Goal: Book appointment/travel/reservation

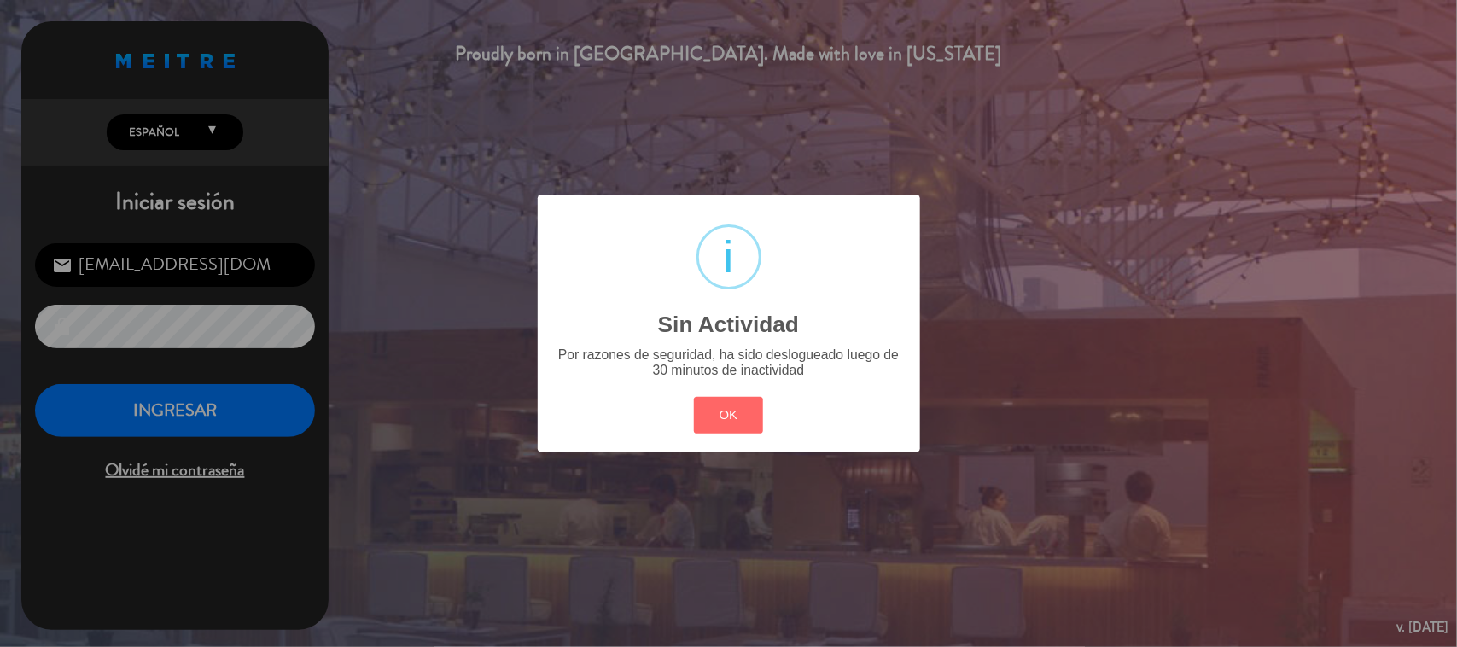
click at [744, 424] on button "OK" at bounding box center [728, 415] width 69 height 37
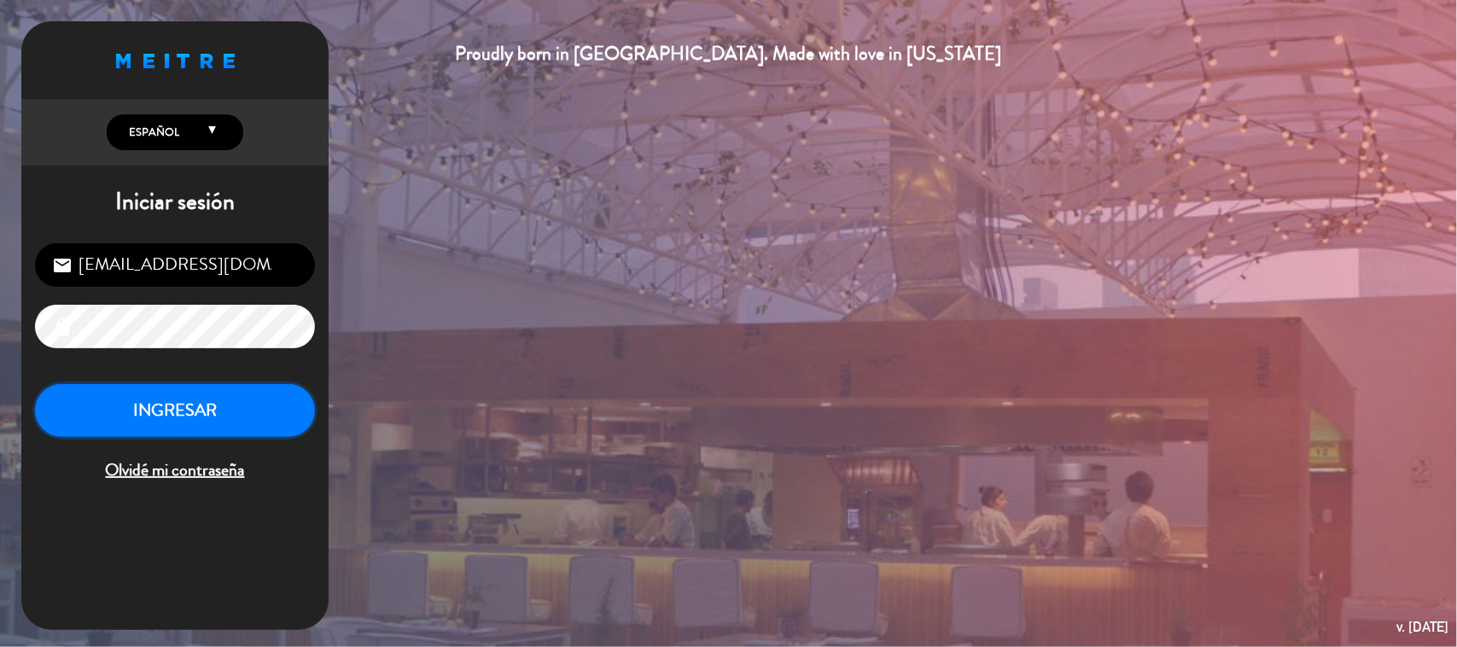
click at [213, 393] on button "INGRESAR" at bounding box center [175, 411] width 280 height 54
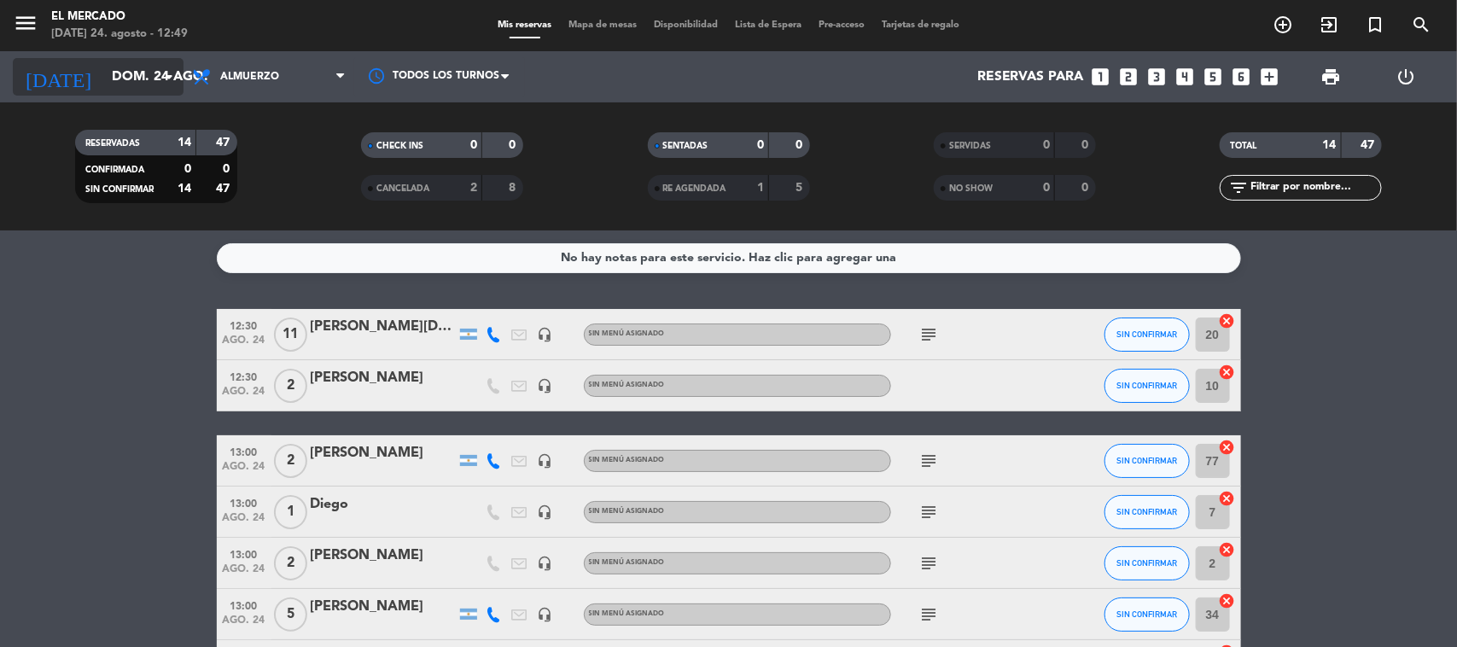
click at [160, 67] on icon "arrow_drop_down" at bounding box center [169, 77] width 20 height 20
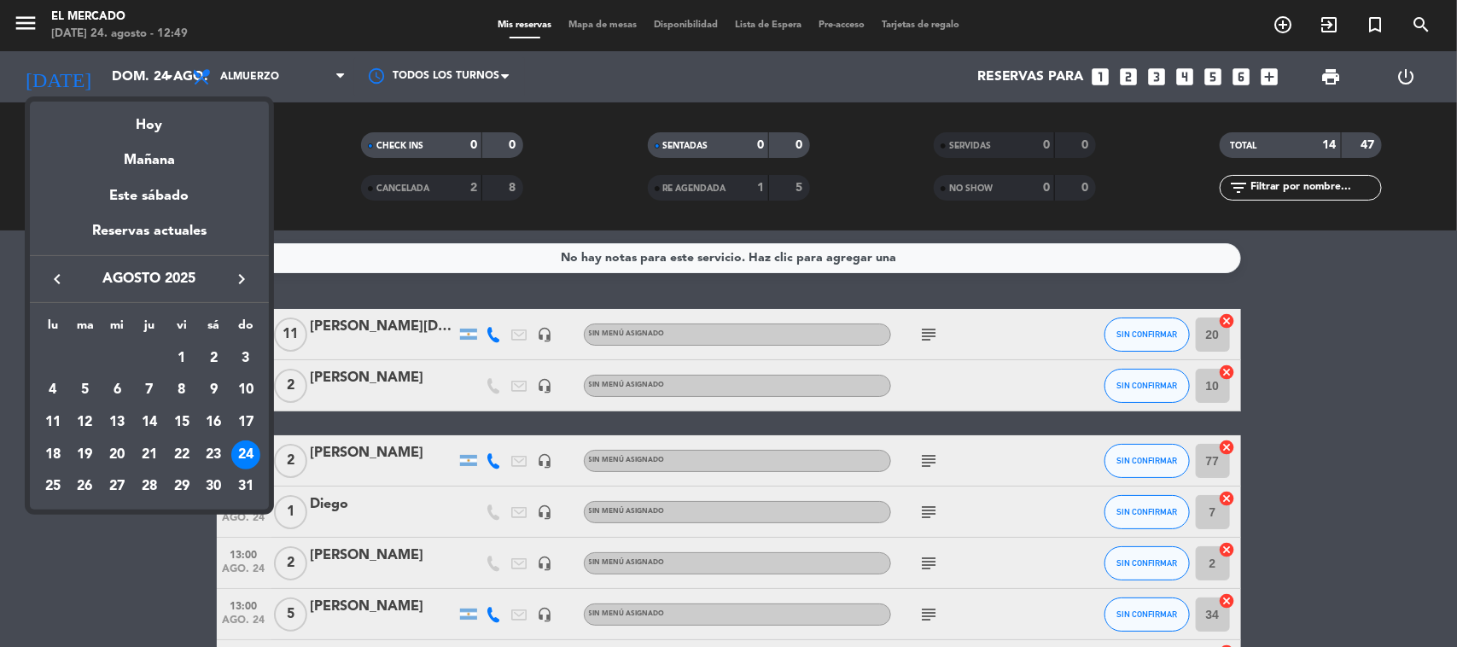
click at [171, 125] on div "Hoy" at bounding box center [149, 119] width 239 height 35
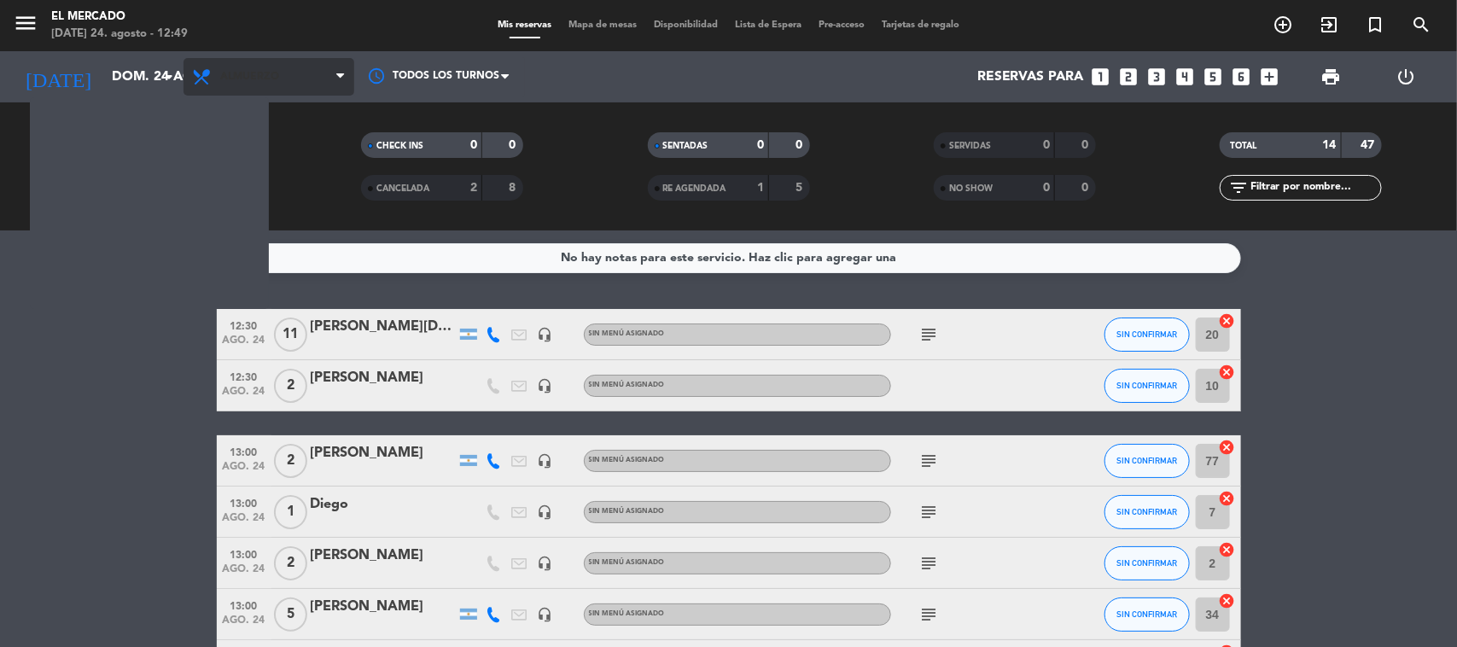
click at [262, 64] on span "Almuerzo" at bounding box center [269, 77] width 171 height 38
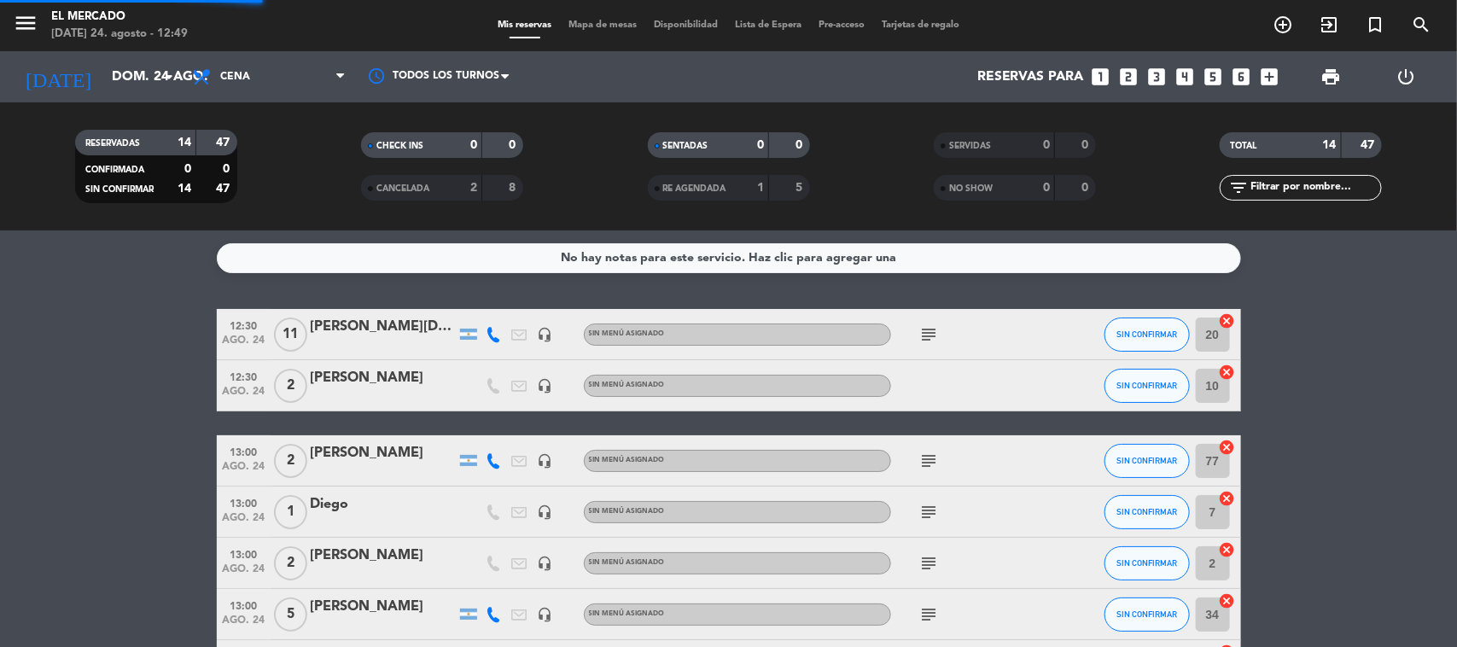
drag, startPoint x: 270, startPoint y: 263, endPoint x: 271, endPoint y: 242, distance: 21.4
click at [267, 265] on ng-component "menu El [PERSON_NAME][DATE] 24. agosto - 12:49 Mis reservas Mapa de mesas Dispo…" at bounding box center [728, 323] width 1457 height 647
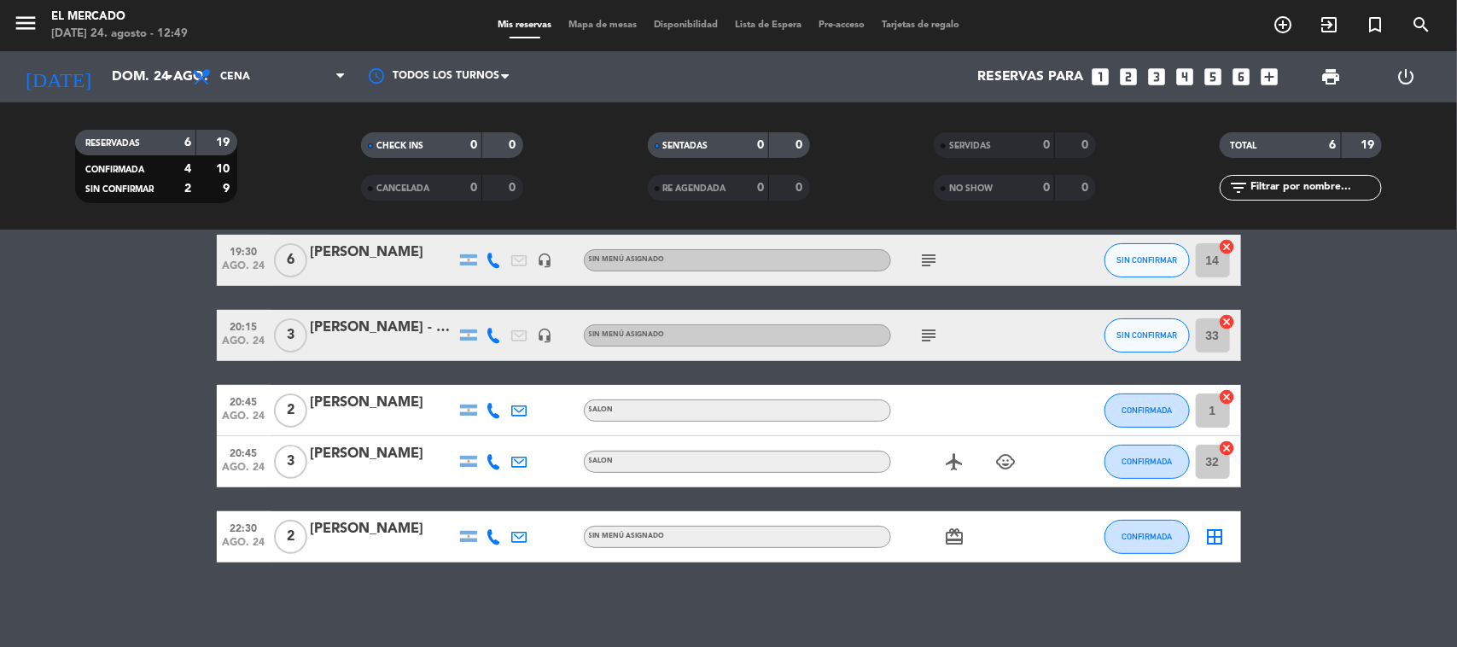
scroll to position [43, 0]
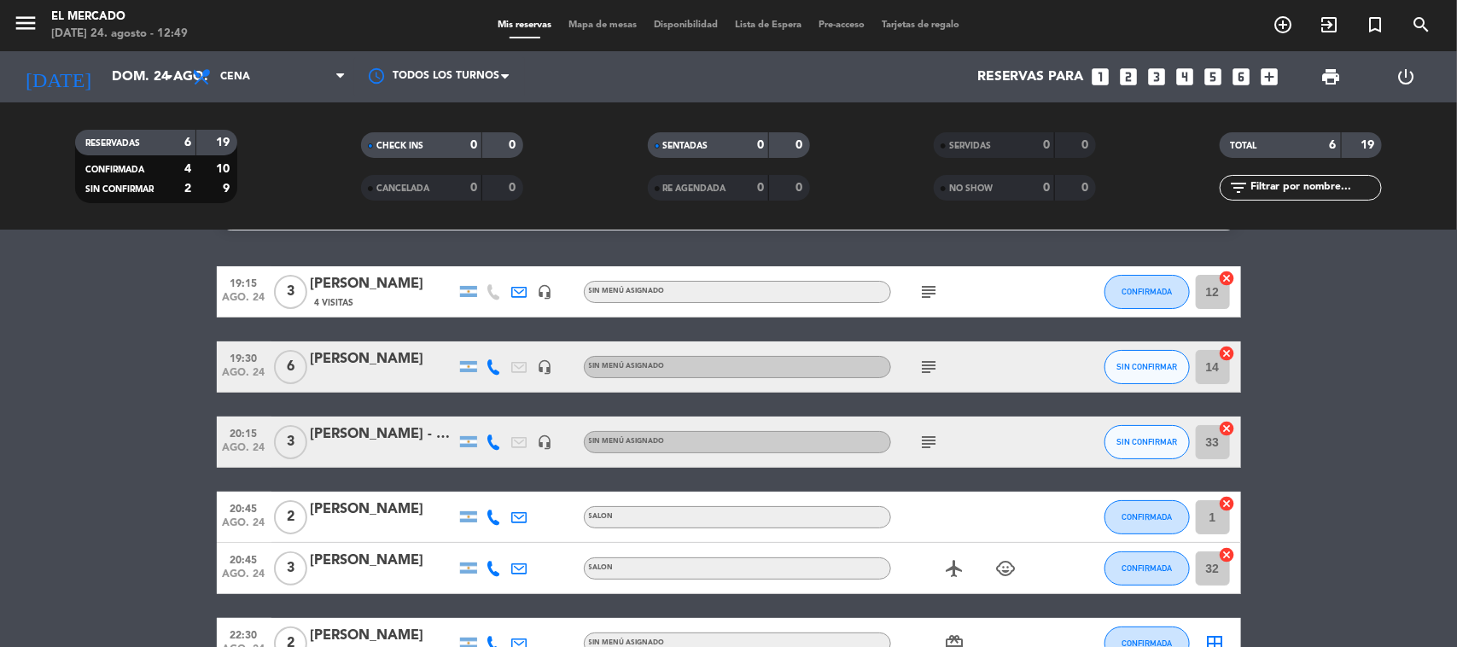
click at [599, 21] on span "Mapa de mesas" at bounding box center [602, 24] width 85 height 9
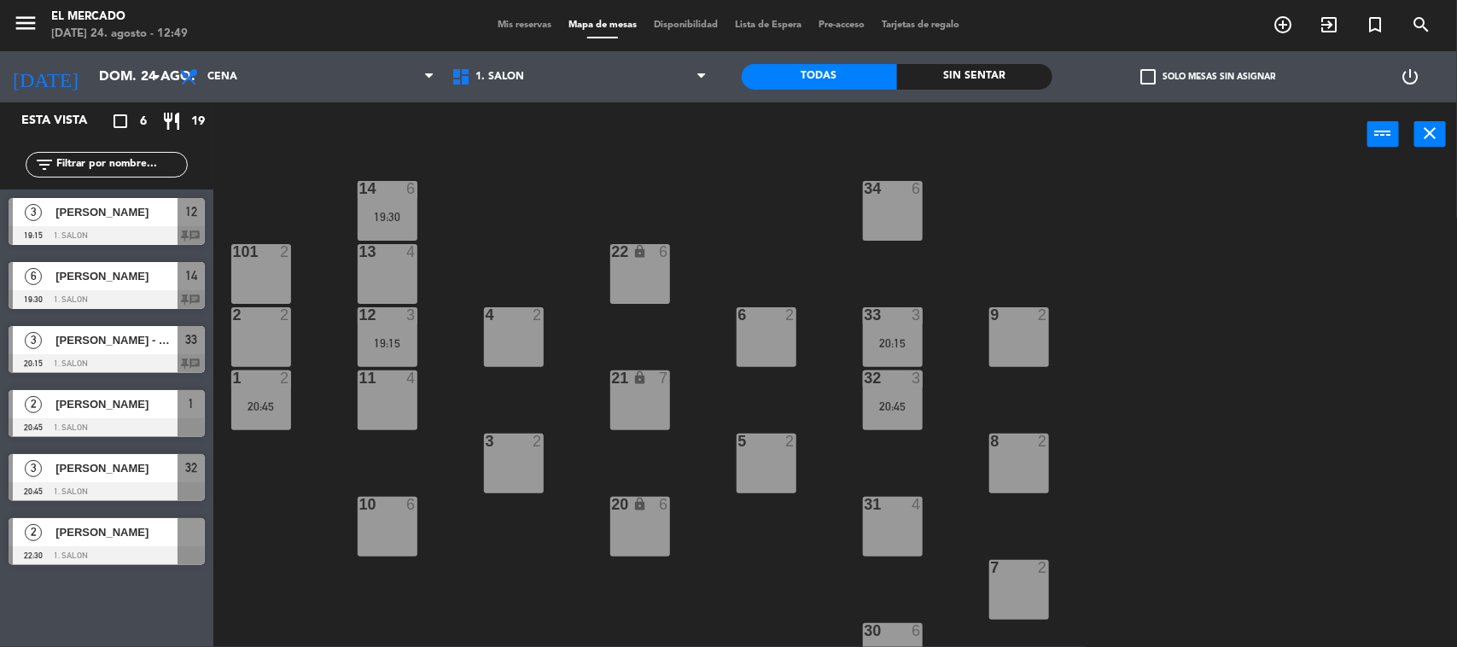
scroll to position [107, 0]
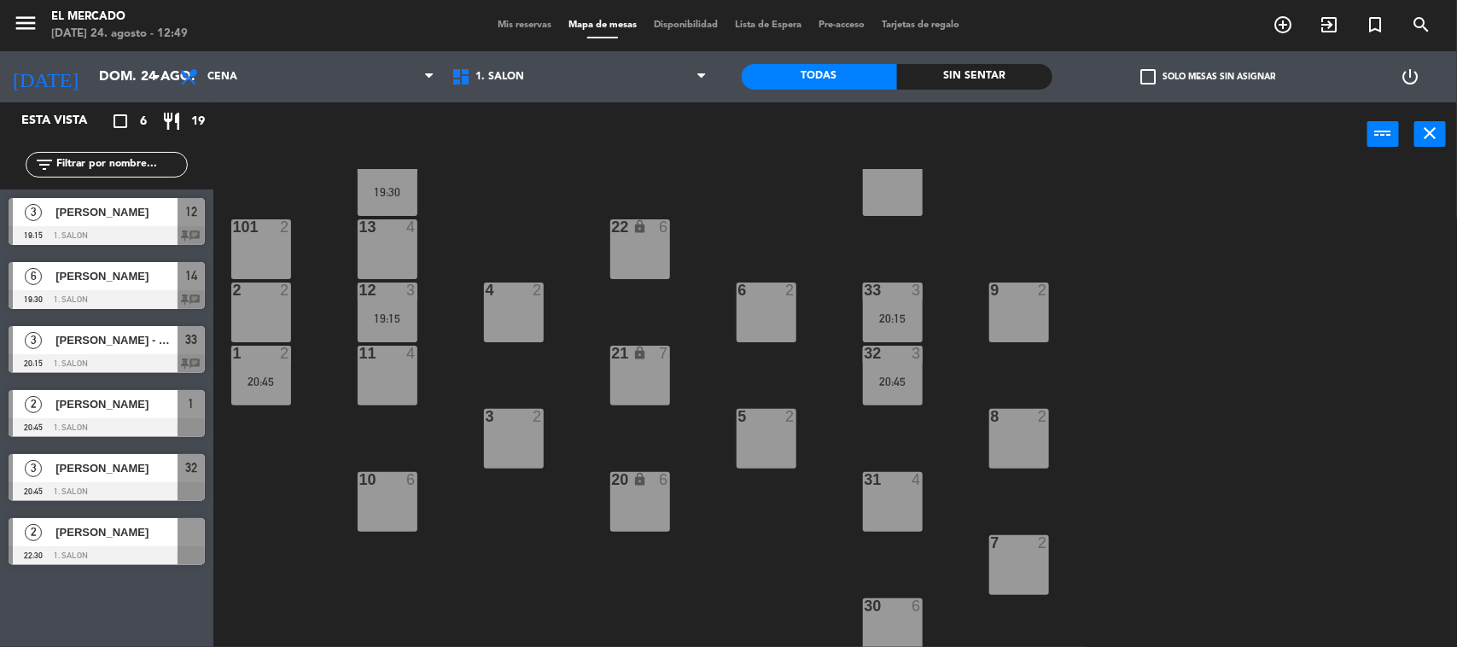
click at [519, 314] on div "4 2" at bounding box center [514, 313] width 60 height 60
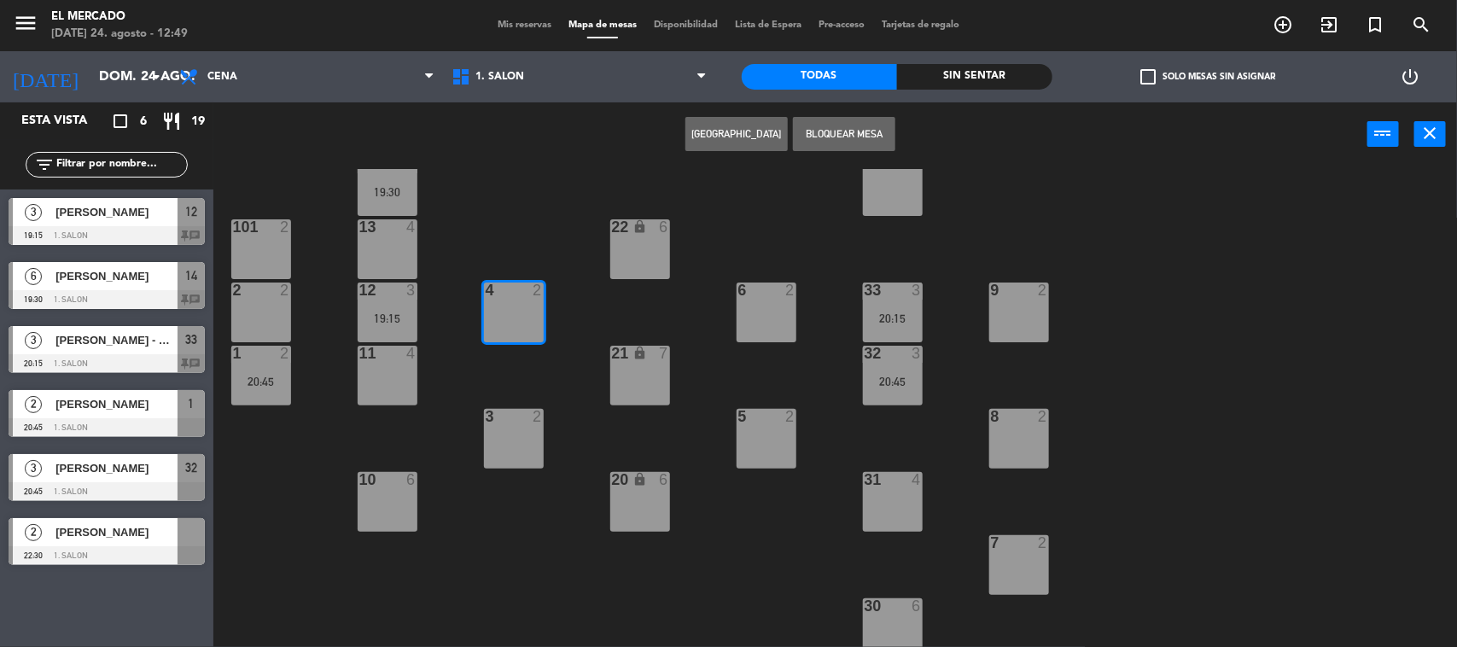
click at [741, 132] on button "[GEOGRAPHIC_DATA]" at bounding box center [737, 134] width 102 height 34
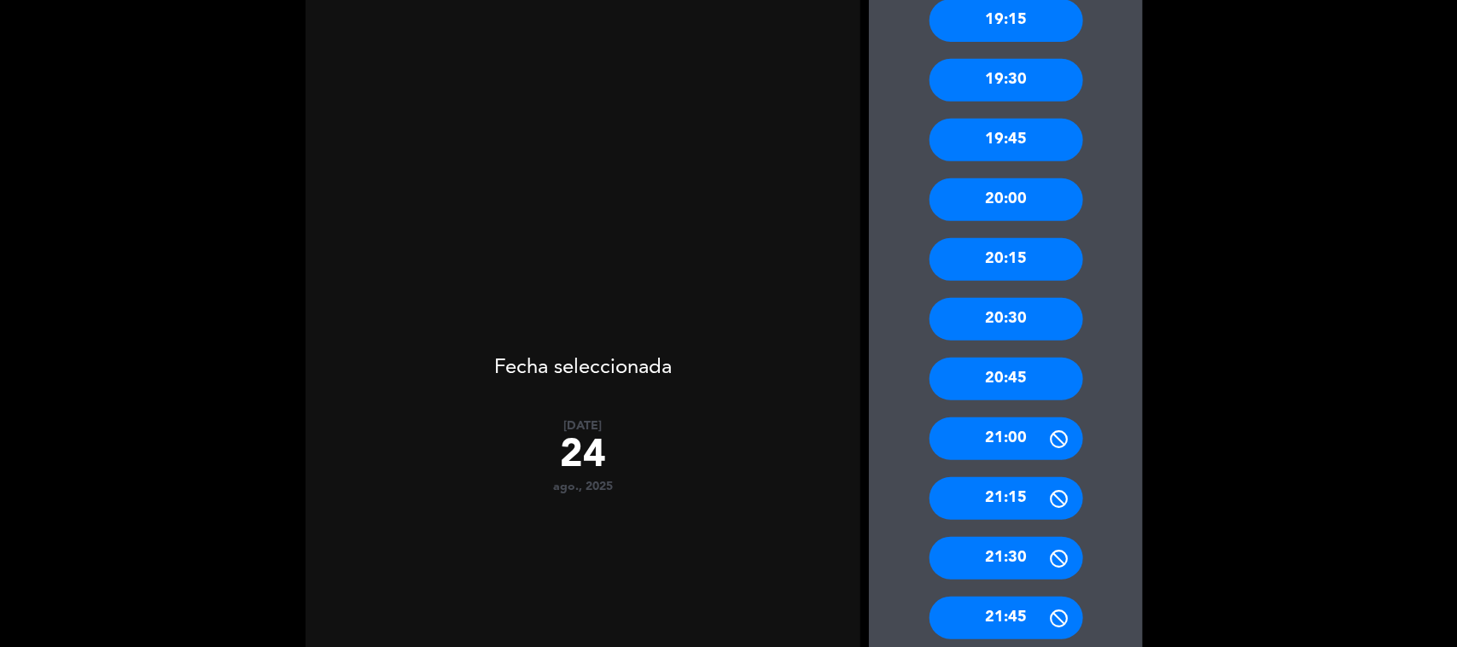
scroll to position [320, 0]
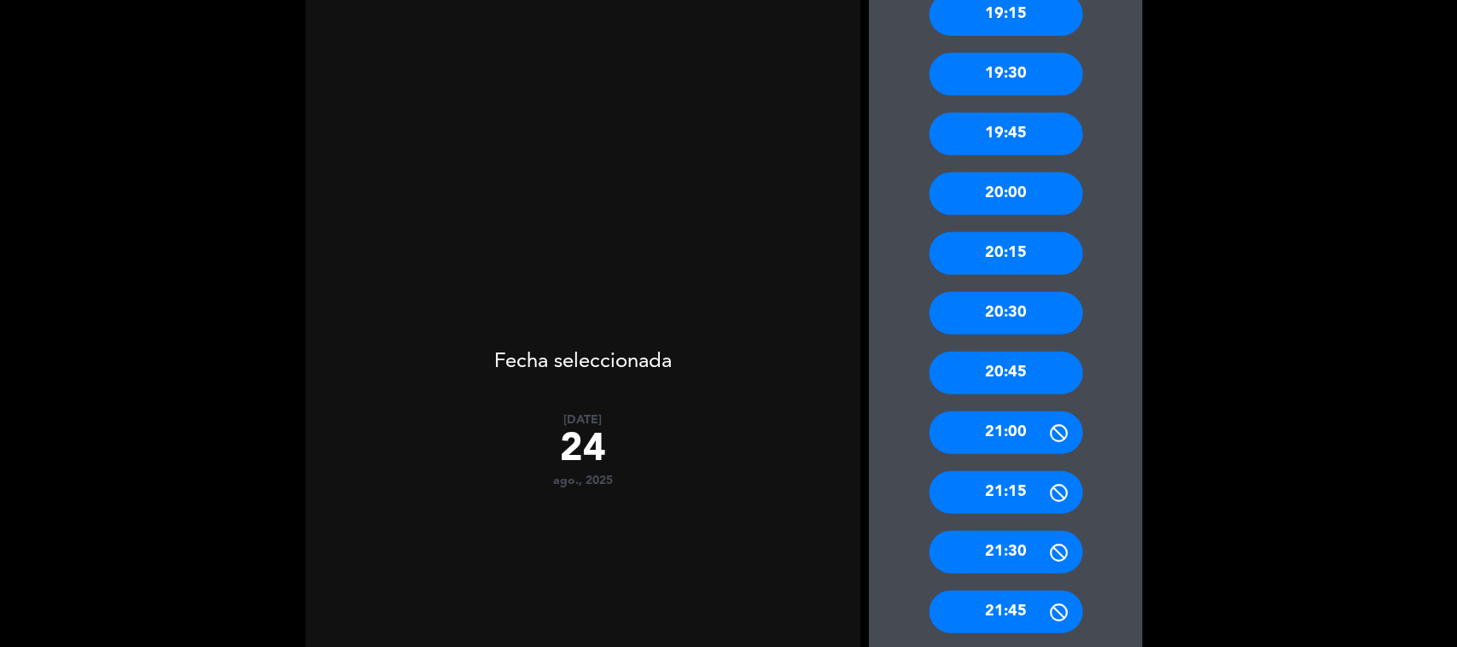
click at [1014, 303] on div "20:30" at bounding box center [1007, 313] width 154 height 43
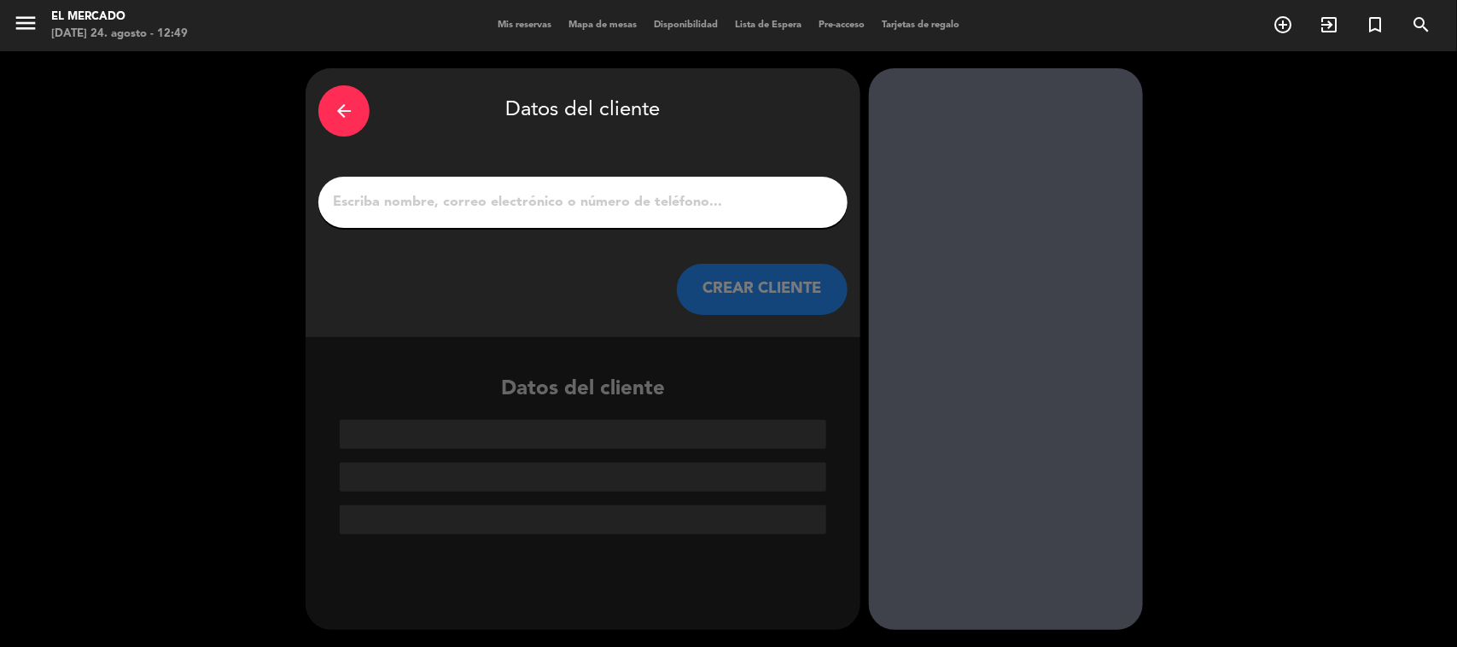
drag, startPoint x: 587, startPoint y: 223, endPoint x: 600, endPoint y: 211, distance: 17.5
click at [587, 219] on div at bounding box center [582, 202] width 529 height 51
click at [602, 210] on input "1" at bounding box center [583, 202] width 504 height 24
paste input "[PERSON_NAME]"
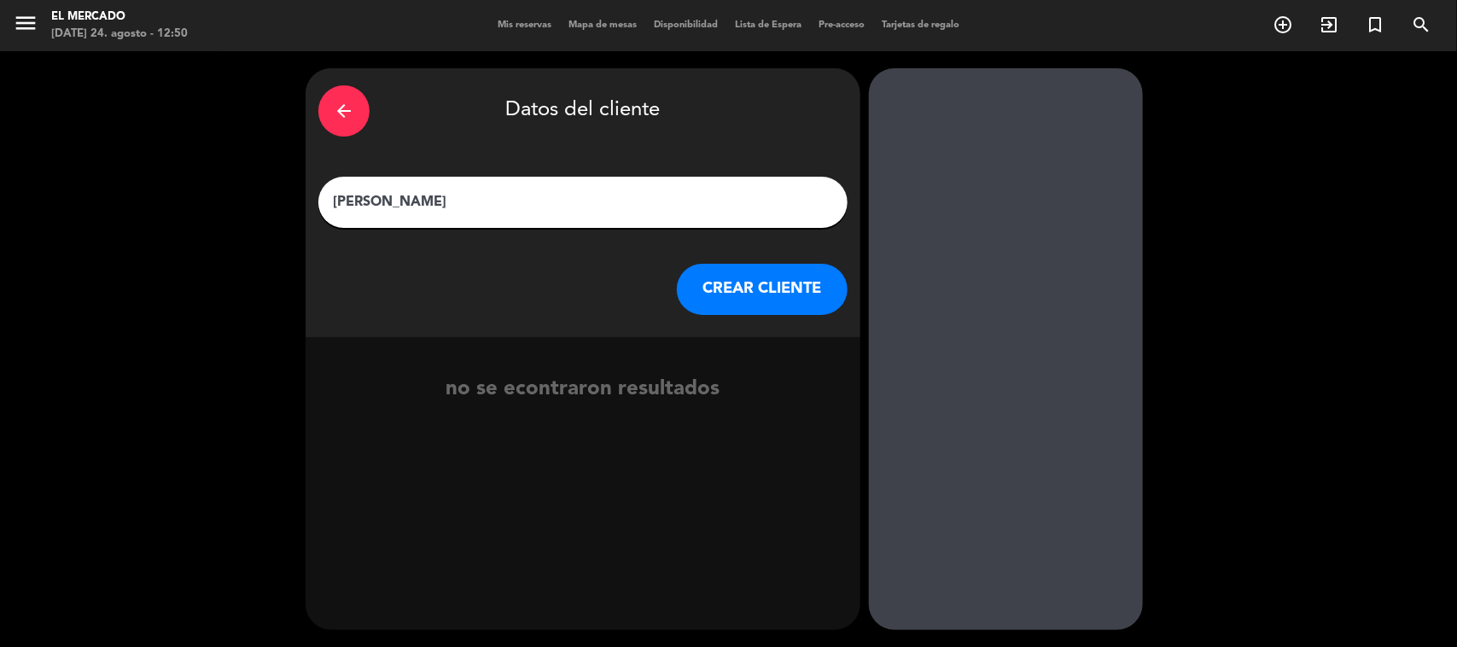
type input "[PERSON_NAME]"
click at [756, 297] on button "CREAR CLIENTE" at bounding box center [762, 289] width 171 height 51
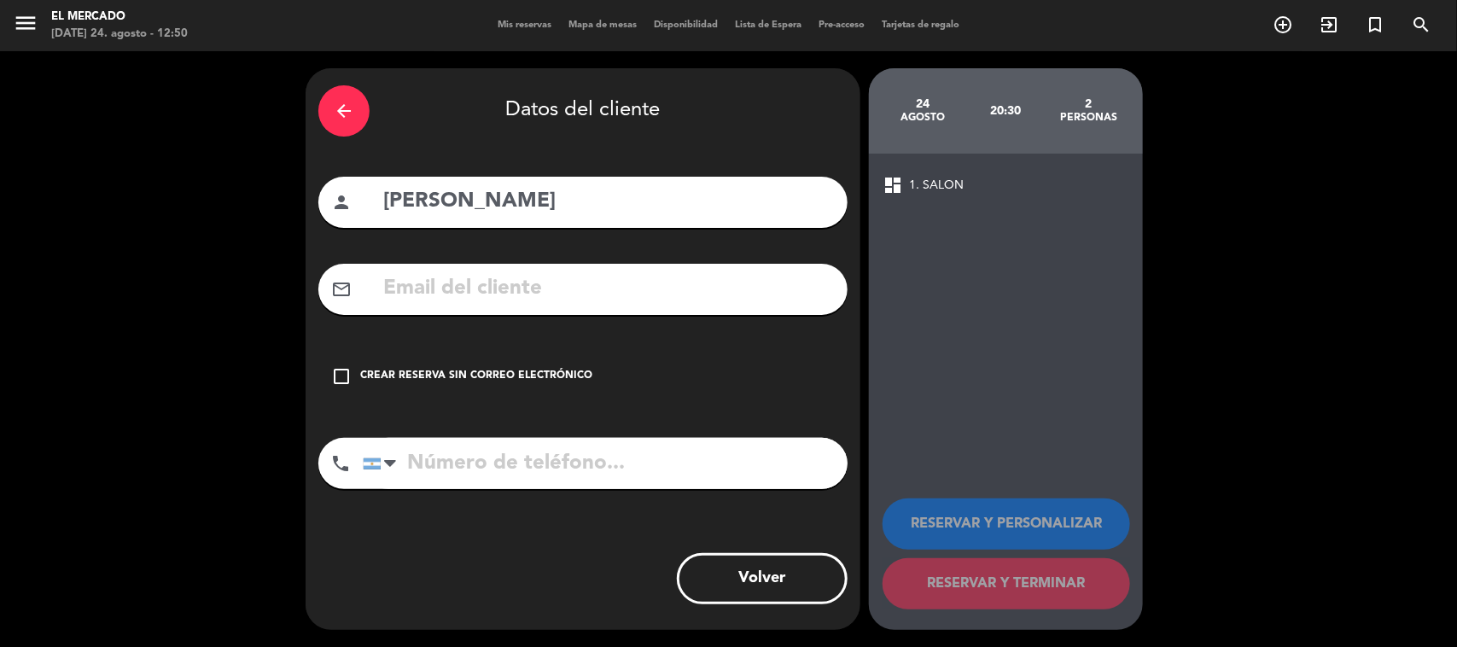
click at [552, 374] on div "Crear reserva sin correo electrónico" at bounding box center [476, 376] width 232 height 17
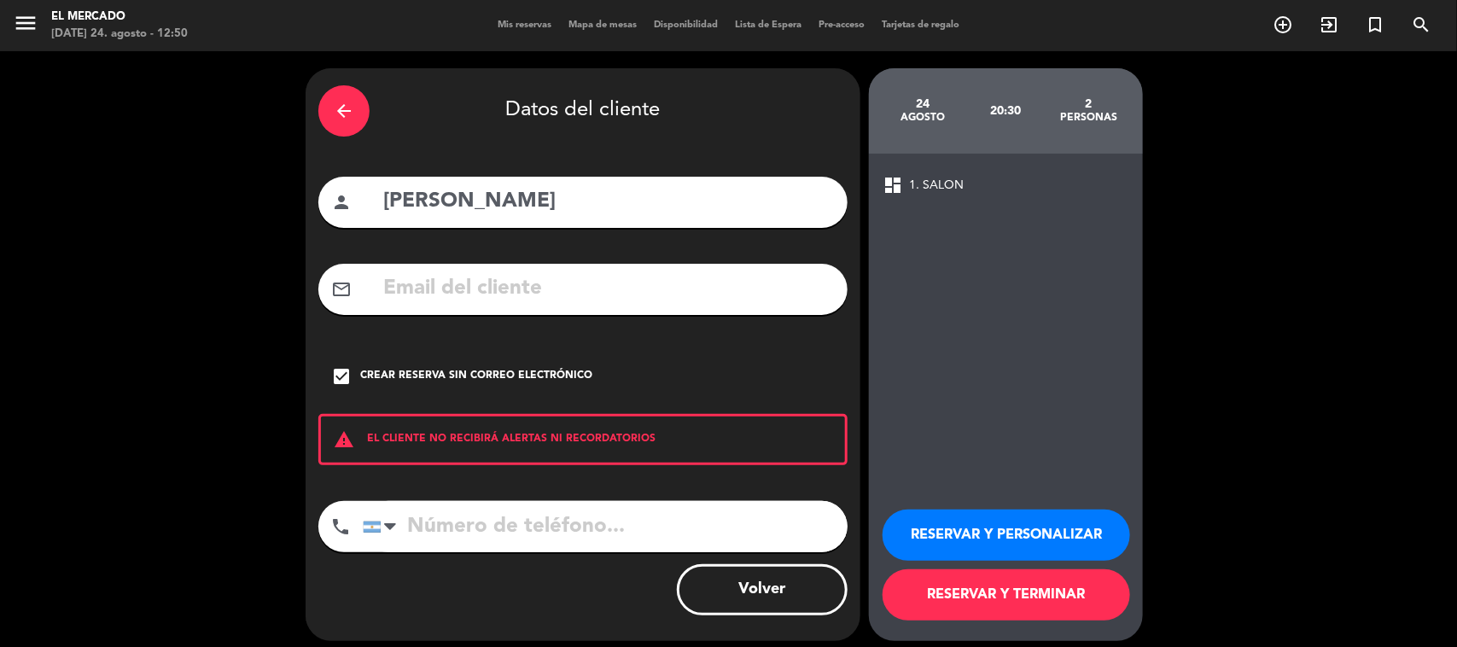
click at [596, 542] on input "tel" at bounding box center [605, 526] width 485 height 51
paste input "[PHONE_NUMBER]"
type input "[PHONE_NUMBER]"
drag, startPoint x: 1043, startPoint y: 535, endPoint x: 1044, endPoint y: 525, distance: 10.3
click at [1044, 525] on button "RESERVAR Y PERSONALIZAR" at bounding box center [1007, 535] width 248 height 51
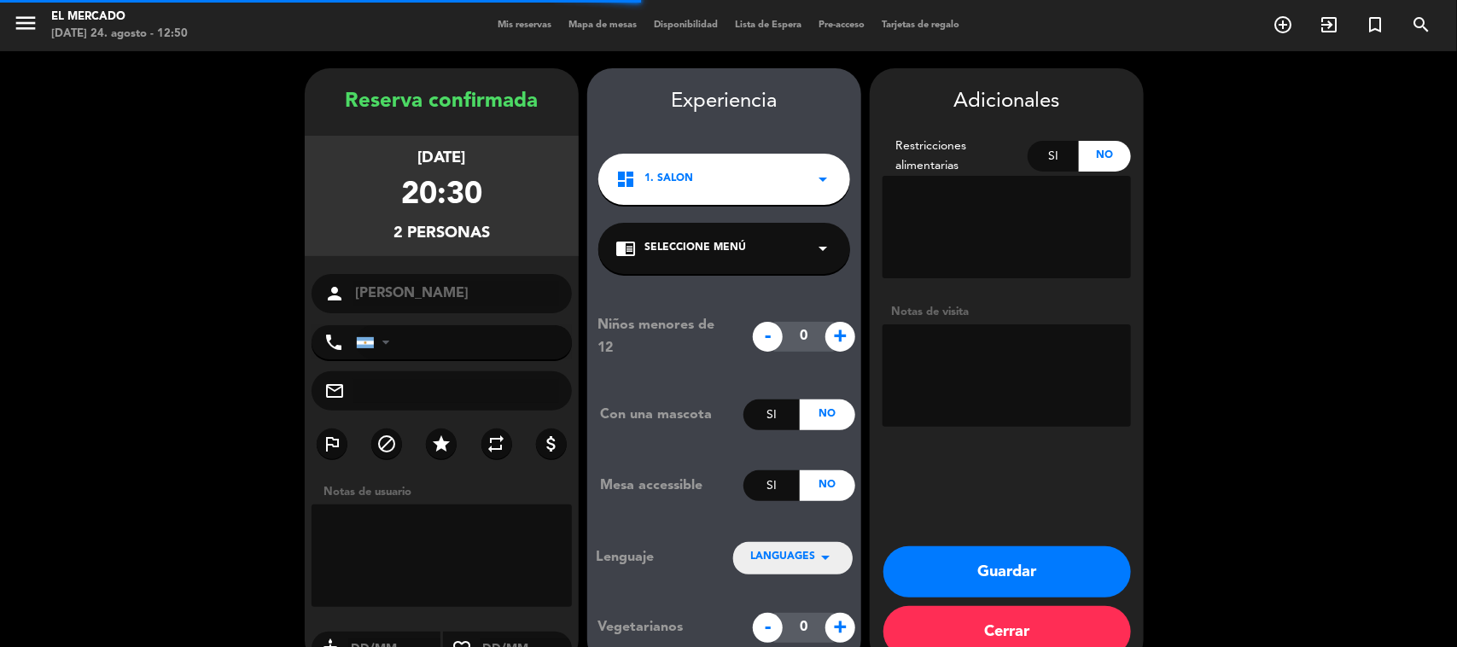
type input "[PHONE_NUMBER]"
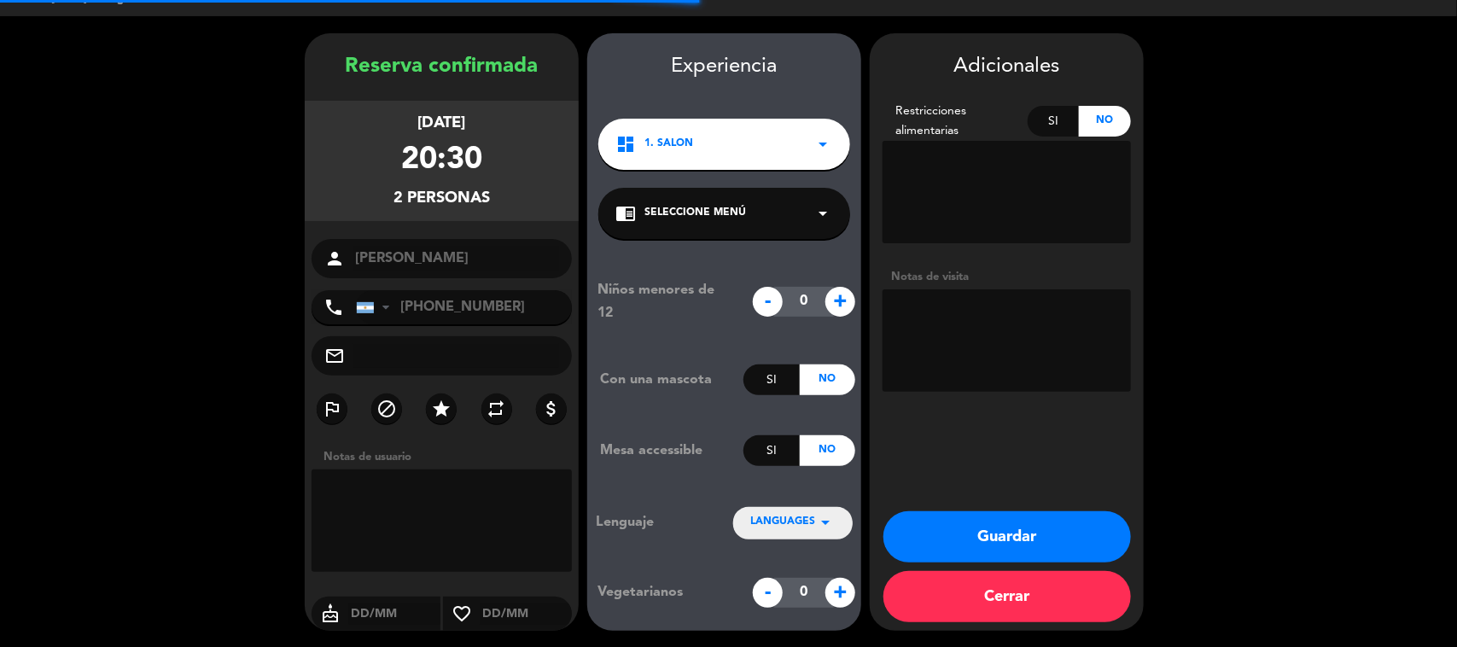
click at [965, 314] on textarea at bounding box center [1007, 340] width 248 height 102
type textarea "240825 - YM - adentro -"
click at [1052, 551] on button "Guardar" at bounding box center [1008, 536] width 248 height 51
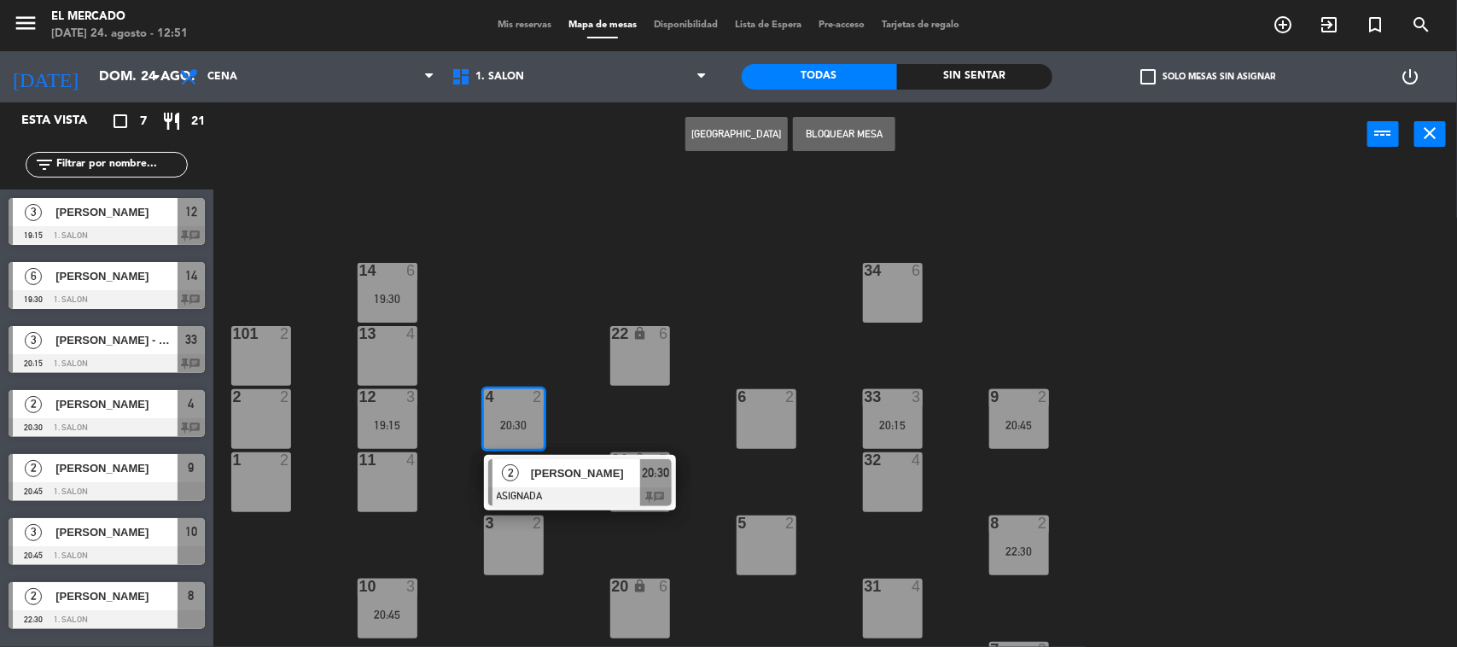
click at [626, 279] on div "34 6 14 6 19:30 22 lock 6 101 2 13 4 33 3 20:15 2 2 4 2 20:30 2 [PERSON_NAME] A…" at bounding box center [842, 409] width 1229 height 481
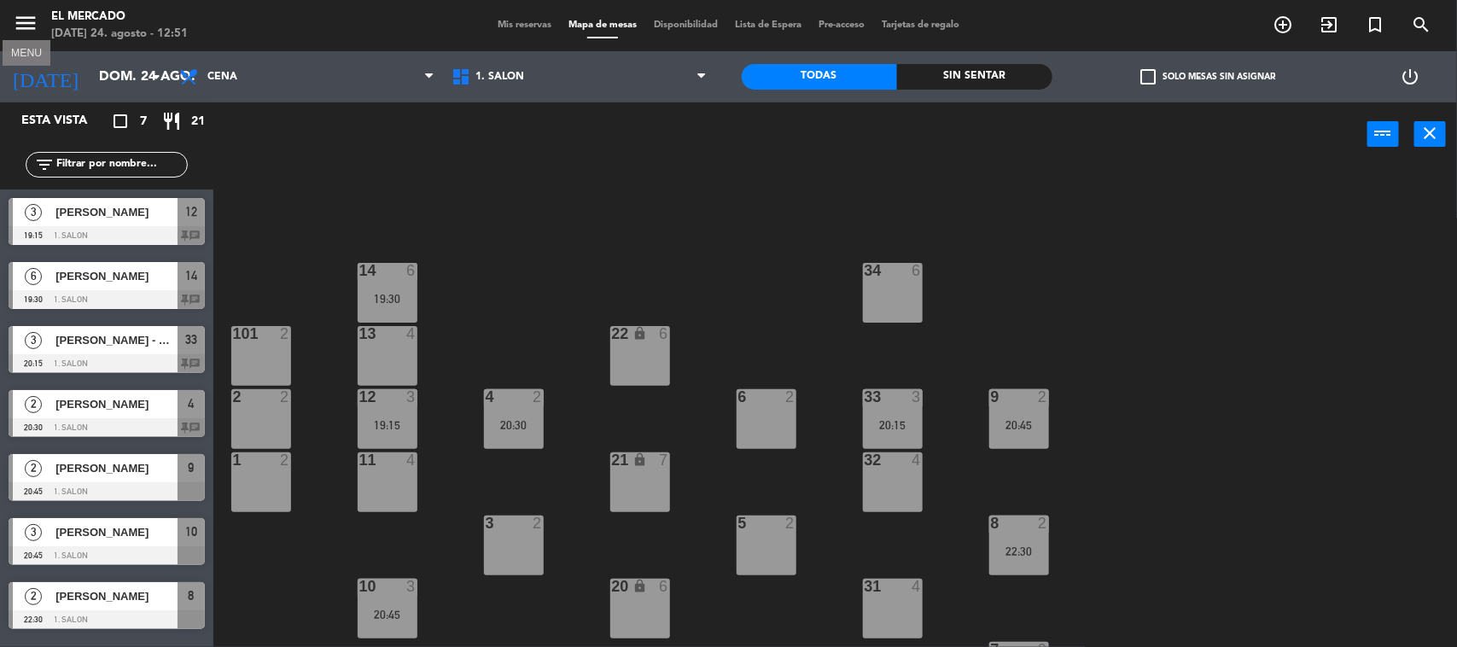
click at [34, 20] on icon "menu" at bounding box center [26, 23] width 26 height 26
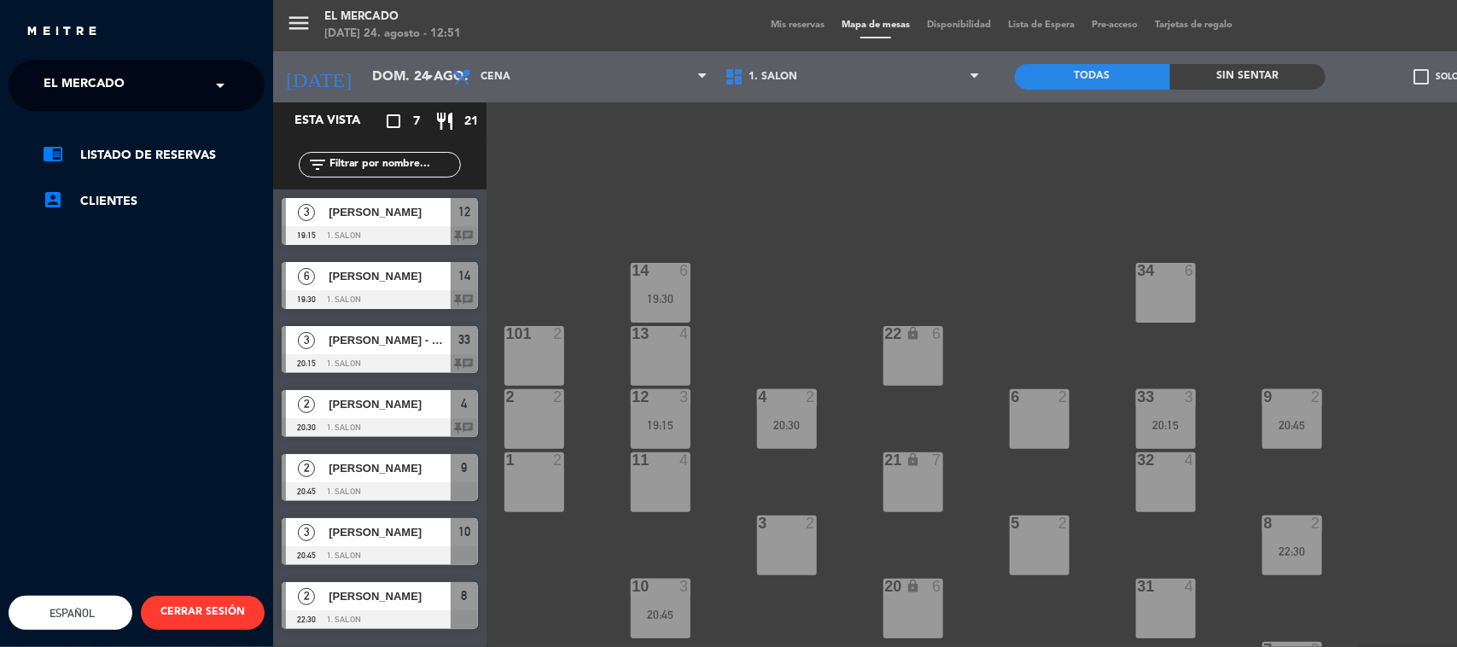
click at [84, 98] on span "El Mercado" at bounding box center [84, 85] width 81 height 36
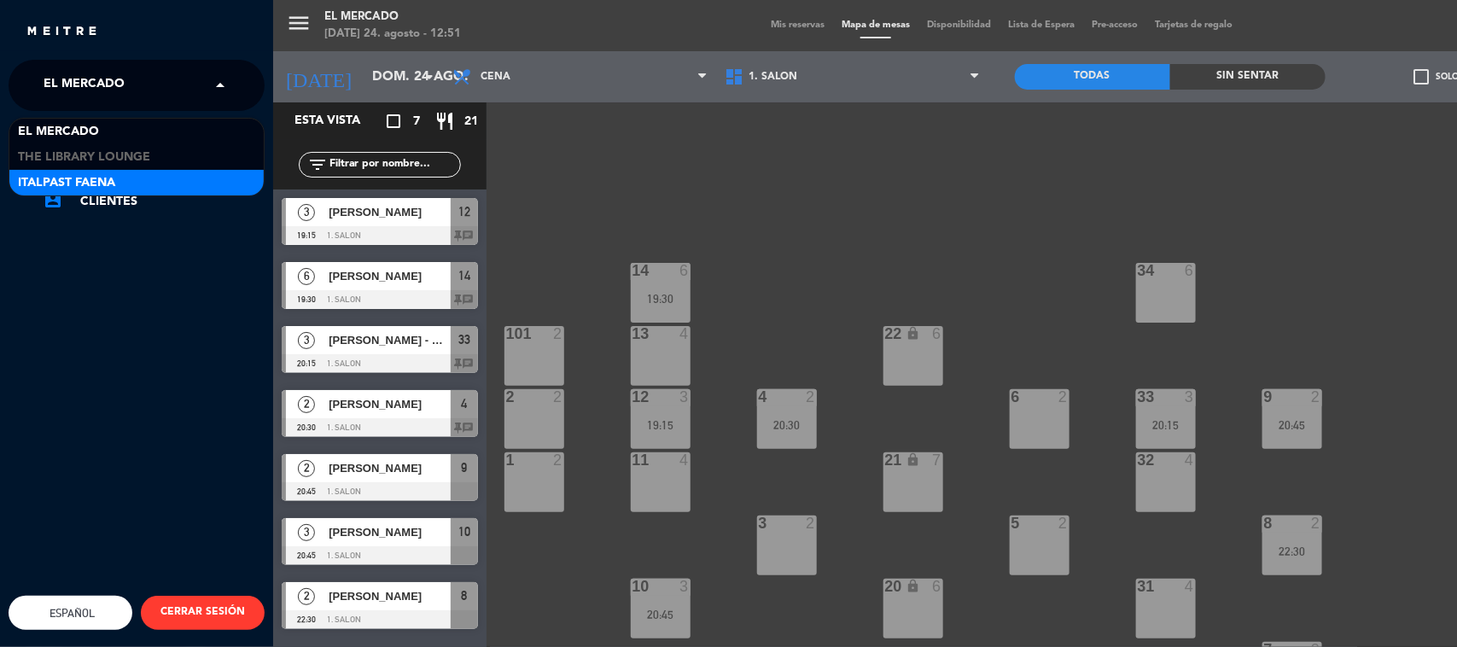
click at [100, 175] on span "Italpast Faena" at bounding box center [66, 183] width 97 height 20
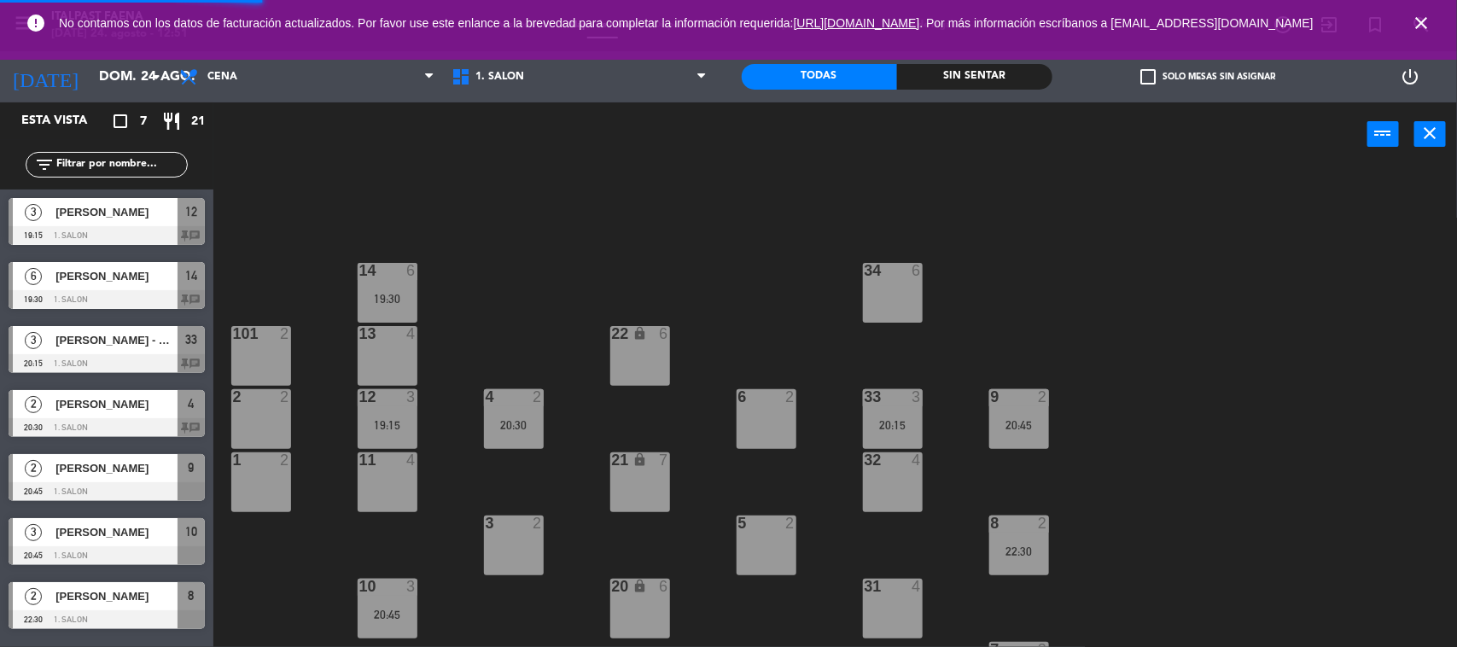
click at [1422, 28] on icon "close" at bounding box center [1421, 23] width 20 height 20
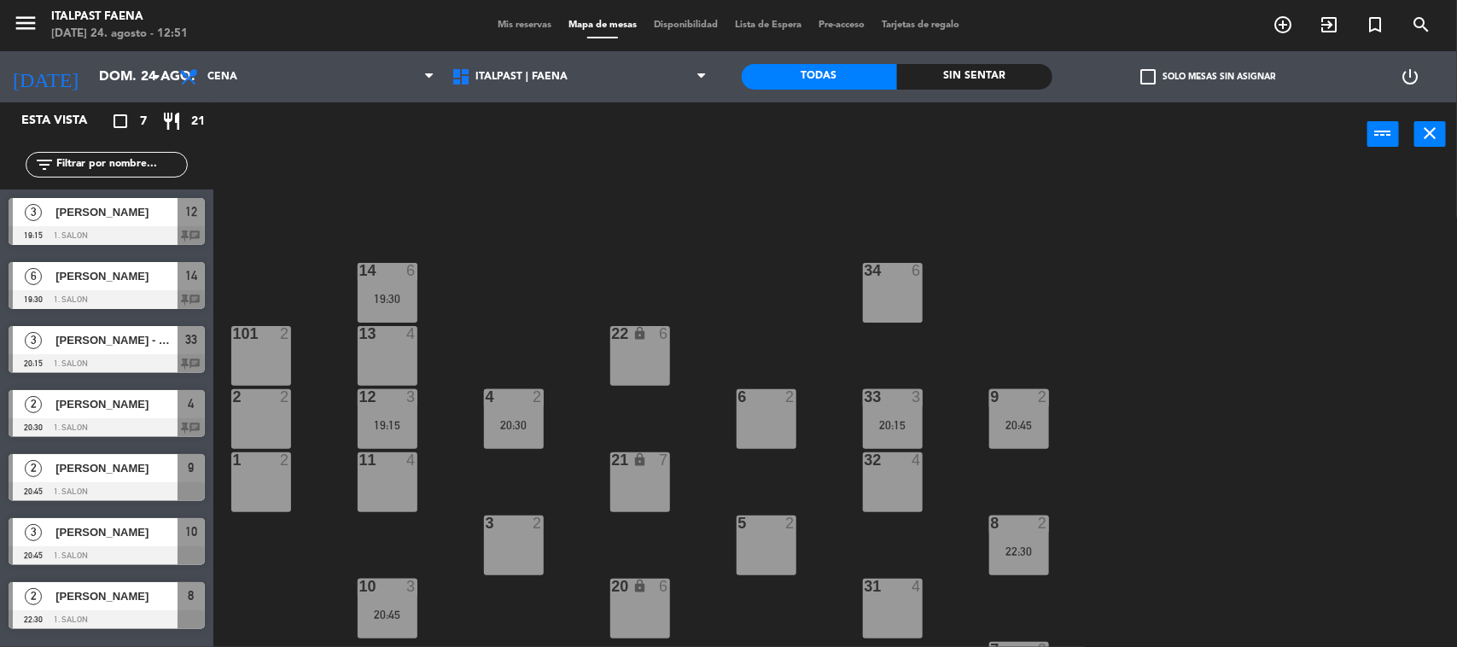
click at [527, 28] on span "Mis reservas" at bounding box center [524, 24] width 71 height 9
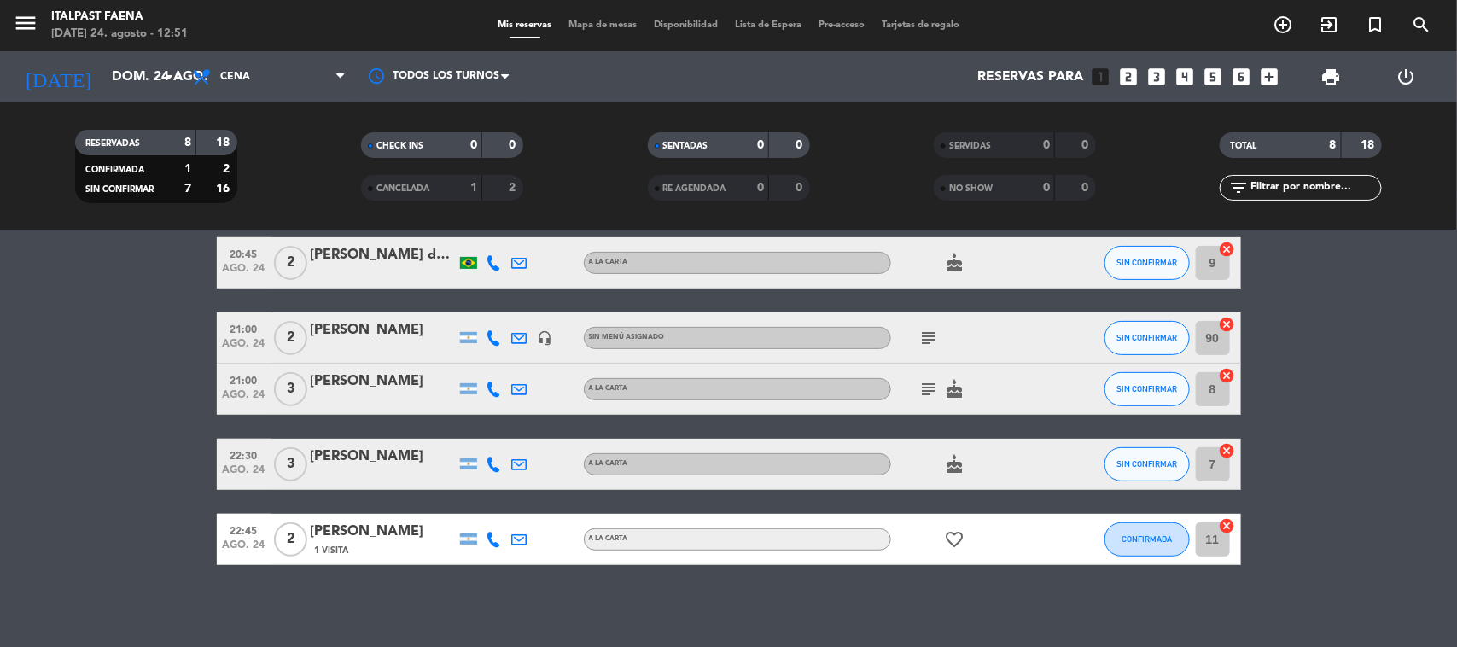
scroll to position [276, 0]
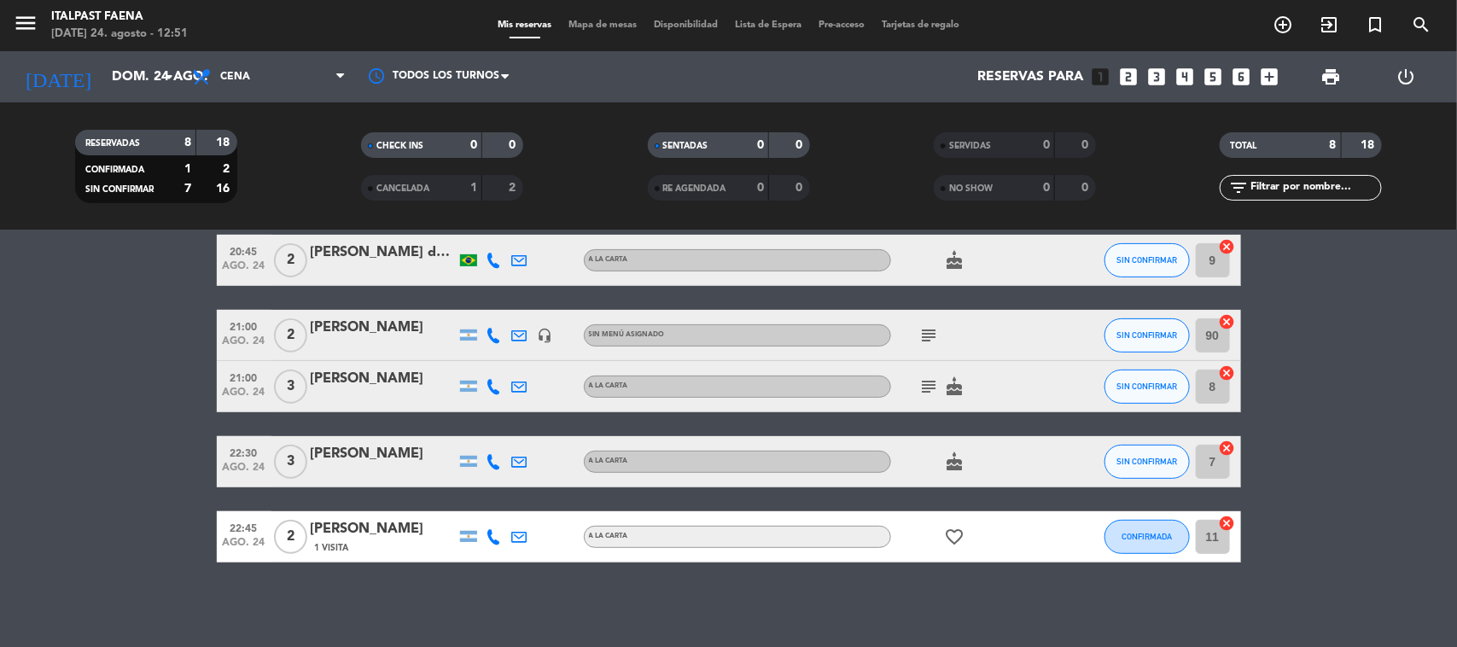
click at [599, 14] on div "menu Italpast Faena [DATE] 24. agosto - 12:51 Mis reservas Mapa de mesas Dispon…" at bounding box center [728, 25] width 1457 height 51
click at [599, 27] on span "Mapa de mesas" at bounding box center [602, 24] width 85 height 9
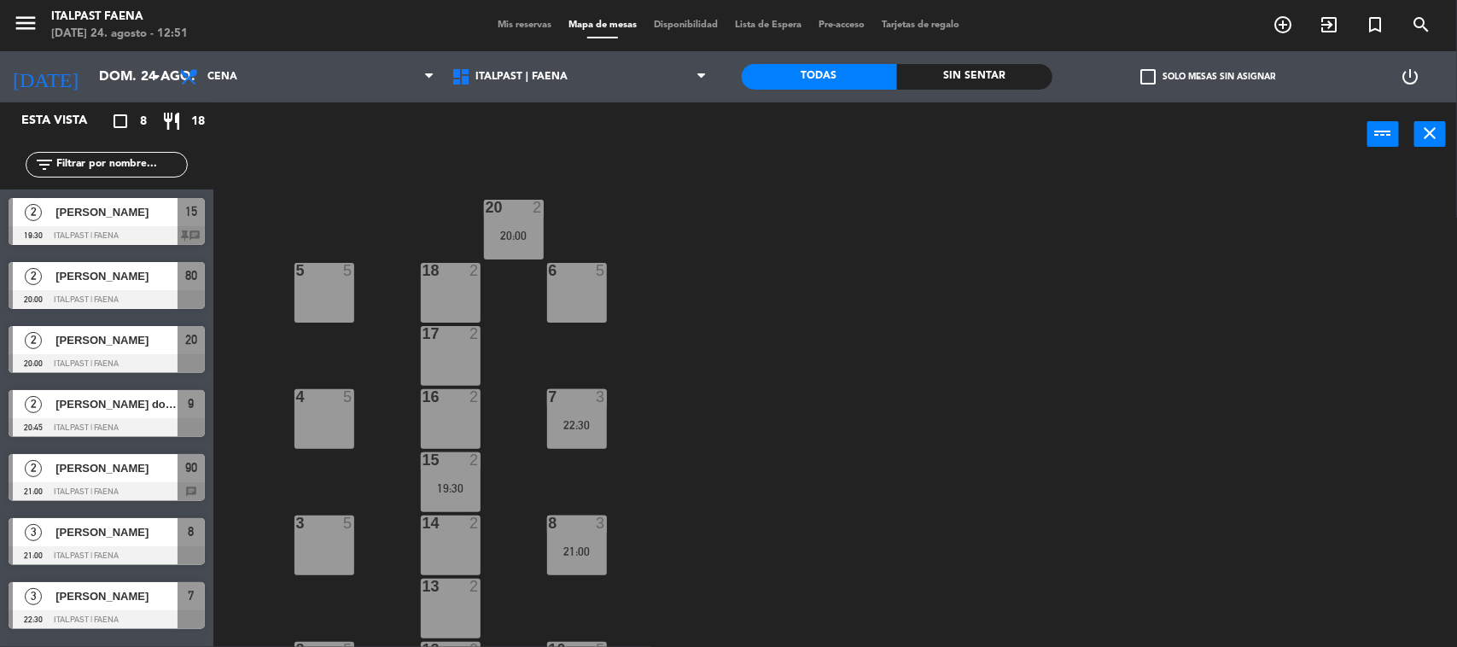
click at [466, 552] on div "14 2" at bounding box center [451, 546] width 60 height 60
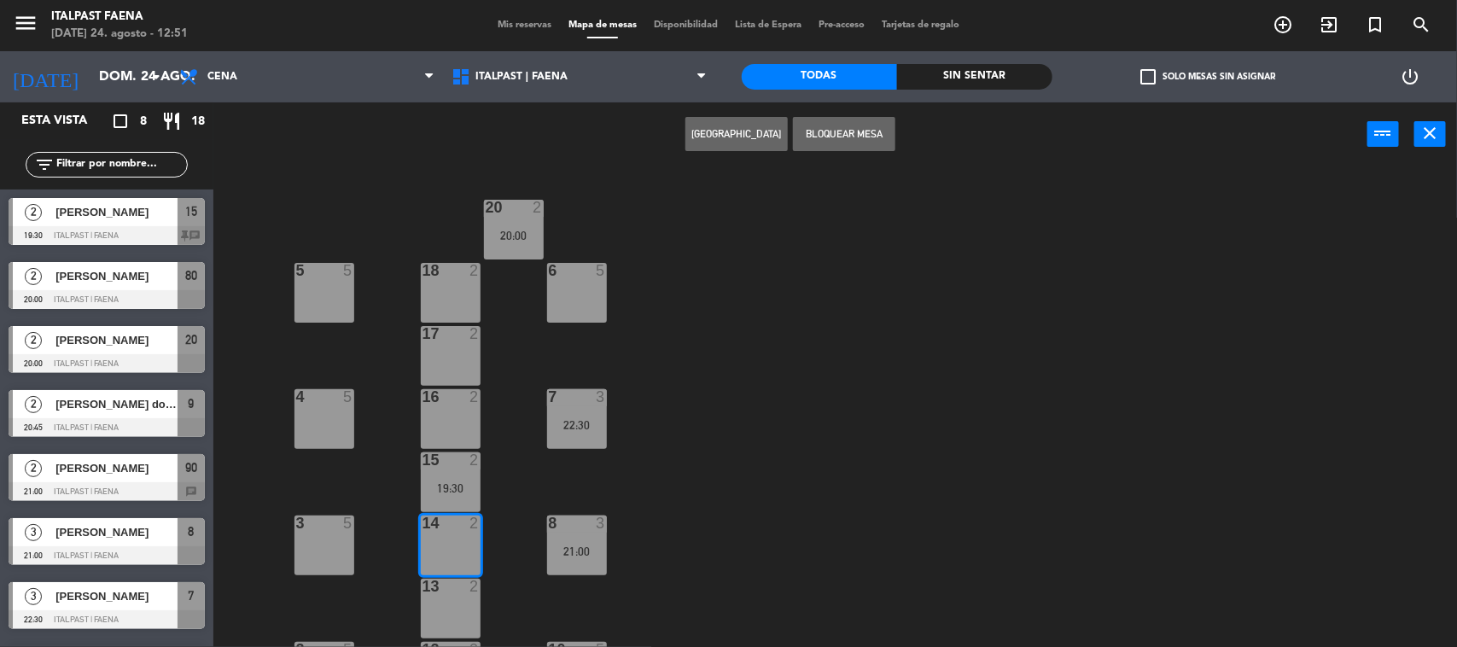
click at [756, 130] on button "[GEOGRAPHIC_DATA]" at bounding box center [737, 134] width 102 height 34
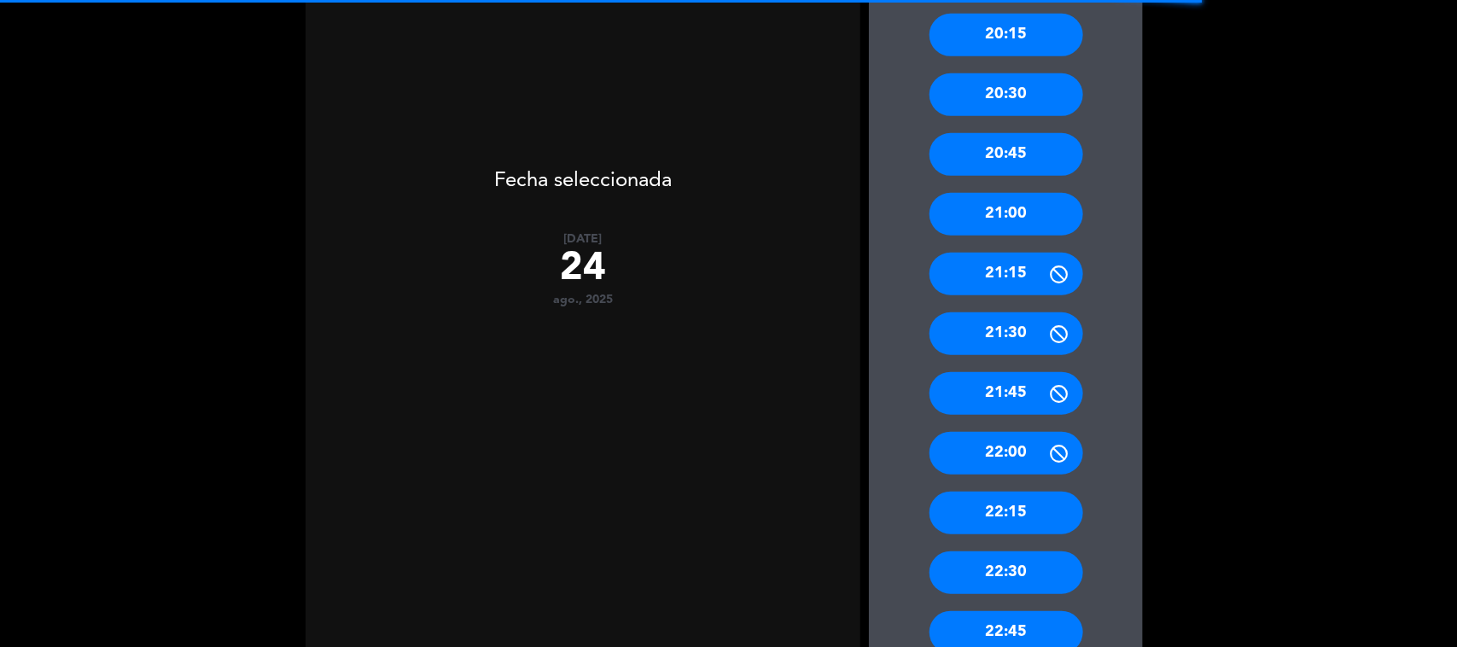
scroll to position [427, 0]
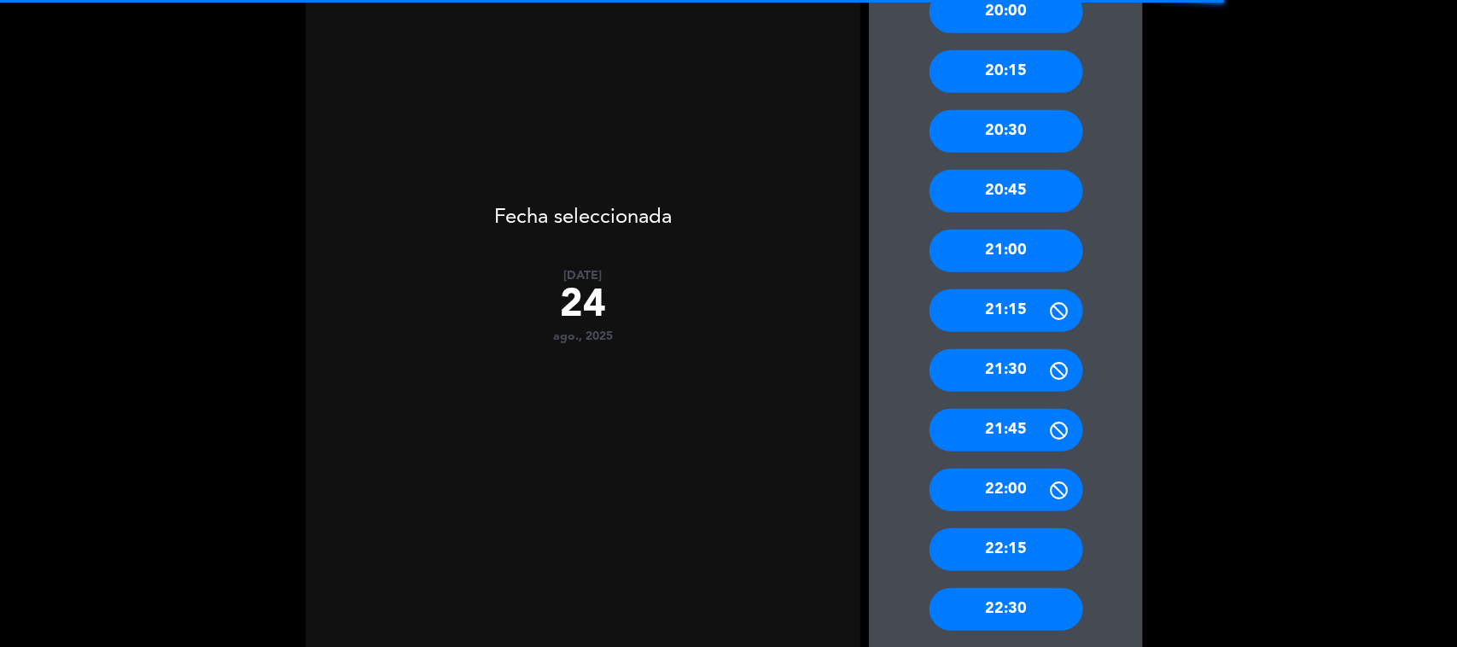
click at [997, 64] on div "20:15" at bounding box center [1007, 71] width 154 height 43
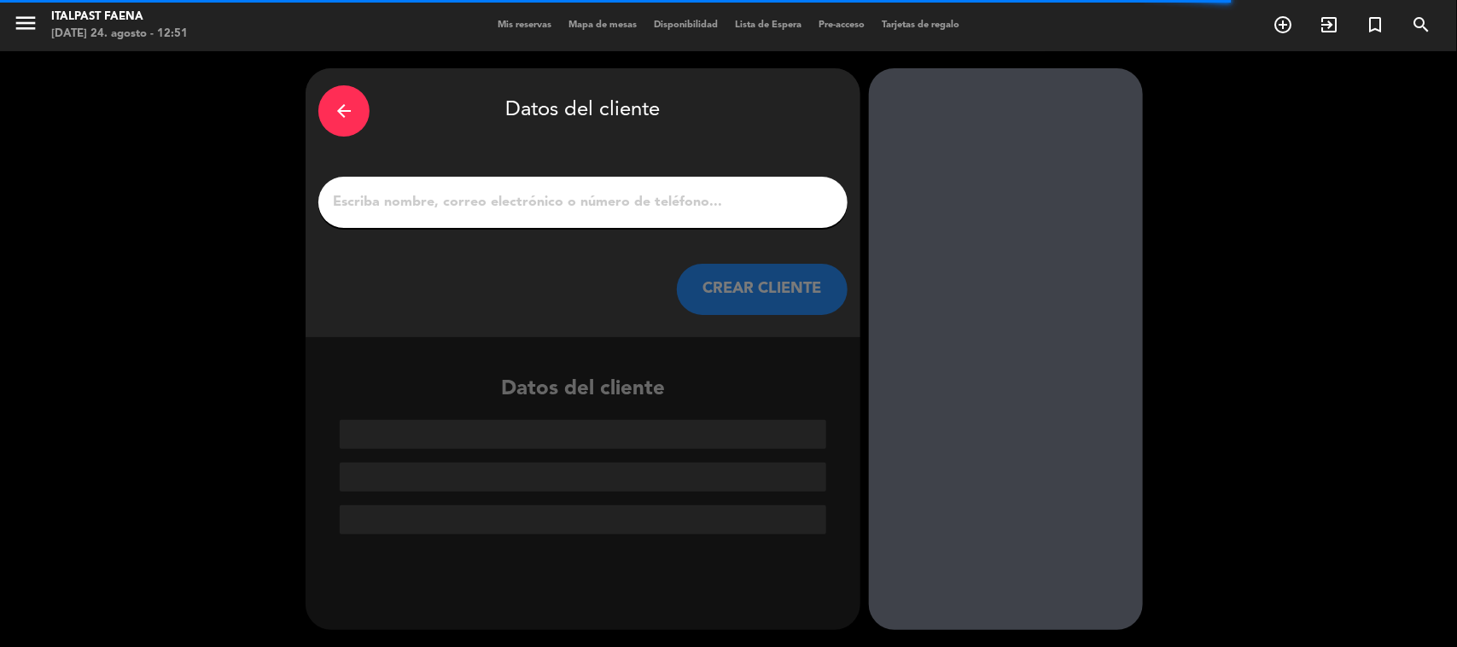
scroll to position [0, 0]
click at [653, 214] on div at bounding box center [582, 202] width 529 height 51
click at [623, 198] on input "1" at bounding box center [583, 202] width 504 height 24
paste input "[PERSON_NAME]"
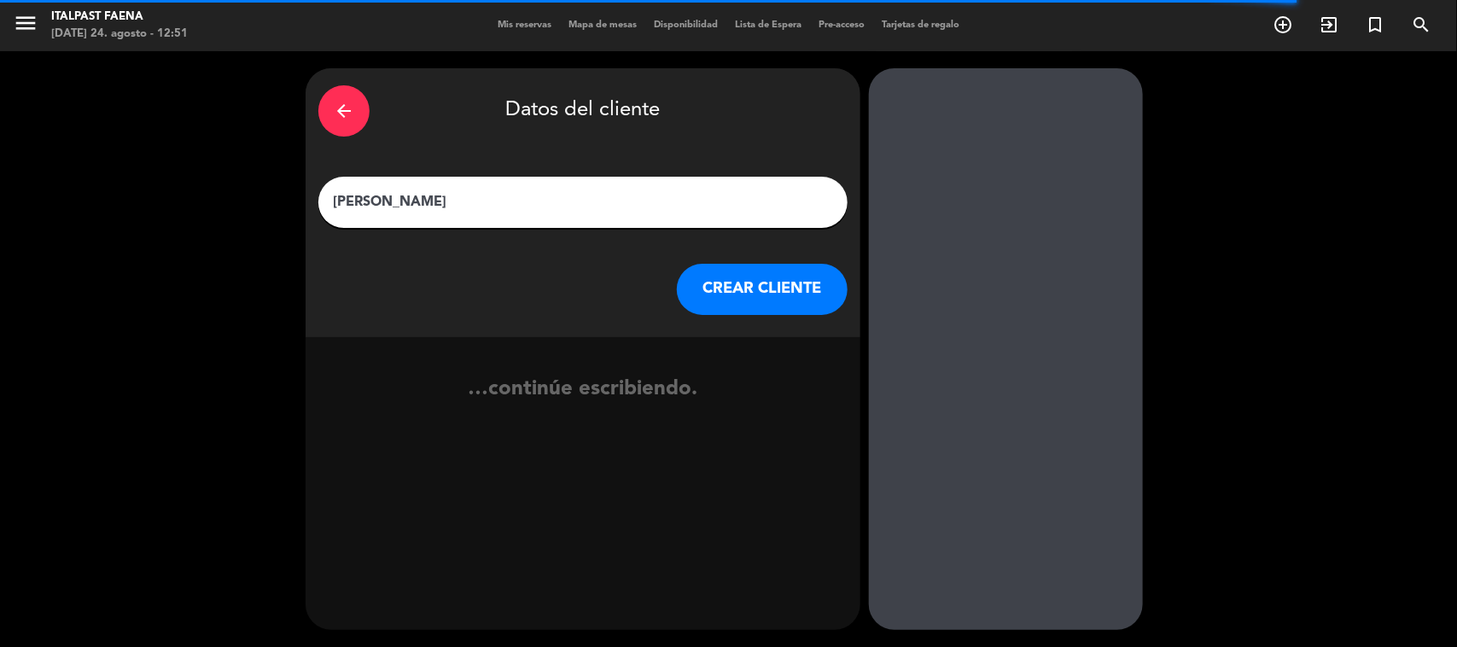
type input "[PERSON_NAME]"
click at [762, 295] on button "CREAR CLIENTE" at bounding box center [762, 289] width 171 height 51
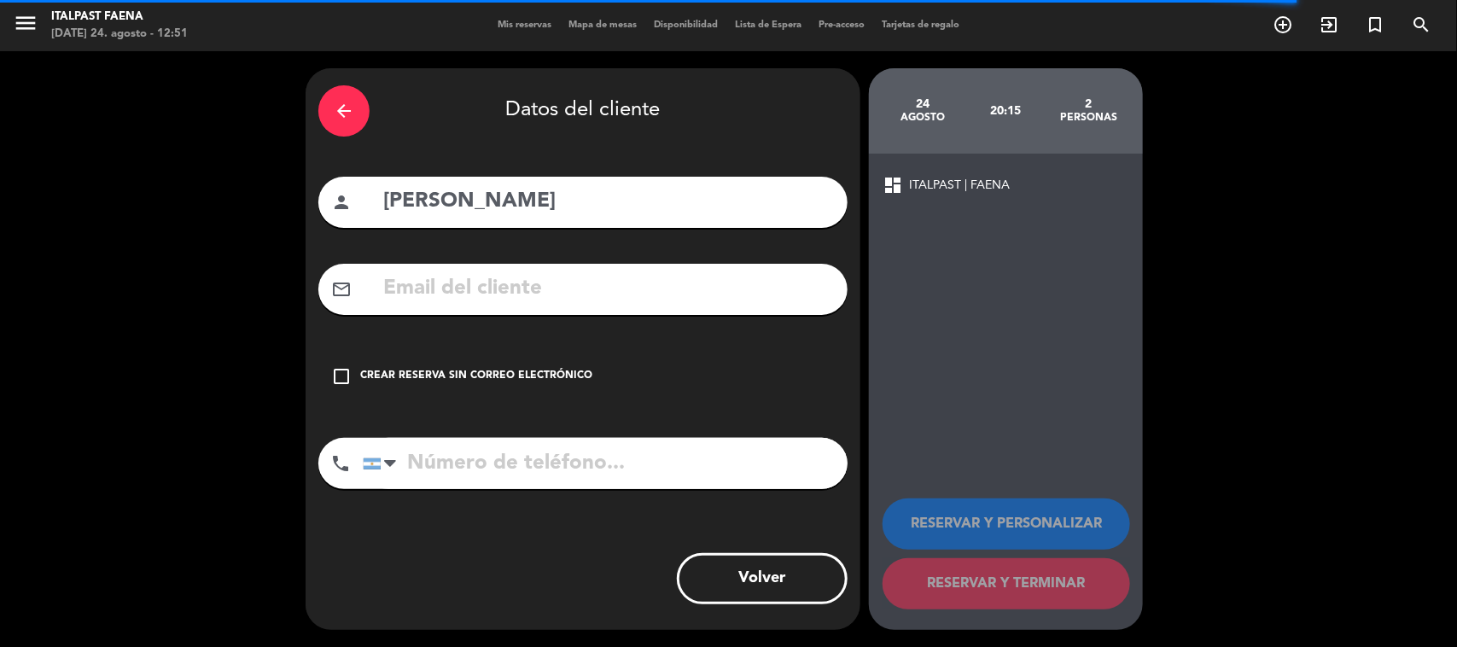
click at [527, 384] on div "Crear reserva sin correo electrónico" at bounding box center [476, 376] width 232 height 17
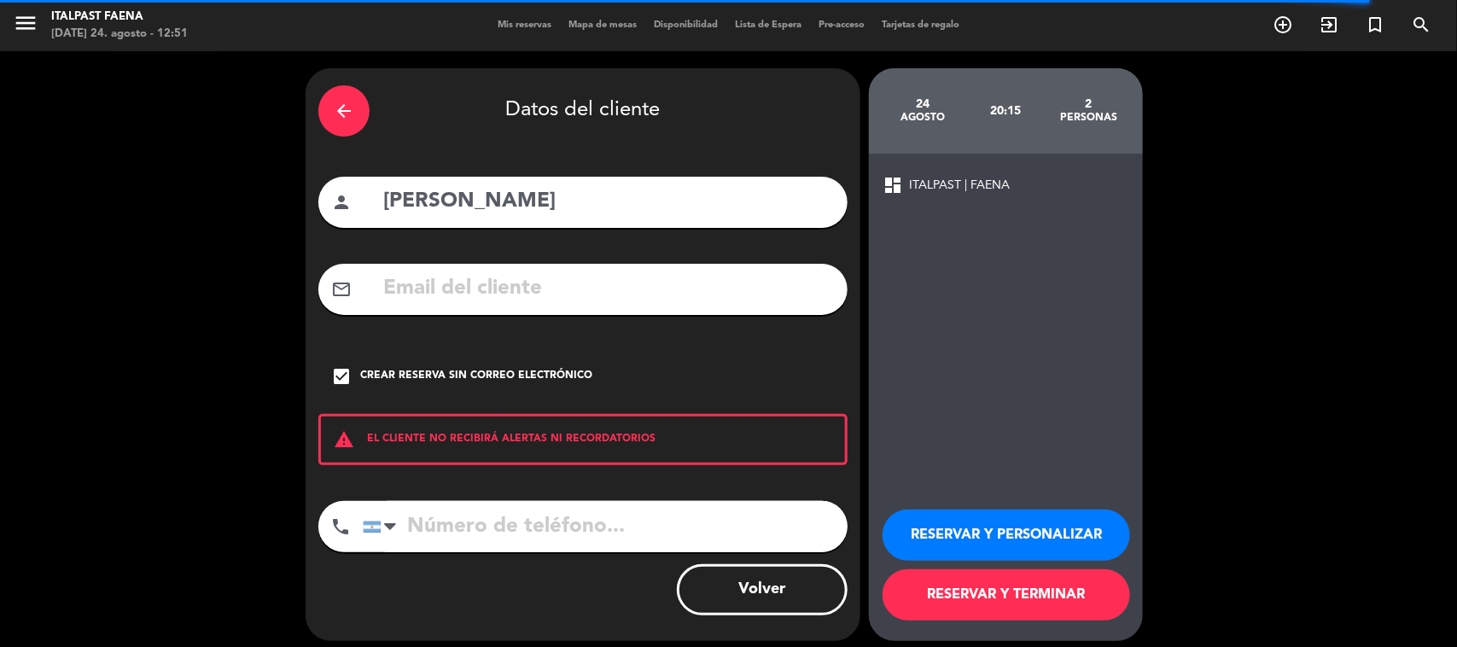
click at [534, 522] on input "tel" at bounding box center [605, 526] width 485 height 51
paste input "[PHONE_NUMBER]"
type input "[PHONE_NUMBER]"
click at [1000, 523] on button "RESERVAR Y PERSONALIZAR" at bounding box center [1007, 535] width 248 height 51
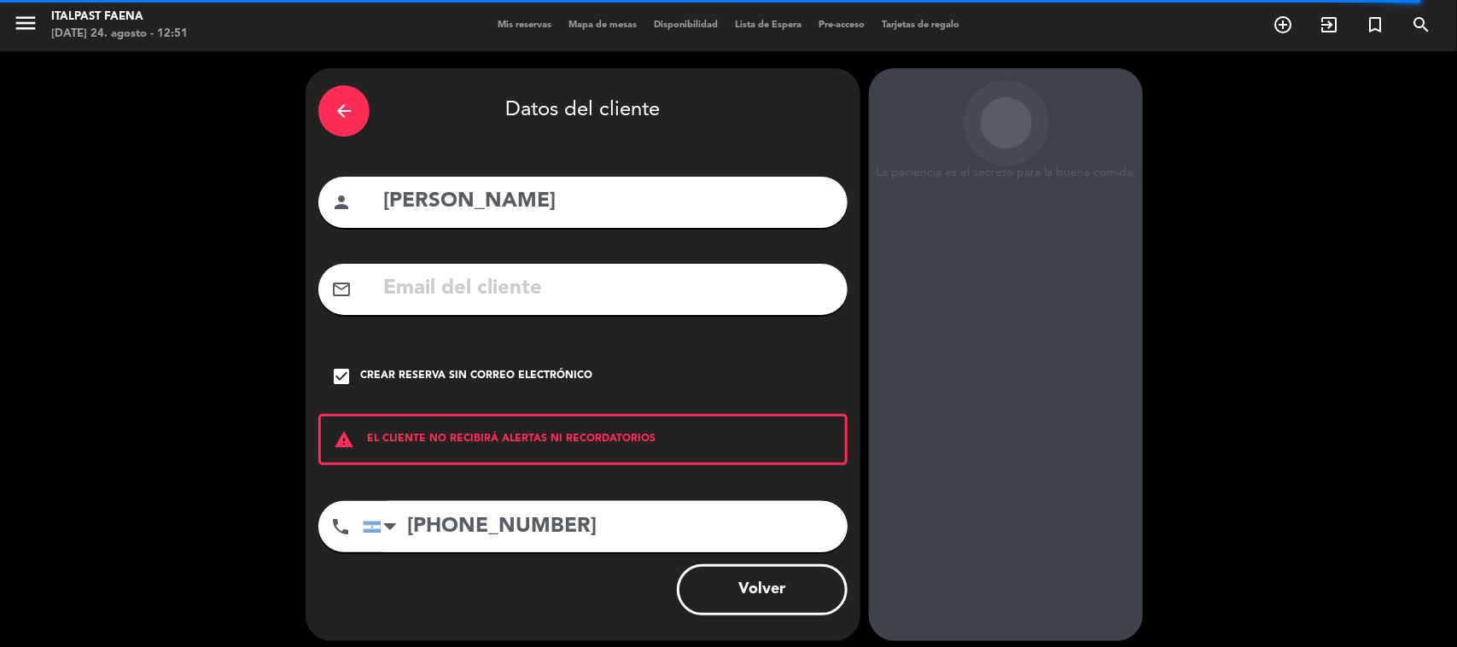
scroll to position [35, 0]
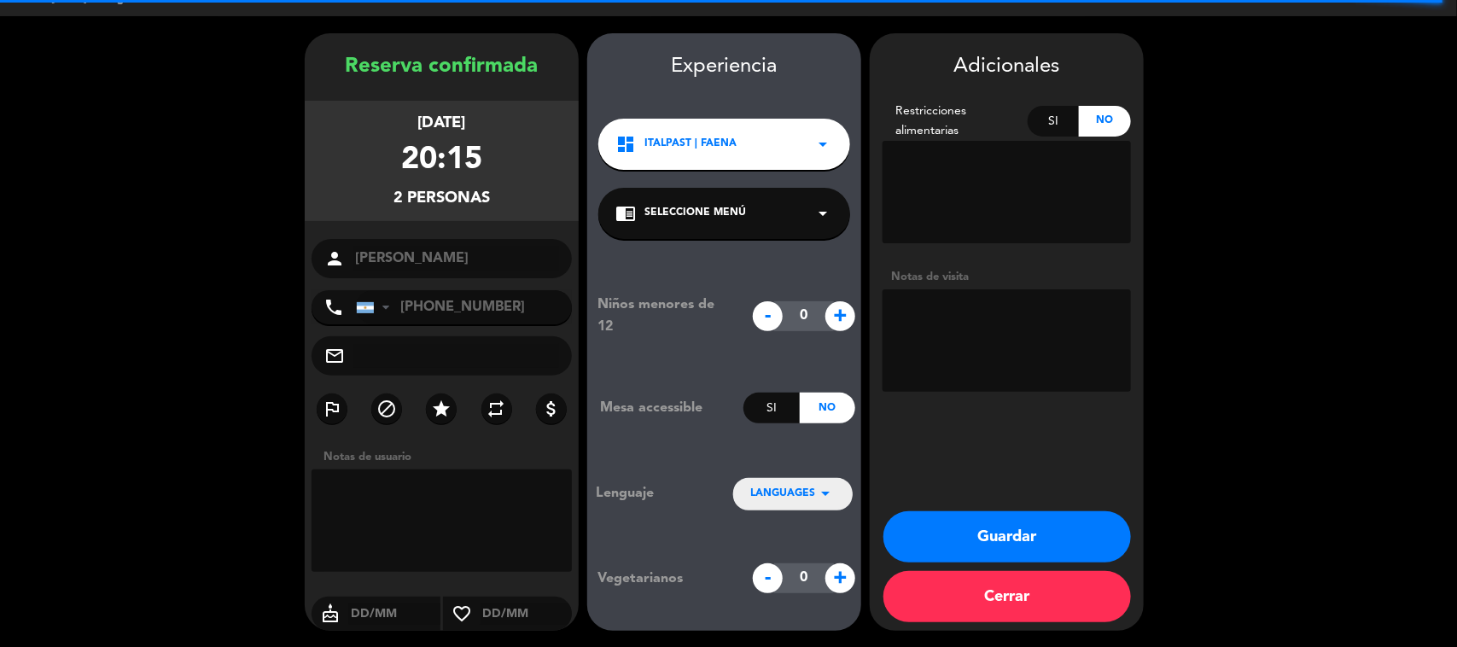
click at [992, 354] on textarea at bounding box center [1007, 340] width 248 height 102
type textarea "240825 -"
click at [984, 320] on textarea at bounding box center [1007, 340] width 248 height 102
type textarea "240825 - YM - Italpast"
click at [976, 523] on button "Guardar" at bounding box center [1008, 536] width 248 height 51
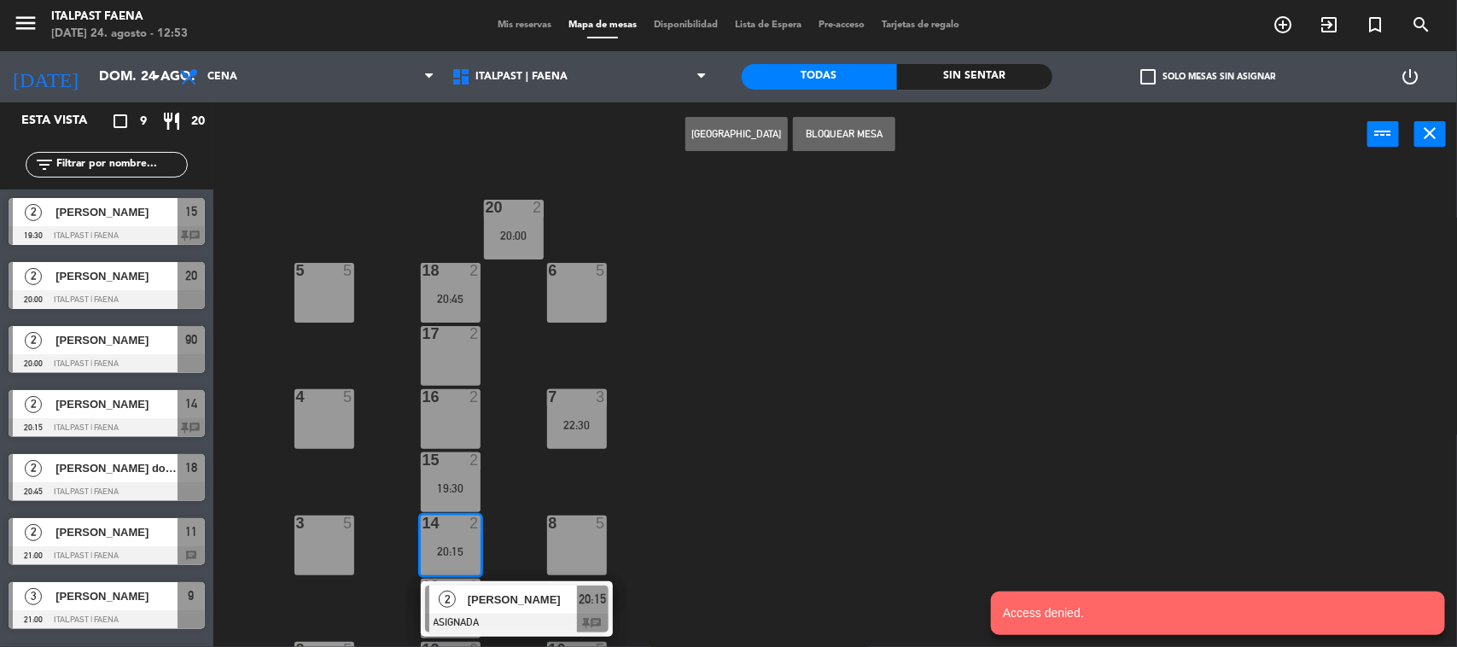
click at [501, 24] on span "Mis reservas" at bounding box center [524, 24] width 71 height 9
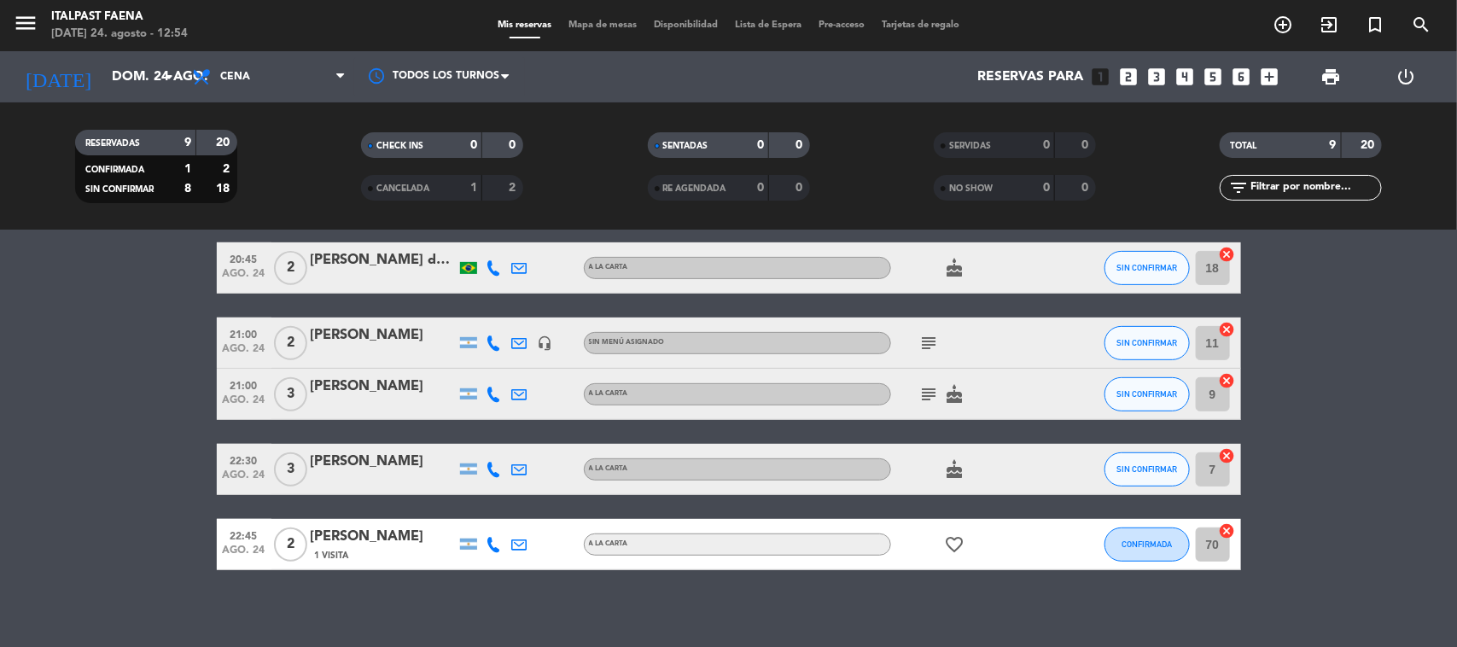
scroll to position [351, 0]
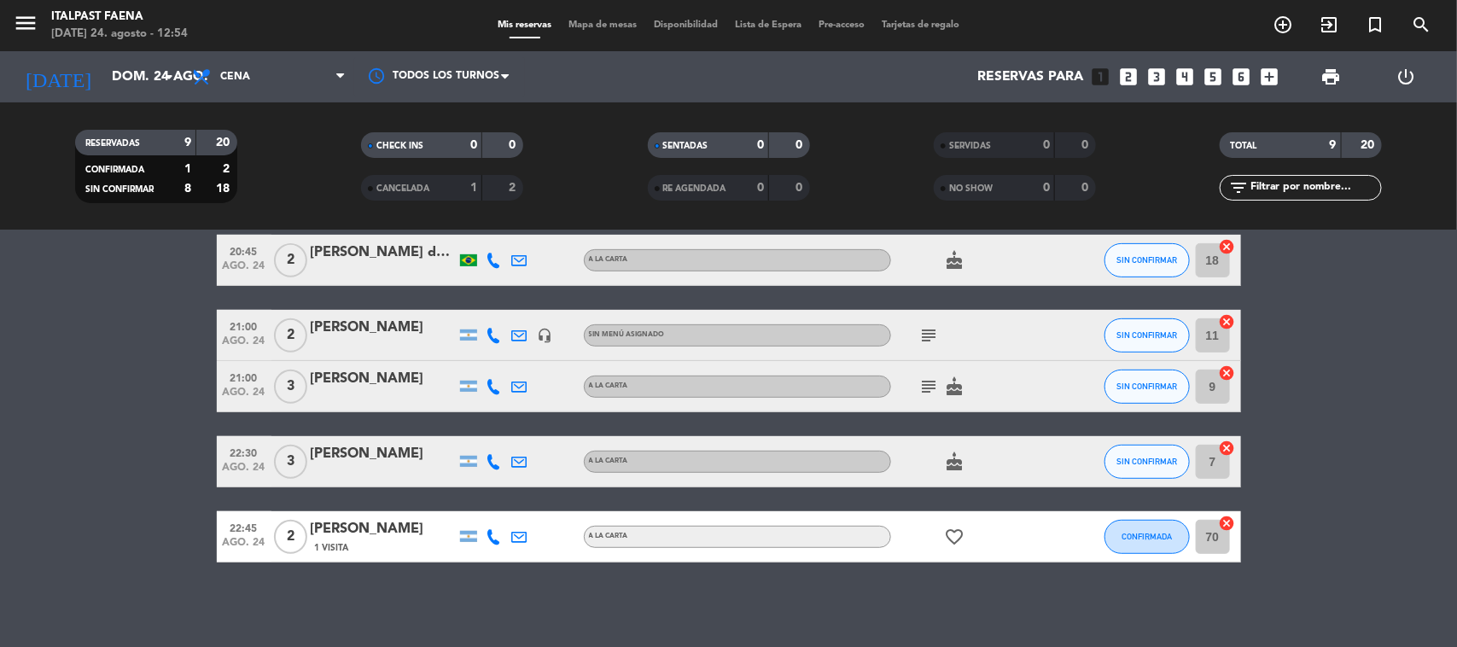
click at [1307, 360] on bookings-row "19:30 [DATE] 2 [PERSON_NAME] headset_mic Sin menú asignado subject SIN CONFIRMA…" at bounding box center [728, 260] width 1457 height 604
click at [1366, 442] on bookings-row "19:30 [DATE] 2 [PERSON_NAME] headset_mic Sin menú asignado subject SIN CONFIRMA…" at bounding box center [728, 260] width 1457 height 604
click at [1389, 381] on bookings-row "19:30 [DATE] 2 [PERSON_NAME] headset_mic Sin menú asignado subject SIN CONFIRMA…" at bounding box center [728, 260] width 1457 height 604
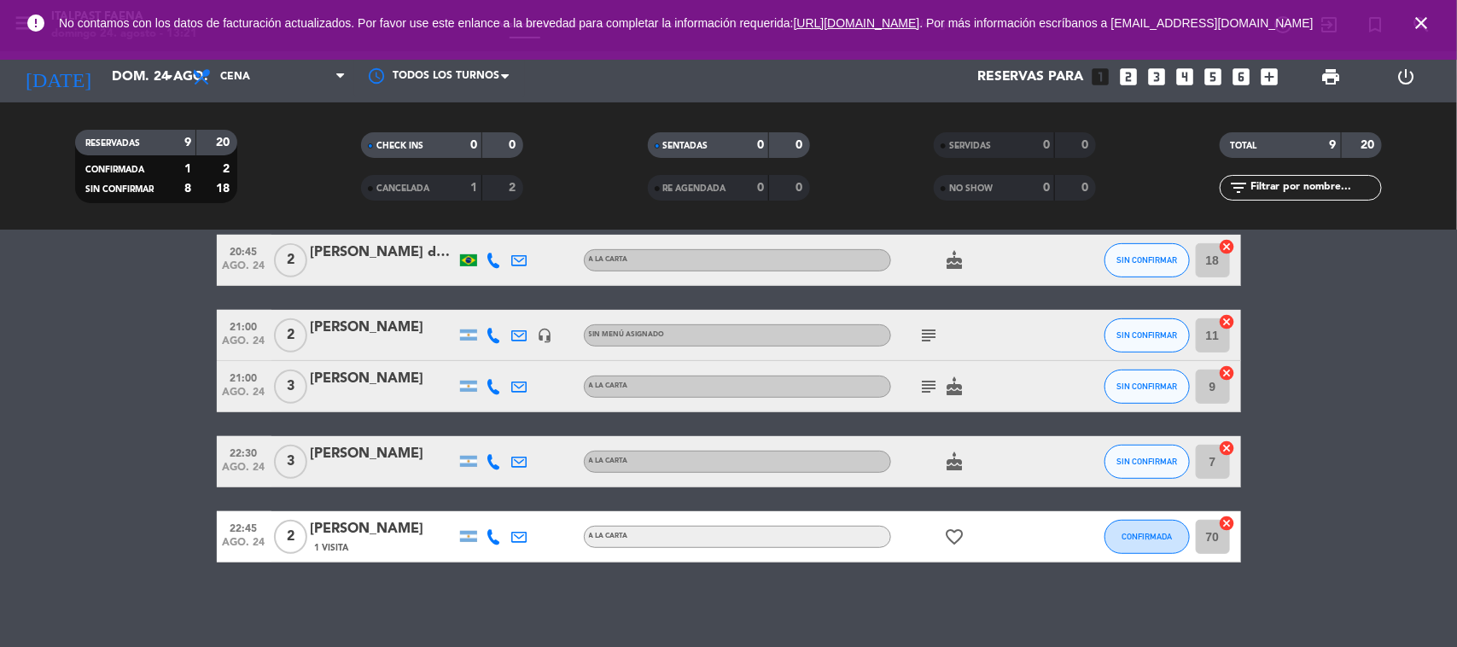
click at [1419, 18] on icon "close" at bounding box center [1421, 23] width 20 height 20
click at [1388, 496] on bookings-row "19:30 [DATE] 2 [PERSON_NAME] headset_mic Sin menú asignado subject SIN CONFIRMA…" at bounding box center [728, 260] width 1457 height 604
click at [146, 79] on input "dom. 24 ago." at bounding box center [193, 77] width 180 height 33
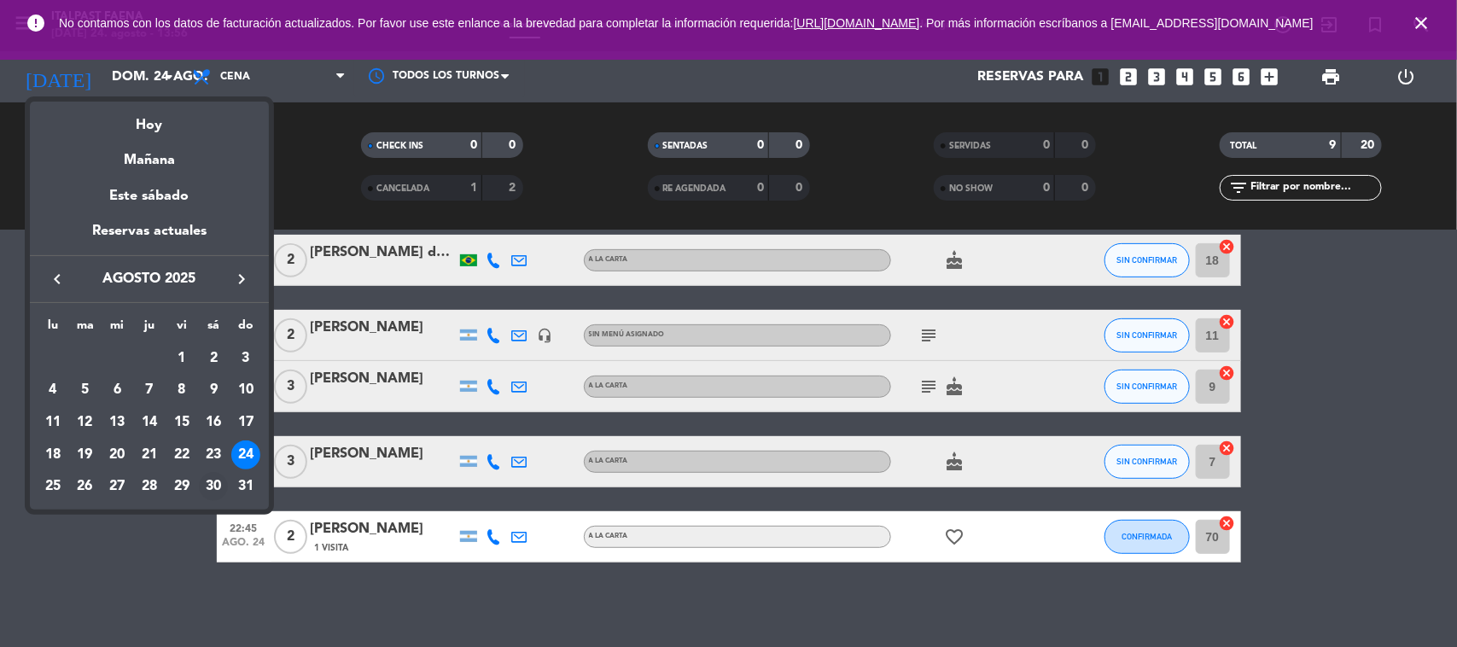
click at [222, 485] on div "30" at bounding box center [213, 486] width 29 height 29
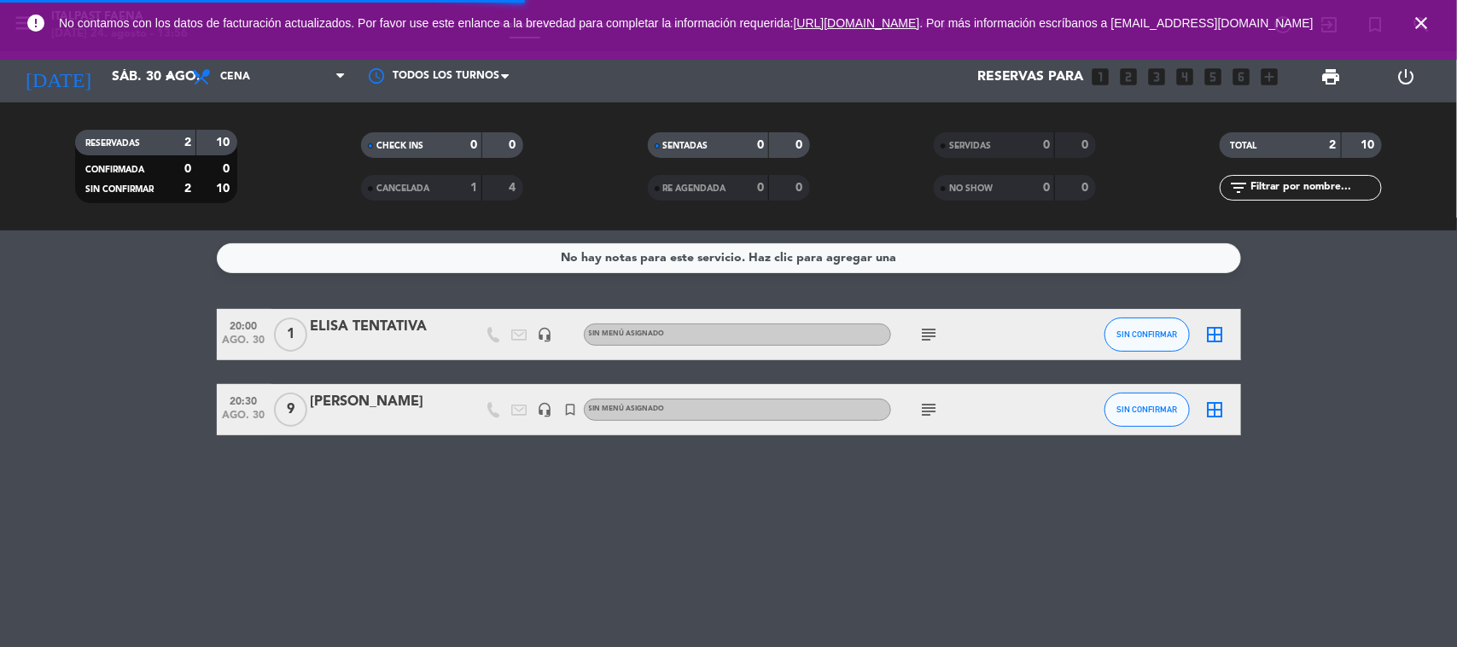
drag, startPoint x: 1428, startPoint y: 15, endPoint x: 1427, endPoint y: 26, distance: 10.3
click at [1428, 17] on span "close" at bounding box center [1421, 23] width 46 height 46
click at [1415, 27] on icon "close" at bounding box center [1421, 23] width 20 height 20
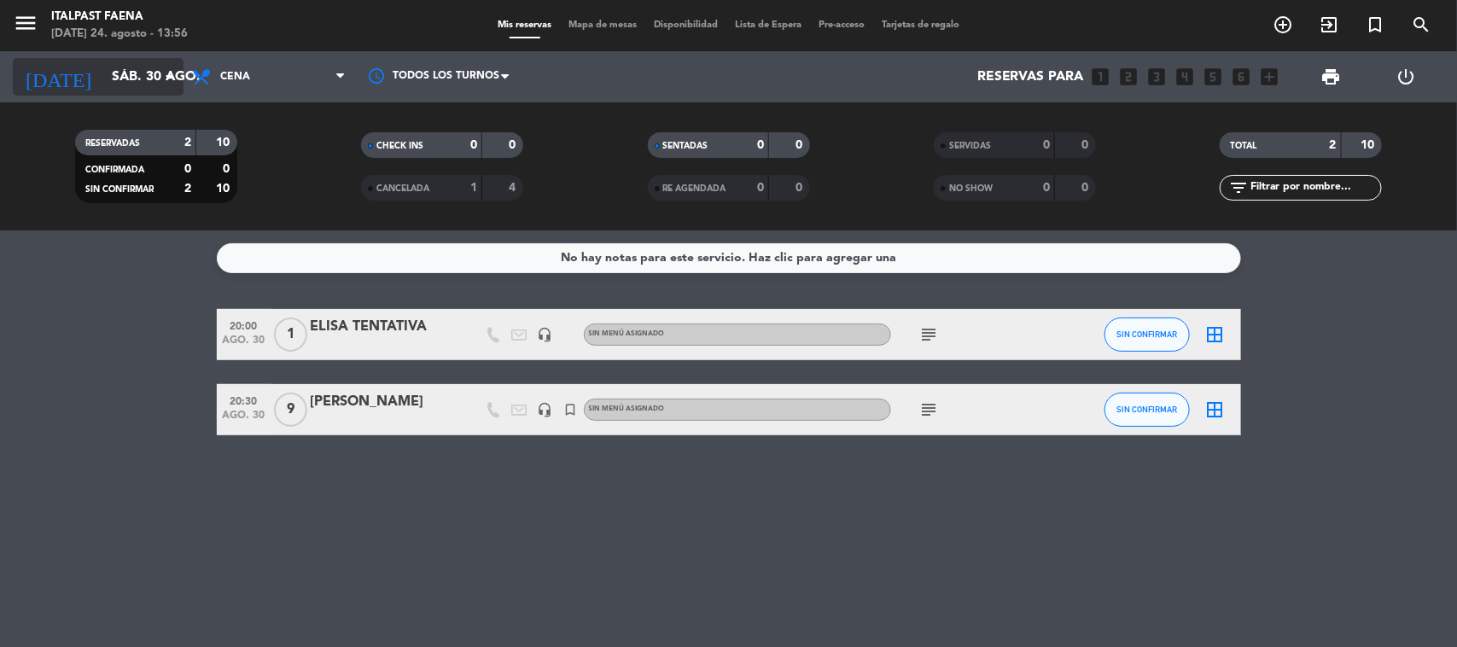
click at [126, 82] on input "sáb. 30 ago." at bounding box center [193, 77] width 180 height 33
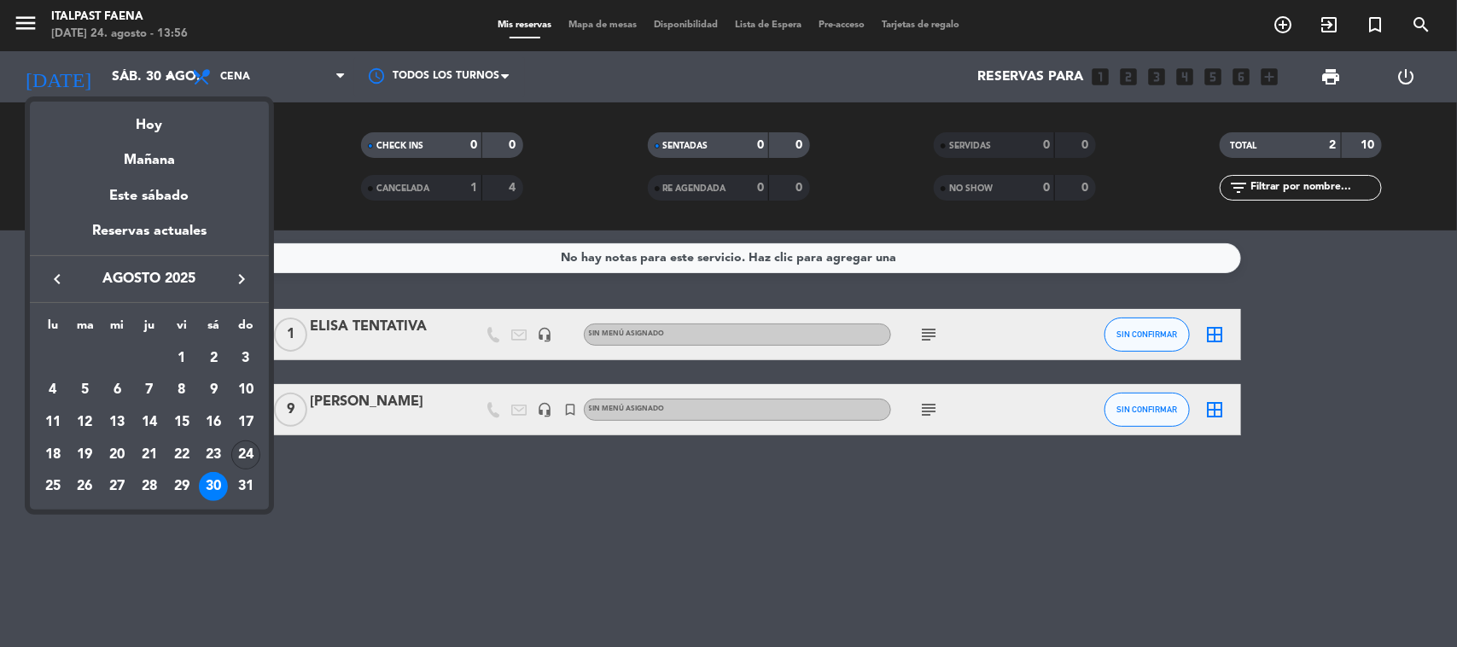
click at [242, 458] on div "24" at bounding box center [245, 455] width 29 height 29
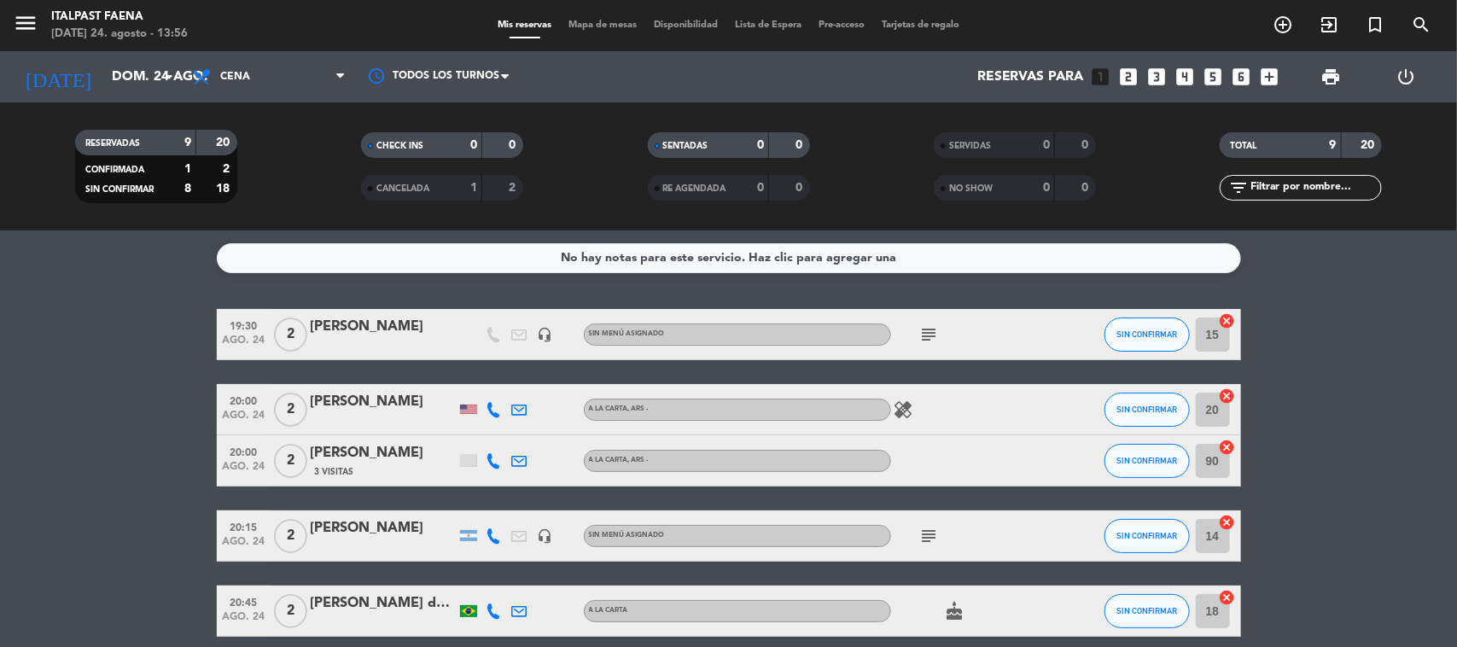
click at [382, 536] on div "[PERSON_NAME]" at bounding box center [383, 528] width 145 height 22
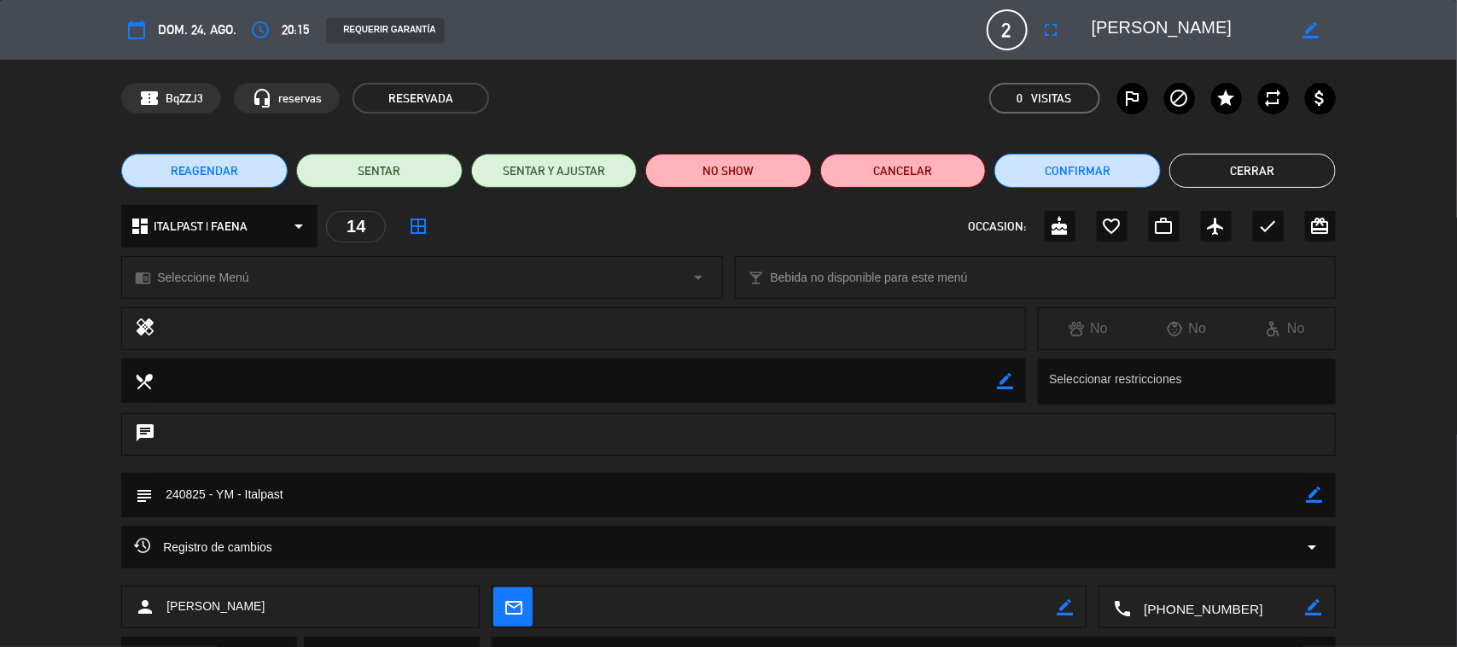
drag, startPoint x: 303, startPoint y: 498, endPoint x: 213, endPoint y: 500, distance: 89.7
click at [138, 500] on div "subject border_color" at bounding box center [728, 495] width 1215 height 44
click at [897, 167] on button "Cancelar" at bounding box center [903, 171] width 166 height 34
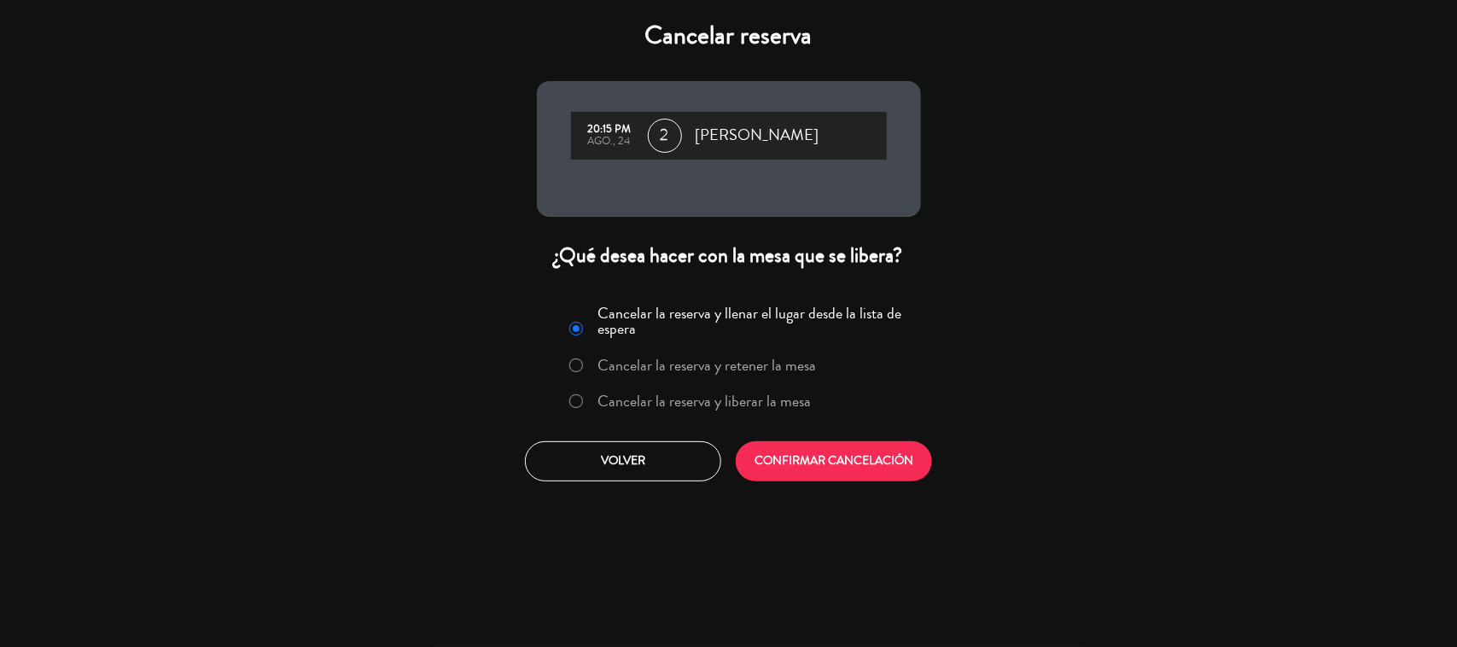
click at [726, 406] on label "Cancelar la reserva y liberar la mesa" at bounding box center [704, 401] width 213 height 15
click at [801, 461] on button "CONFIRMAR CANCELACIÓN" at bounding box center [834, 461] width 196 height 40
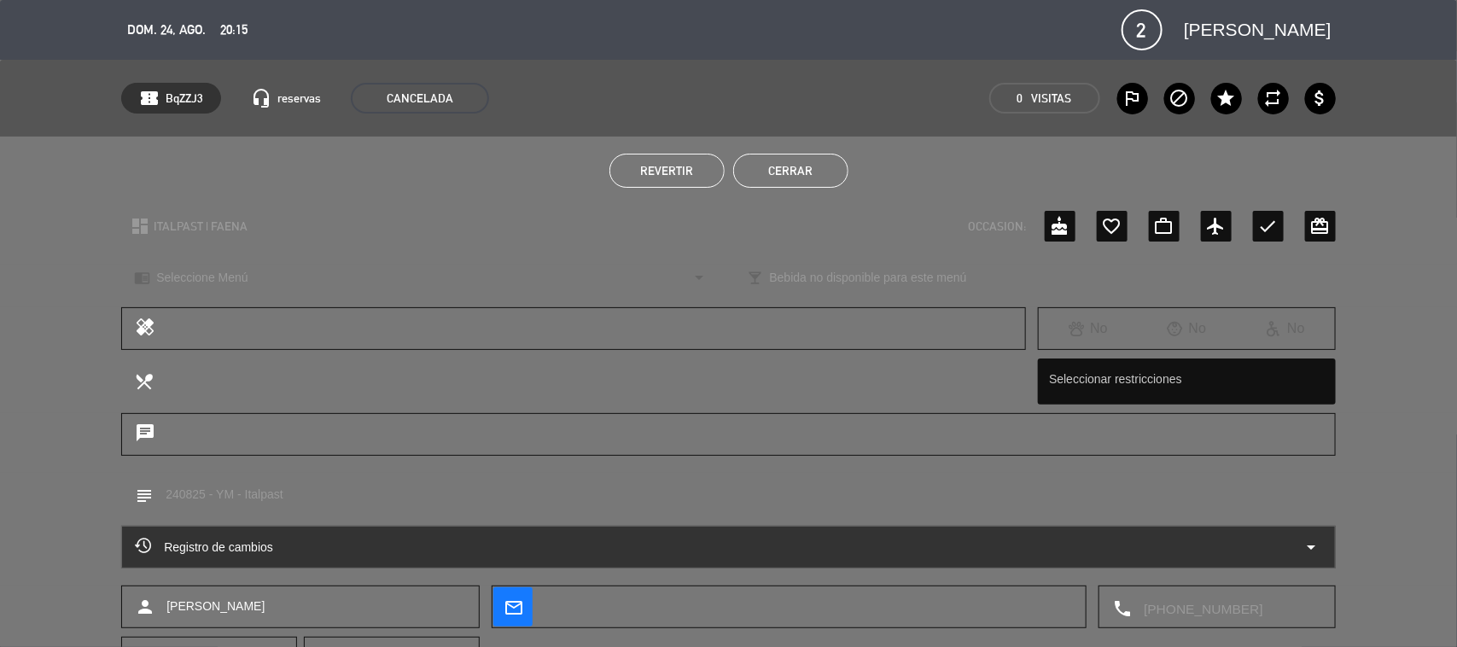
drag, startPoint x: 820, startPoint y: 163, endPoint x: 677, endPoint y: 137, distance: 145.7
click at [809, 163] on button "Cerrar" at bounding box center [790, 171] width 115 height 34
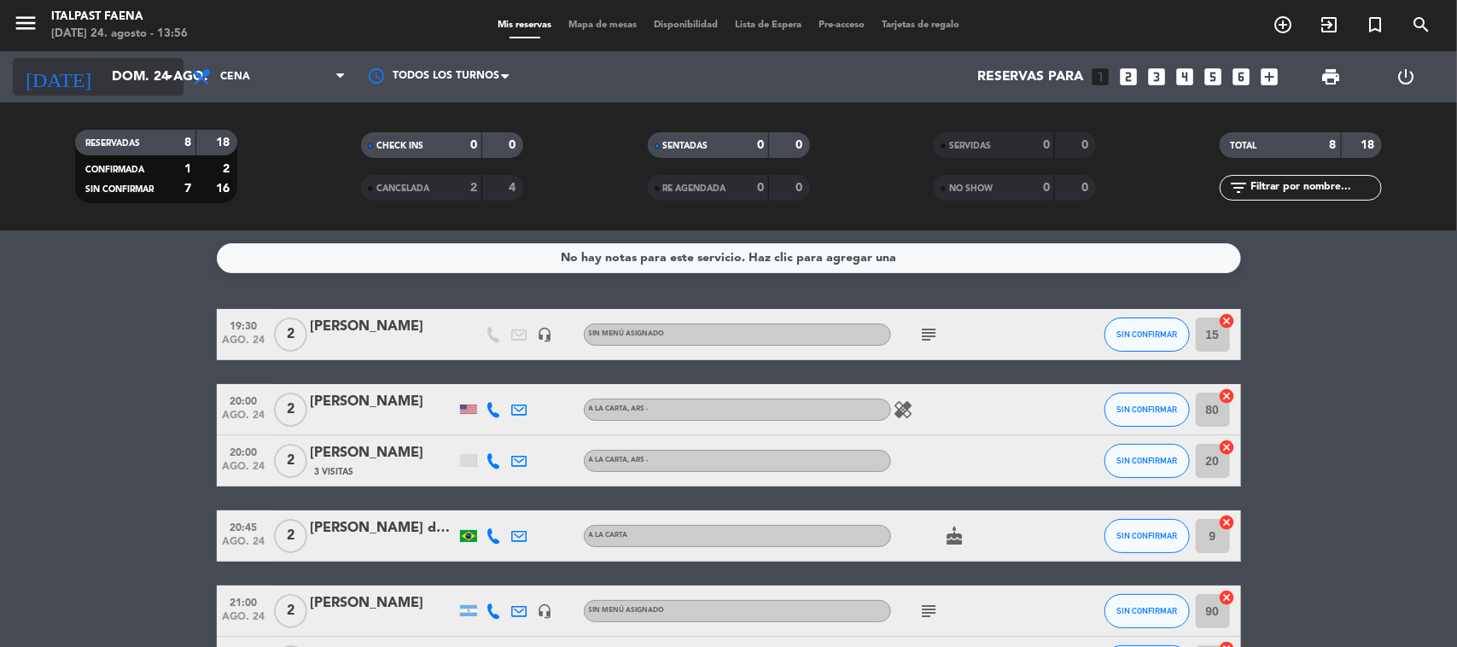
click at [103, 75] on input "dom. 24 ago." at bounding box center [193, 77] width 180 height 33
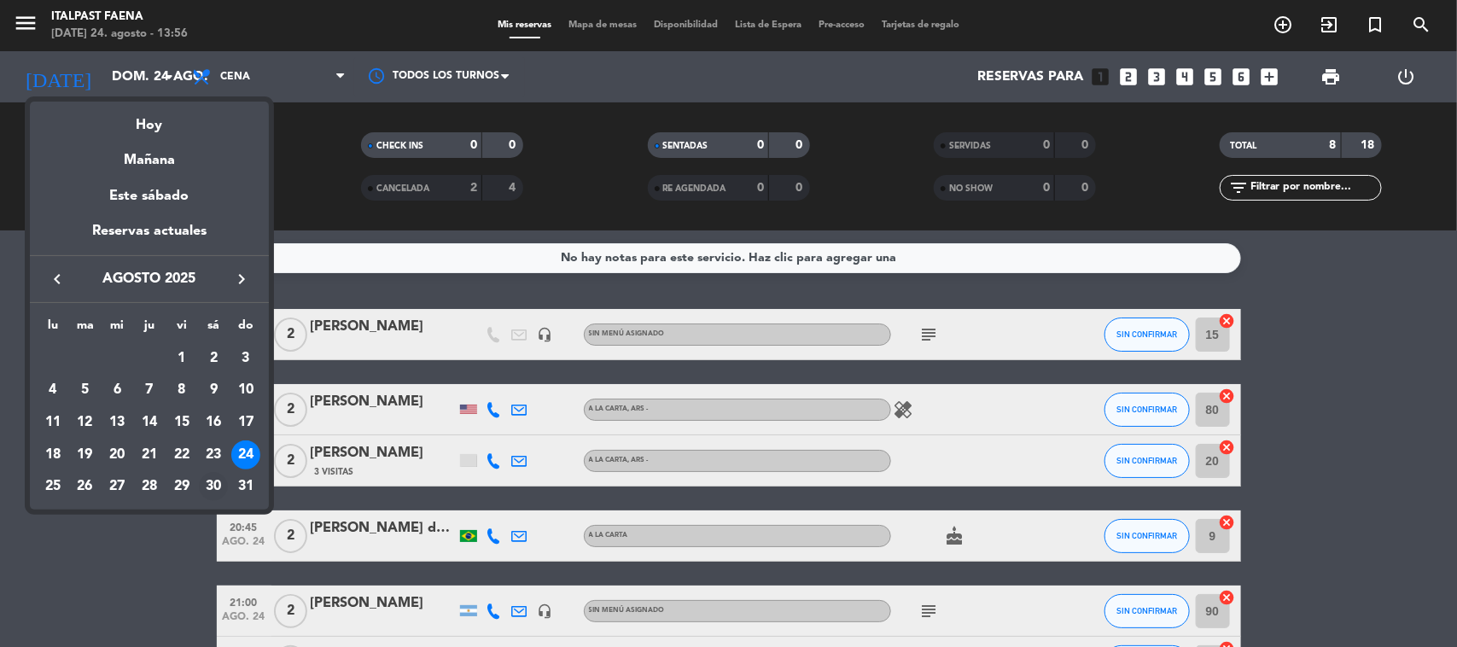
click at [214, 483] on div "30" at bounding box center [213, 486] width 29 height 29
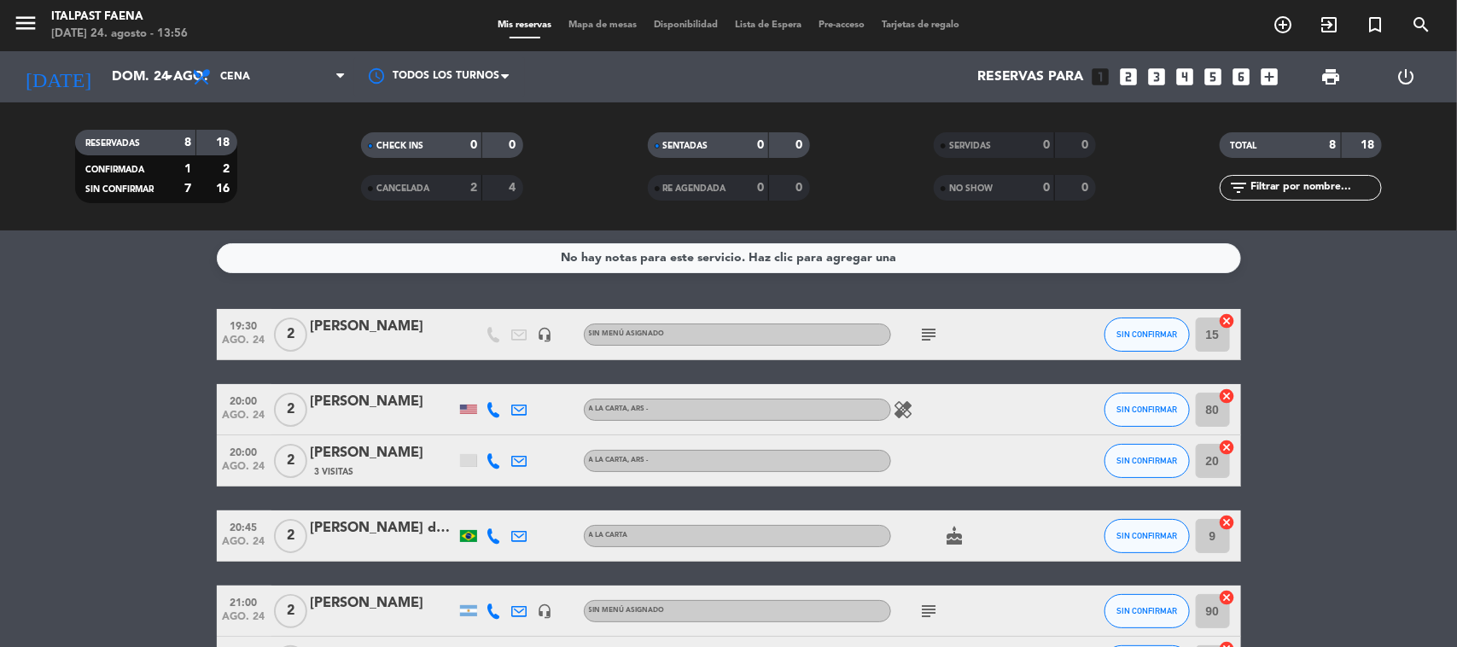
type input "sáb. 30 ago."
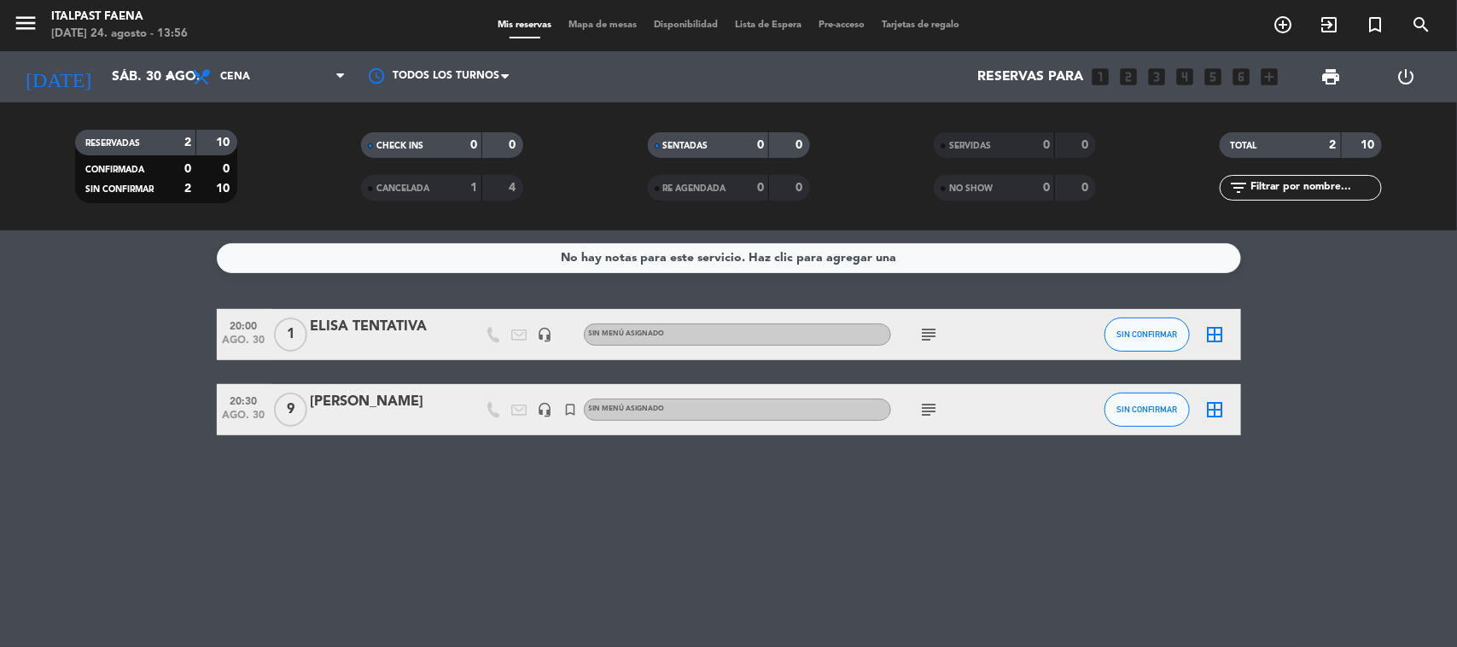
click at [616, 24] on span "Mapa de mesas" at bounding box center [602, 24] width 85 height 9
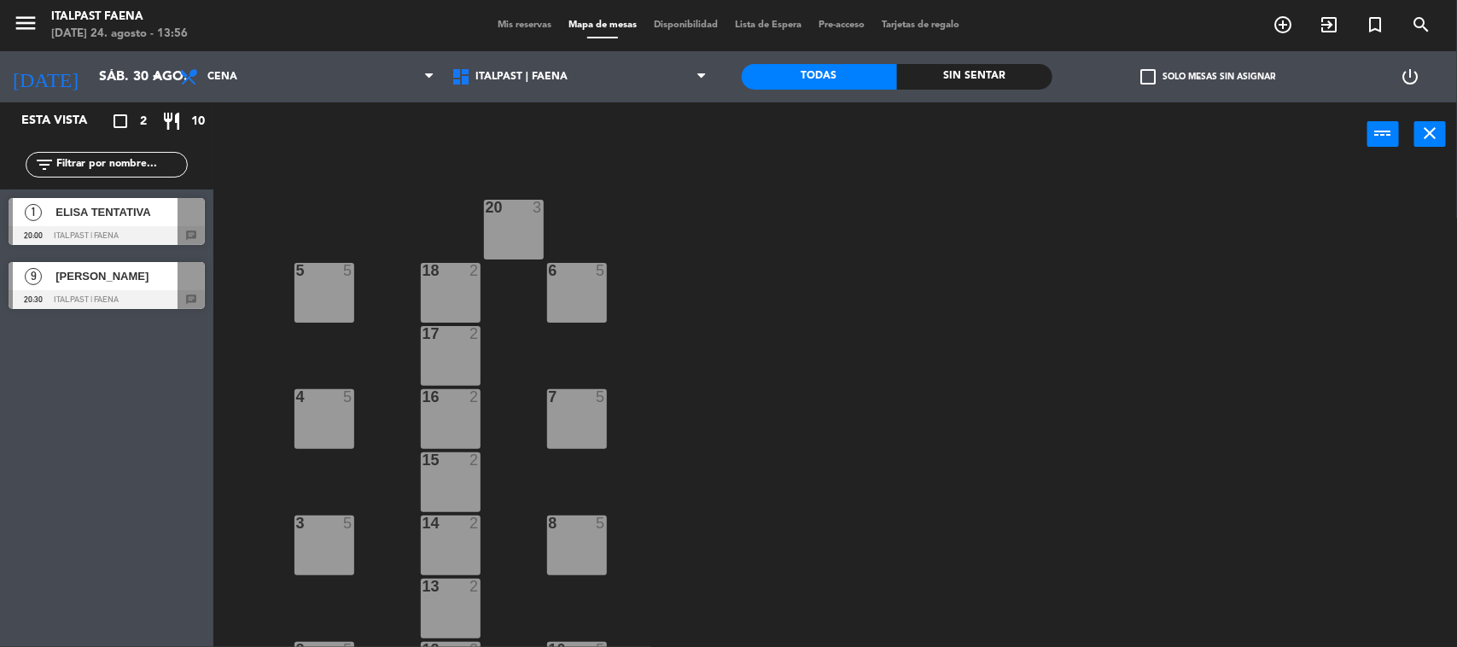
click at [476, 516] on div "2" at bounding box center [475, 523] width 10 height 15
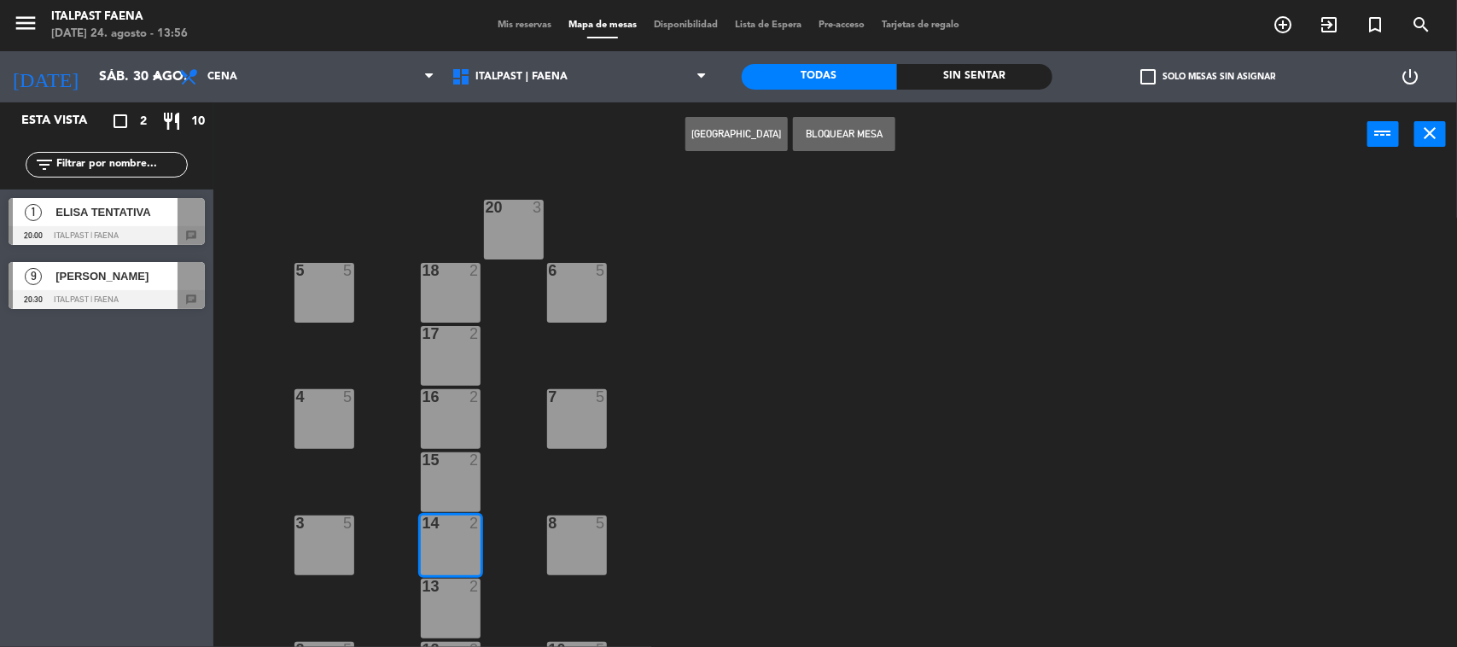
click at [734, 126] on button "[GEOGRAPHIC_DATA]" at bounding box center [737, 134] width 102 height 34
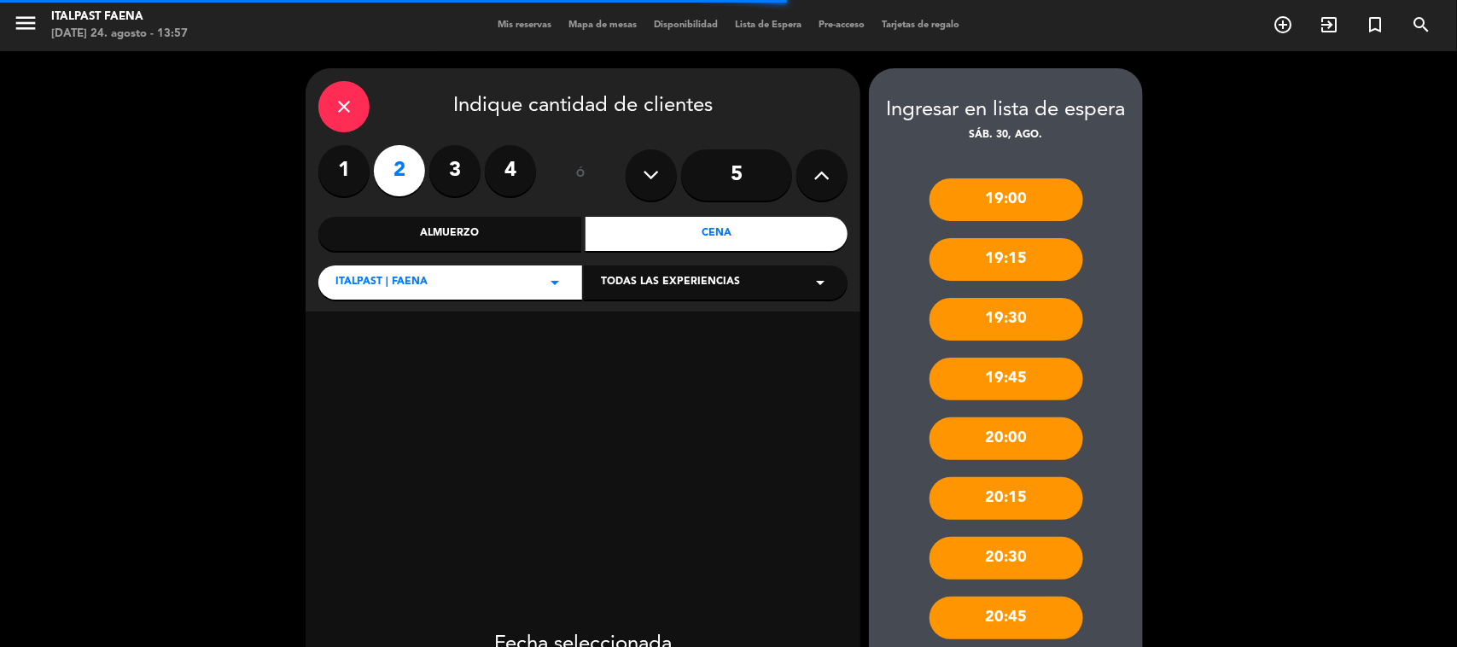
click at [1012, 564] on div "20:30" at bounding box center [1007, 558] width 154 height 43
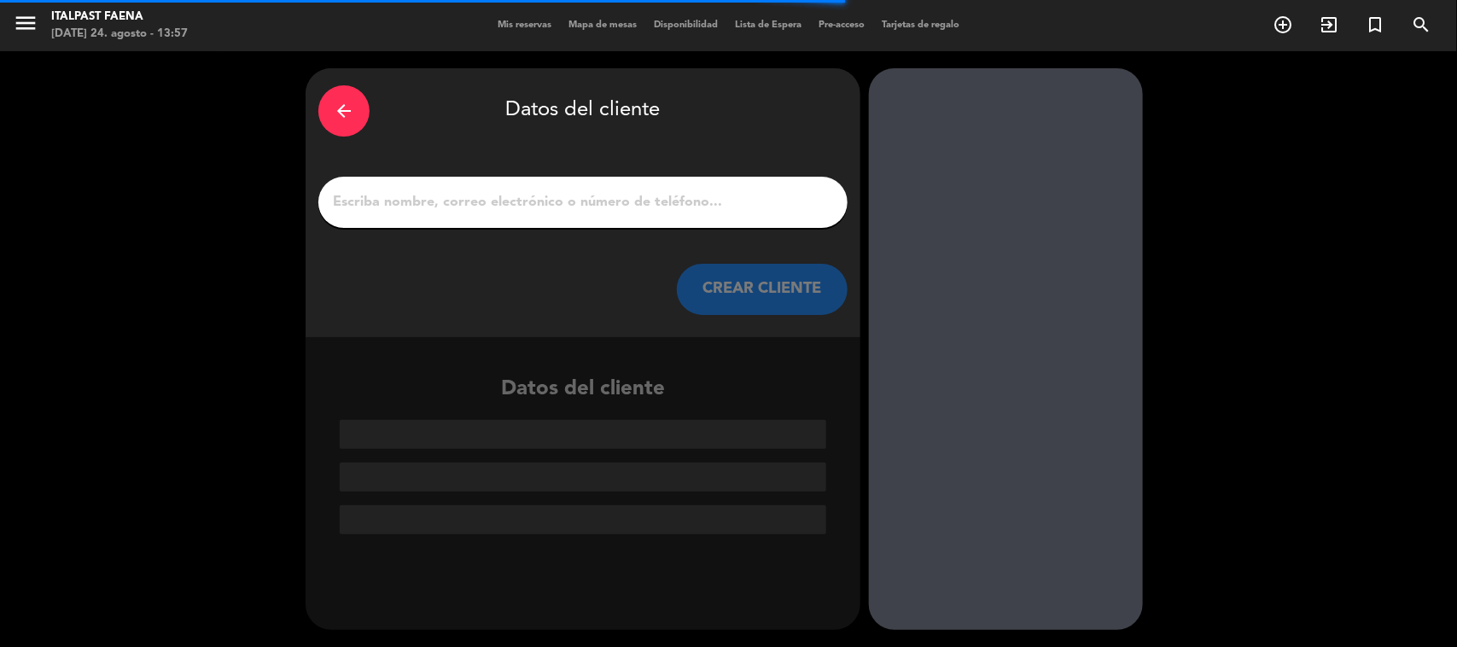
click at [623, 190] on input "1" at bounding box center [583, 202] width 504 height 24
drag, startPoint x: 620, startPoint y: 192, endPoint x: 560, endPoint y: 241, distance: 77.1
click at [560, 241] on div "arrow_back Datos del cliente CREAR CLIENTE" at bounding box center [583, 202] width 555 height 269
click at [551, 202] on input "1" at bounding box center [583, 202] width 504 height 24
click at [735, 195] on input "1" at bounding box center [583, 202] width 504 height 24
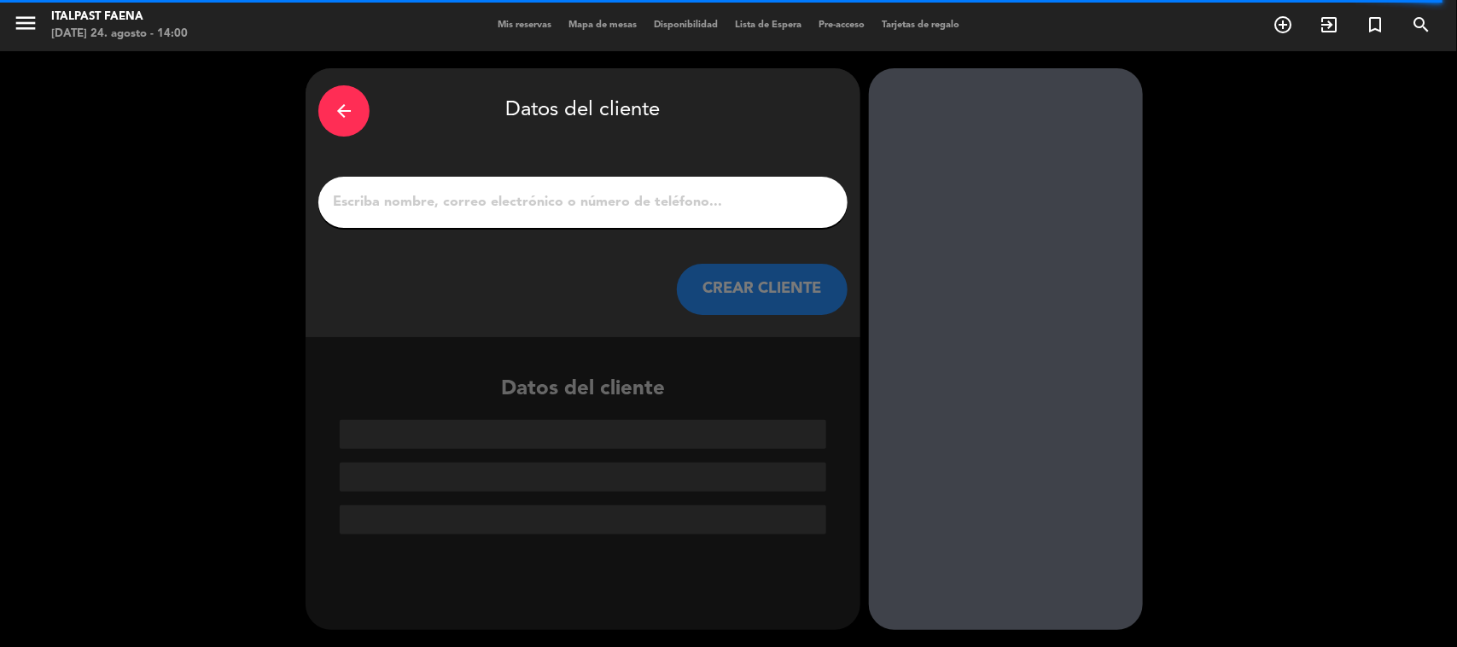
click at [481, 186] on div at bounding box center [582, 202] width 529 height 51
click at [488, 195] on input "1" at bounding box center [583, 202] width 504 height 24
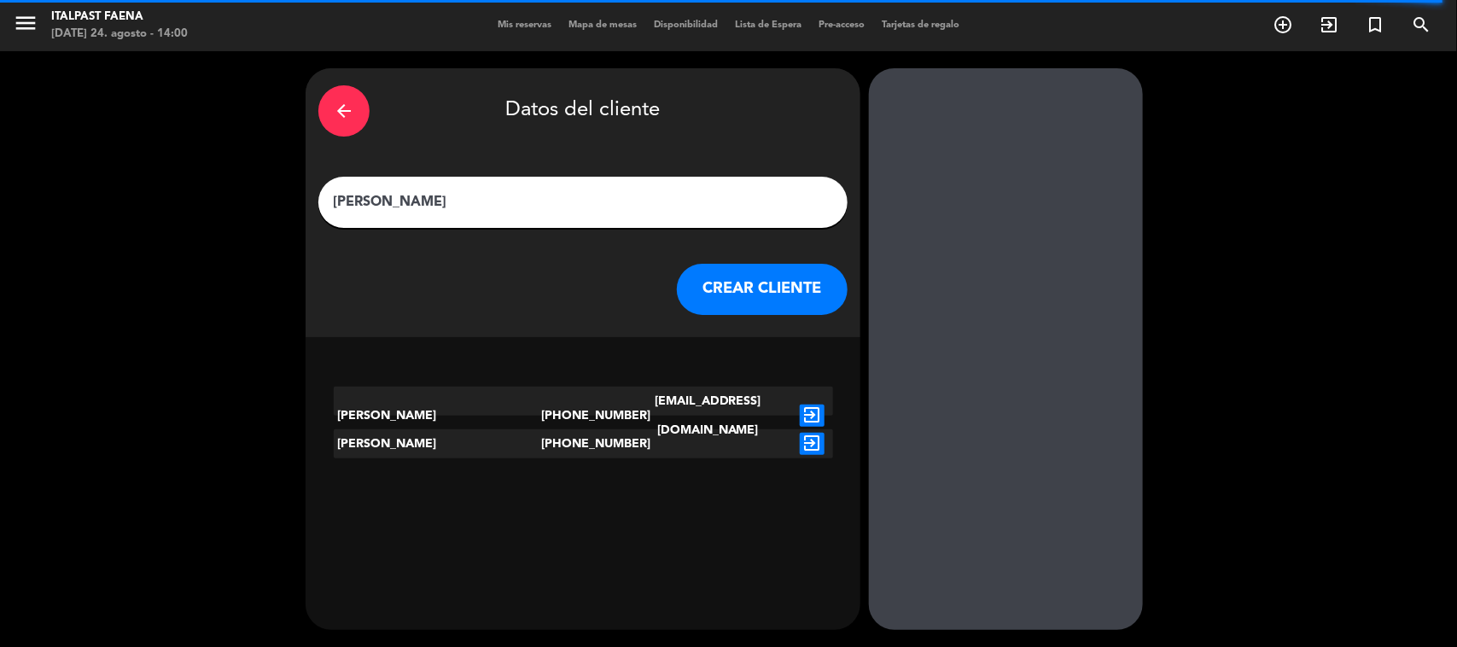
type input "[PERSON_NAME]"
click at [820, 410] on icon "exit_to_app" at bounding box center [812, 416] width 25 height 22
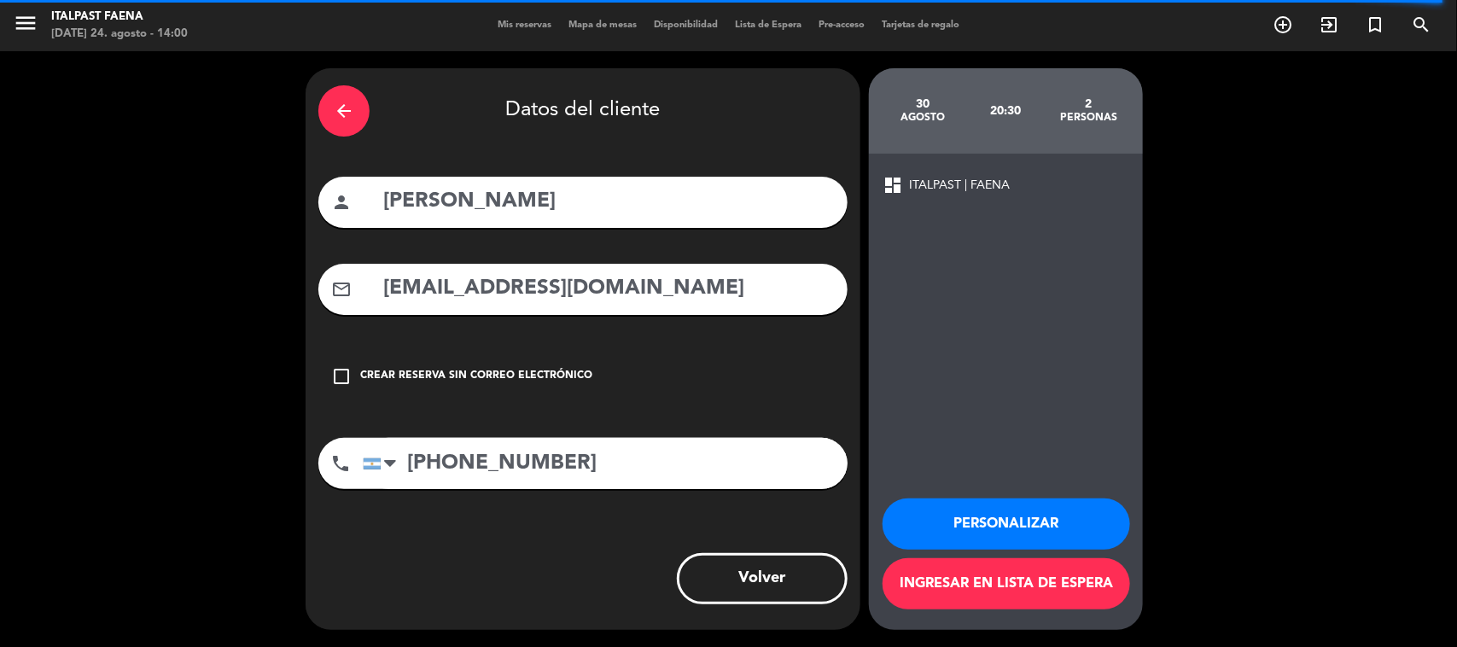
drag, startPoint x: 800, startPoint y: 286, endPoint x: 186, endPoint y: 260, distance: 614.4
click at [199, 261] on div "arrow_back Datos del cliente person [PERSON_NAME] mail_outline [EMAIL_ADDRESS][…" at bounding box center [728, 349] width 1457 height 596
click at [438, 382] on div "Crear reserva sin correo electrónico" at bounding box center [476, 376] width 232 height 17
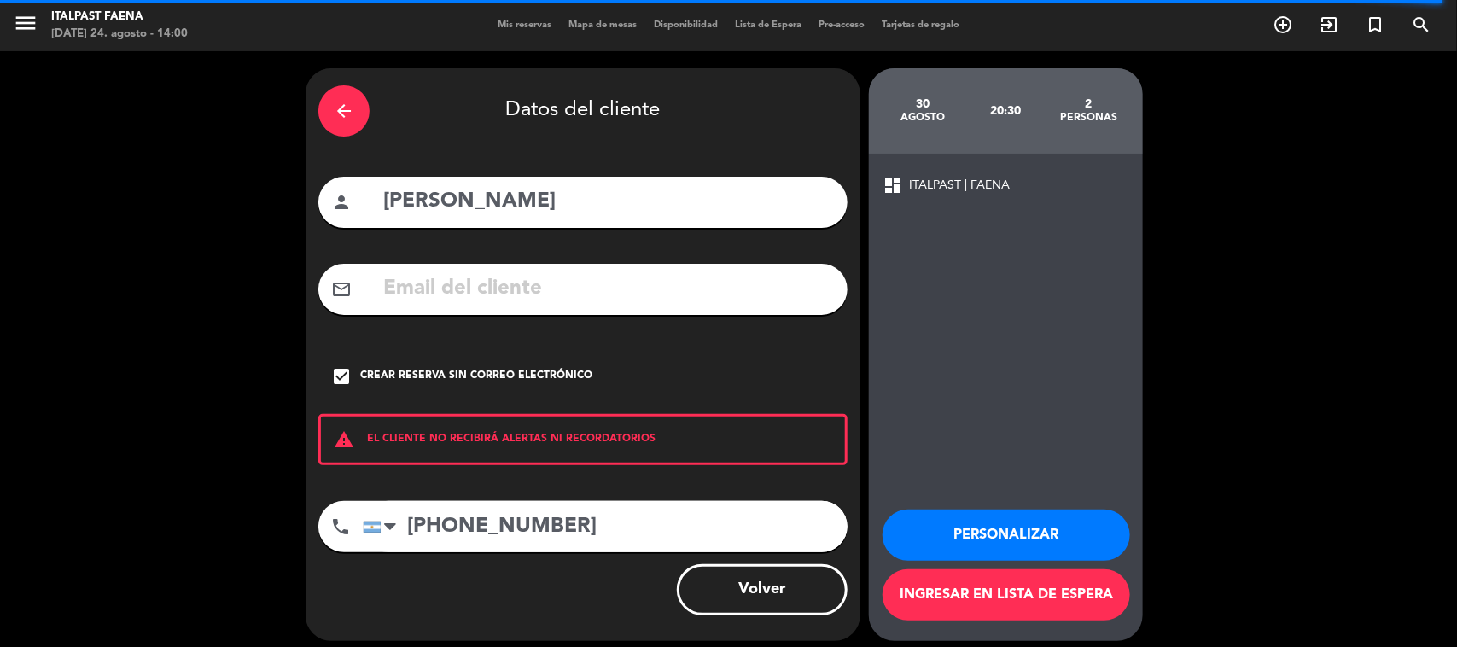
click at [980, 518] on button "Personalizar" at bounding box center [1007, 535] width 248 height 51
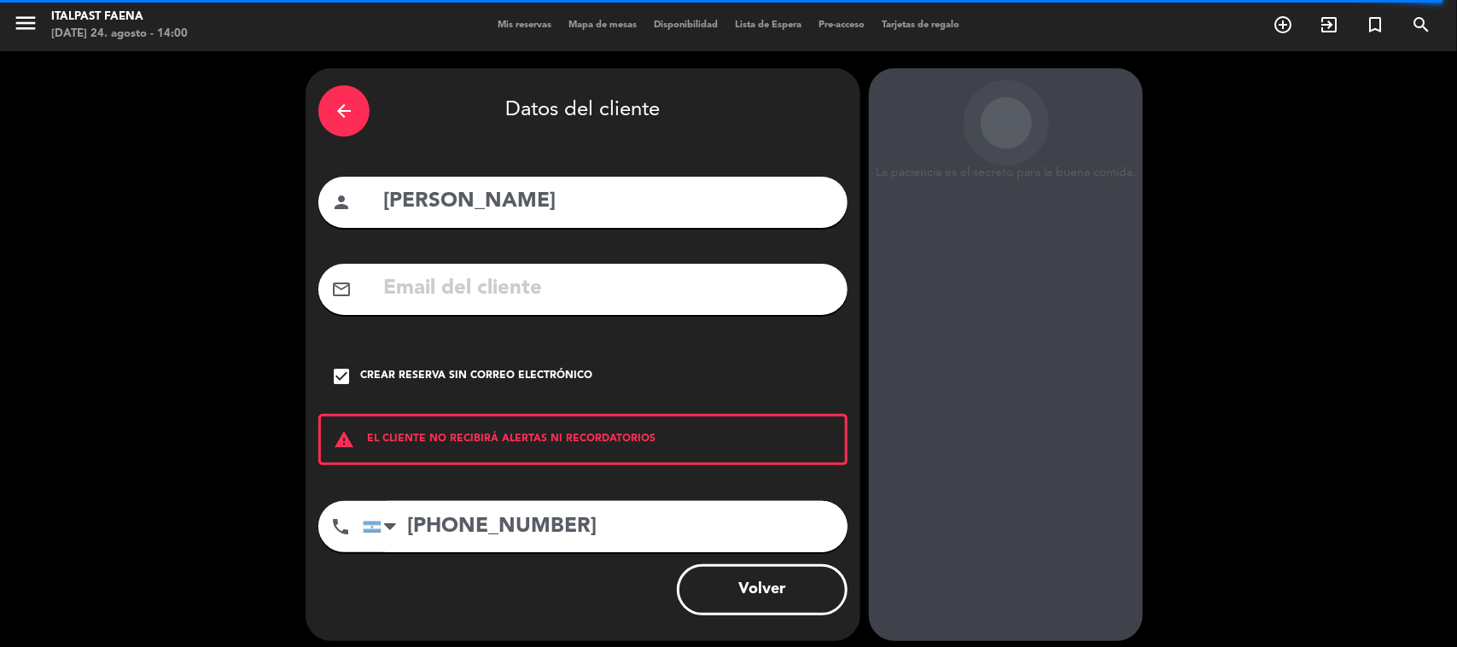
scroll to position [35, 0]
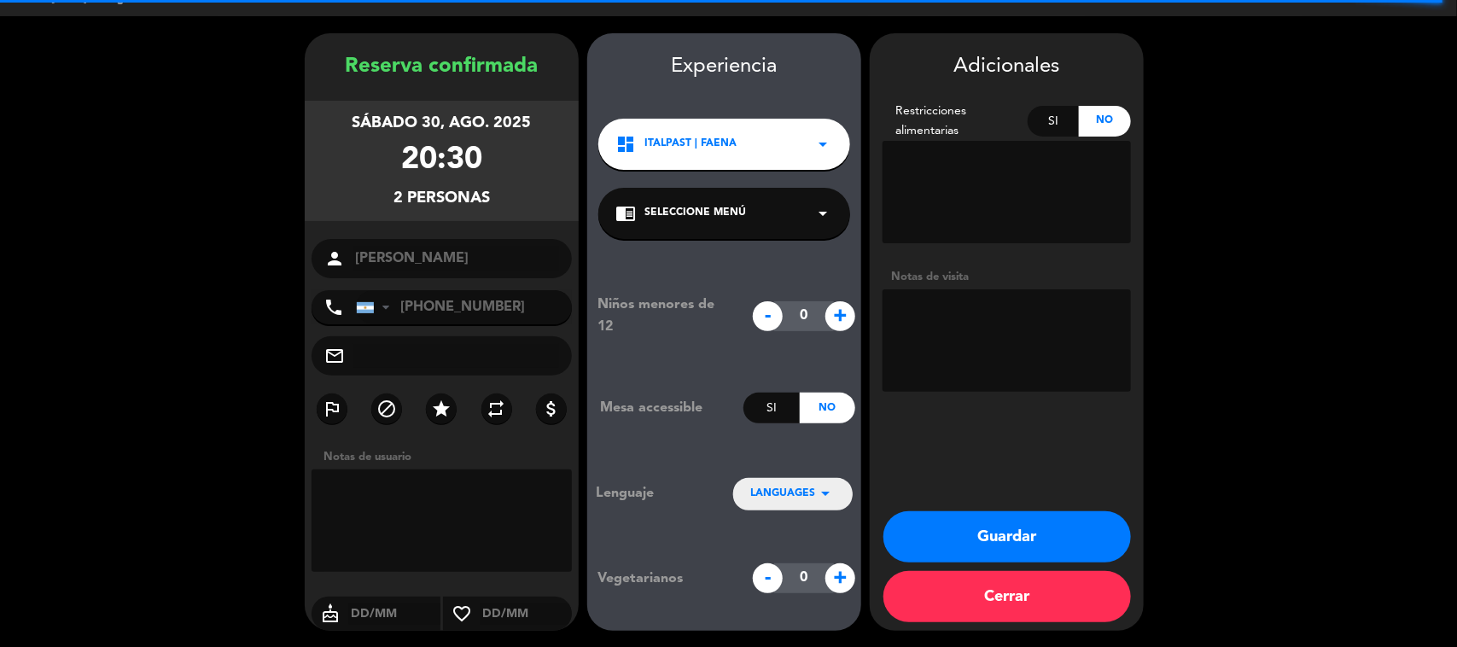
click at [986, 343] on textarea at bounding box center [1007, 340] width 248 height 102
paste textarea "240825 - YM - Italpast"
type textarea "240825 - YM - Italpast"
click at [1076, 534] on button "Guardar" at bounding box center [1008, 536] width 248 height 51
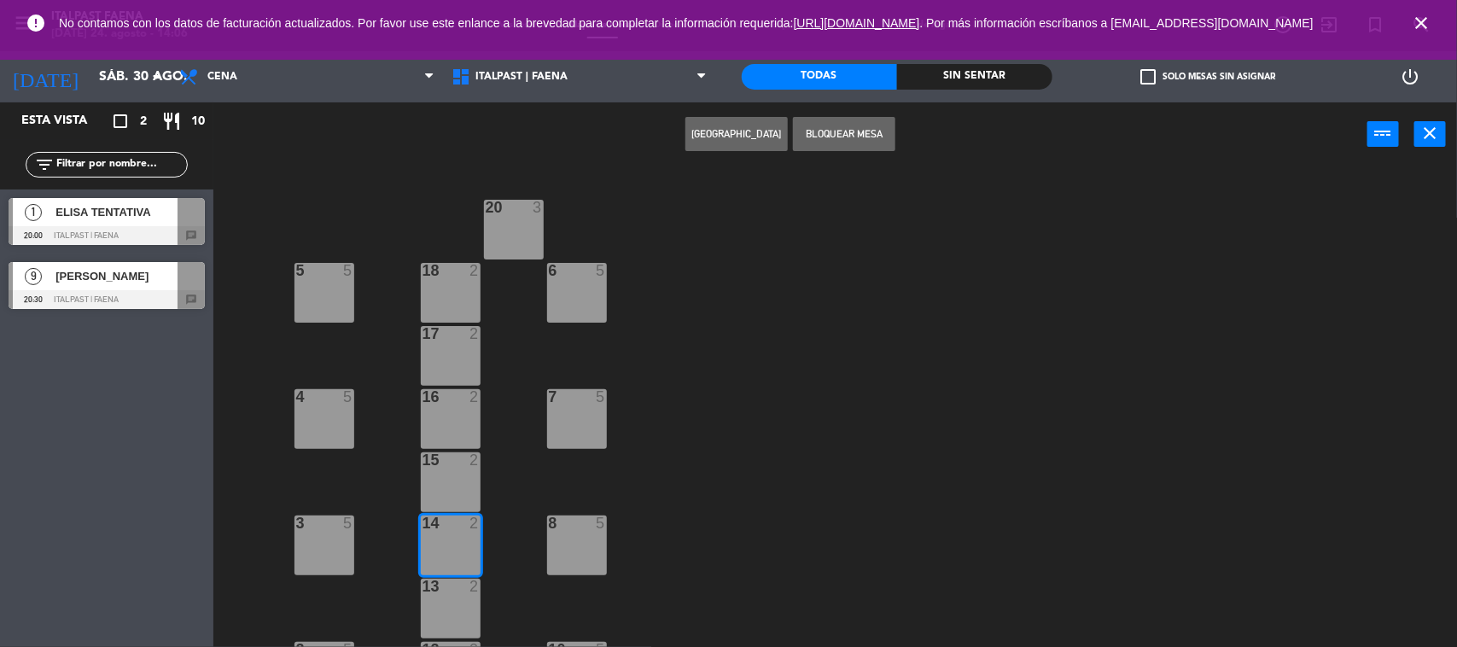
click at [882, 370] on div "20 3 5 5 6 5 18 2 17 2 4 5 7 5 16 2 15 2 3 5 8 5 14 2 13 2 2 5 12 2 10 5 11 2 1…" at bounding box center [842, 409] width 1229 height 481
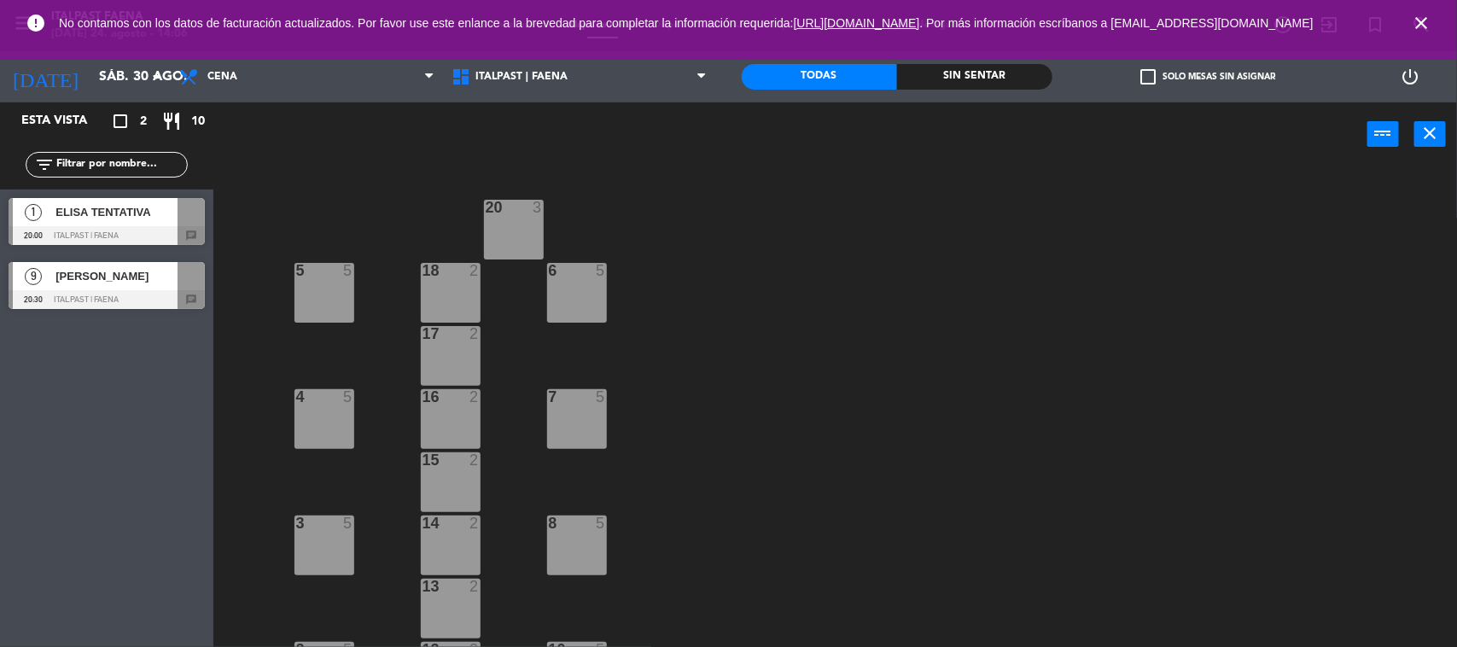
click at [1420, 32] on icon "close" at bounding box center [1421, 23] width 20 height 20
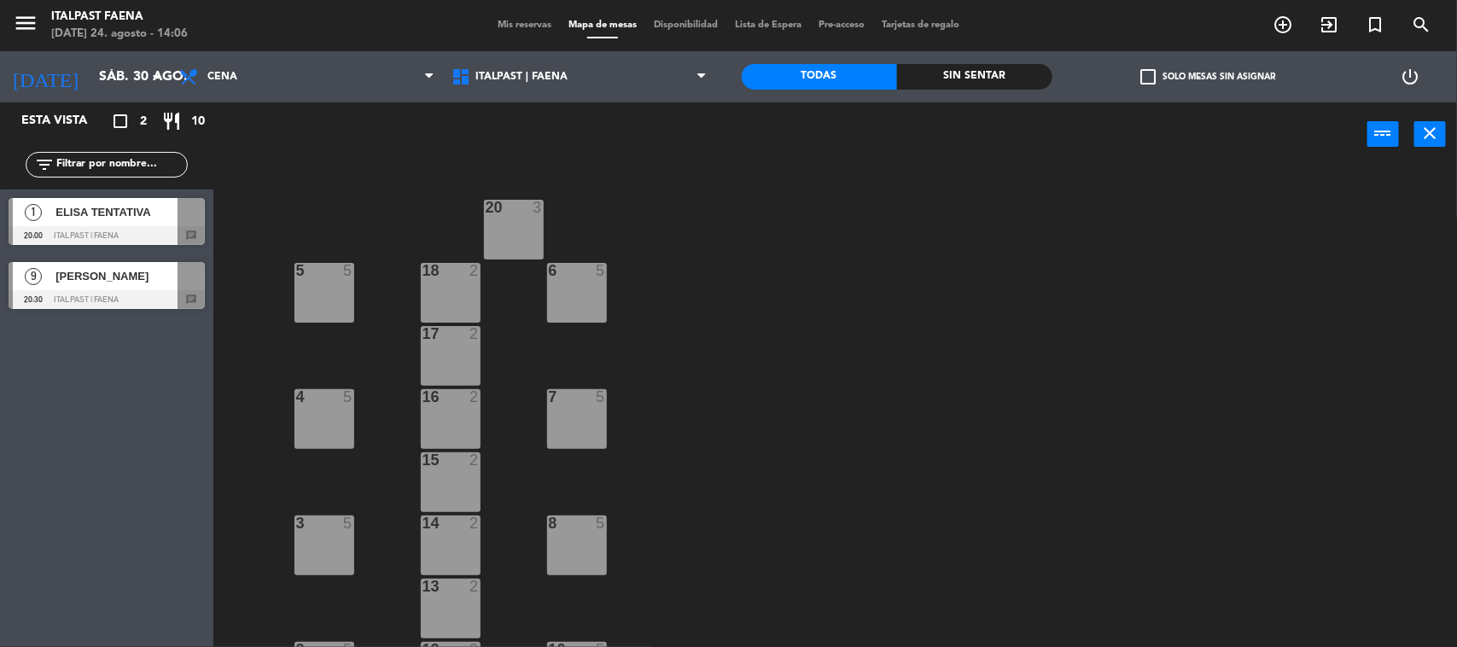
click at [535, 26] on span "Mis reservas" at bounding box center [524, 24] width 71 height 9
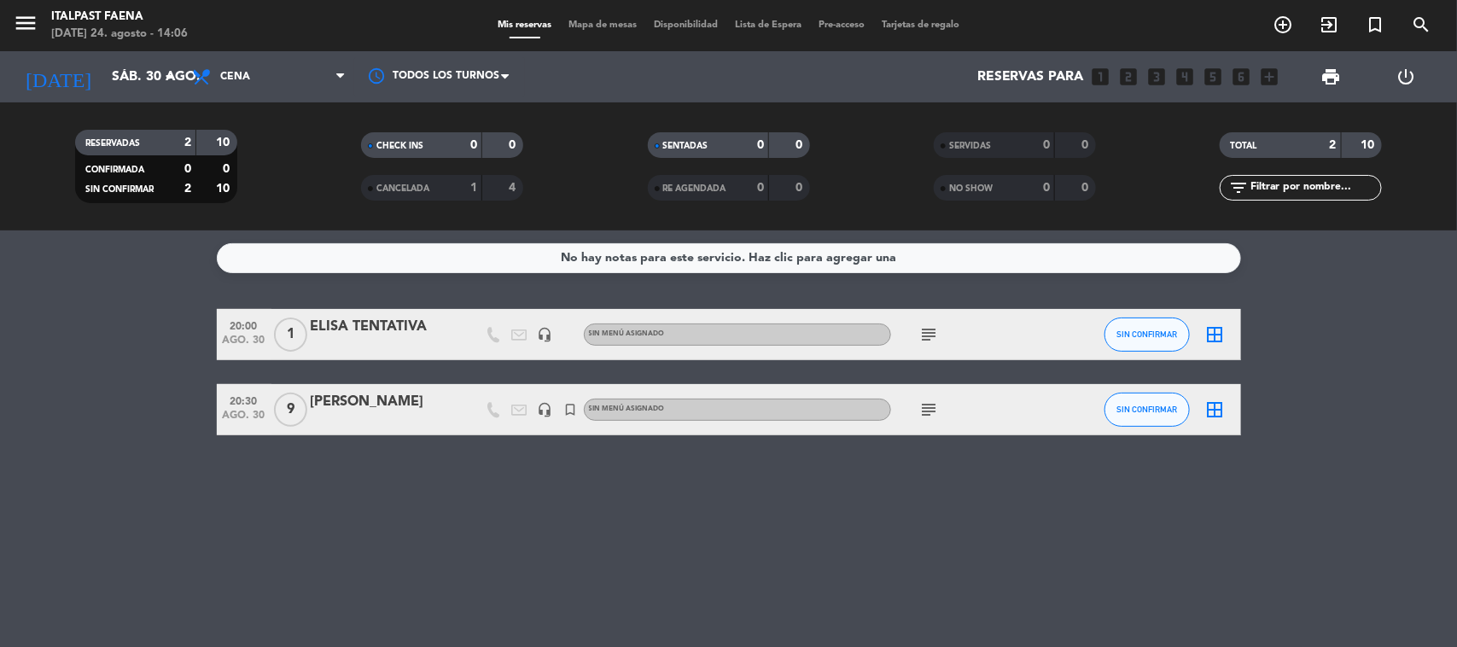
click at [593, 27] on span "Mapa de mesas" at bounding box center [602, 24] width 85 height 9
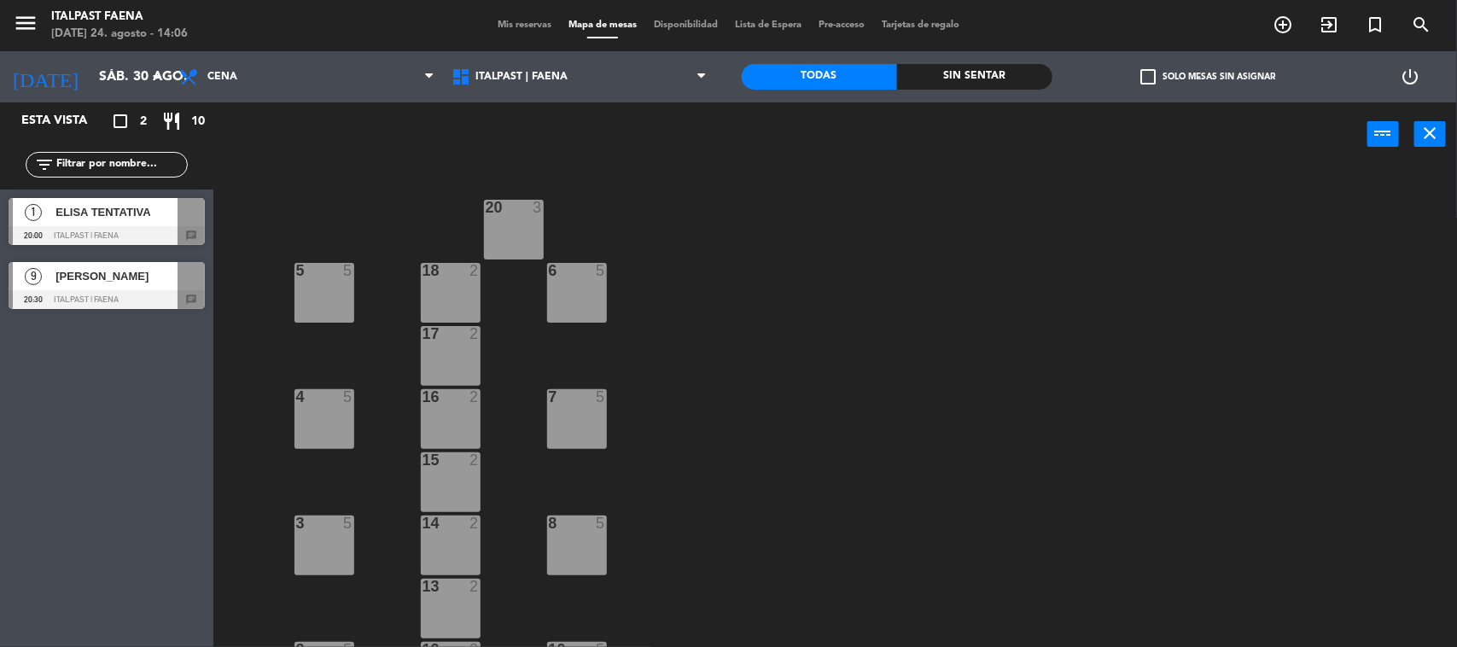
click at [453, 352] on div "17 2" at bounding box center [451, 356] width 60 height 60
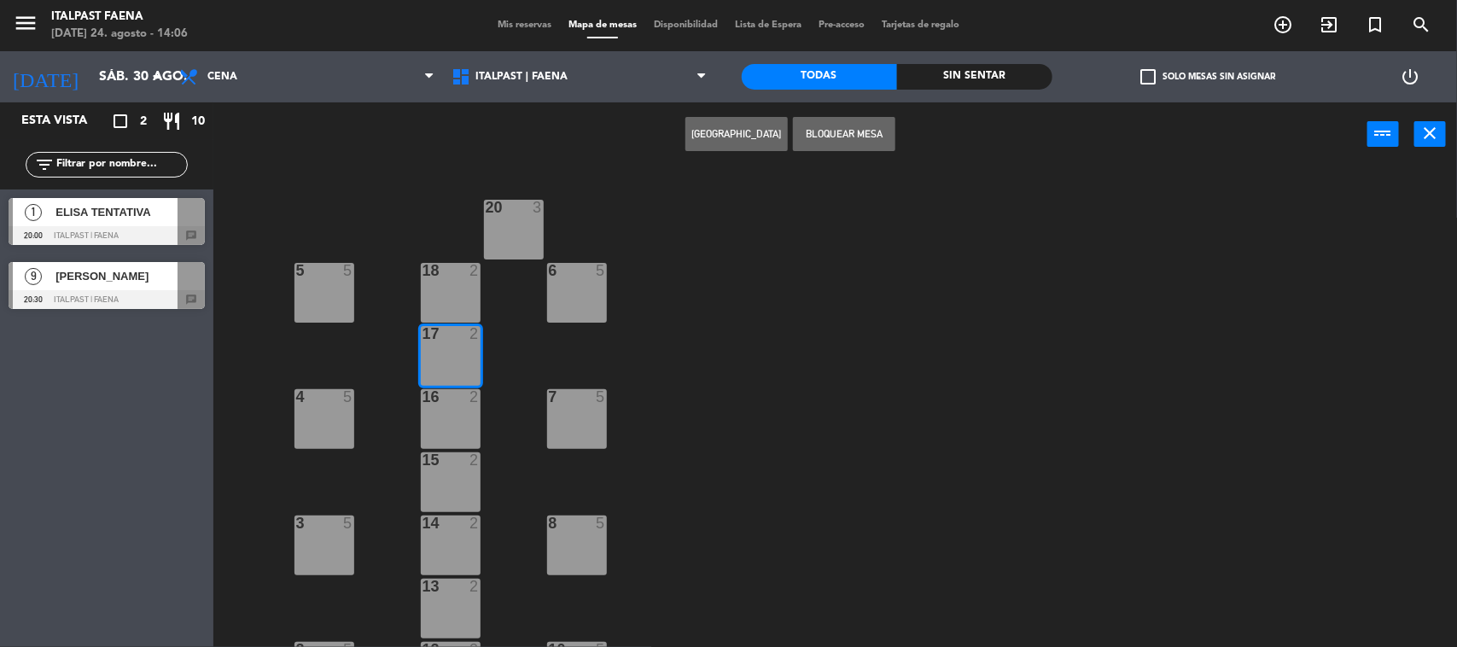
click at [739, 132] on button "[GEOGRAPHIC_DATA]" at bounding box center [737, 134] width 102 height 34
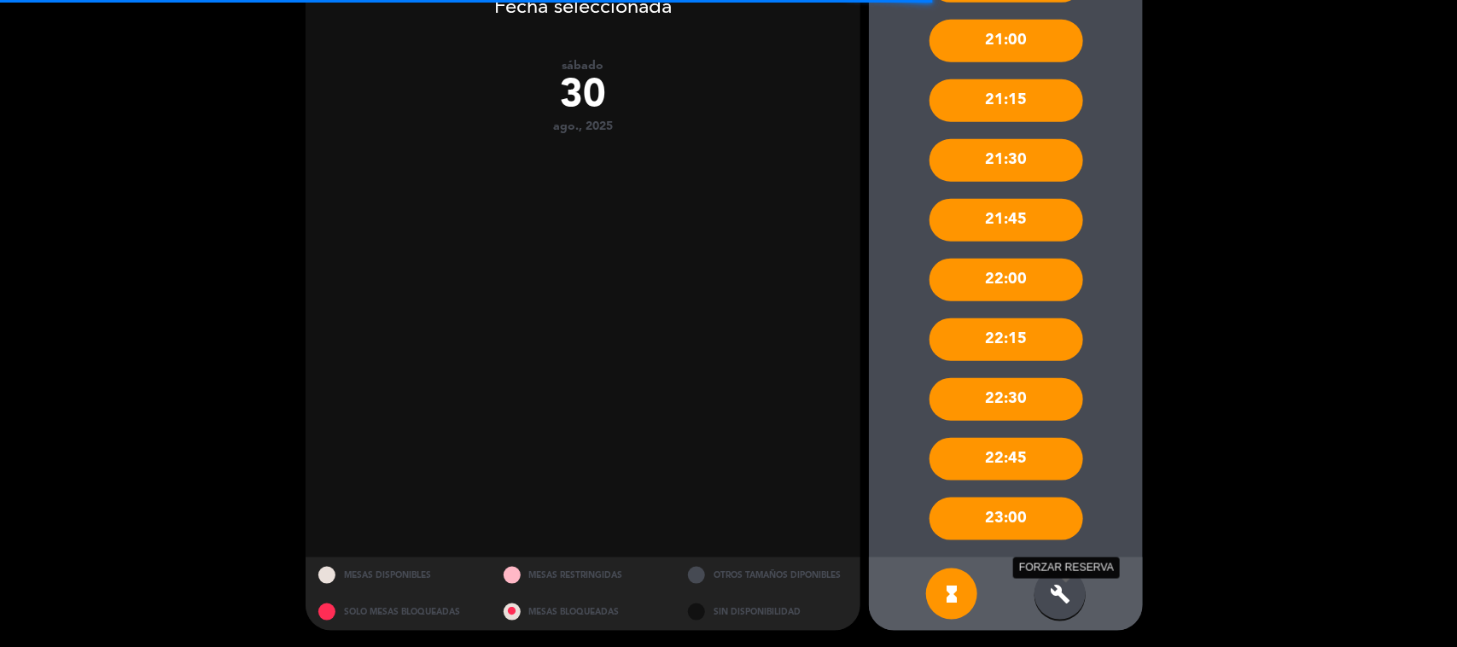
click at [1057, 591] on icon "build" at bounding box center [1060, 594] width 20 height 20
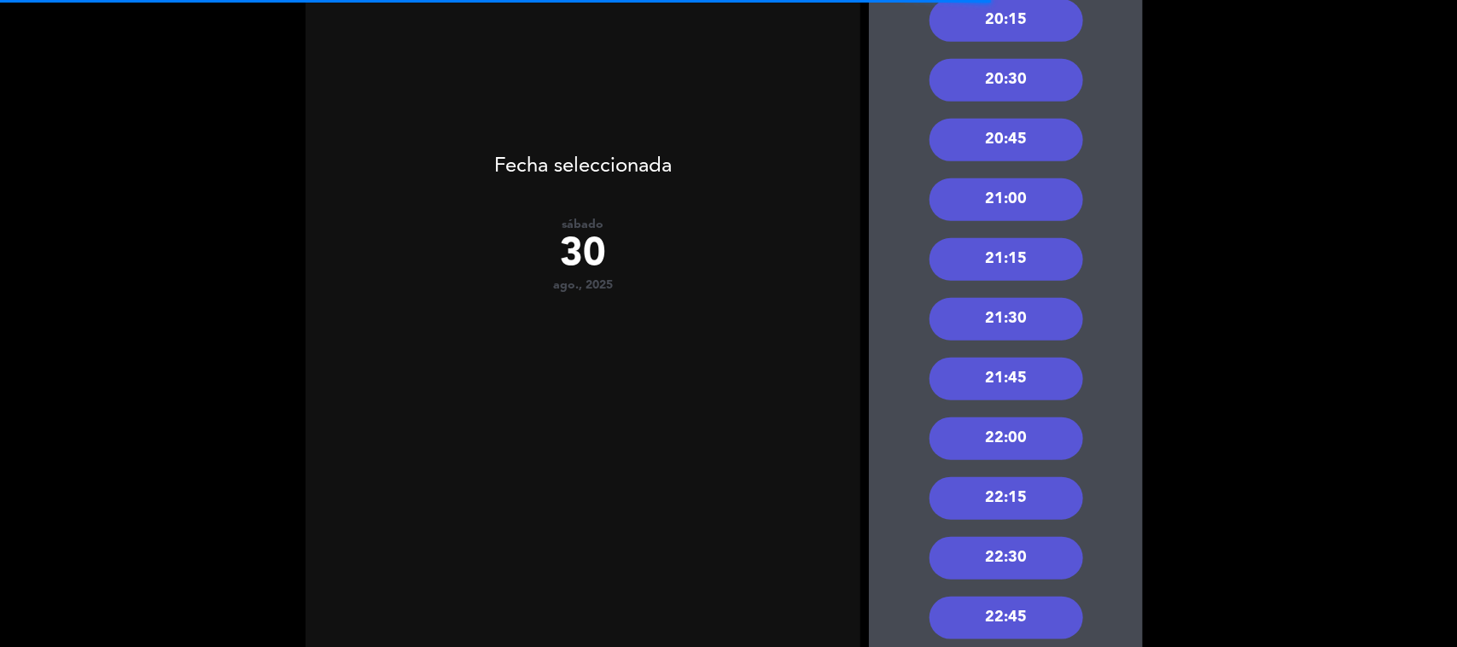
scroll to position [317, 0]
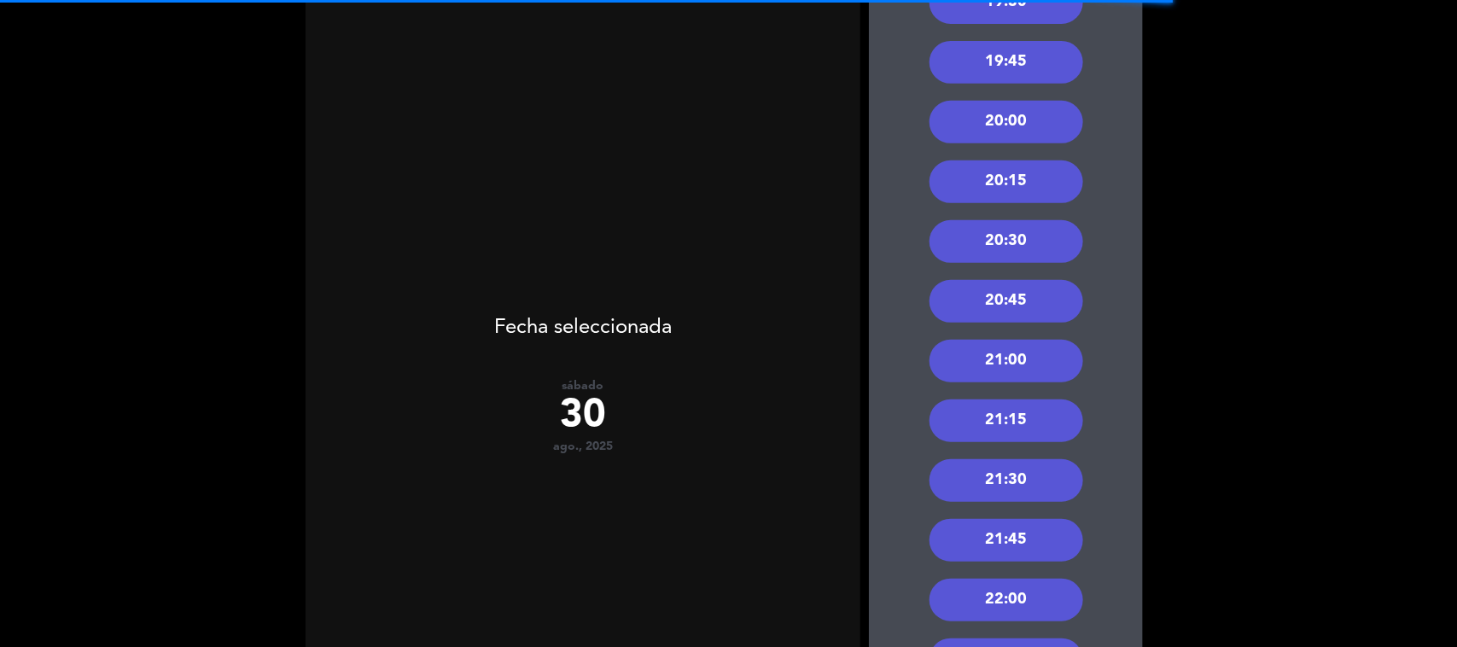
click at [1018, 236] on div "20:30" at bounding box center [1007, 241] width 154 height 43
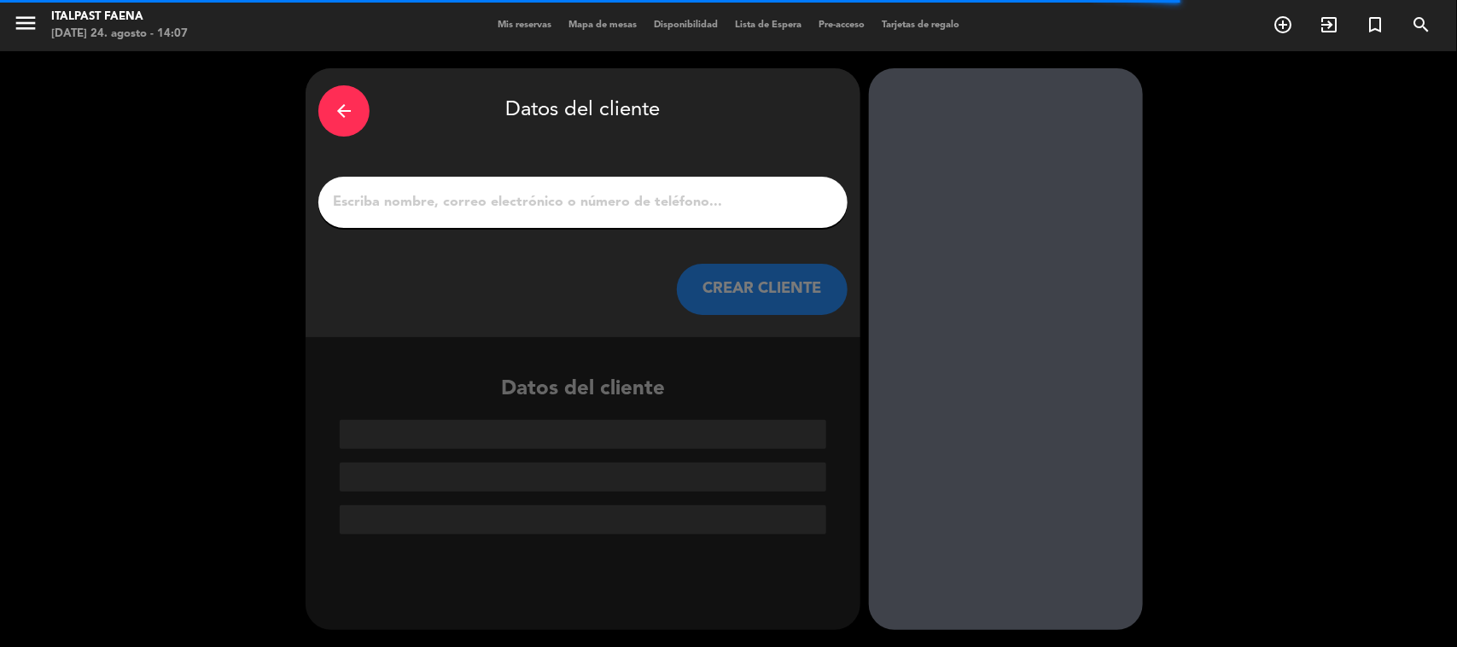
scroll to position [0, 0]
click at [686, 197] on input "1" at bounding box center [583, 202] width 504 height 24
paste input "[PERSON_NAME]"
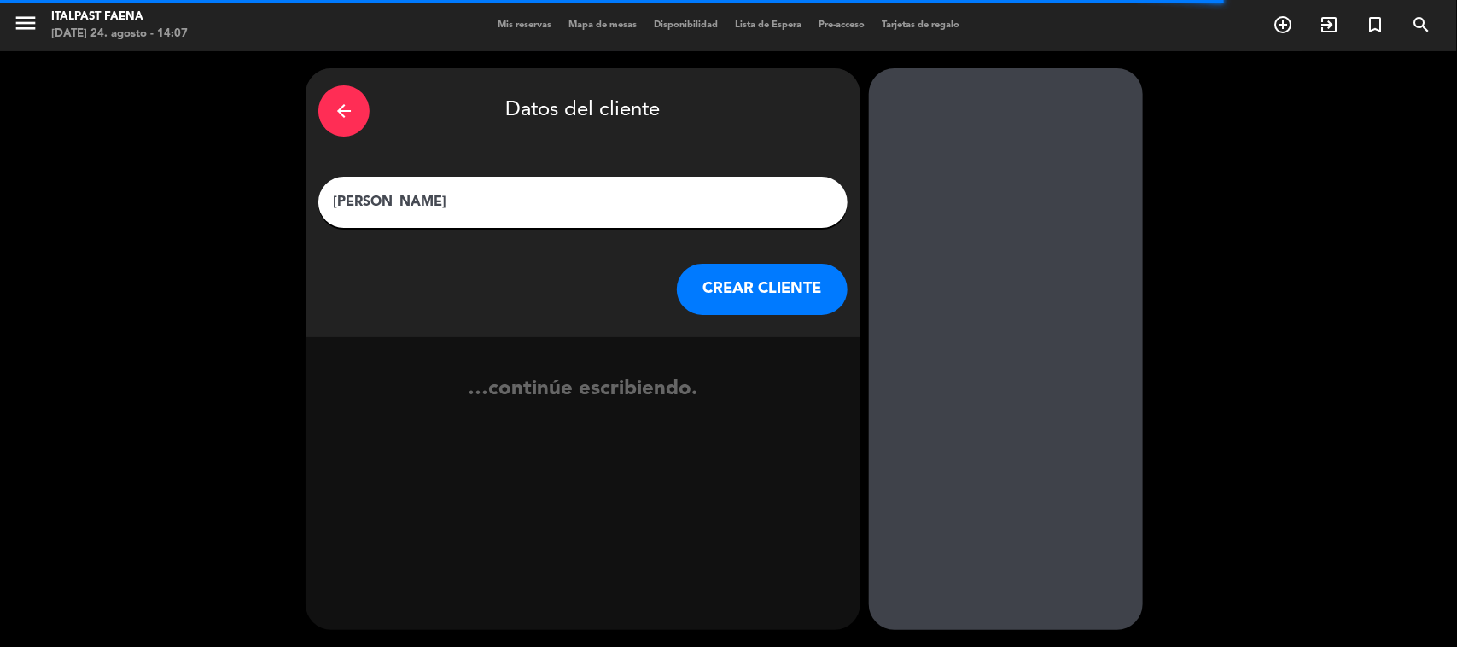
type input "[PERSON_NAME]"
click at [748, 295] on button "CREAR CLIENTE" at bounding box center [762, 289] width 171 height 51
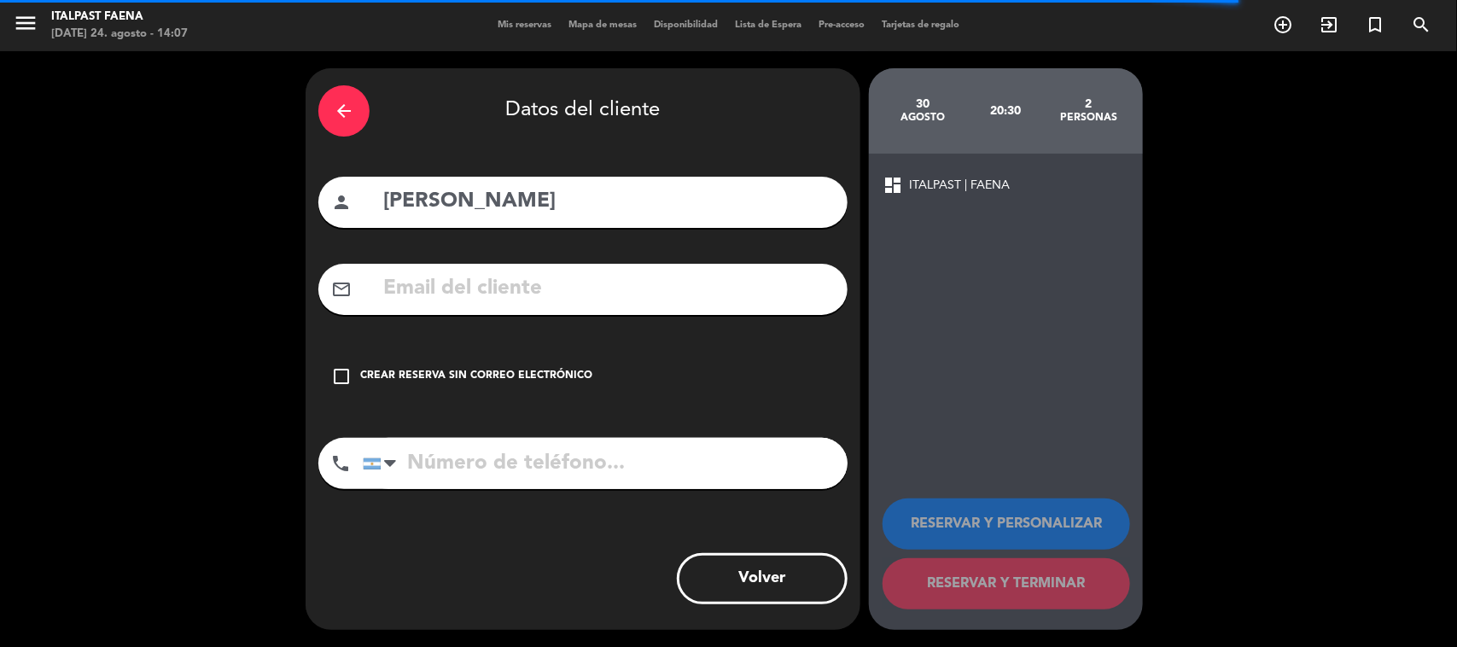
click at [562, 381] on div "Crear reserva sin correo electrónico" at bounding box center [476, 376] width 232 height 17
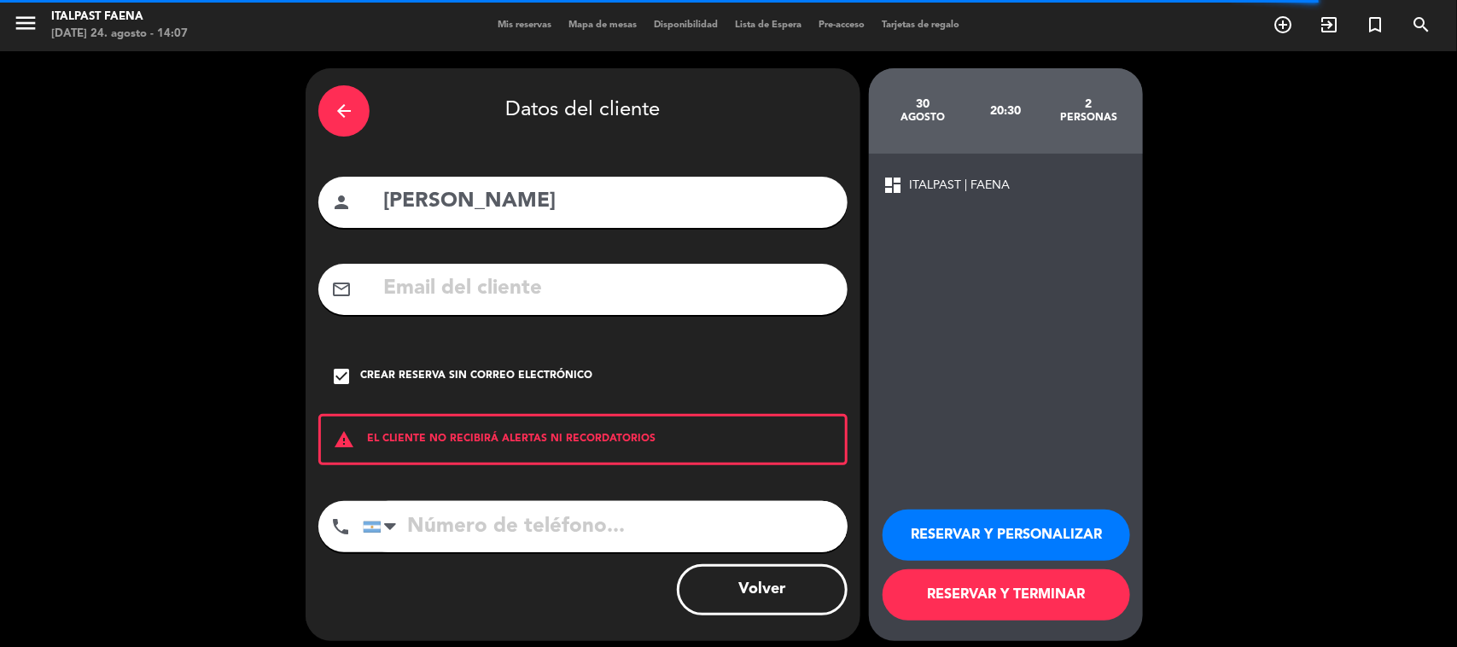
click at [715, 523] on input "tel" at bounding box center [605, 526] width 485 height 51
paste input "[PHONE_NUMBER]"
type input "[PHONE_NUMBER]"
click at [987, 530] on button "RESERVAR Y PERSONALIZAR" at bounding box center [1007, 535] width 248 height 51
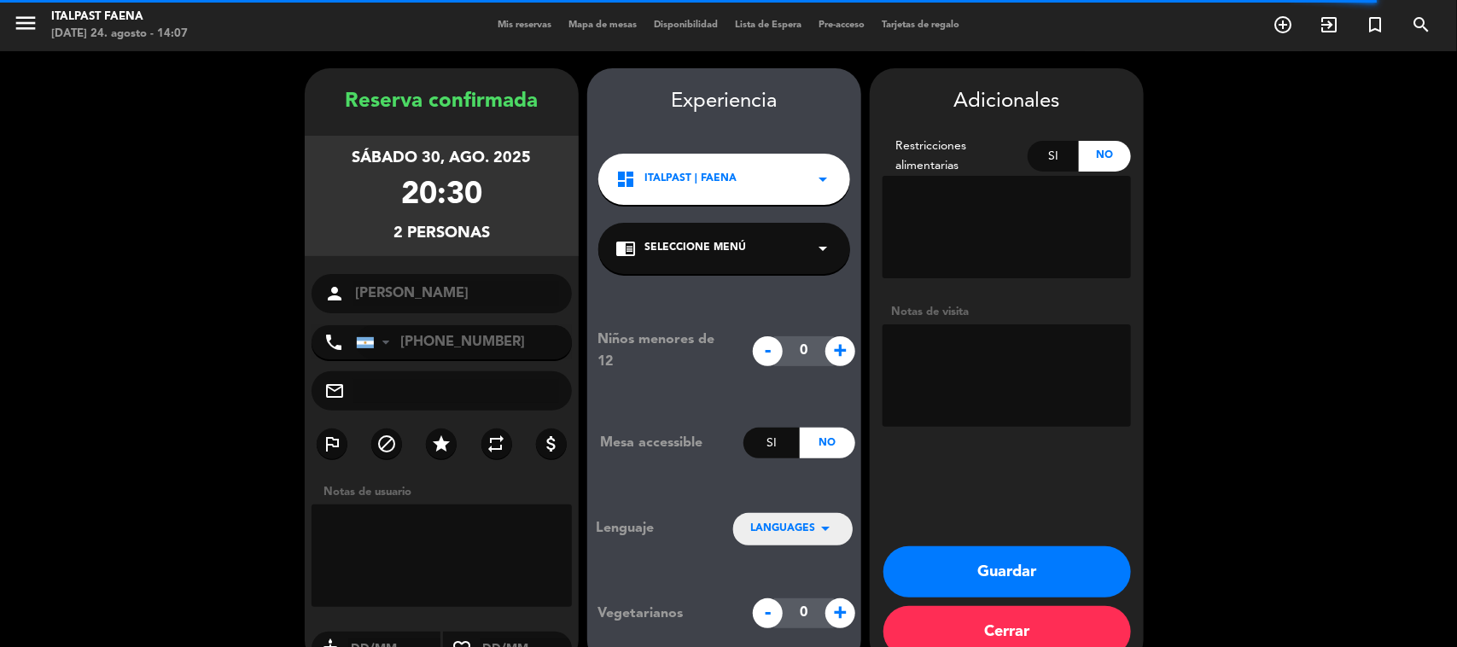
scroll to position [35, 0]
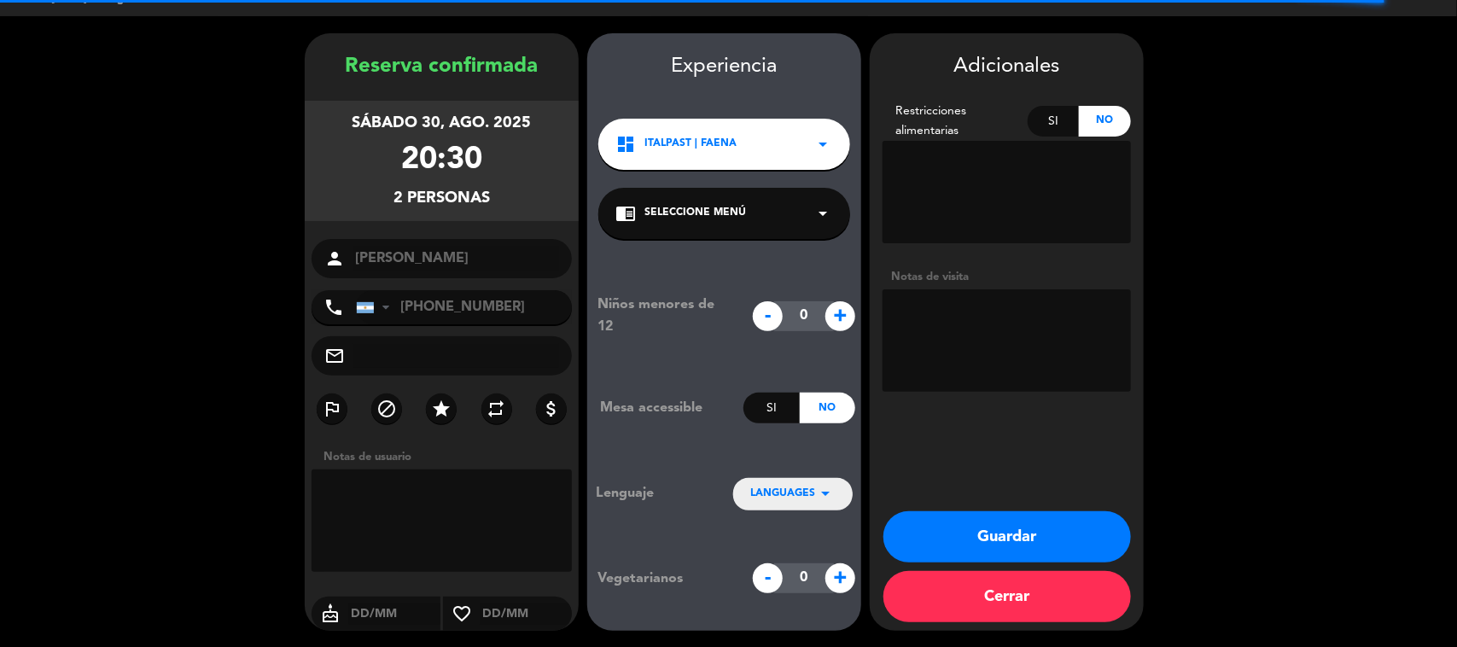
click at [1004, 338] on textarea at bounding box center [1007, 340] width 248 height 102
type textarea "240825 - YM - Italpast"
click at [1033, 538] on button "Guardar" at bounding box center [1008, 536] width 248 height 51
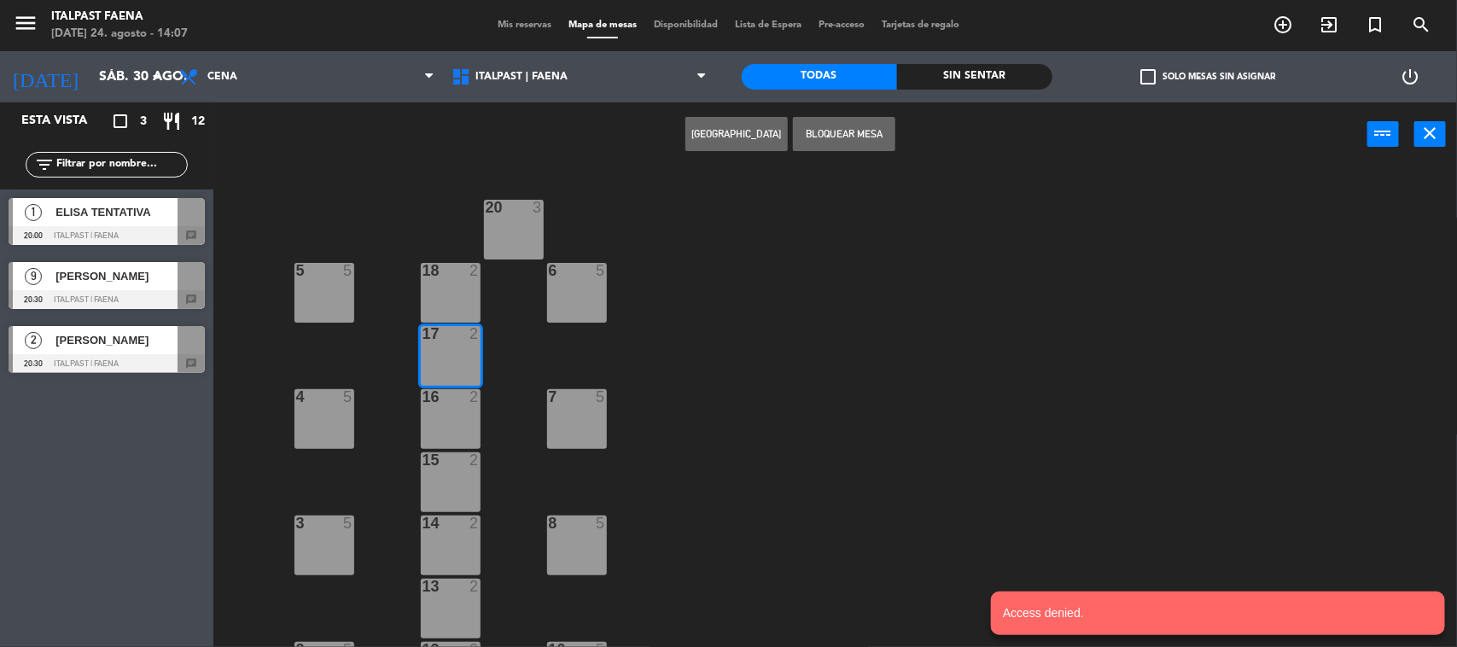
click at [515, 26] on span "Mis reservas" at bounding box center [524, 24] width 71 height 9
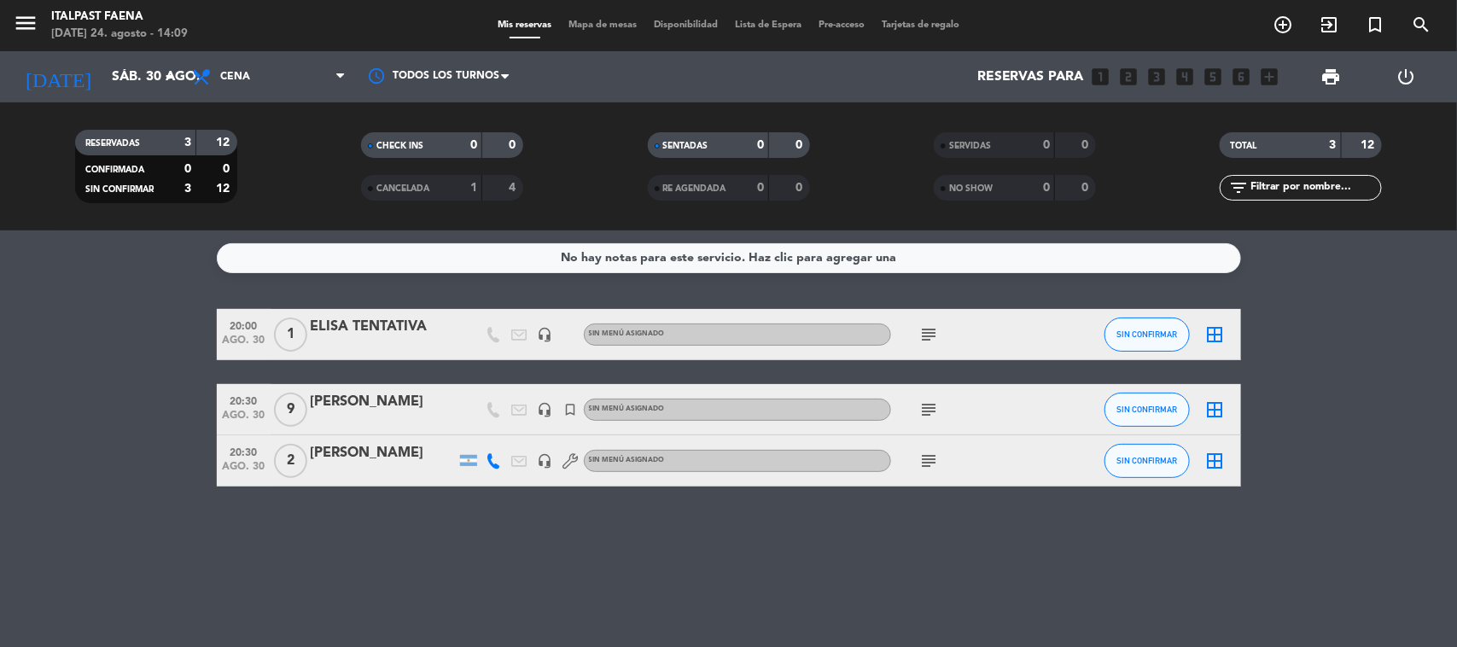
click at [547, 634] on div "No hay notas para este servicio. Haz clic para agregar una 20:00 [DATE] 1 [PERS…" at bounding box center [728, 439] width 1457 height 417
click at [111, 73] on input "sáb. 30 ago." at bounding box center [193, 77] width 180 height 33
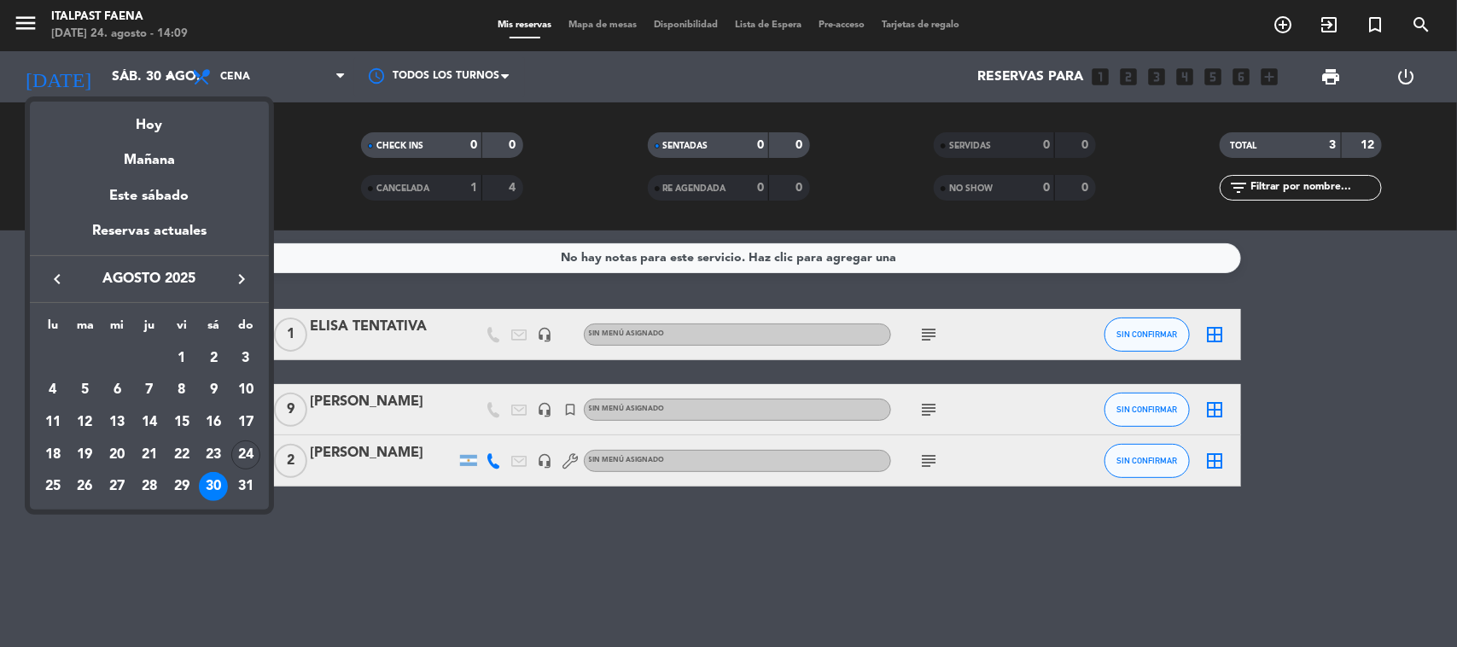
click at [287, 81] on div at bounding box center [728, 323] width 1457 height 647
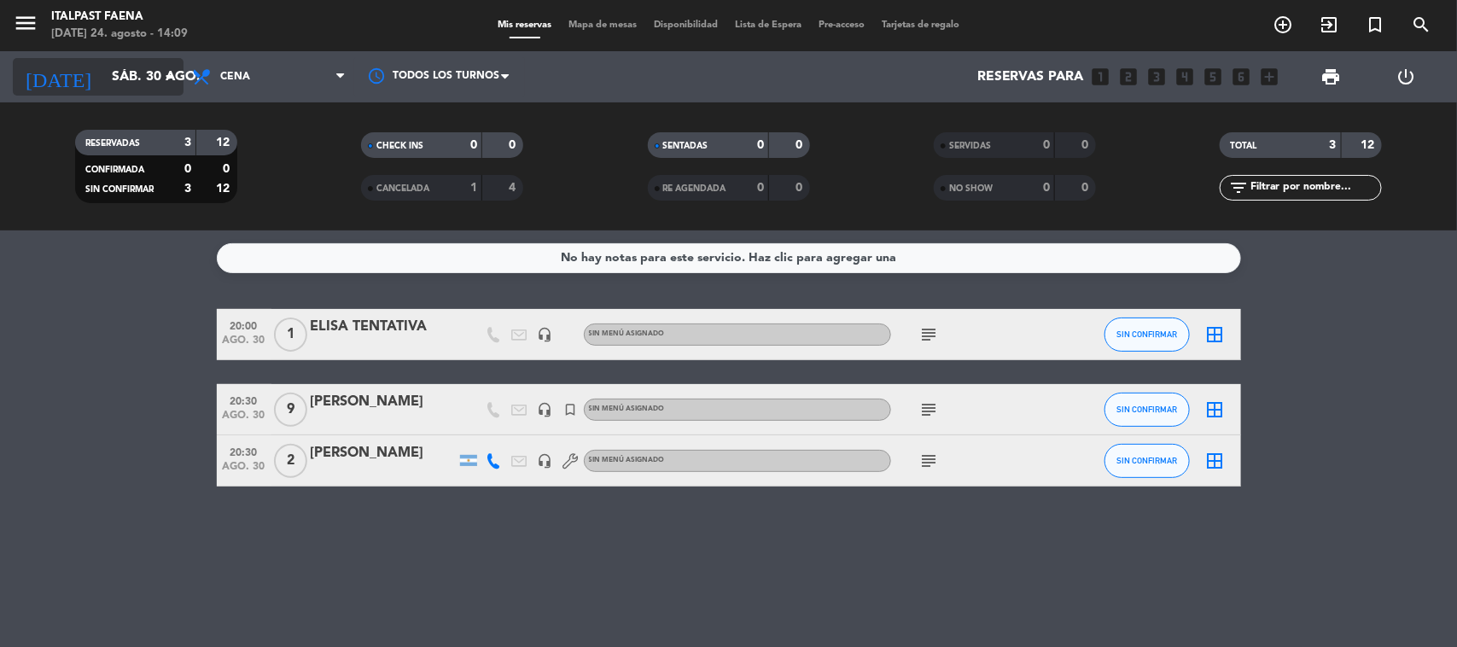
click at [103, 64] on input "sáb. 30 ago." at bounding box center [193, 77] width 180 height 33
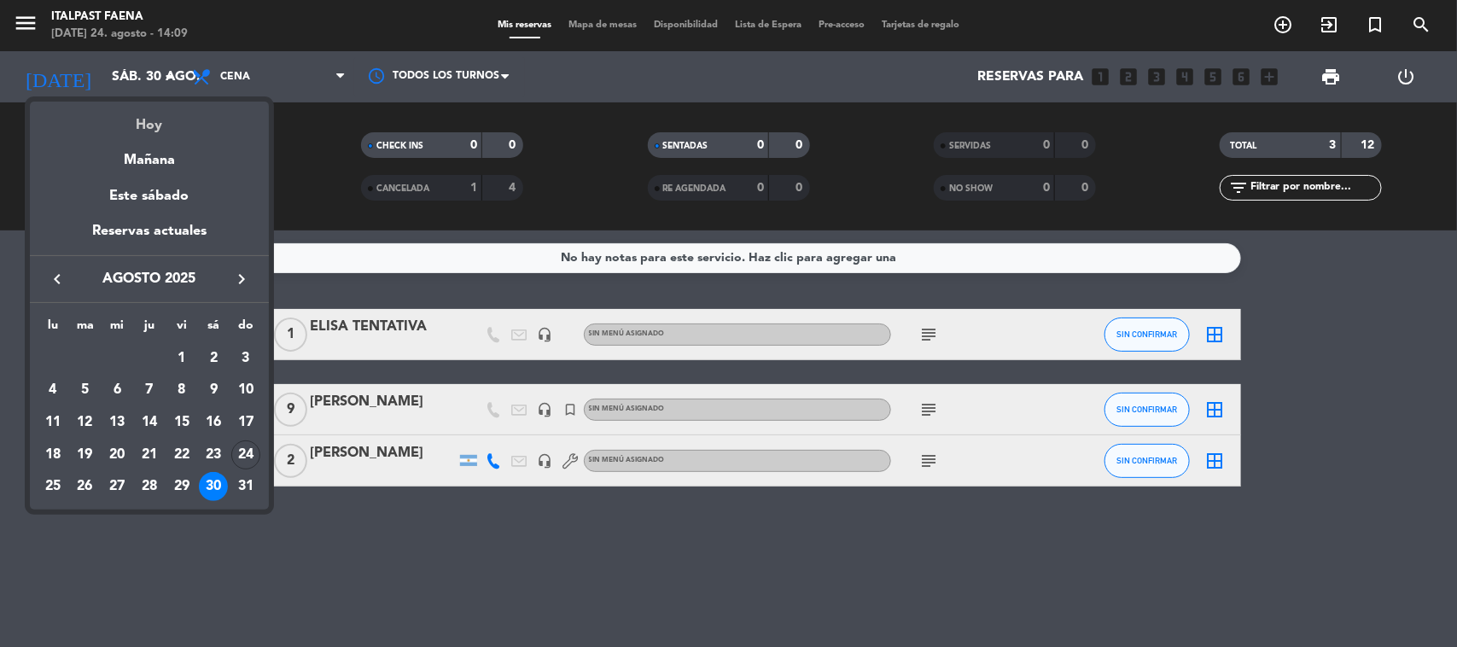
click at [162, 109] on div "Hoy" at bounding box center [149, 119] width 239 height 35
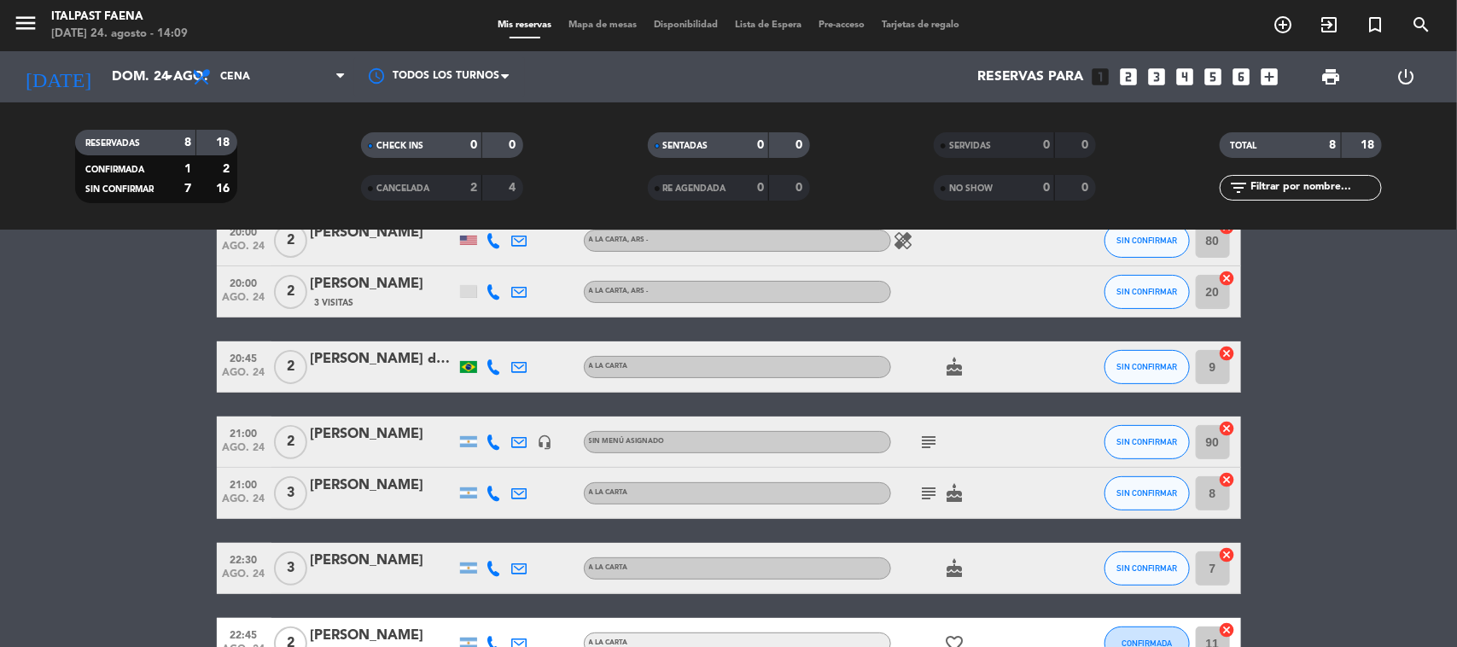
scroll to position [62, 0]
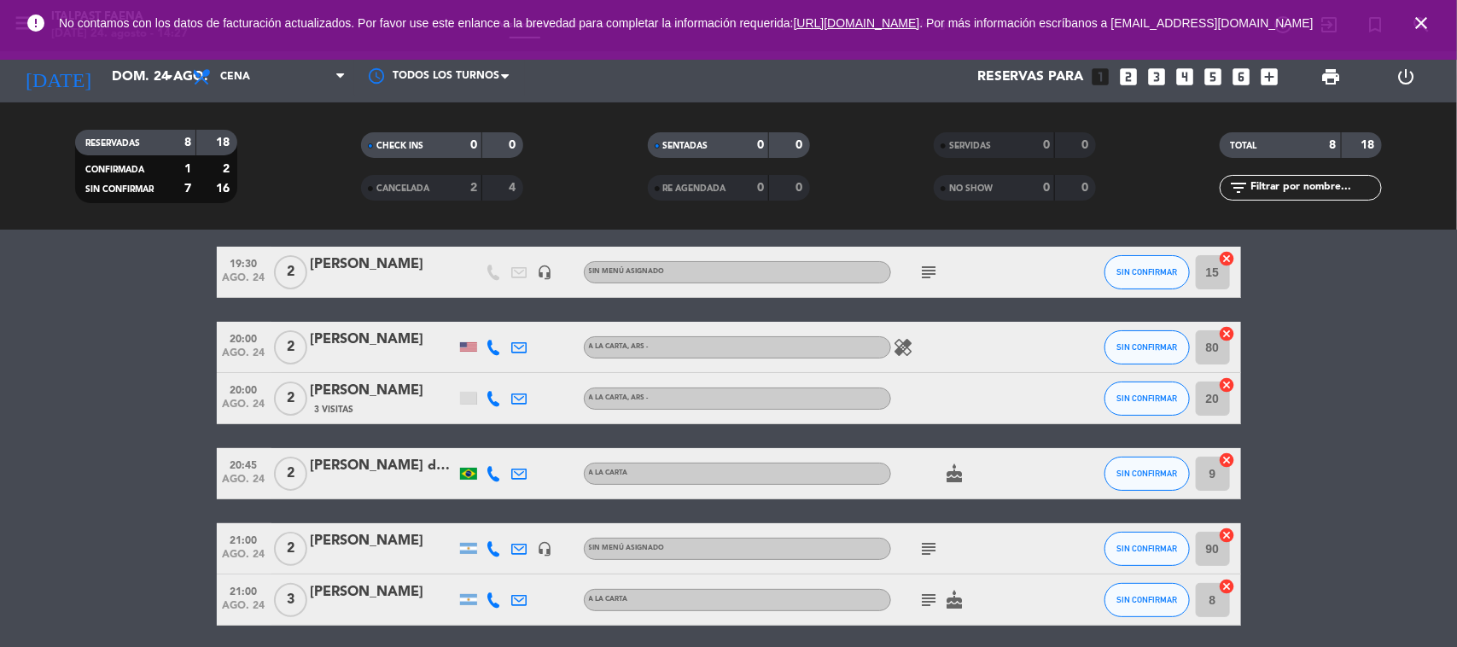
click at [1420, 23] on icon "close" at bounding box center [1421, 23] width 20 height 20
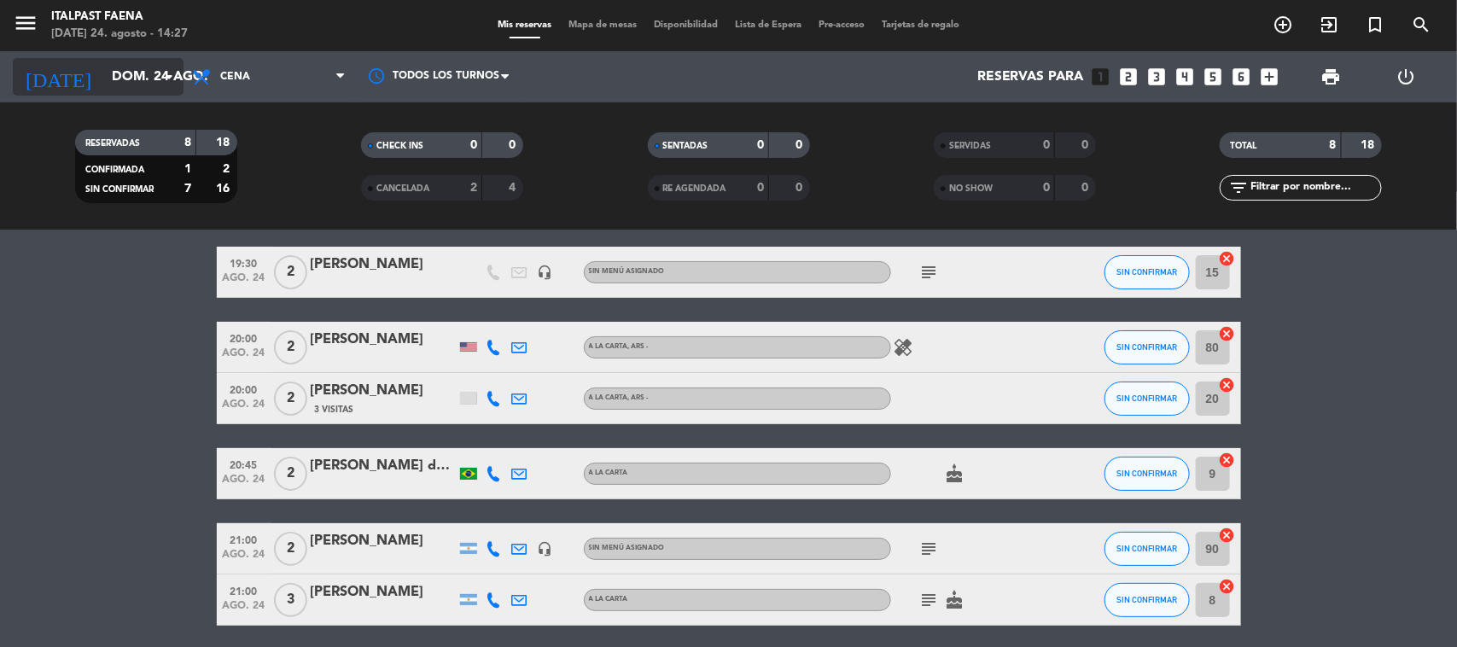
click at [103, 85] on input "dom. 24 ago." at bounding box center [193, 77] width 180 height 33
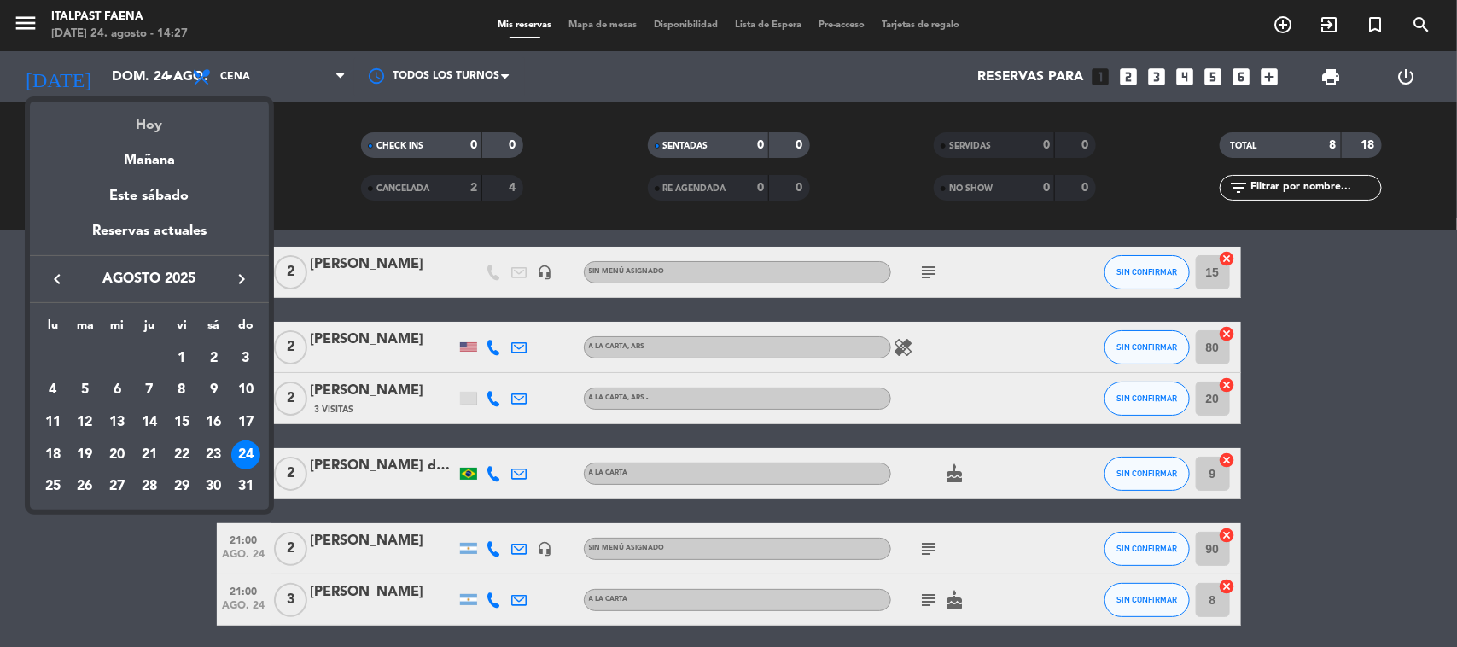
click at [168, 122] on div "Hoy" at bounding box center [149, 119] width 239 height 35
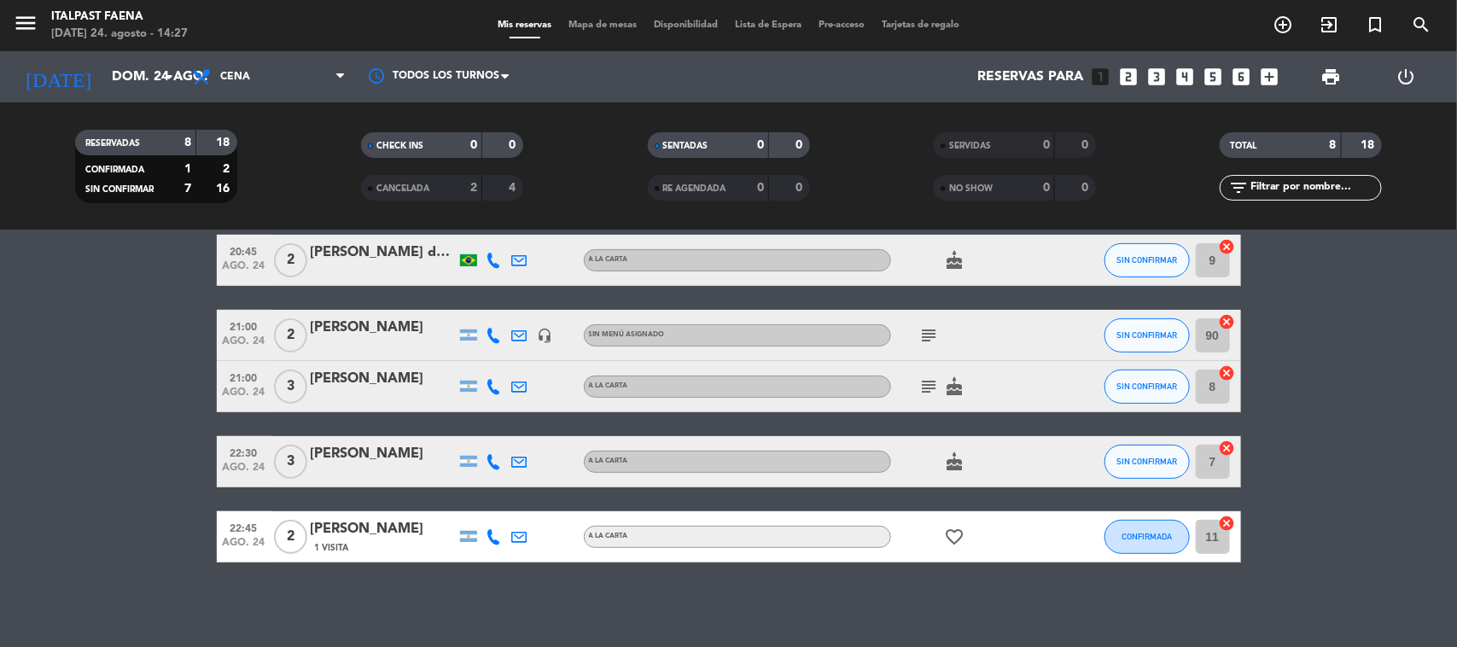
scroll to position [0, 0]
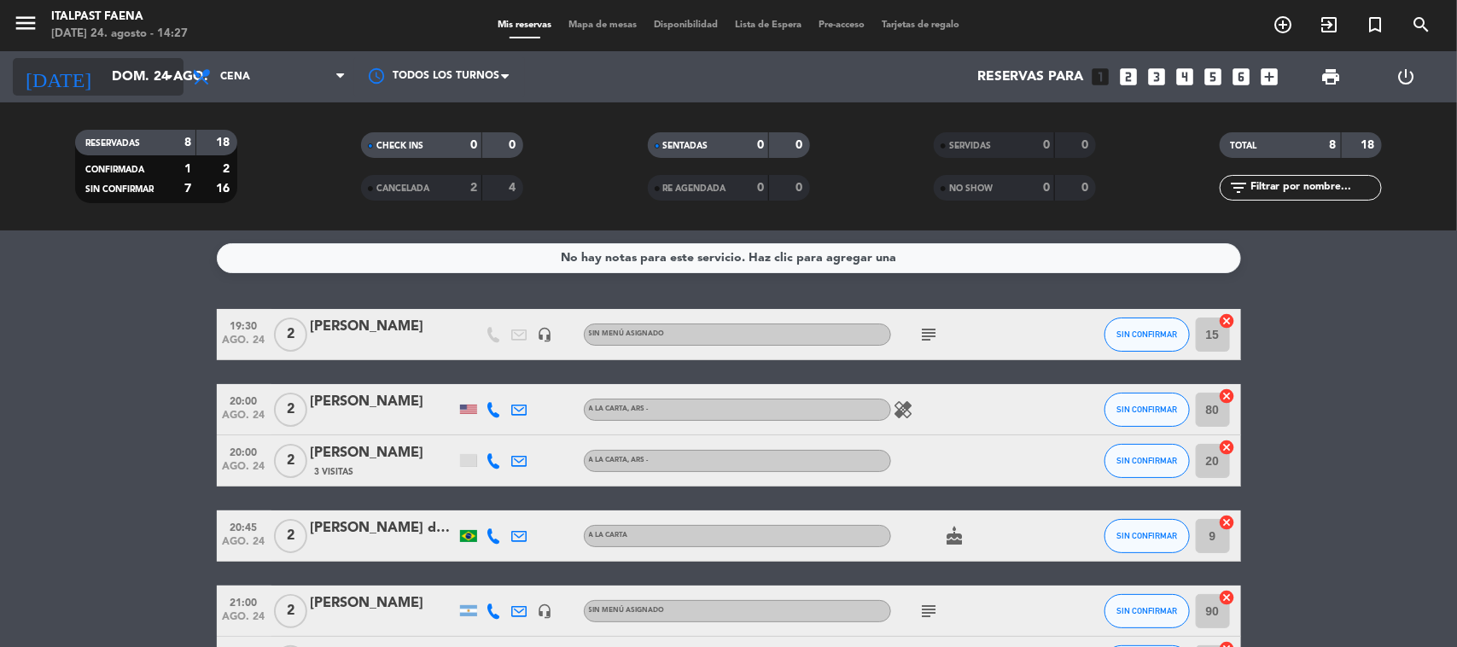
click at [135, 78] on input "dom. 24 ago." at bounding box center [193, 77] width 180 height 33
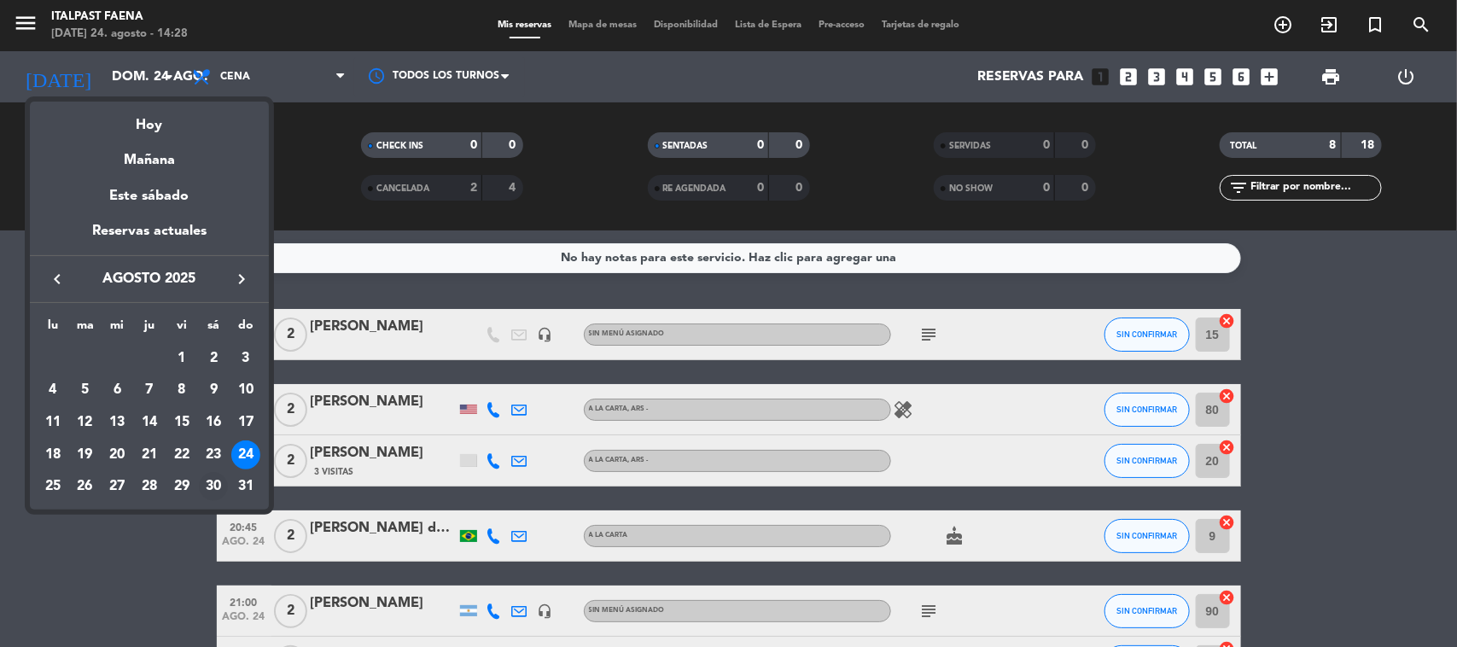
click at [211, 482] on div "30" at bounding box center [213, 486] width 29 height 29
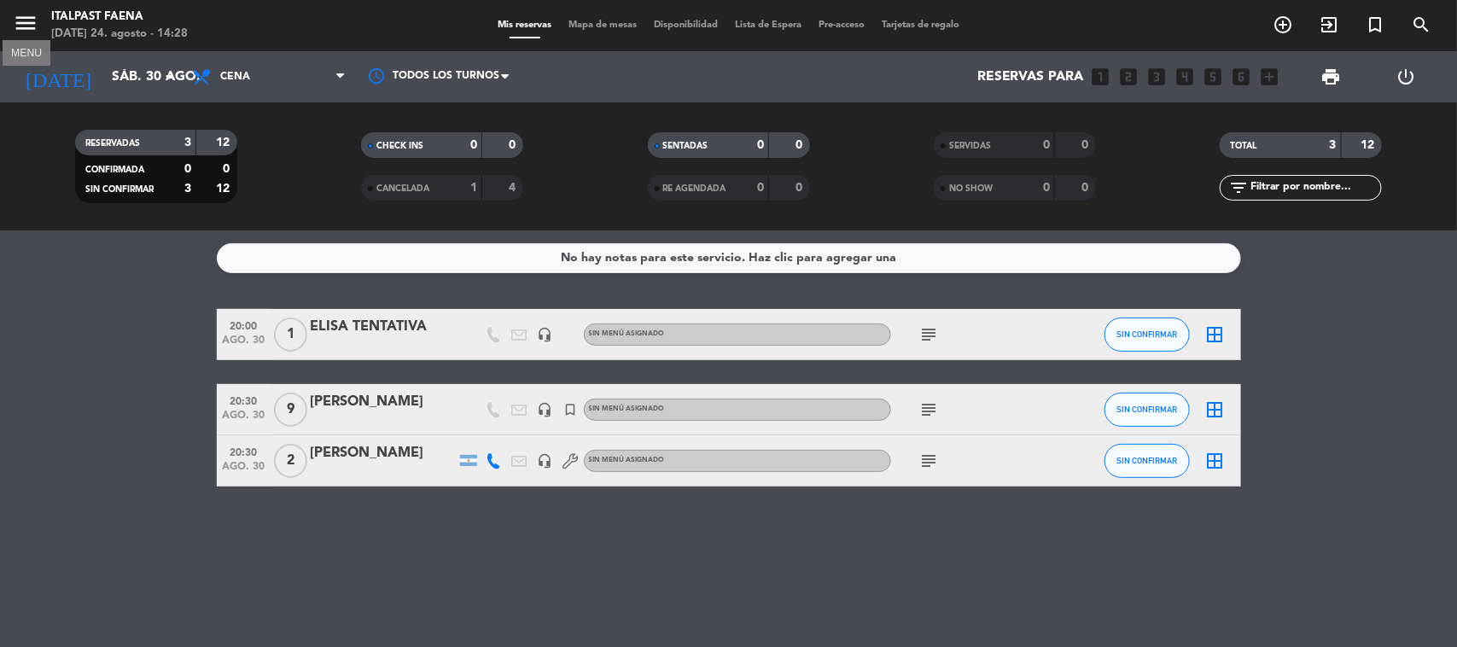
click at [35, 18] on icon "menu" at bounding box center [26, 23] width 26 height 26
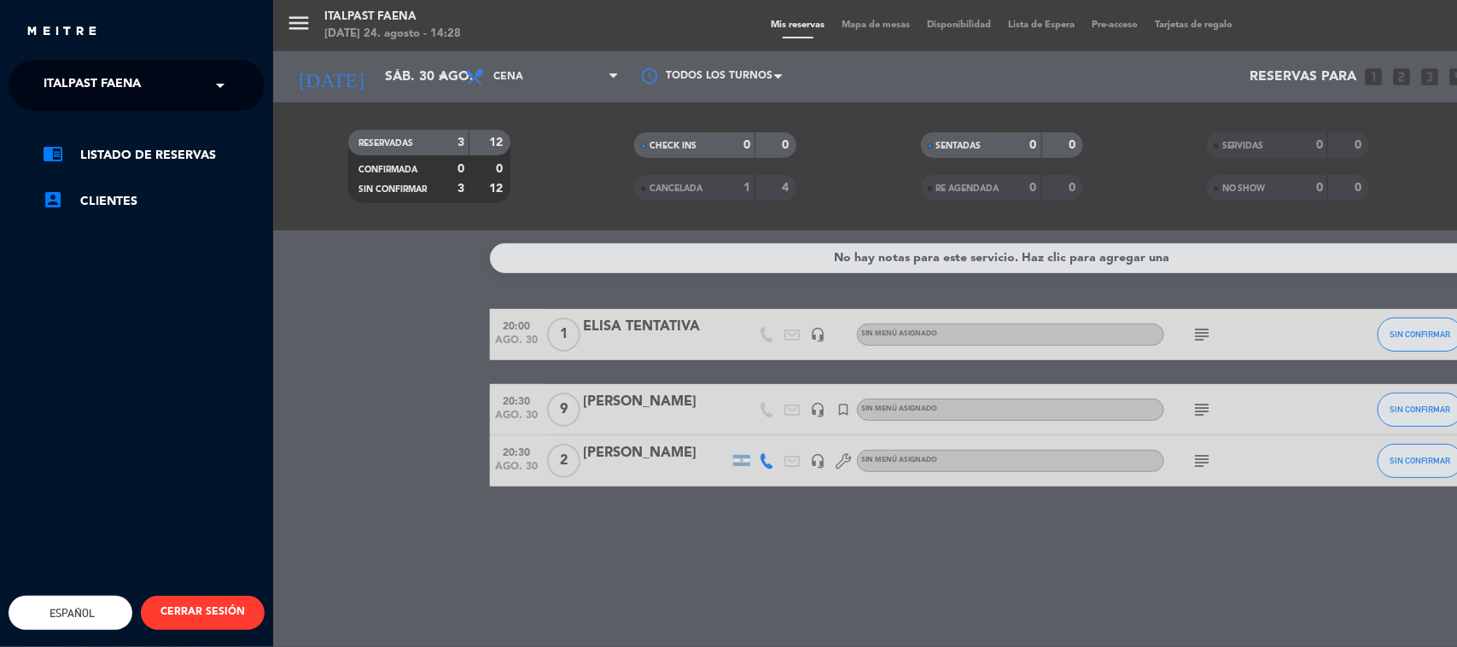
click at [347, 350] on div "menu Italpast Faena [DATE] 24. agosto - 14:28 Mis reservas Mapa de mesas Dispon…" at bounding box center [1001, 323] width 1457 height 647
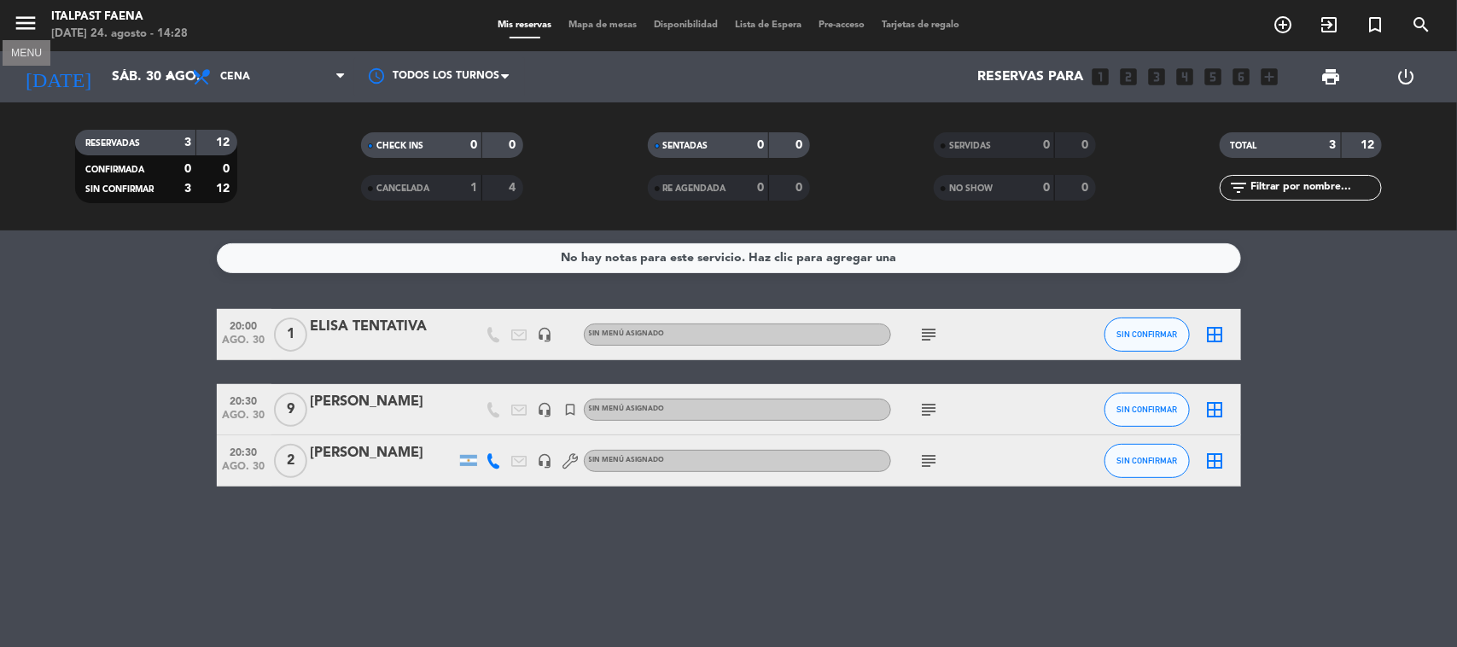
click at [19, 32] on icon "menu" at bounding box center [26, 23] width 26 height 26
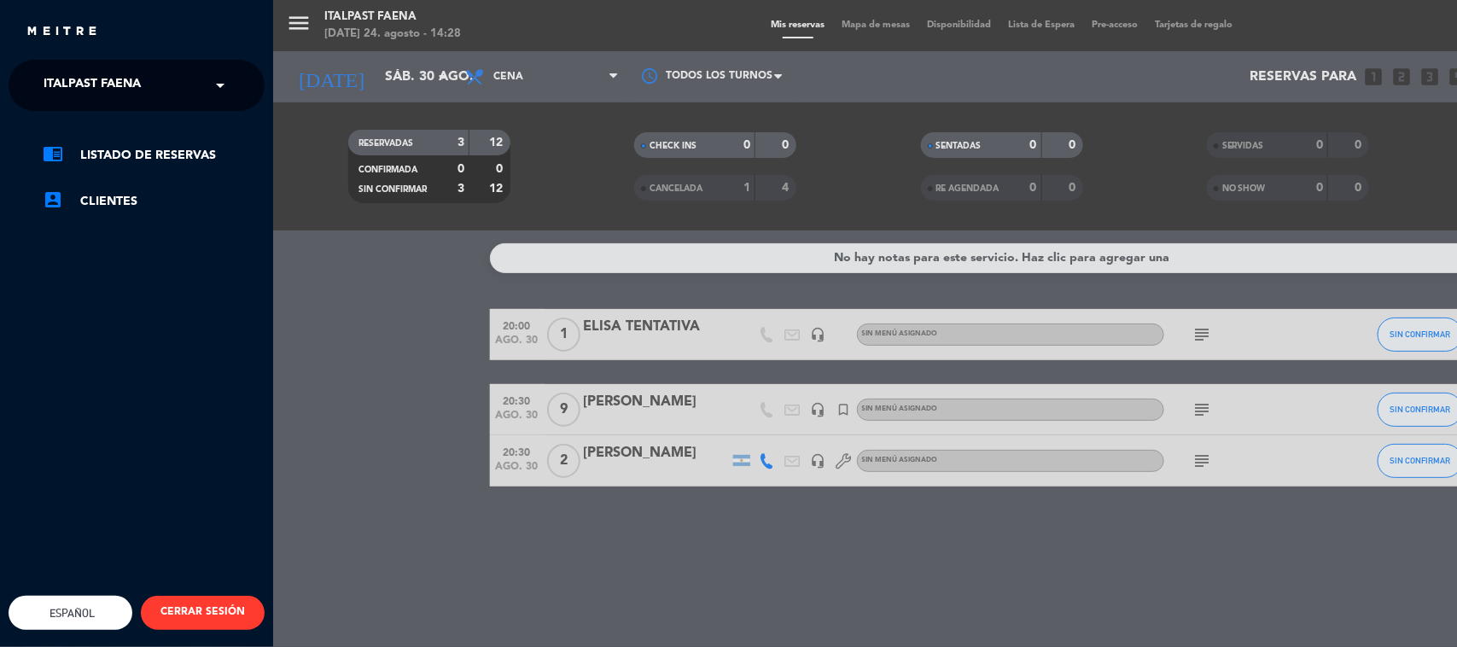
click at [122, 82] on span "Italpast Faena" at bounding box center [92, 85] width 97 height 36
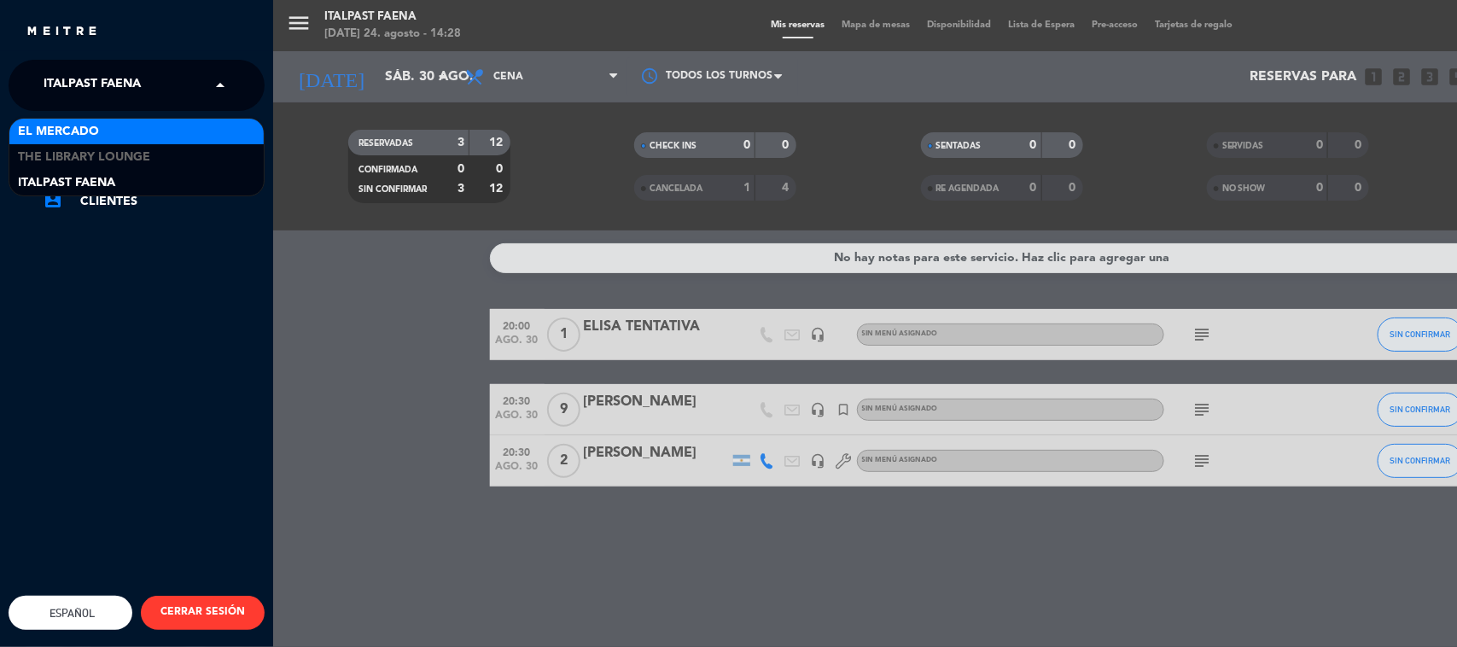
click at [146, 131] on div "El Mercado" at bounding box center [136, 132] width 254 height 26
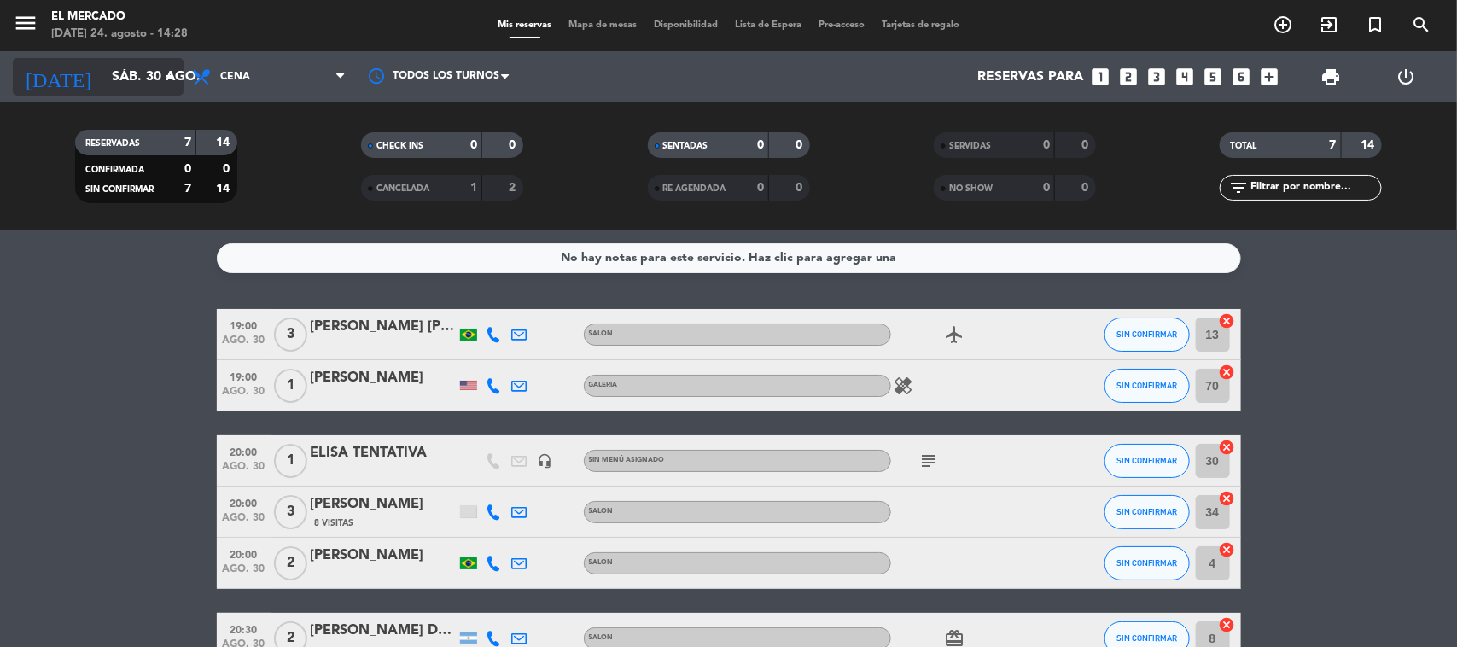
click at [149, 92] on input "sáb. 30 ago." at bounding box center [193, 77] width 180 height 33
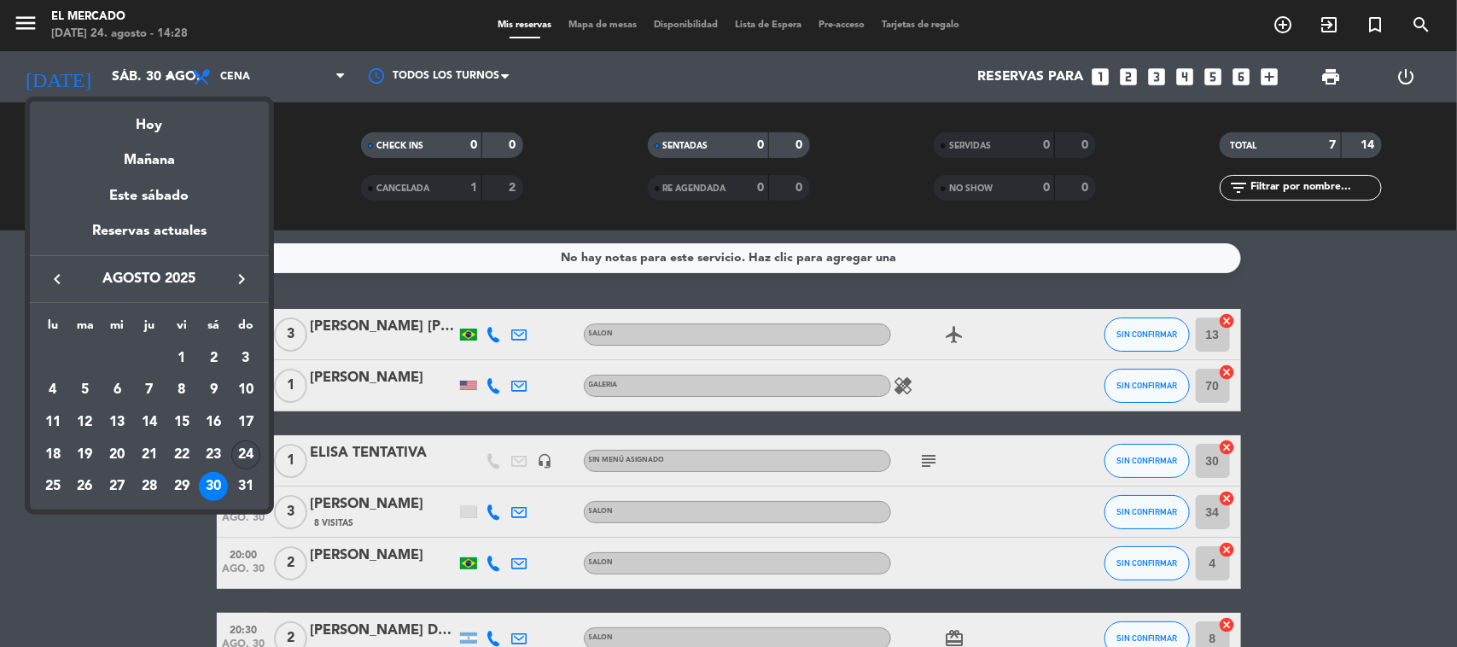
click at [253, 448] on div "24" at bounding box center [245, 455] width 29 height 29
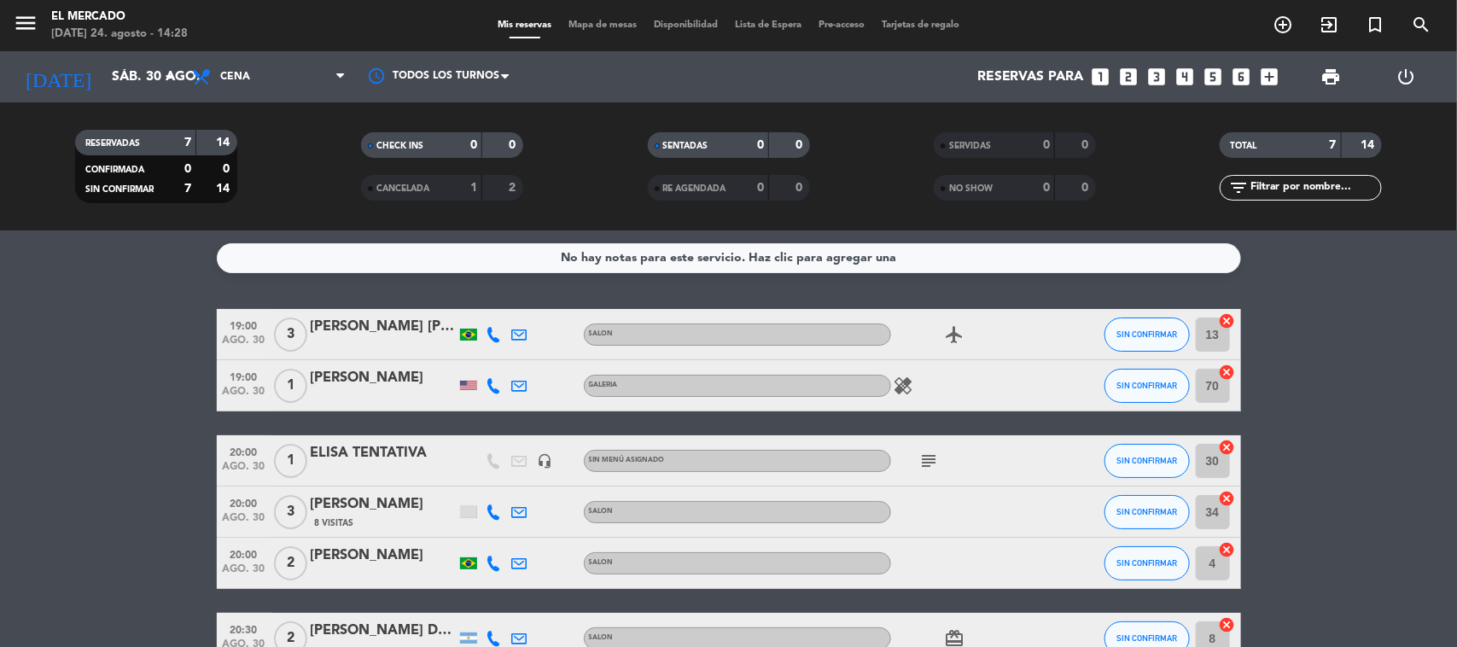
type input "dom. 24 ago."
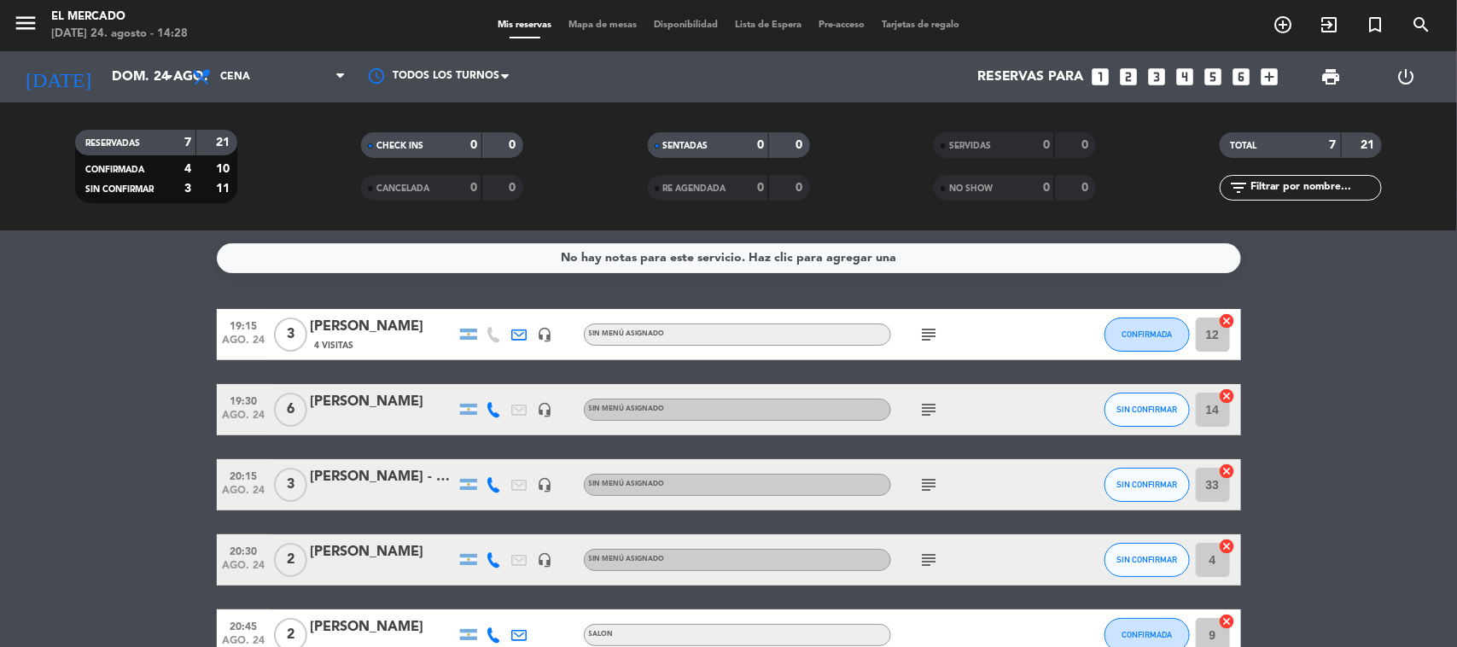
click at [592, 26] on span "Mapa de mesas" at bounding box center [602, 24] width 85 height 9
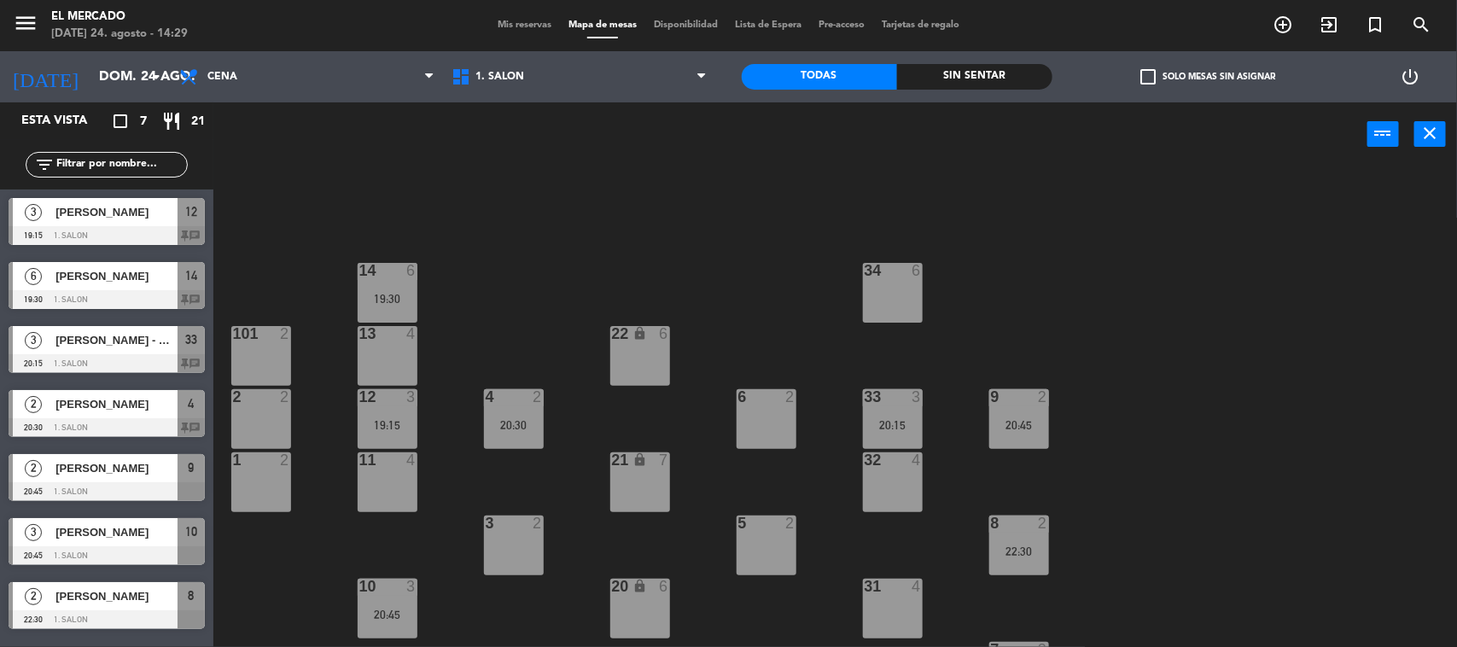
click at [778, 528] on div at bounding box center [766, 523] width 28 height 15
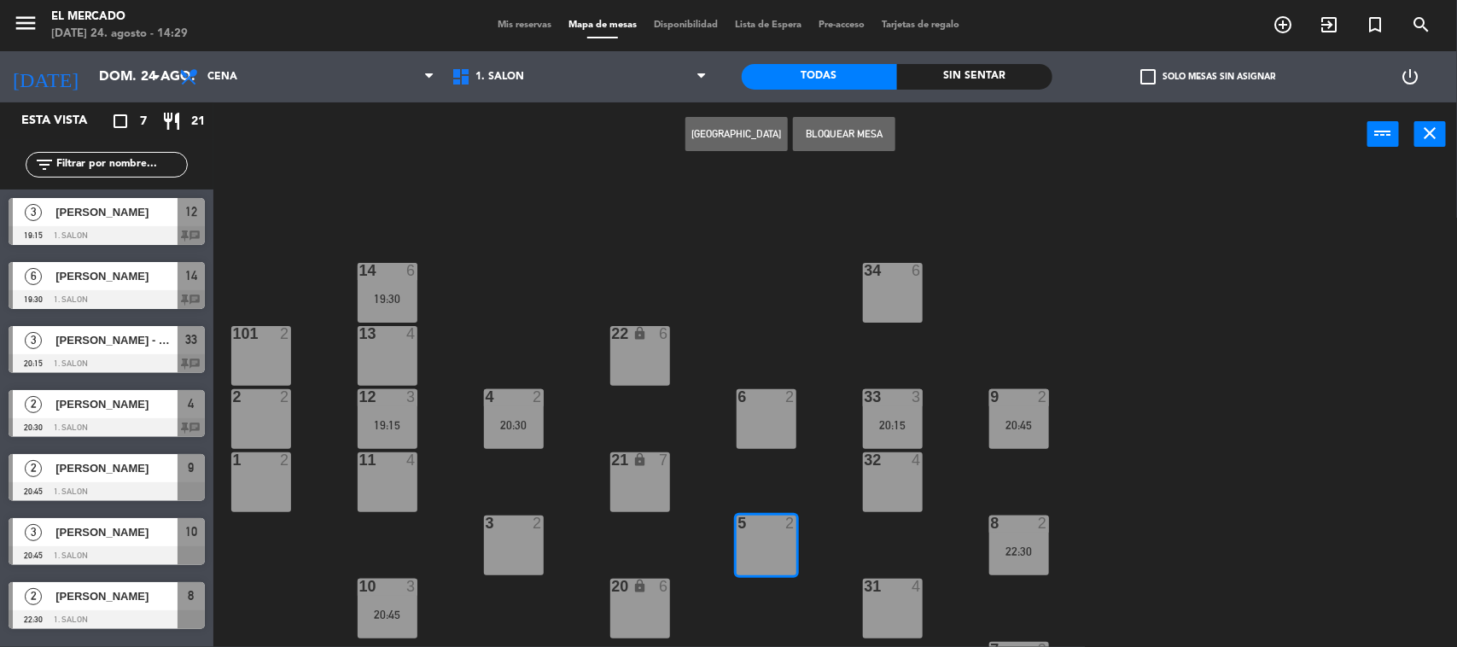
click at [728, 133] on button "[GEOGRAPHIC_DATA]" at bounding box center [737, 134] width 102 height 34
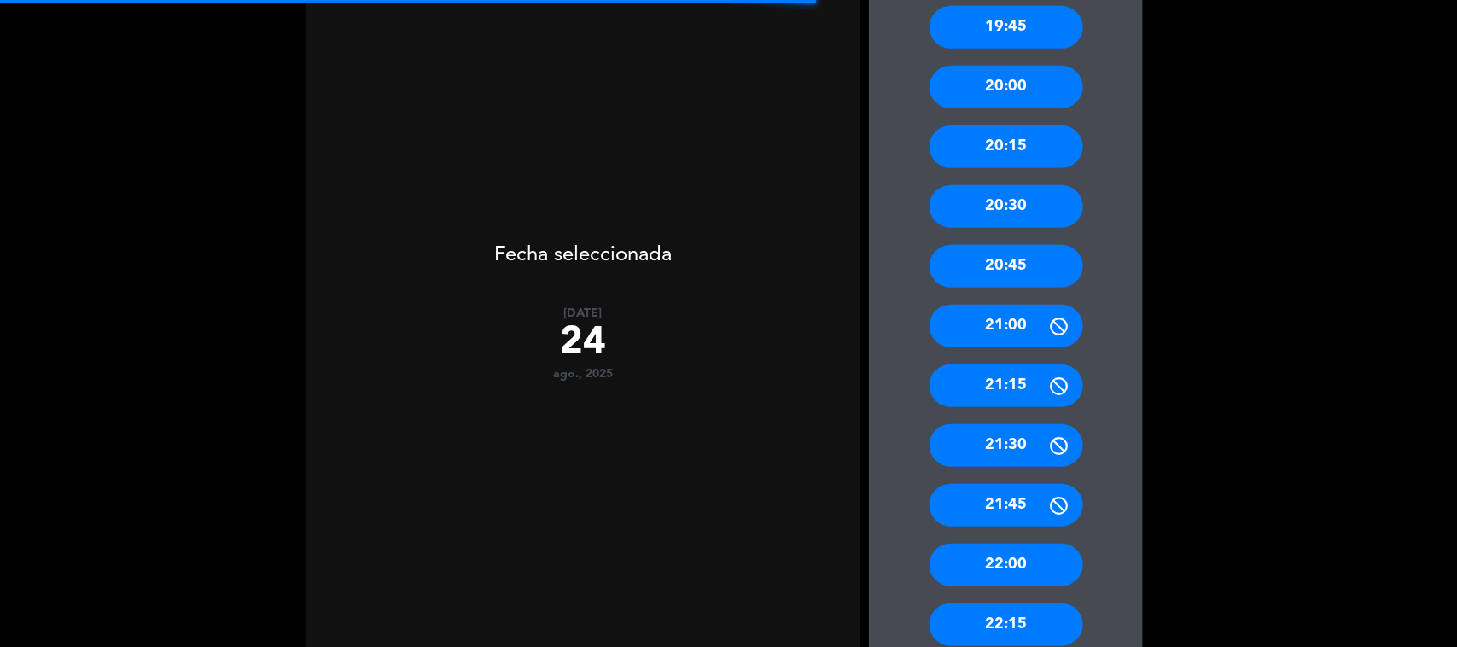
scroll to position [711, 0]
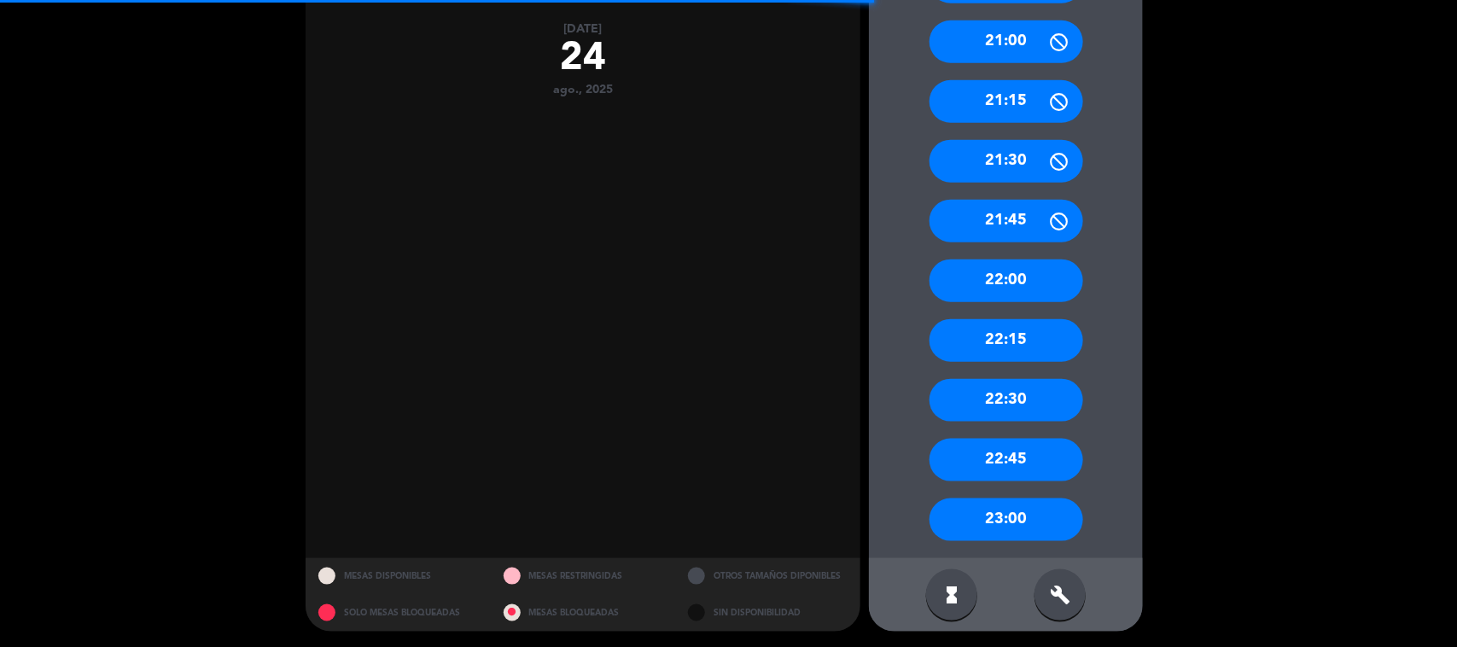
click at [1039, 587] on div "build" at bounding box center [1060, 594] width 51 height 51
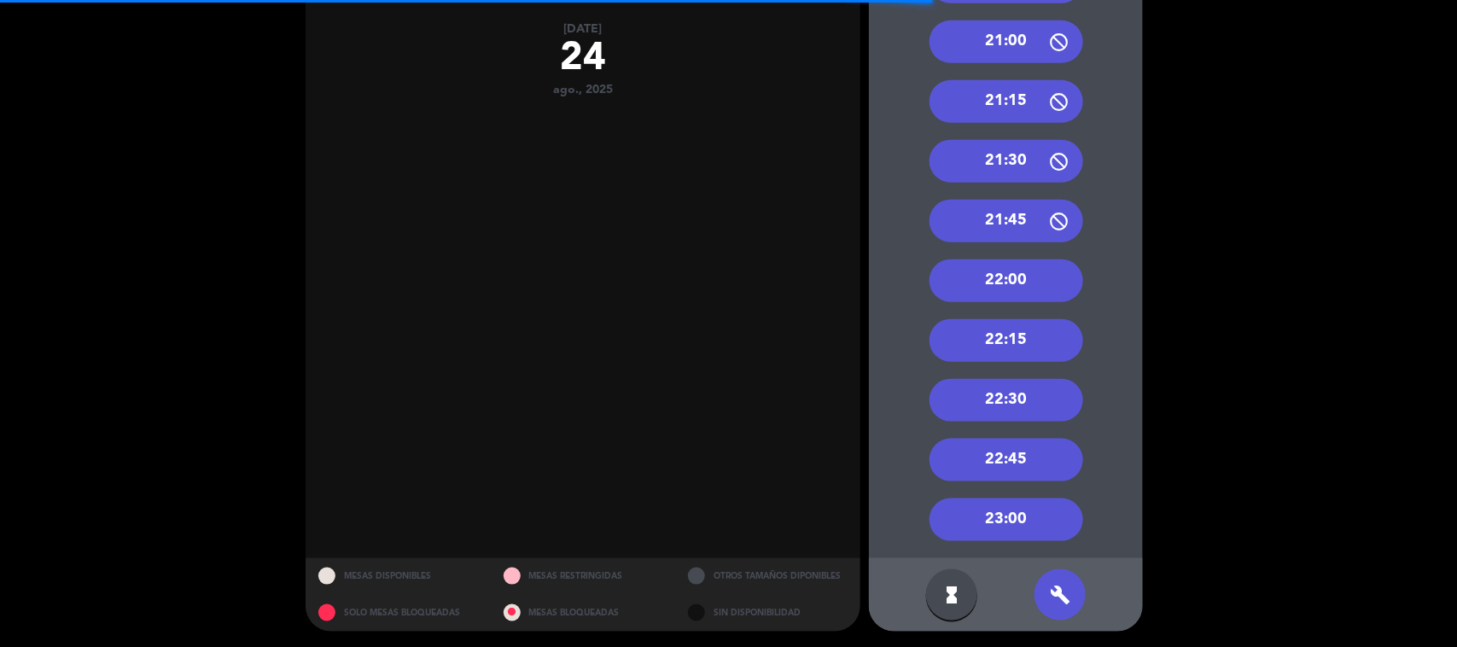
click at [986, 154] on div "21:30" at bounding box center [1007, 161] width 154 height 43
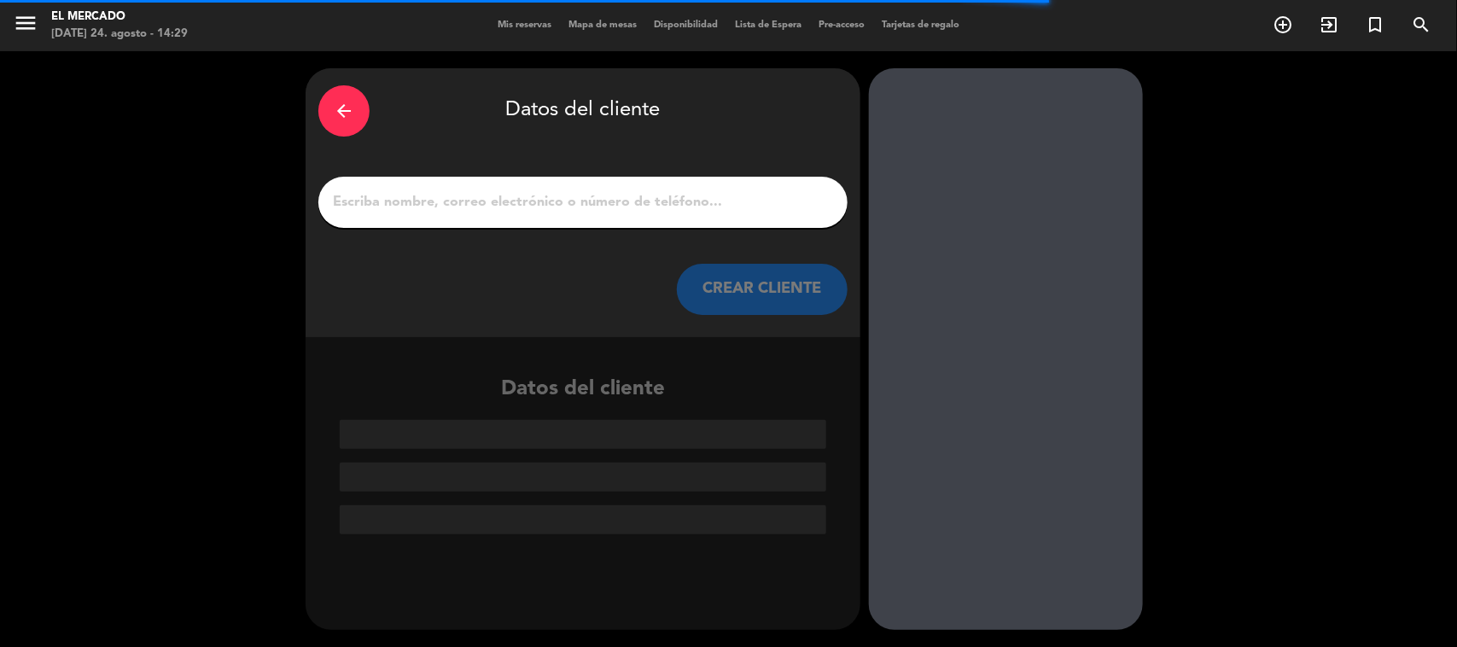
click at [717, 198] on input "1" at bounding box center [583, 202] width 504 height 24
drag, startPoint x: 718, startPoint y: 206, endPoint x: 657, endPoint y: 205, distance: 60.6
click at [658, 203] on input "1" at bounding box center [583, 202] width 504 height 24
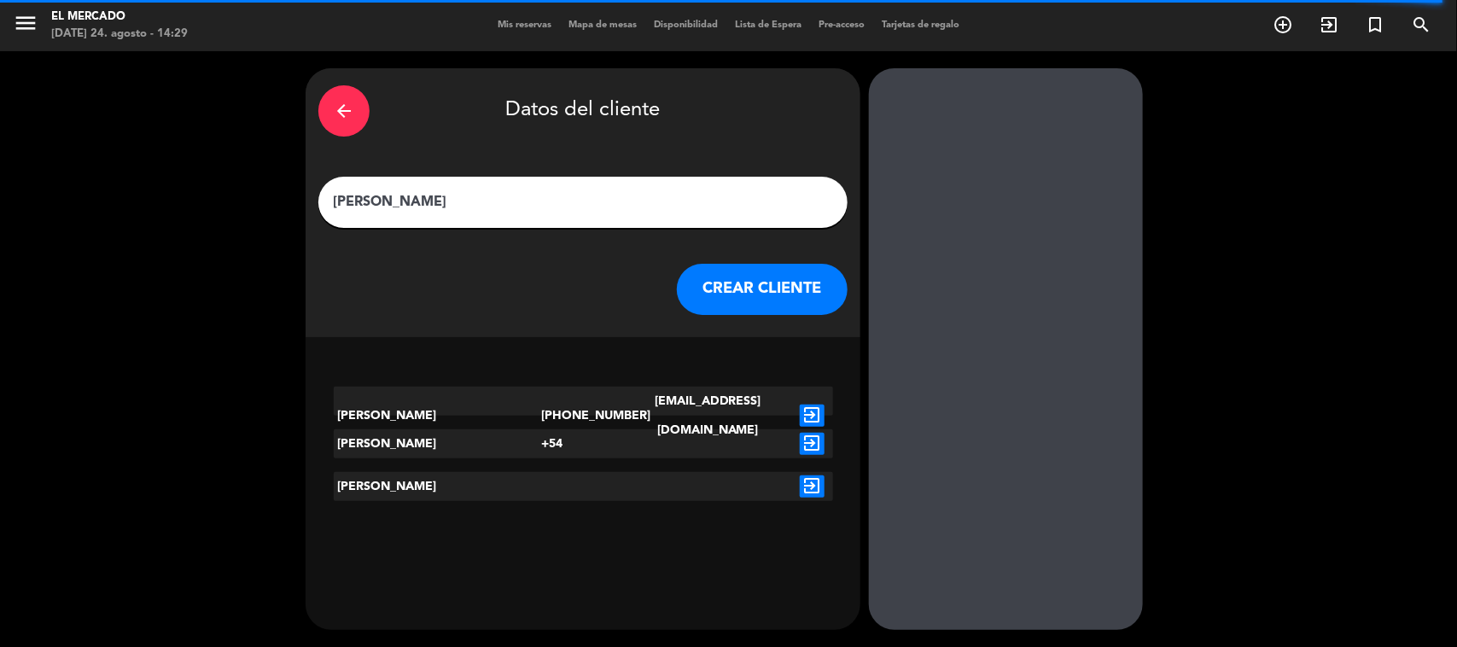
type input "[PERSON_NAME]"
click at [768, 274] on button "CREAR CLIENTE" at bounding box center [762, 289] width 171 height 51
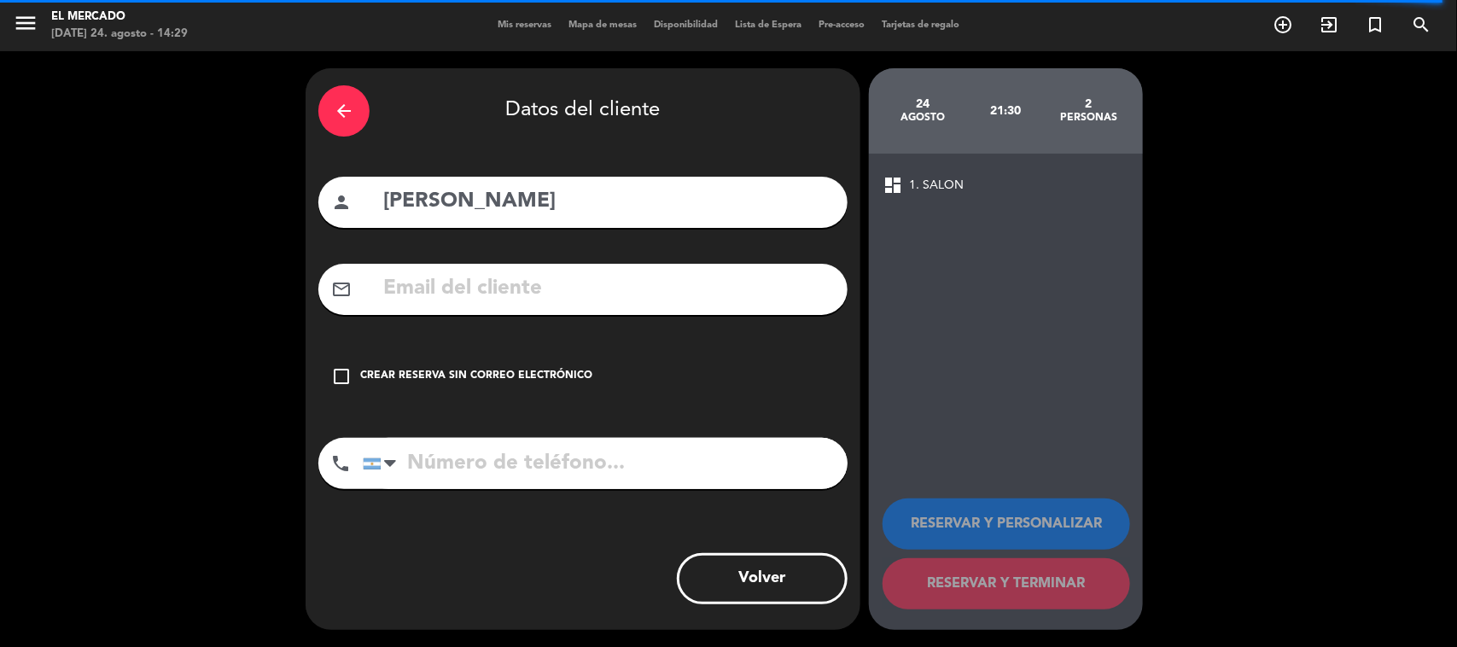
click at [511, 382] on div "Crear reserva sin correo electrónico" at bounding box center [476, 376] width 232 height 17
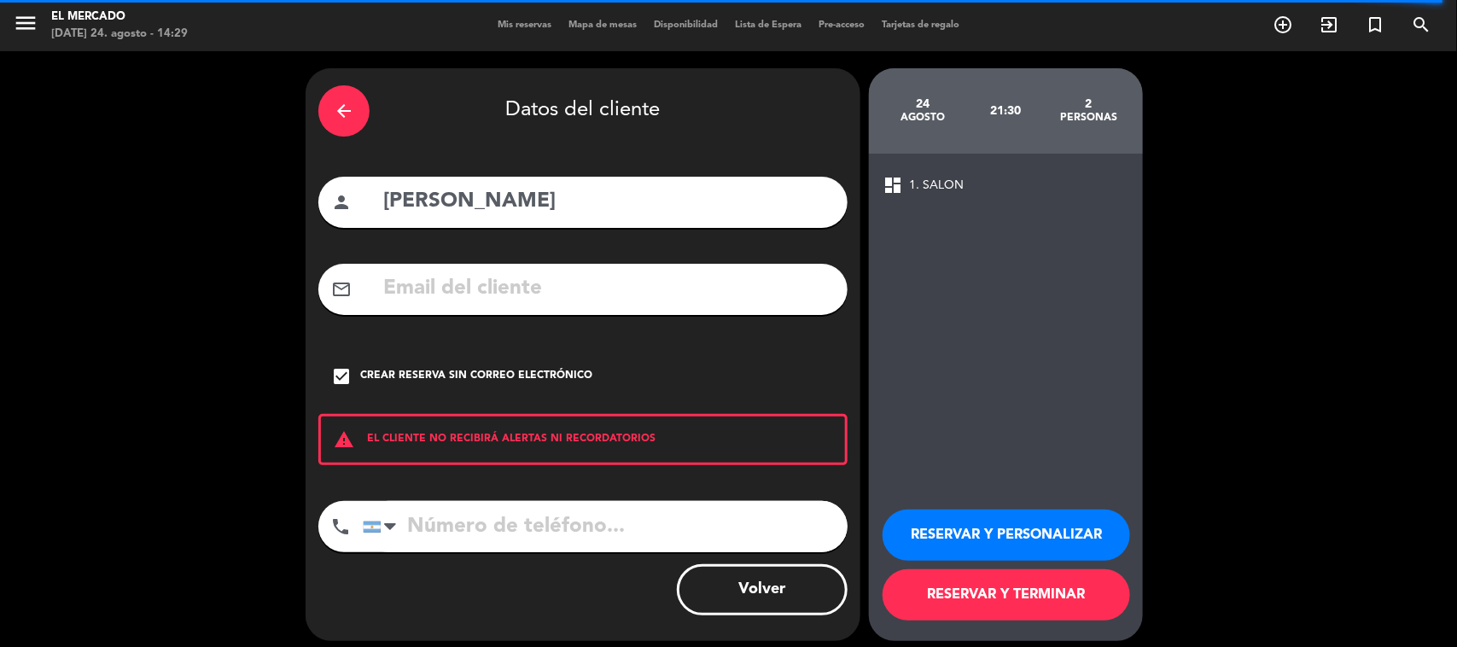
click at [1042, 528] on button "RESERVAR Y PERSONALIZAR" at bounding box center [1007, 535] width 248 height 51
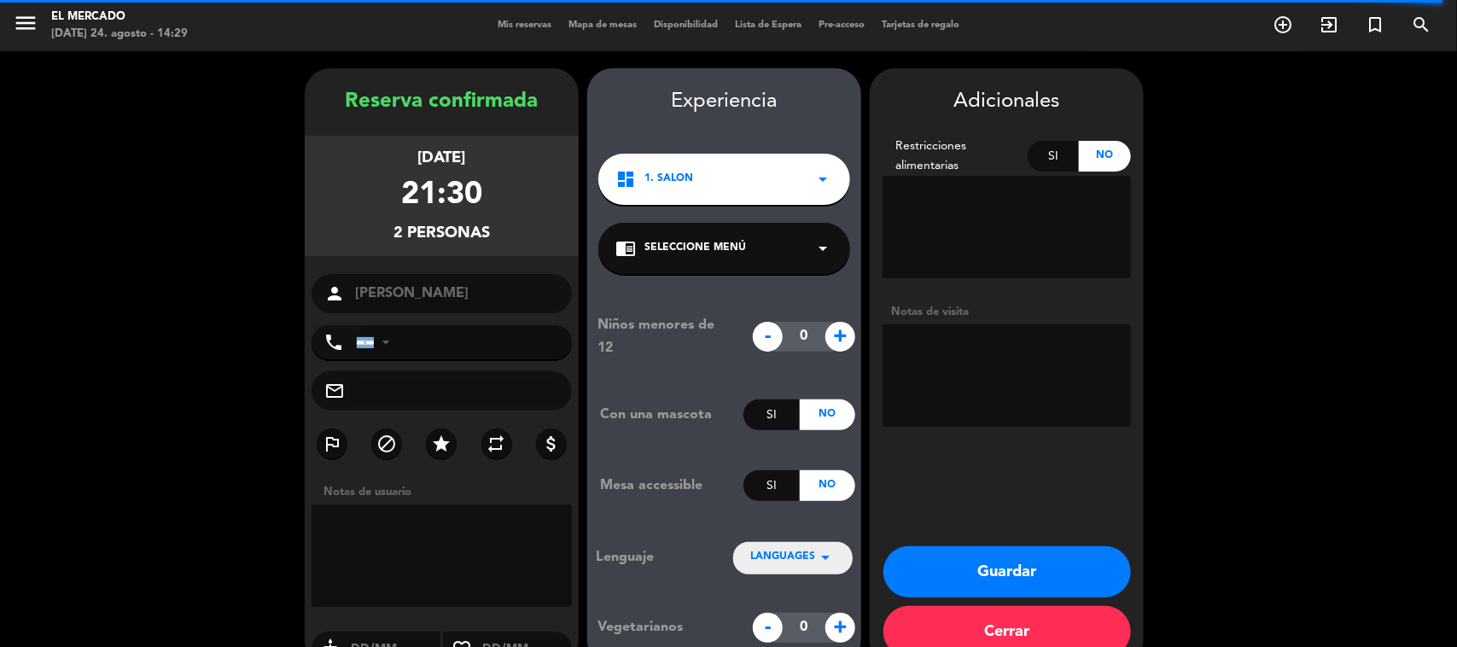
scroll to position [35, 0]
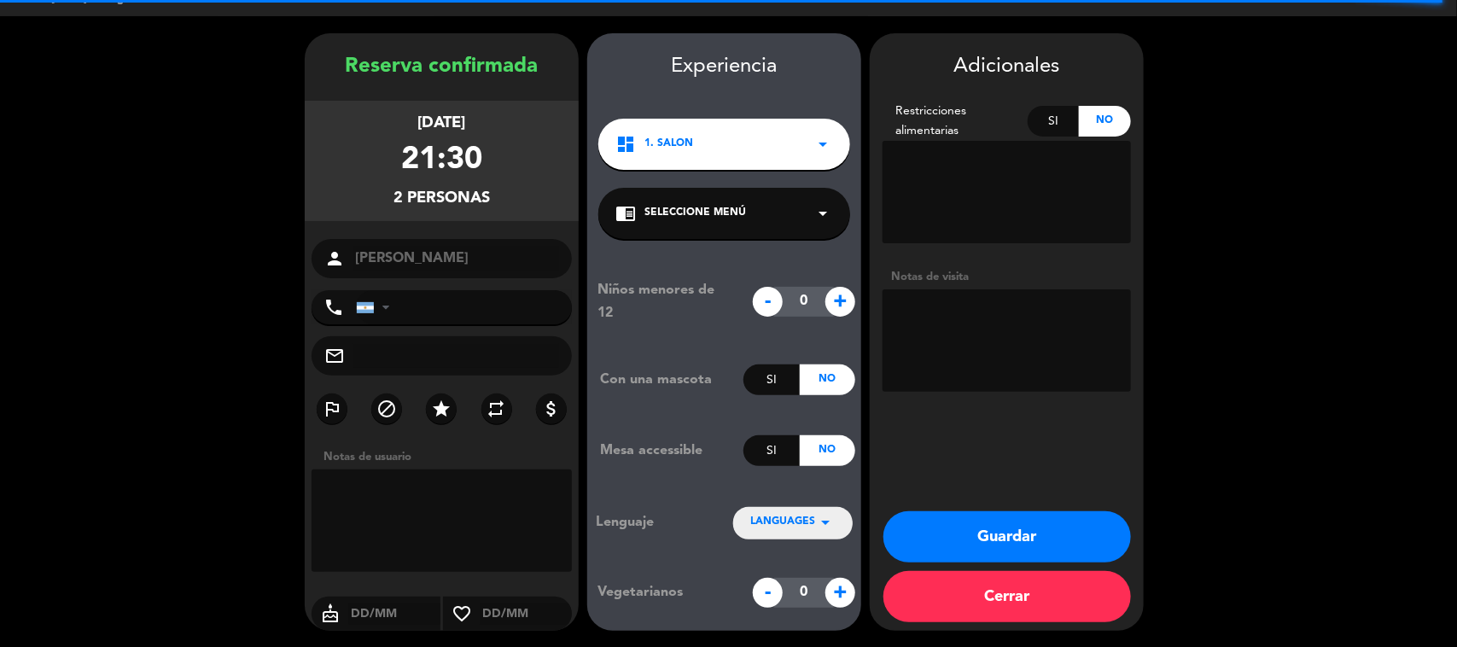
click at [1005, 361] on textarea at bounding box center [1007, 340] width 248 height 102
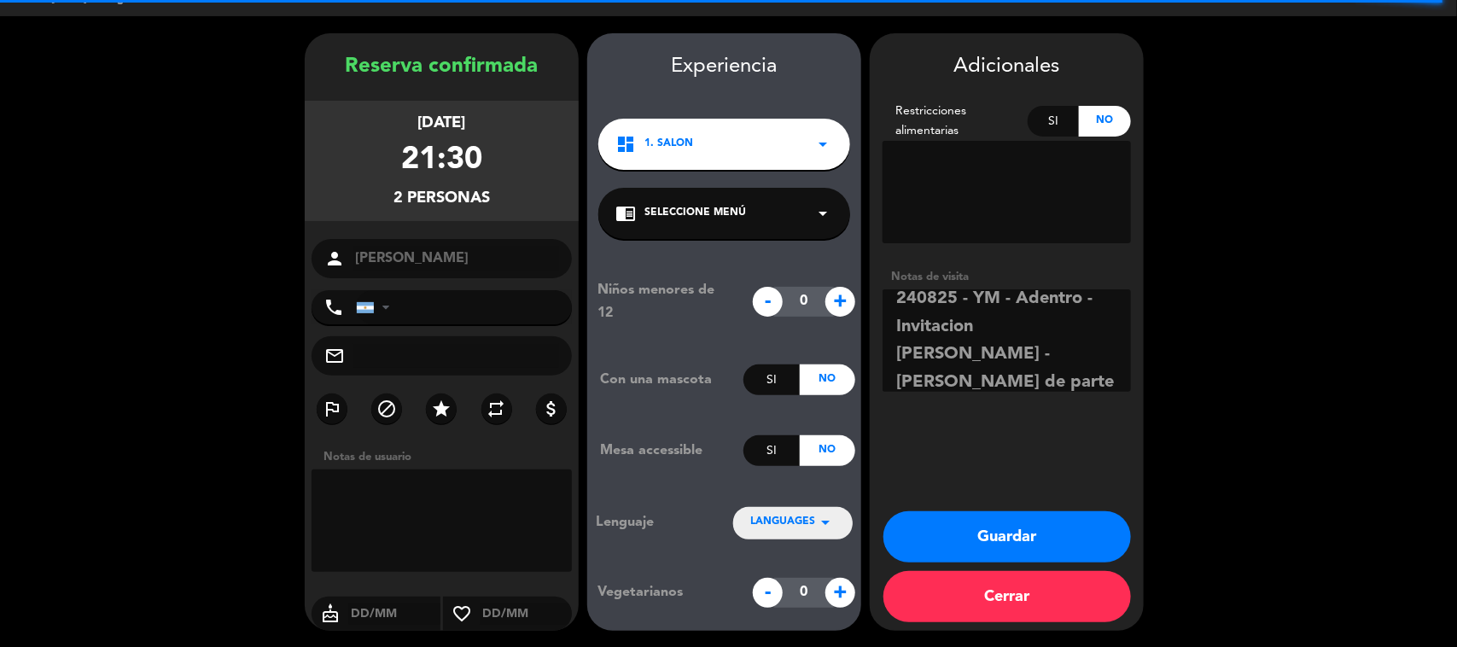
type textarea "240825 - YM - Adentro - Invitacion [PERSON_NAME] - [PERSON_NAME] de parte [PERS…"
click at [993, 540] on button "Guardar" at bounding box center [1008, 536] width 248 height 51
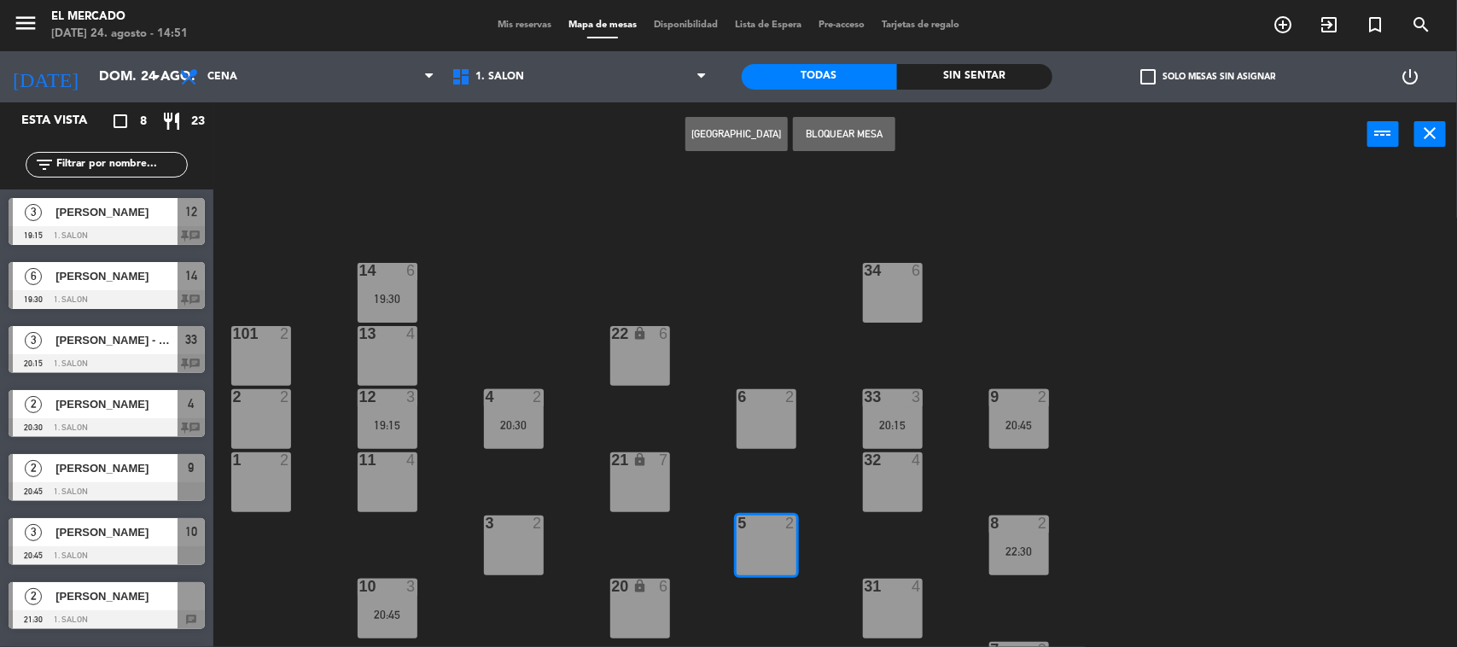
click at [526, 23] on span "Mis reservas" at bounding box center [524, 24] width 71 height 9
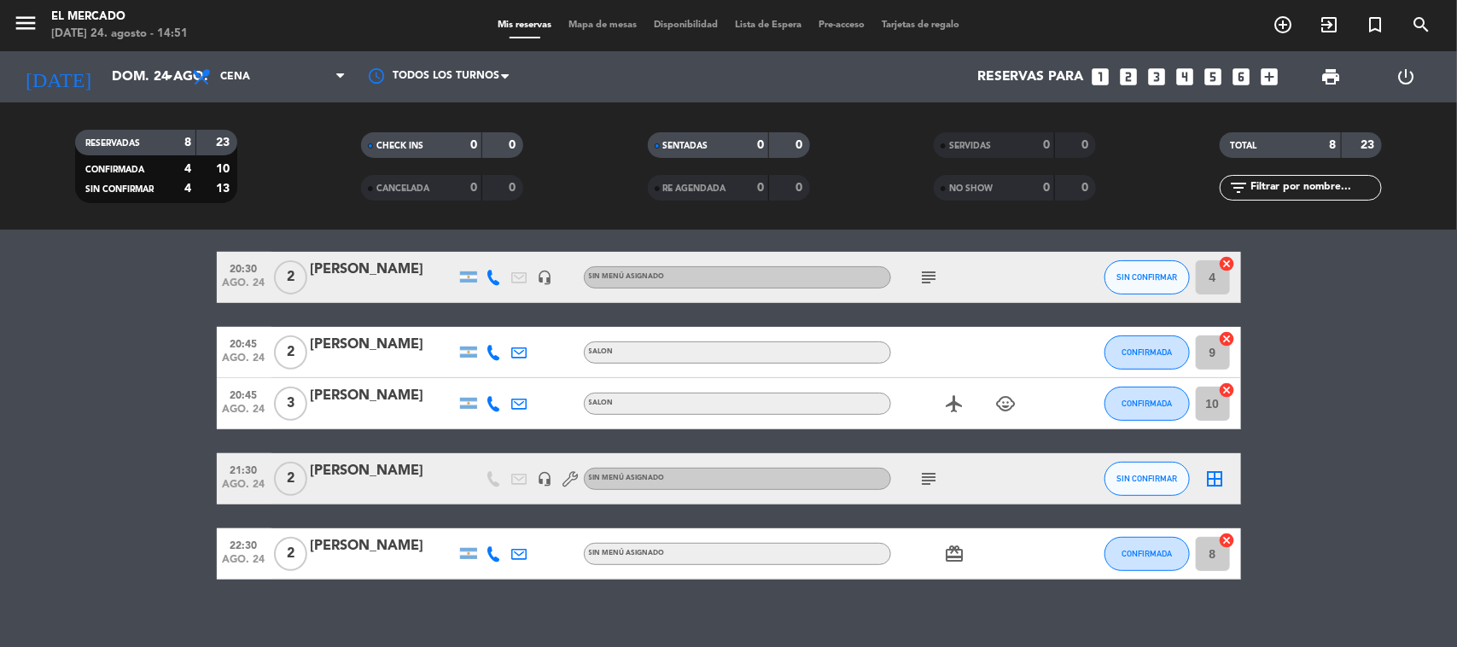
scroll to position [300, 0]
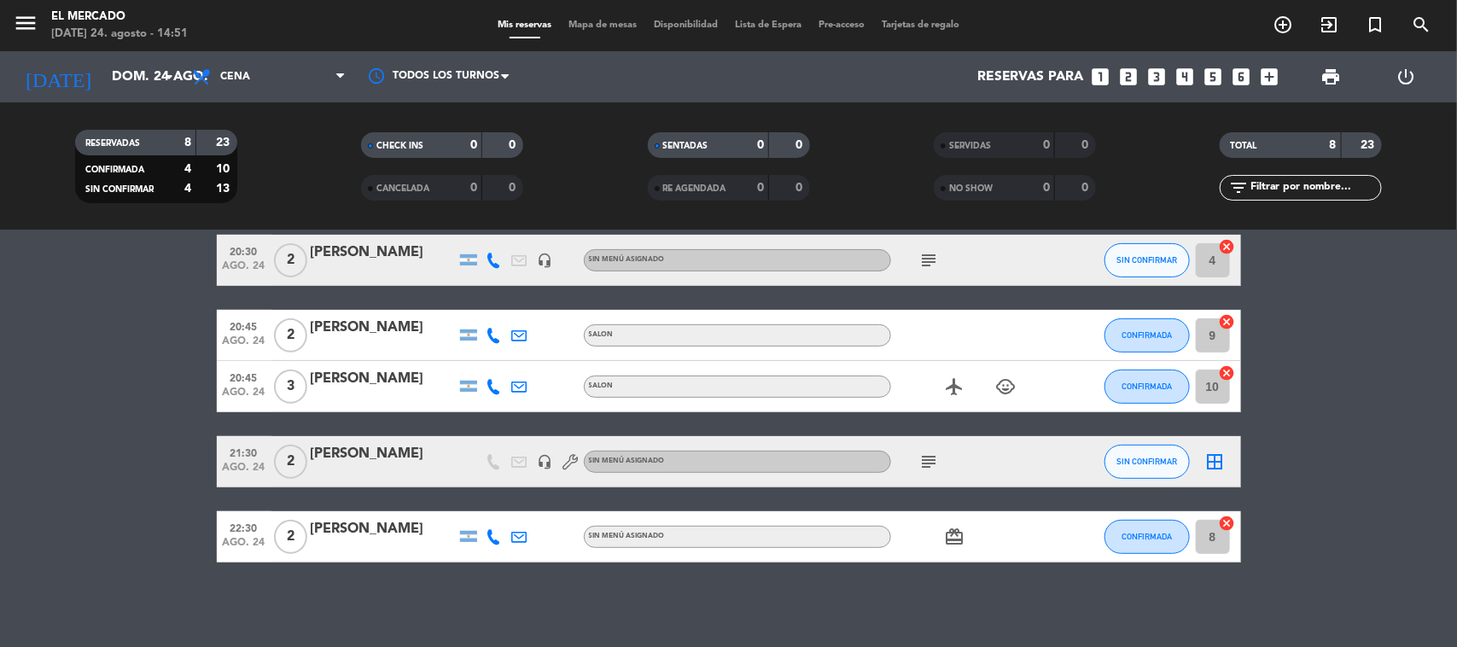
click at [937, 455] on icon "subject" at bounding box center [930, 462] width 20 height 20
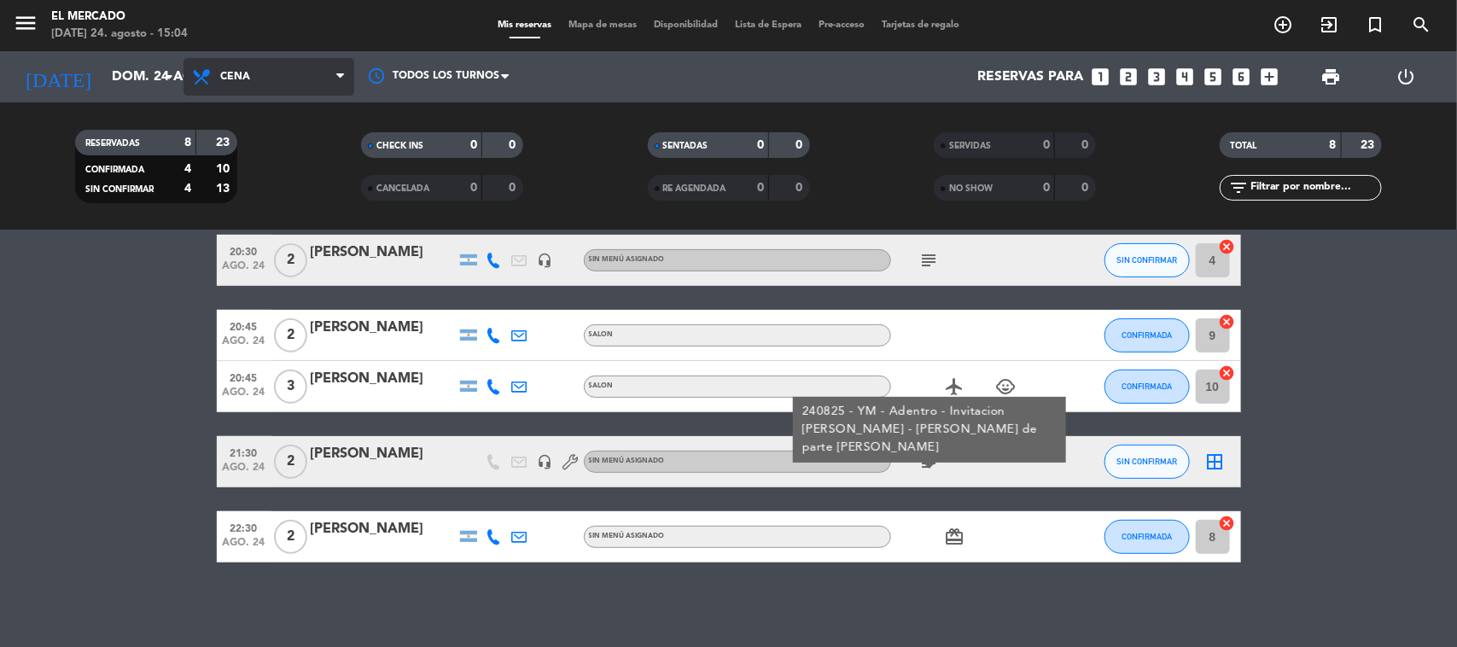
click at [220, 75] on span "Cena" at bounding box center [235, 77] width 30 height 12
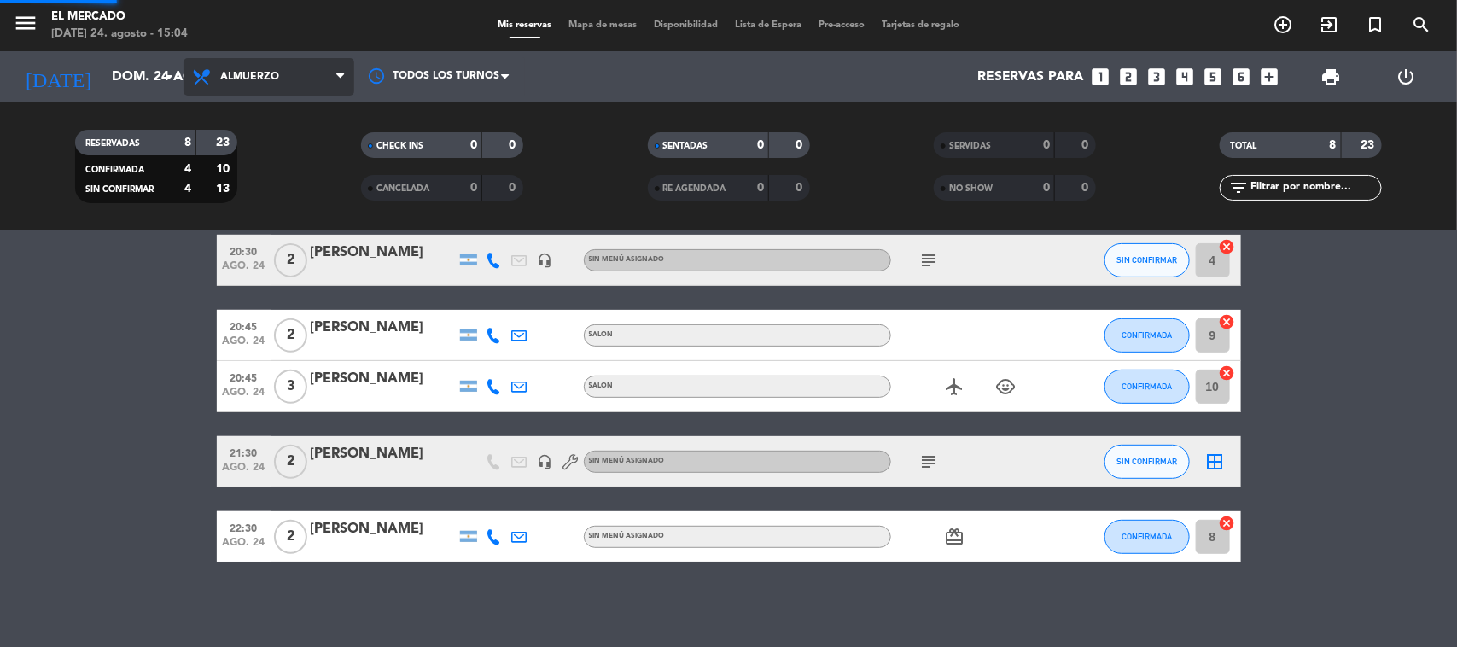
click at [262, 219] on div "menu El [PERSON_NAME][DATE] 24. agosto - 15:04 Mis reservas Mapa de mesas Dispo…" at bounding box center [728, 115] width 1457 height 231
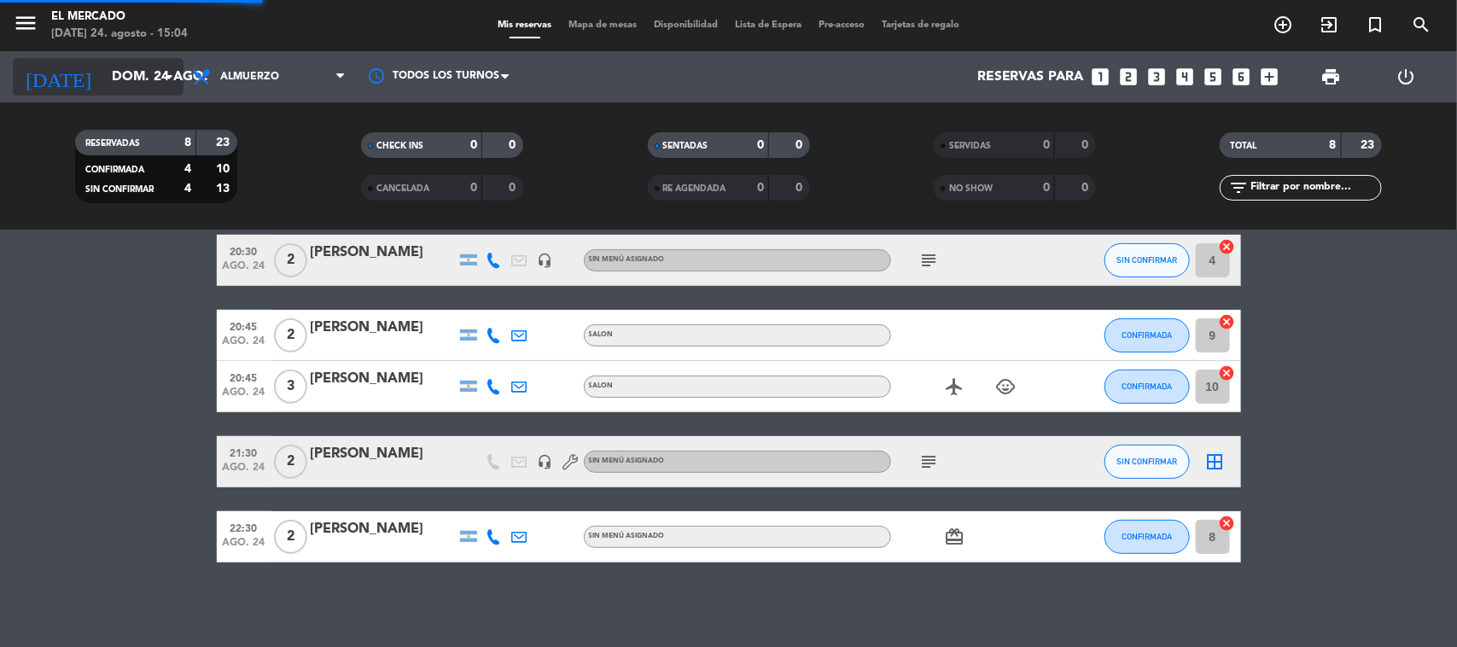
click at [108, 74] on input "dom. 24 ago." at bounding box center [193, 77] width 180 height 33
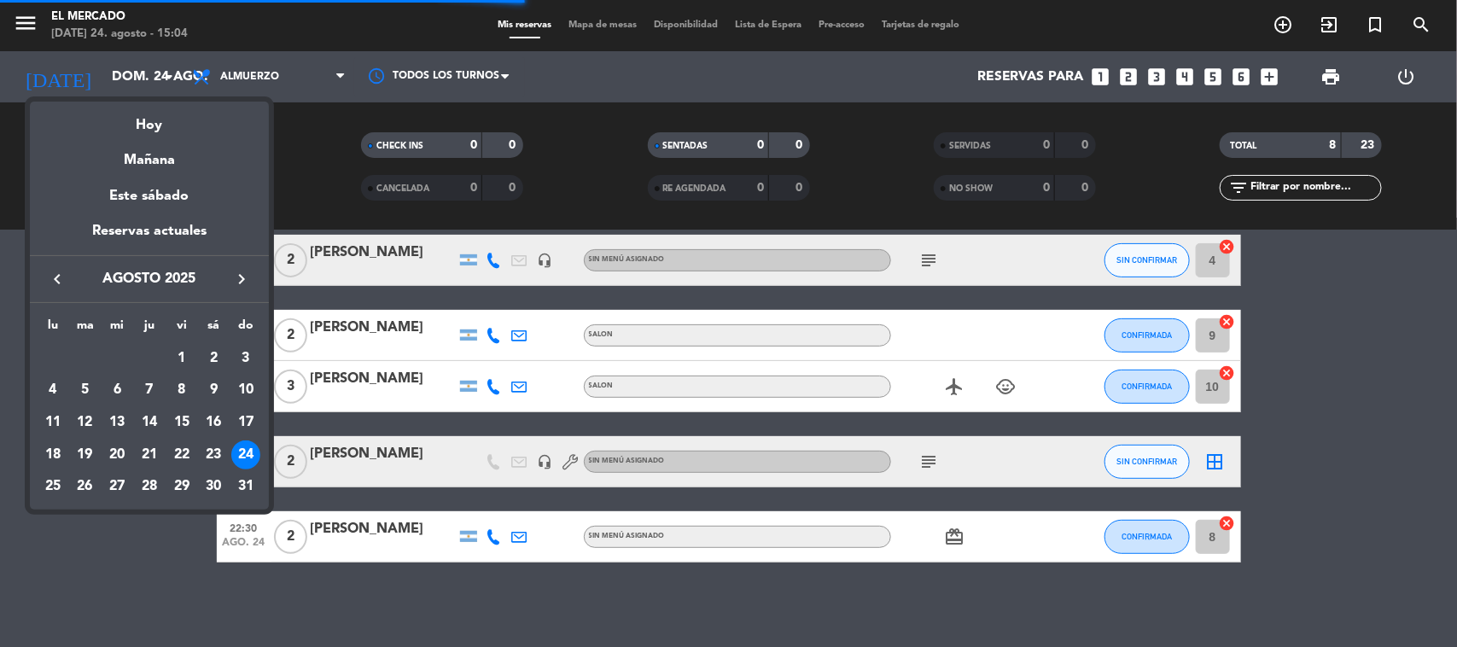
drag, startPoint x: 58, startPoint y: 27, endPoint x: 26, endPoint y: 27, distance: 31.6
click at [41, 27] on div at bounding box center [728, 323] width 1457 height 647
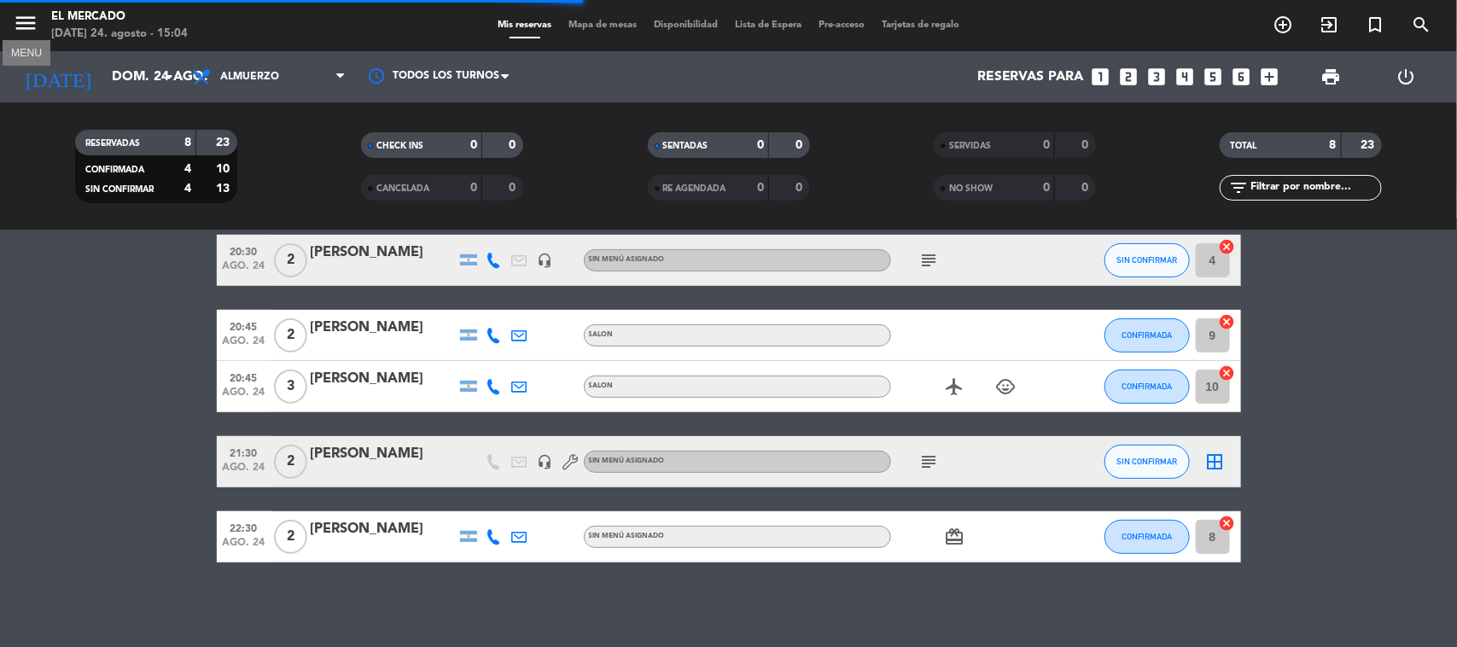
click at [26, 28] on icon "menu" at bounding box center [26, 23] width 26 height 26
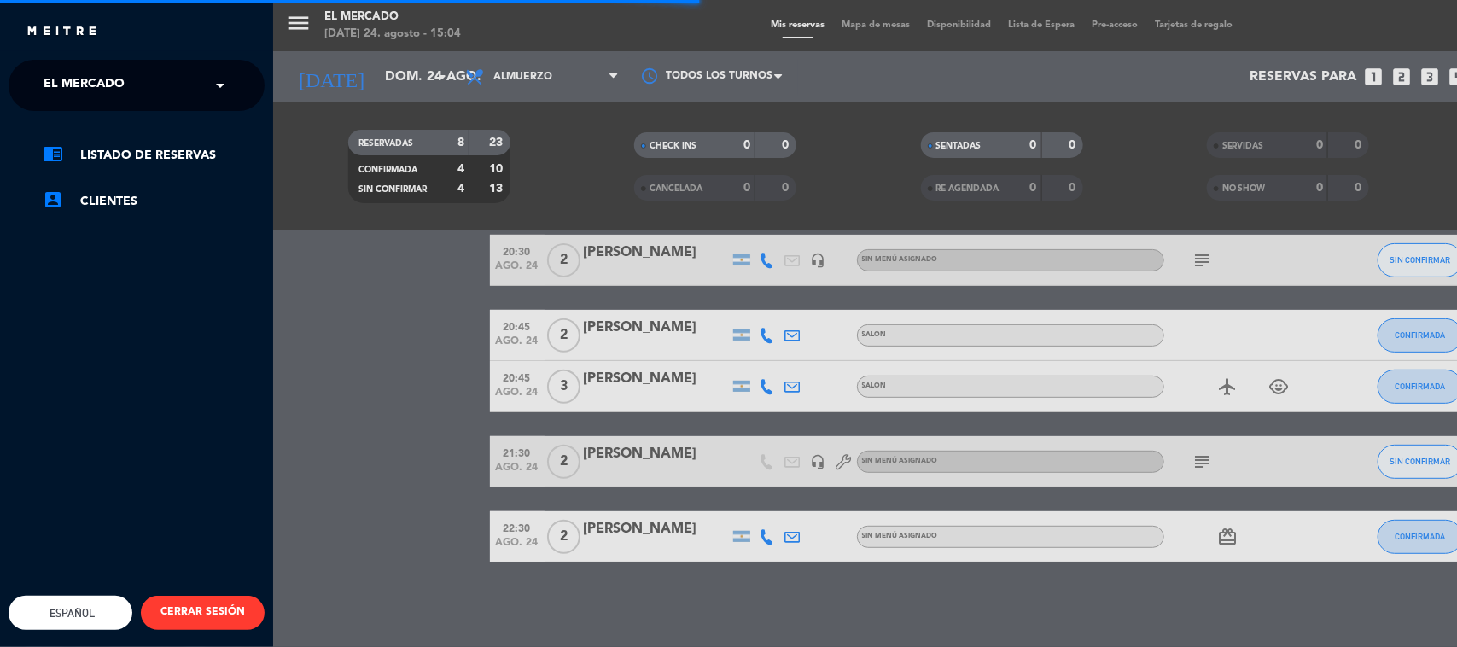
drag, startPoint x: 166, startPoint y: 62, endPoint x: 169, endPoint y: 83, distance: 20.7
click at [167, 64] on ng-select "× El Mercado ×" at bounding box center [137, 85] width 256 height 51
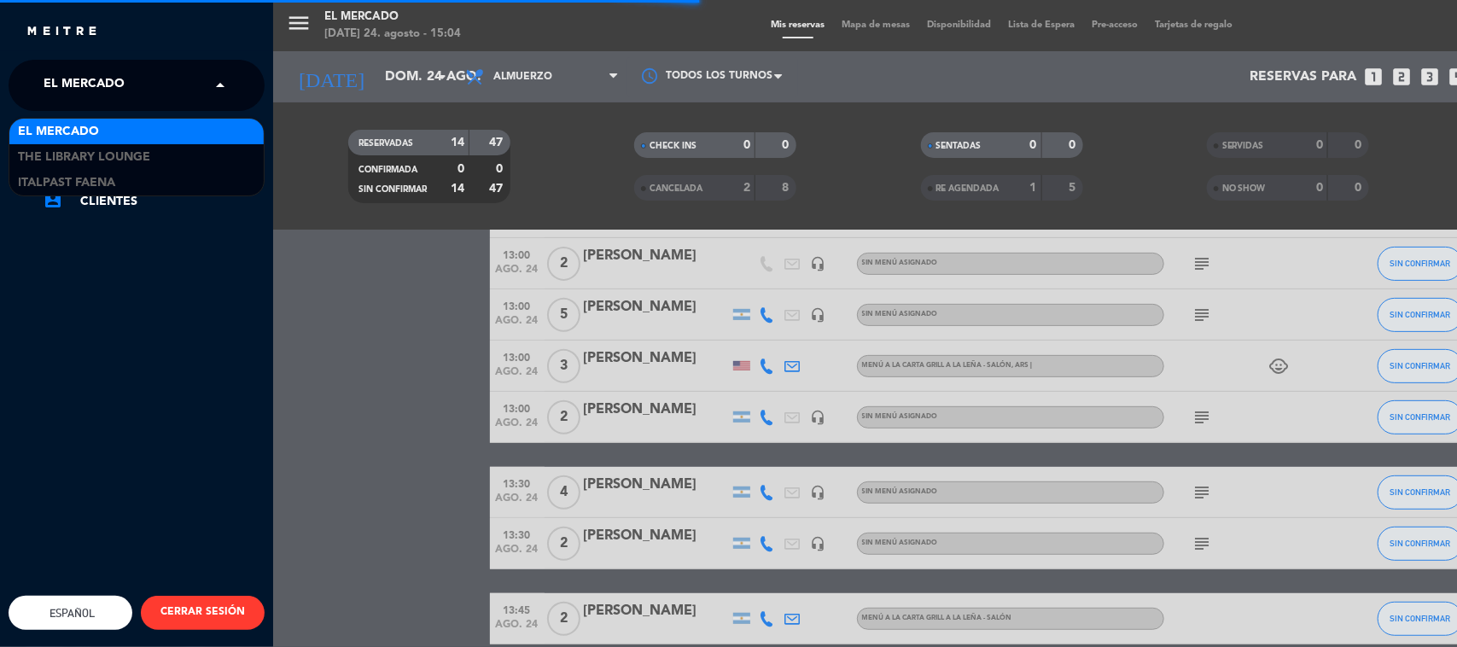
drag, startPoint x: 169, startPoint y: 83, endPoint x: 141, endPoint y: 141, distance: 64.5
click at [169, 84] on input "text" at bounding box center [138, 86] width 208 height 38
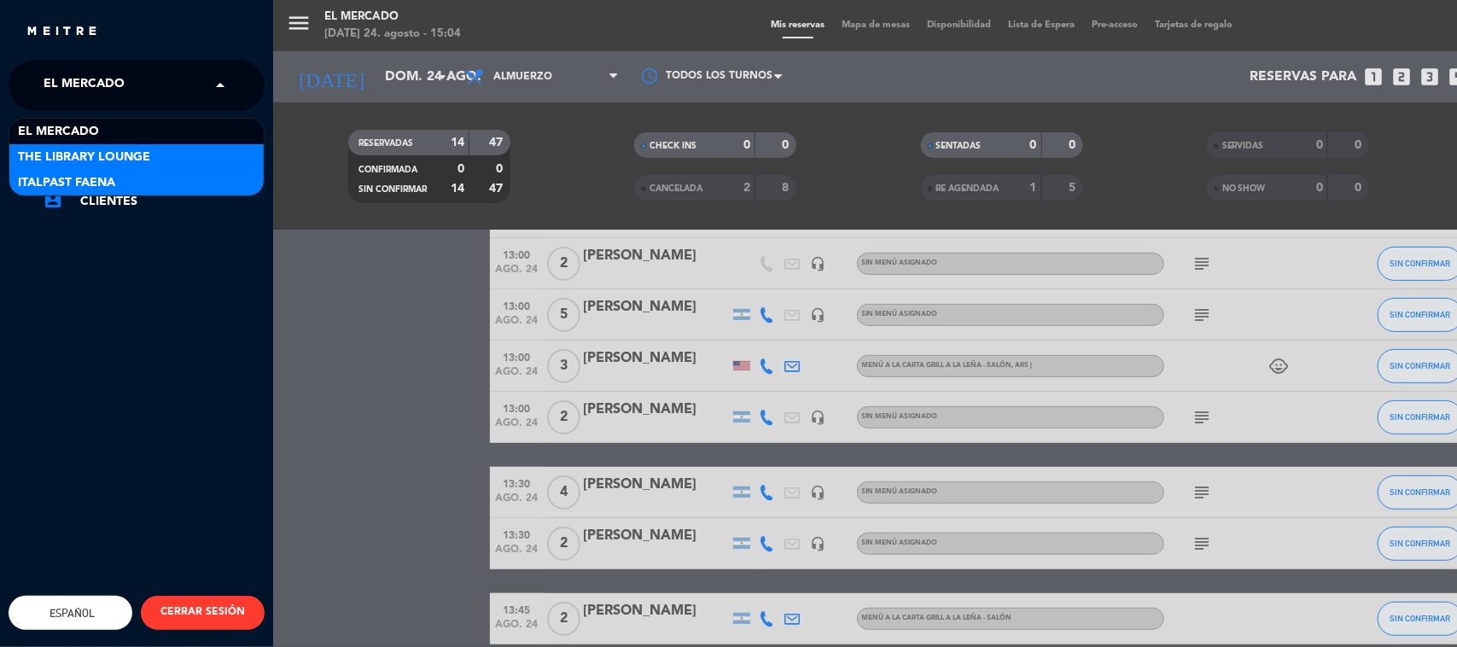
click at [101, 173] on span "Italpast Faena" at bounding box center [66, 183] width 97 height 20
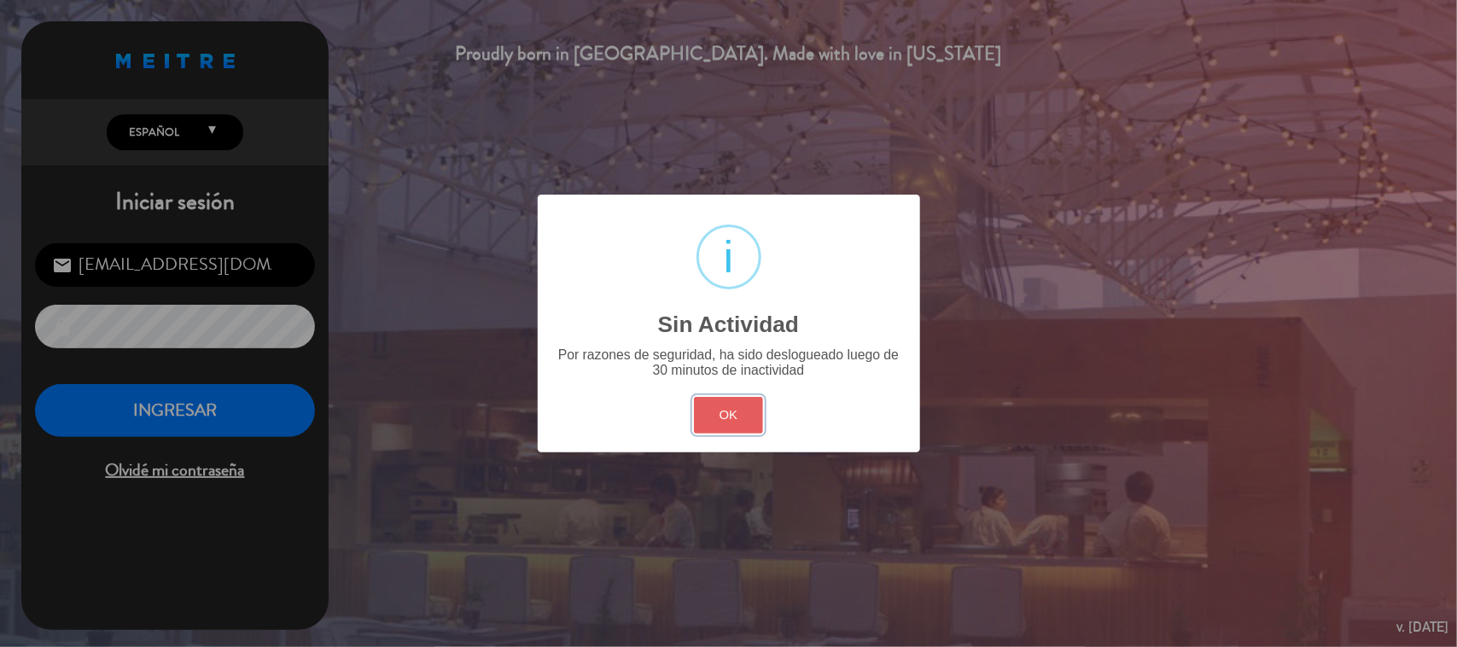
click at [737, 406] on button "OK" at bounding box center [728, 415] width 69 height 37
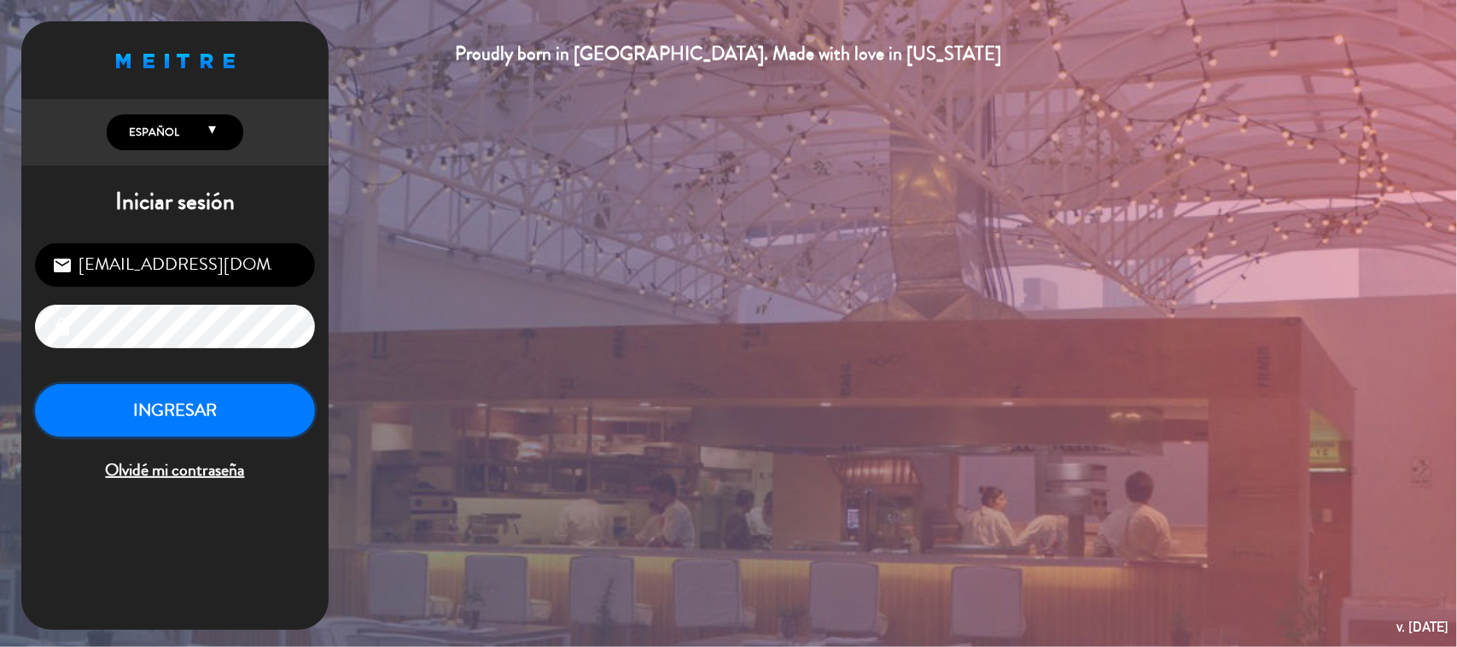
click at [180, 423] on button "INGRESAR" at bounding box center [175, 411] width 280 height 54
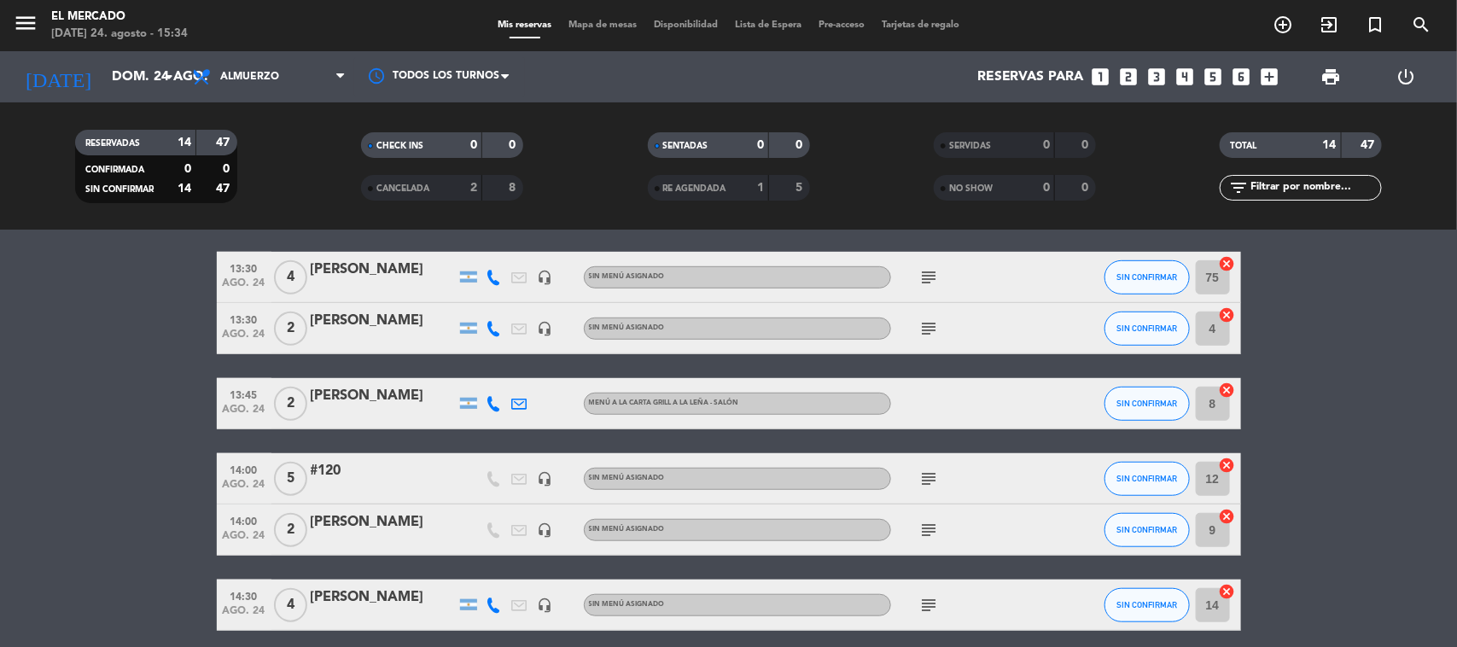
scroll to position [476, 0]
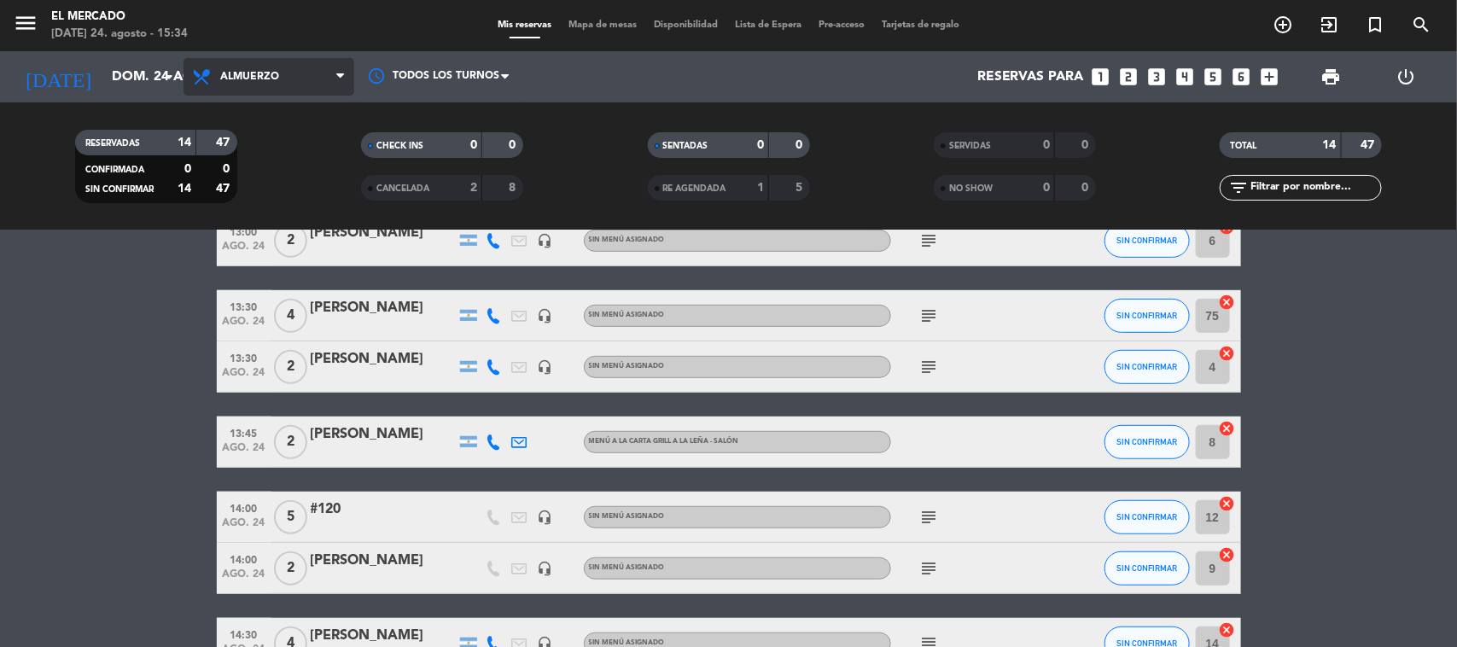
click at [228, 81] on span "Almuerzo" at bounding box center [249, 77] width 59 height 12
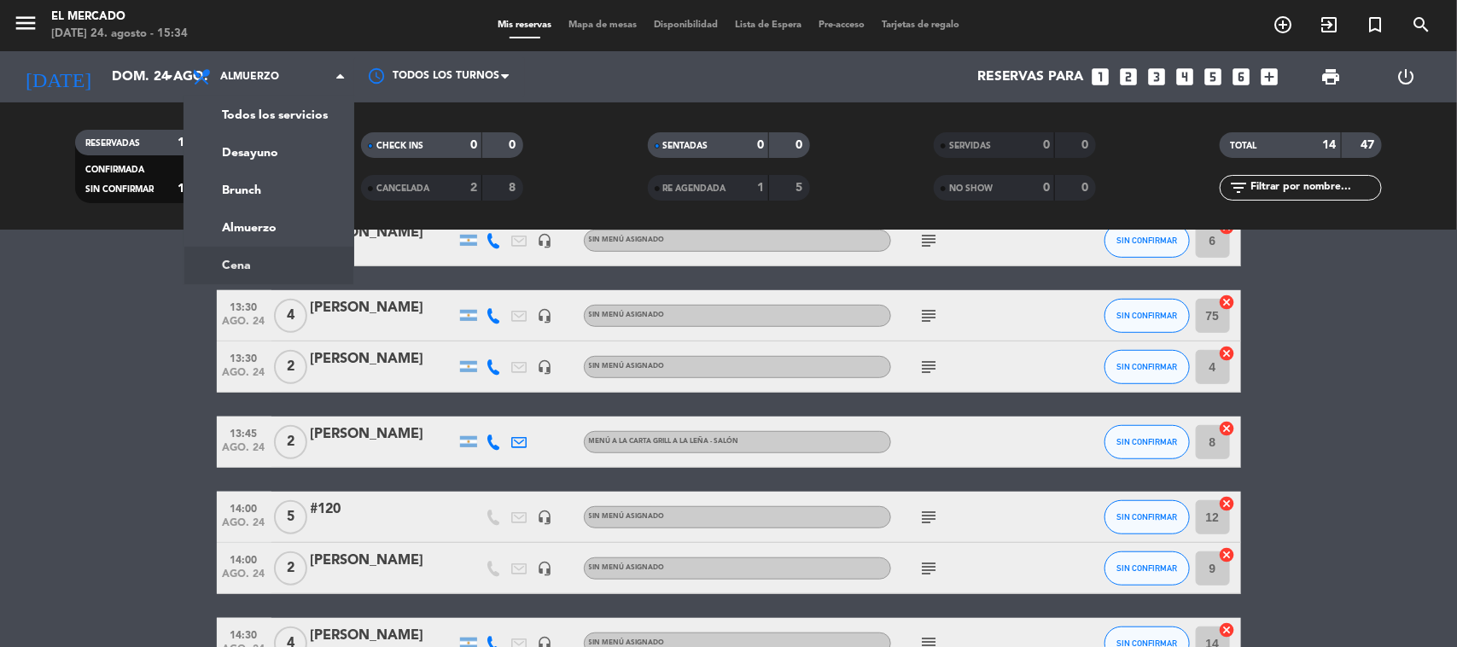
click at [100, 395] on bookings-row "12:30 [DATE] [PERSON_NAME][DATE] headset_mic Sin menú asignado subject SIN CONF…" at bounding box center [728, 251] width 1457 height 837
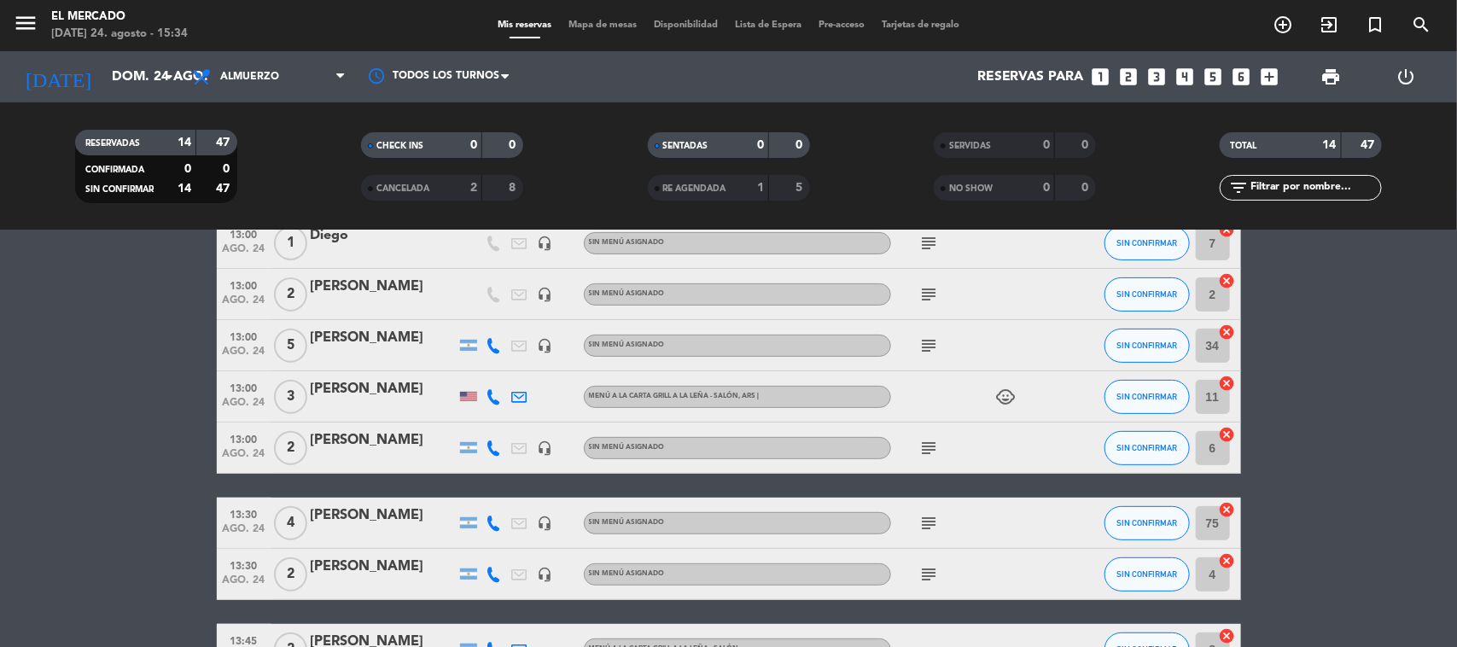
scroll to position [263, 0]
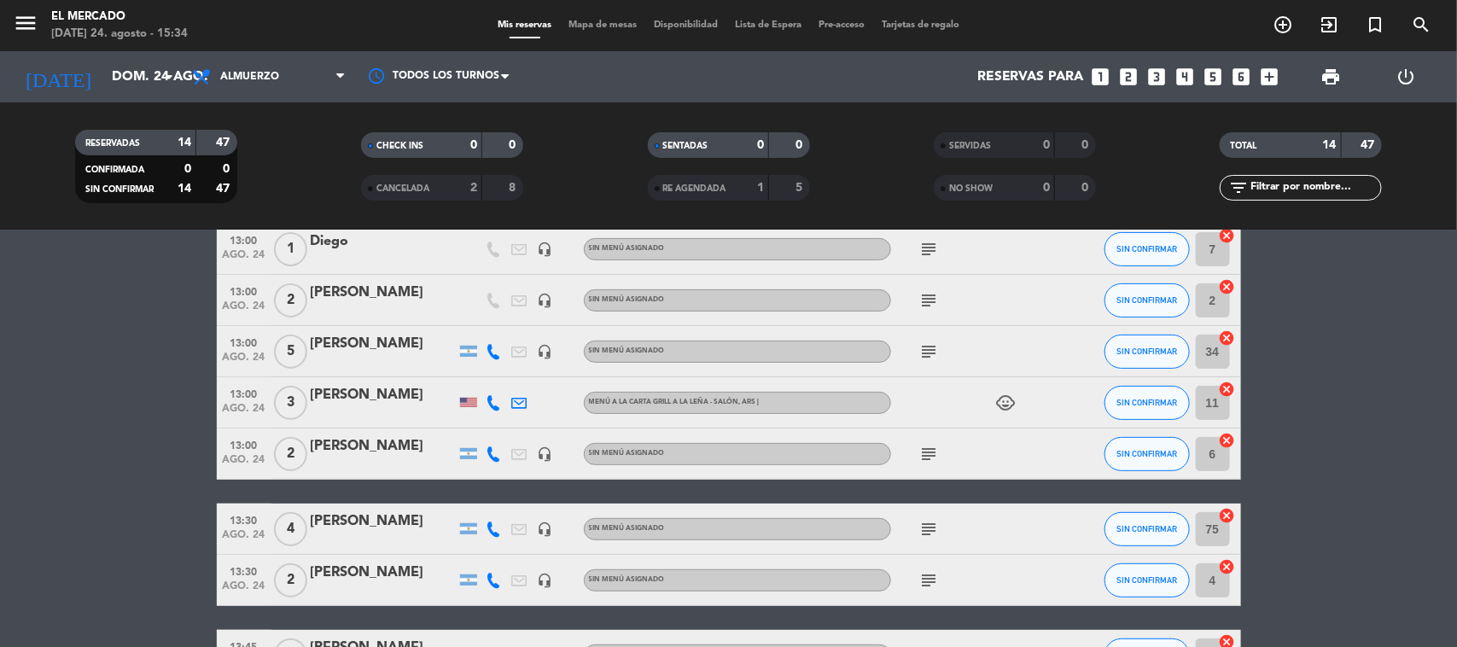
click at [404, 385] on div "13:00 [DATE] 3 [PERSON_NAME] Menú a la carta grill a la leña - Salón , ARS | ch…" at bounding box center [729, 402] width 1025 height 51
click at [404, 400] on div "[PERSON_NAME]" at bounding box center [383, 395] width 145 height 22
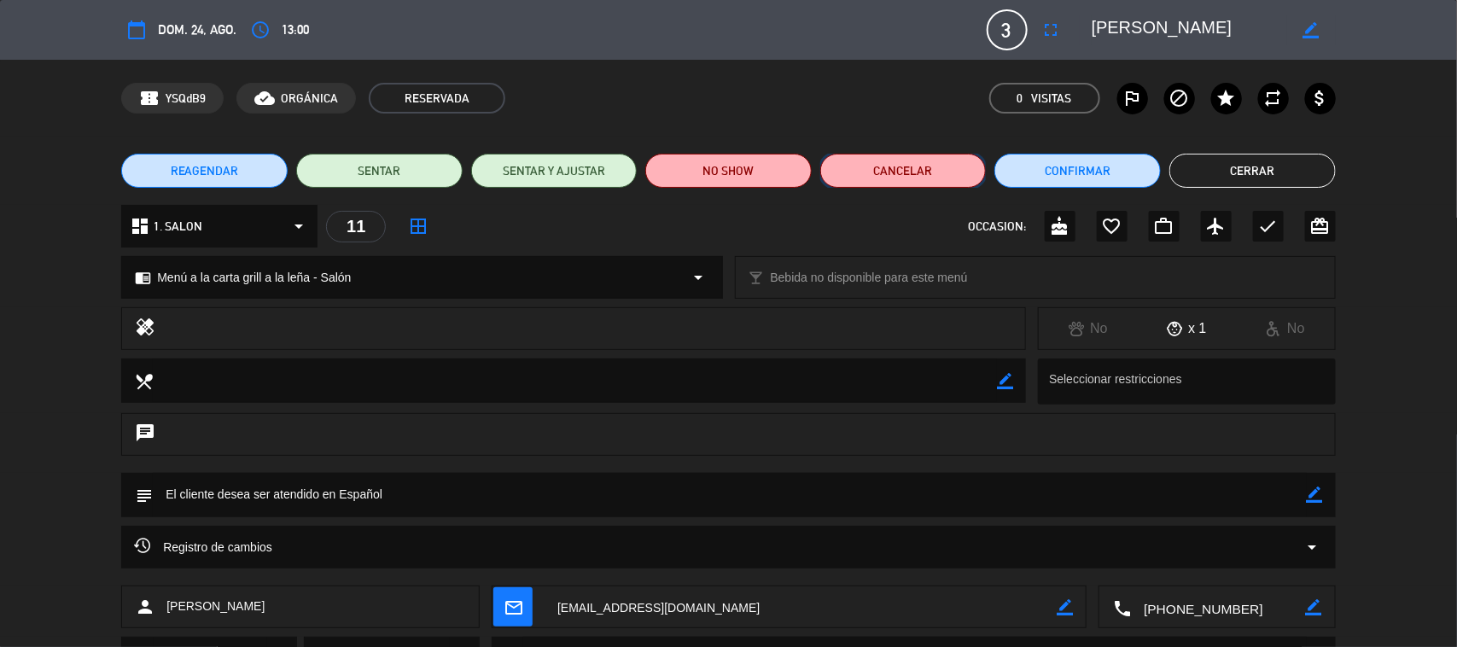
click at [950, 173] on button "Cancelar" at bounding box center [903, 171] width 166 height 34
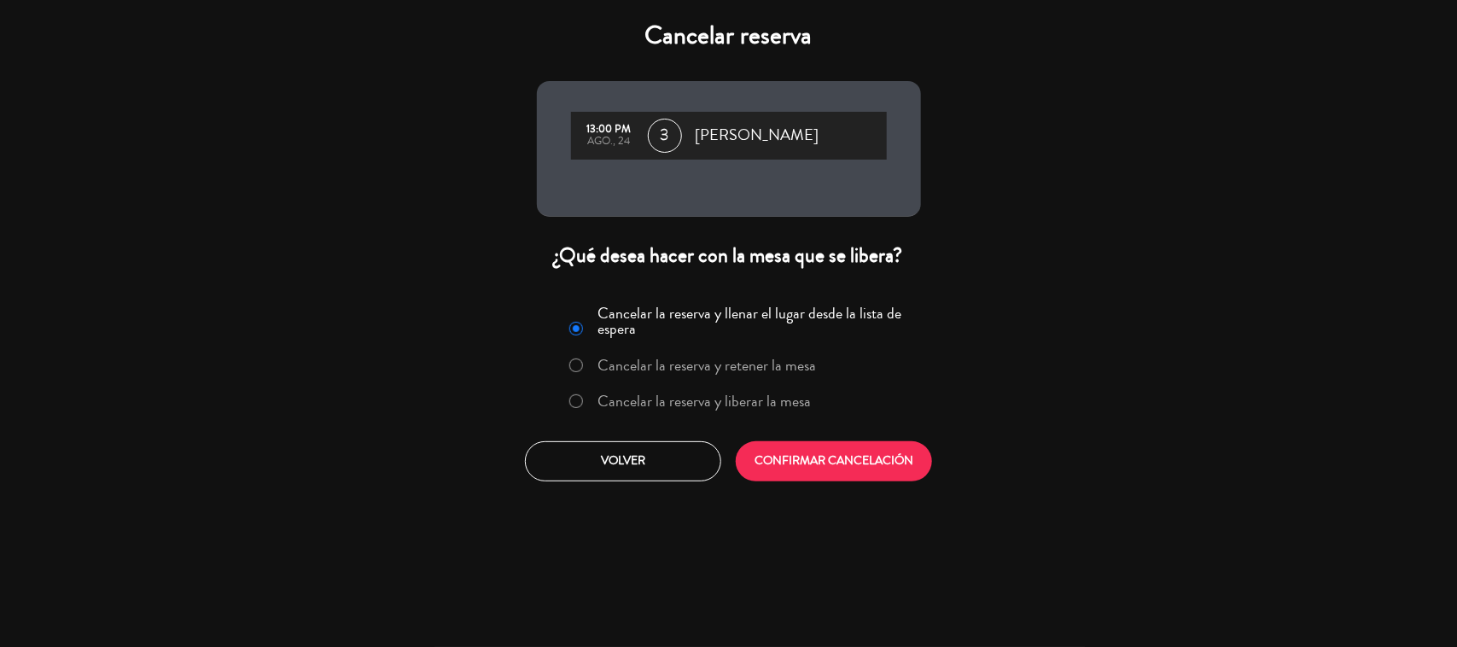
click at [760, 394] on label "Cancelar la reserva y liberar la mesa" at bounding box center [704, 401] width 213 height 15
click at [780, 449] on button "CONFIRMAR CANCELACIÓN" at bounding box center [834, 461] width 196 height 40
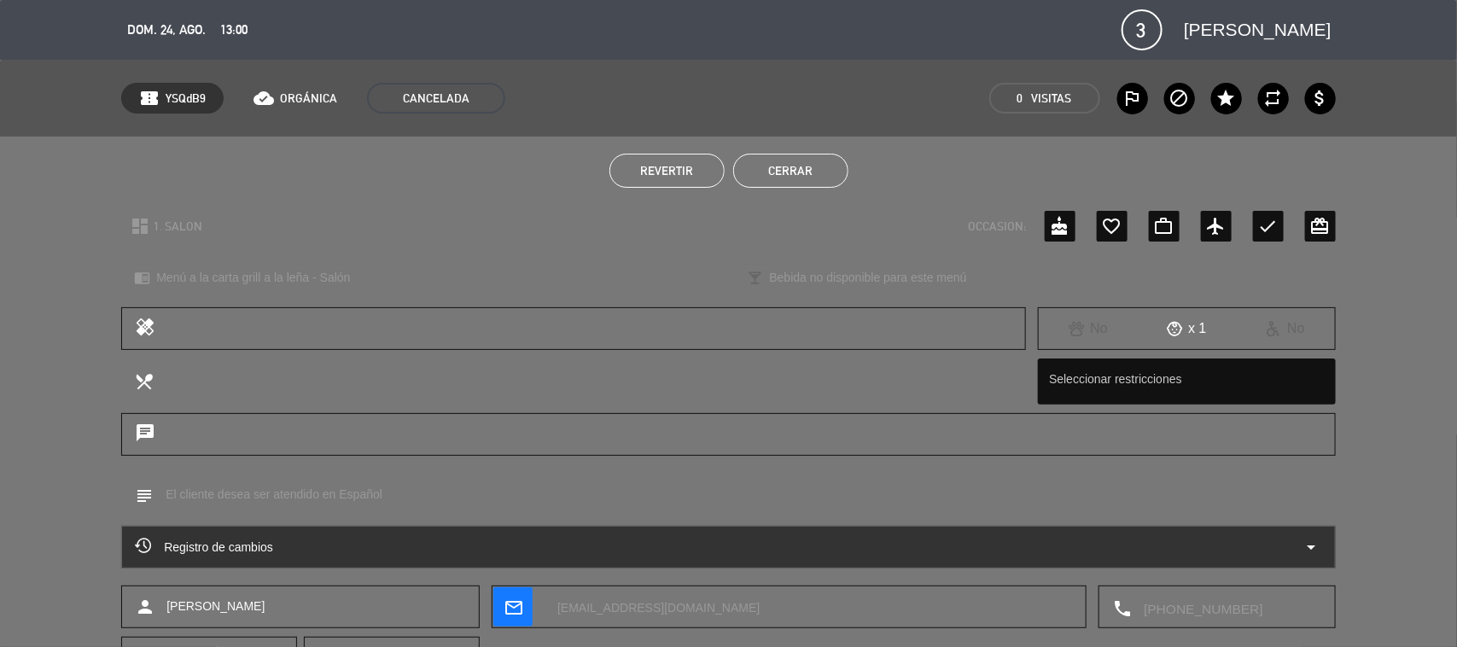
click at [826, 155] on button "Cerrar" at bounding box center [790, 171] width 115 height 34
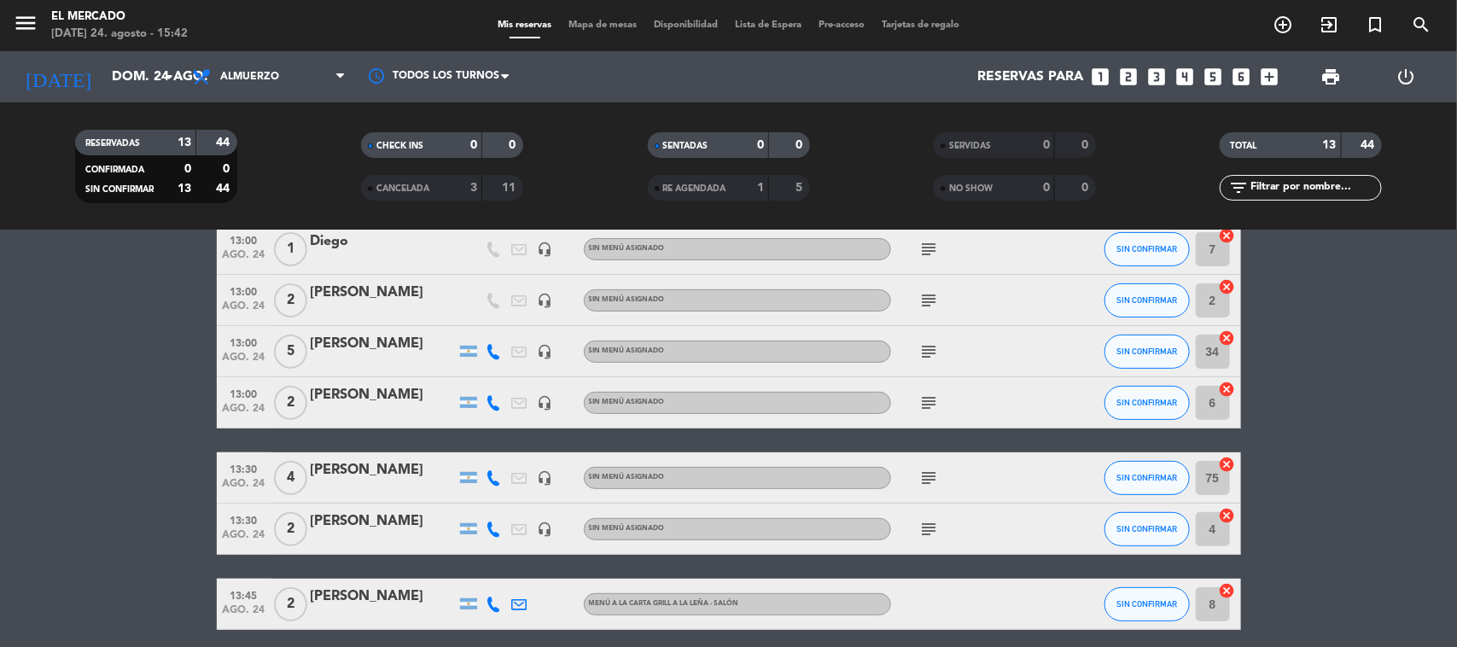
click at [1, 17] on div "menu El [PERSON_NAME][DATE] 24. agosto - 15:42" at bounding box center [182, 26] width 365 height 40
click at [11, 24] on div "menu El [PERSON_NAME][DATE] 24. agosto - 15:42" at bounding box center [182, 26] width 365 height 40
click at [22, 24] on icon "menu" at bounding box center [26, 23] width 26 height 26
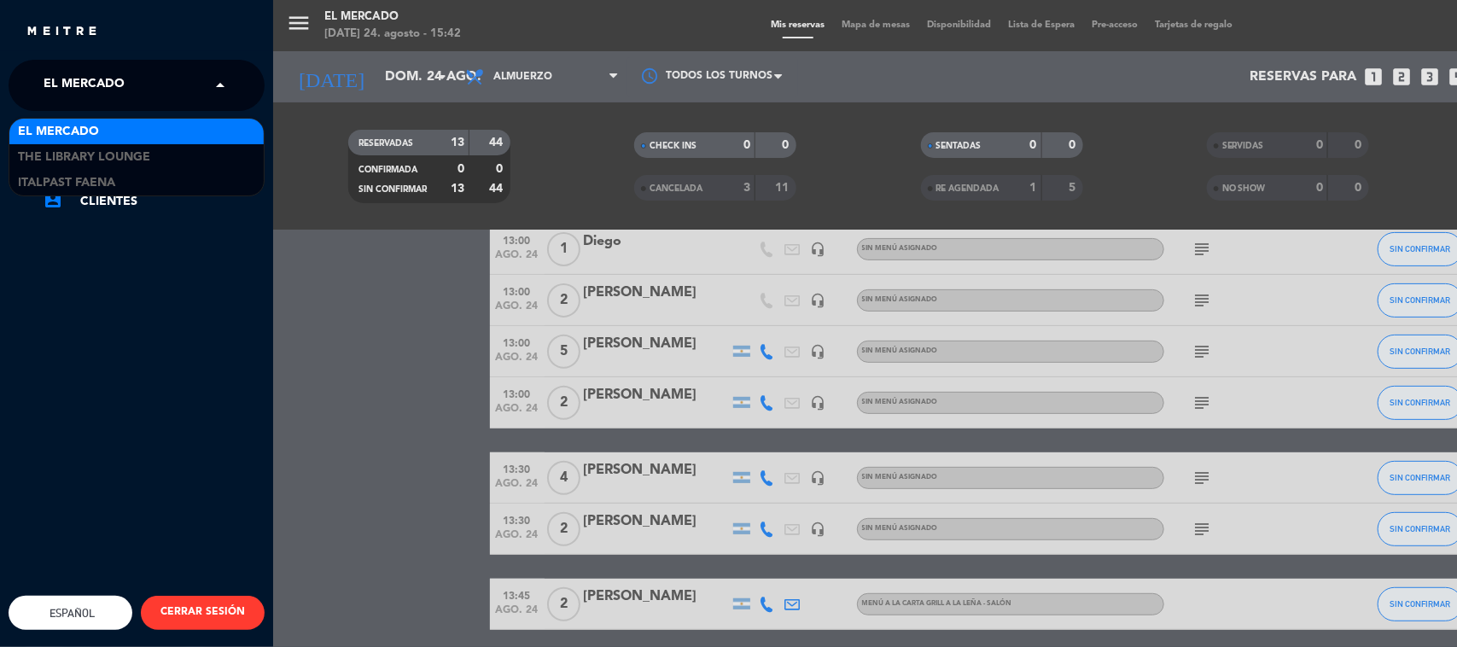
click at [52, 96] on span "El Mercado" at bounding box center [84, 85] width 81 height 36
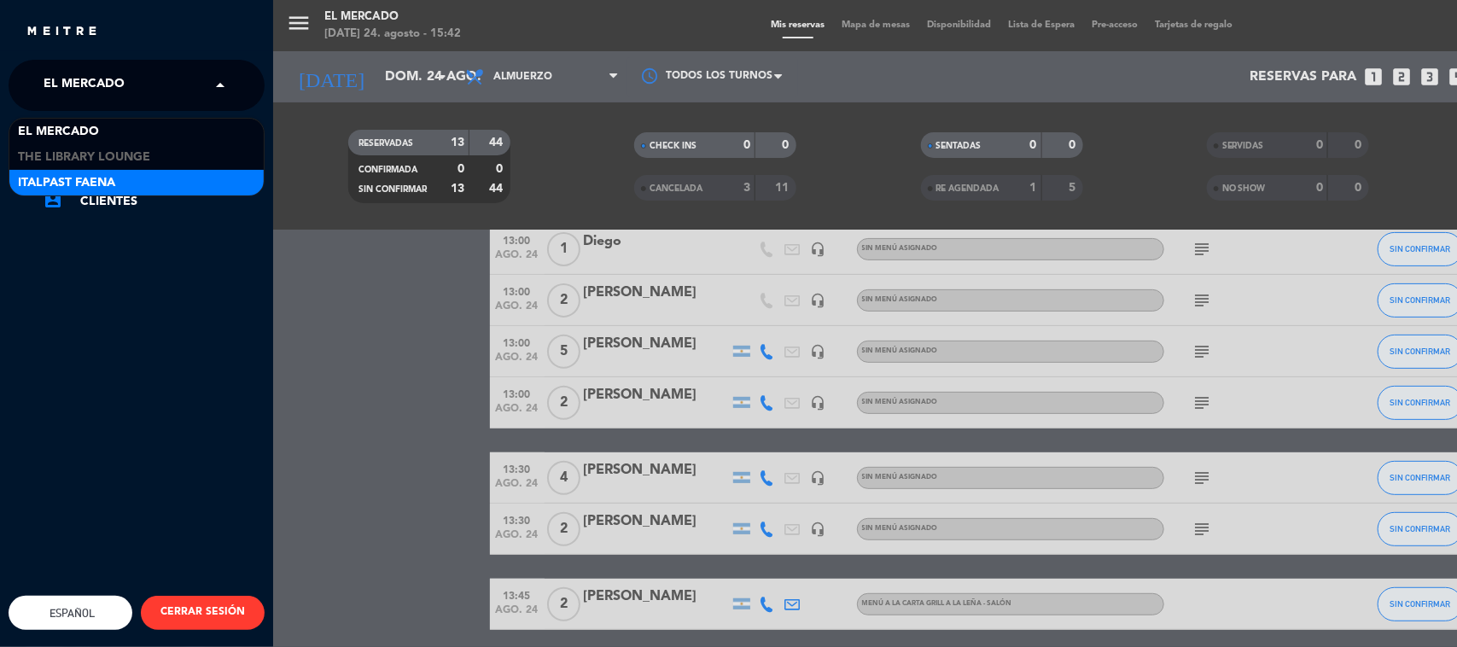
click at [49, 177] on span "Italpast Faena" at bounding box center [66, 183] width 97 height 20
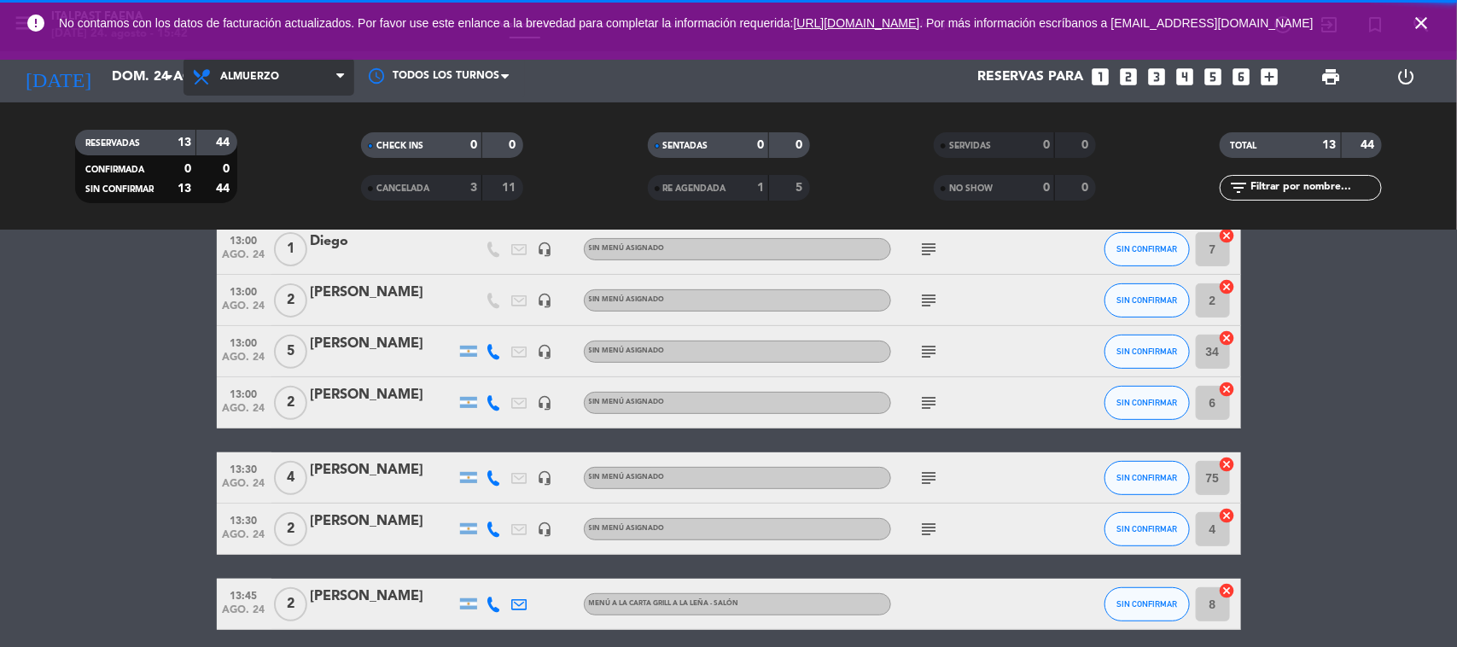
click at [254, 73] on span "Almuerzo" at bounding box center [249, 77] width 59 height 12
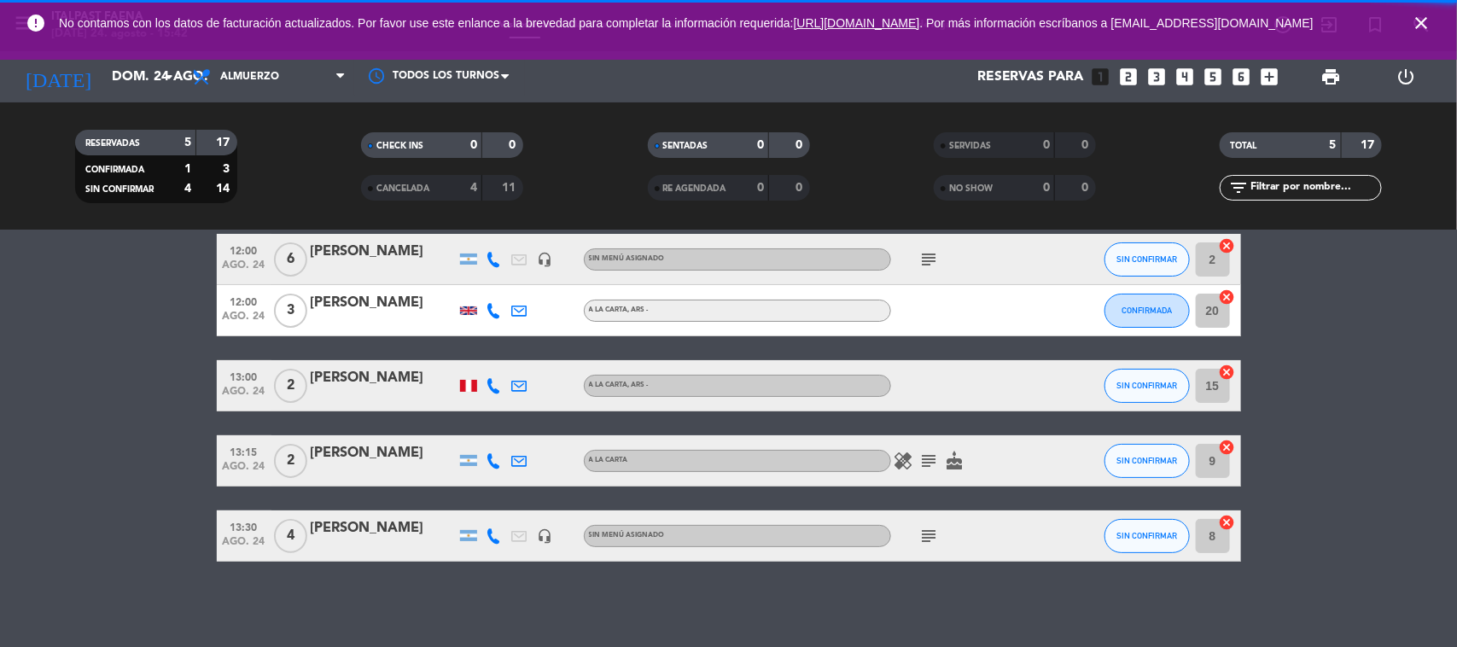
scroll to position [74, 0]
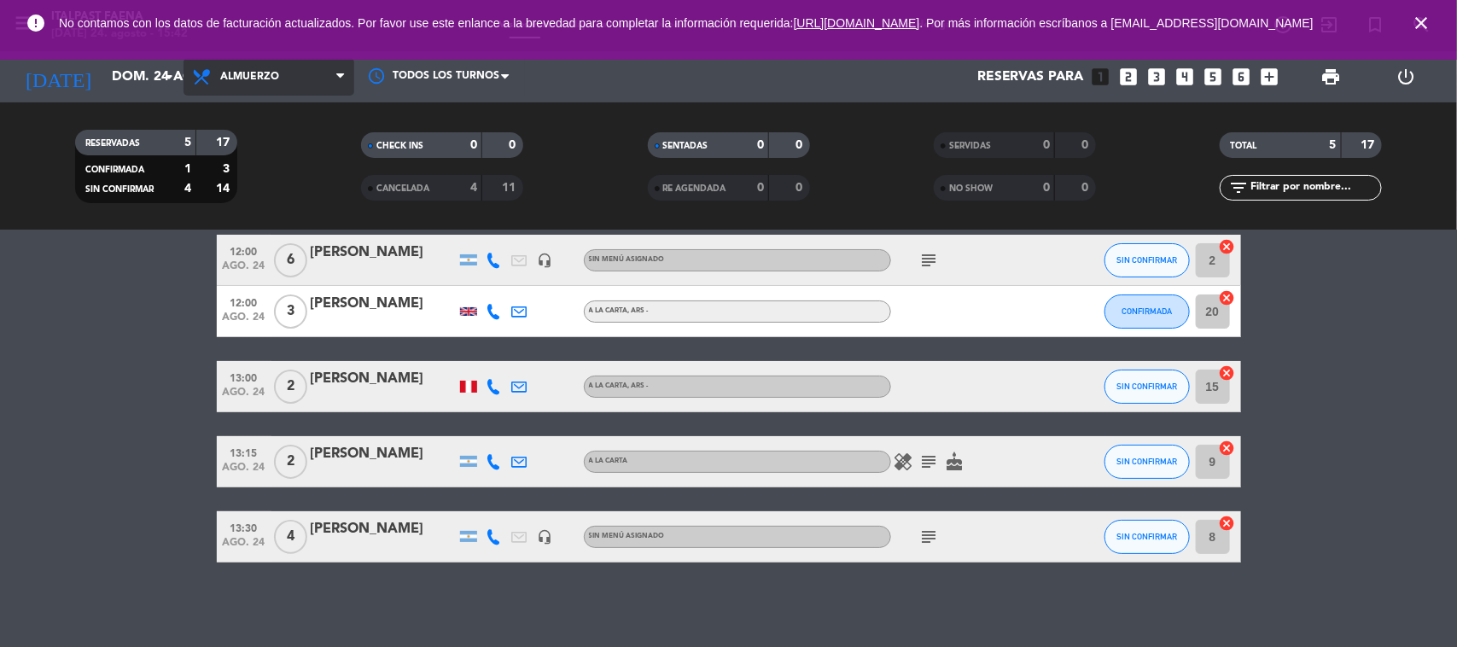
click at [257, 77] on span "Almuerzo" at bounding box center [249, 77] width 59 height 12
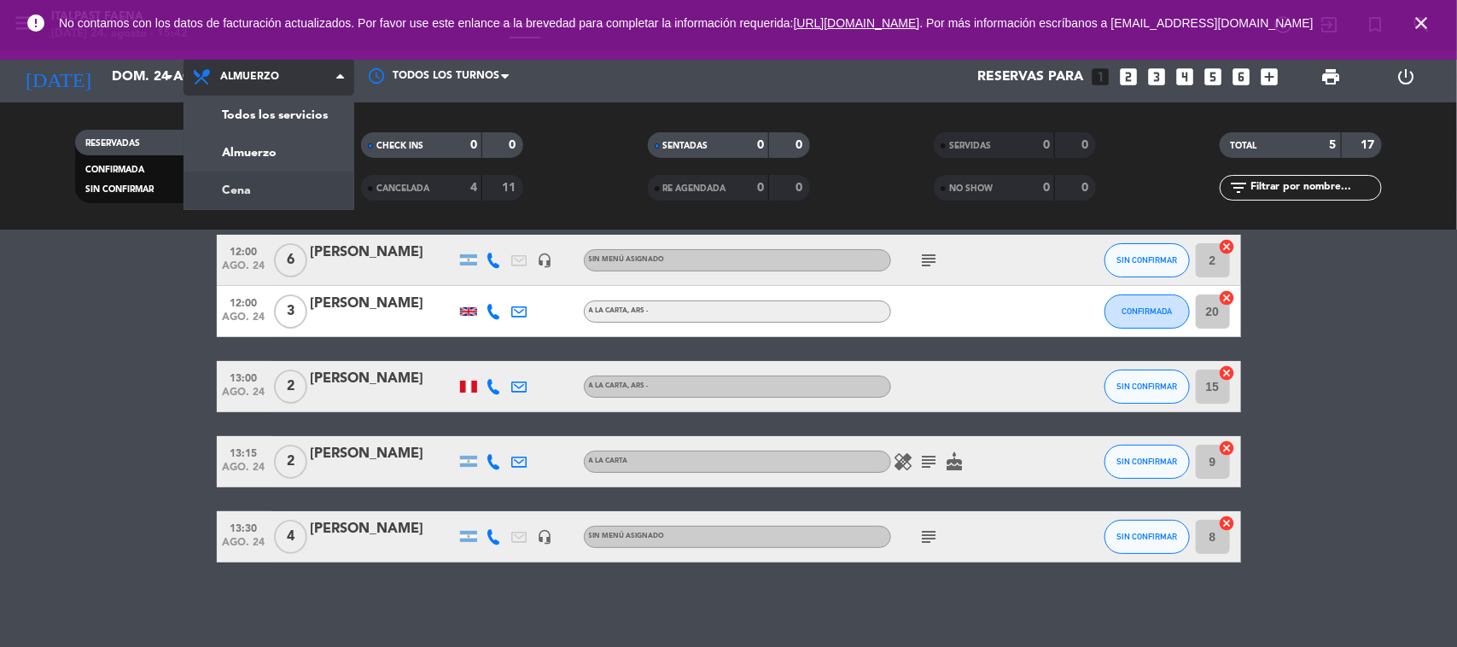
click at [257, 176] on div "menu Italpast Faena [DATE] 24. agosto - 15:42 Mis reservas Mapa de mesas Dispon…" at bounding box center [728, 115] width 1457 height 231
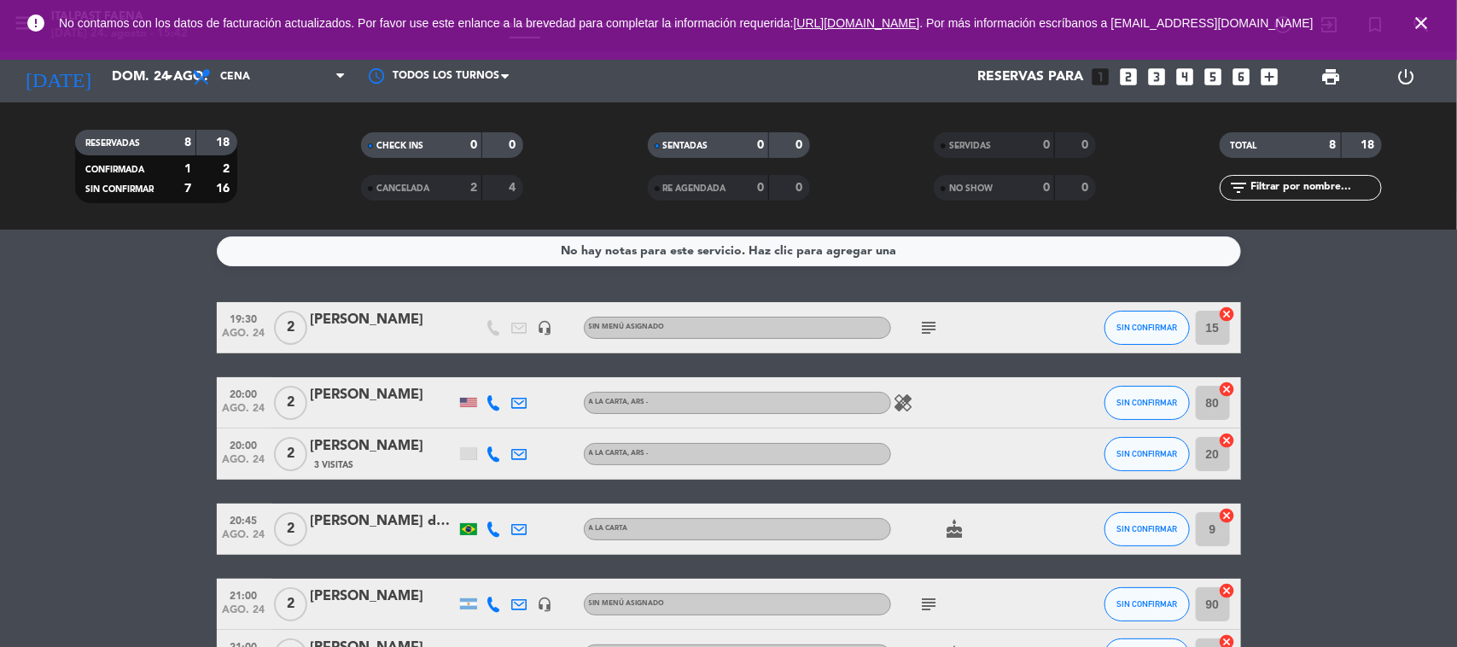
scroll to position [0, 0]
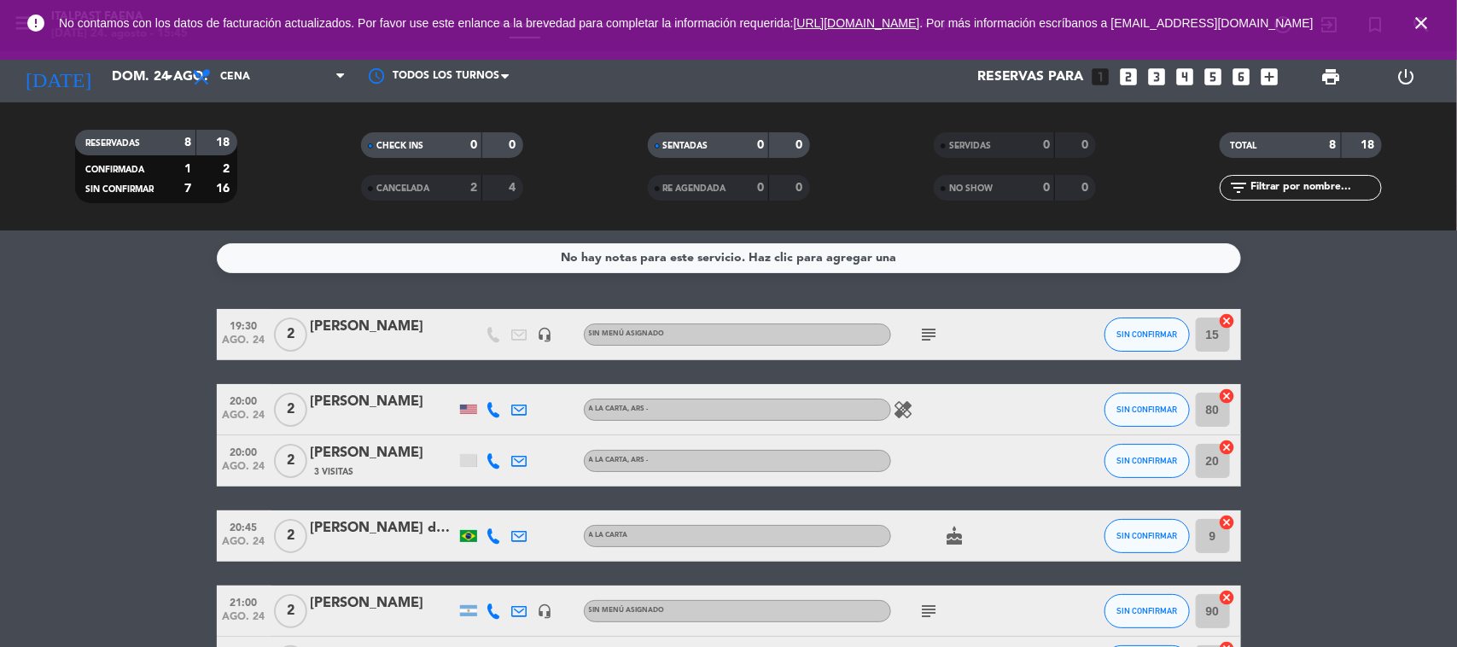
drag, startPoint x: 1434, startPoint y: 22, endPoint x: 1404, endPoint y: 26, distance: 30.2
click at [1435, 22] on span "close" at bounding box center [1421, 23] width 46 height 46
drag, startPoint x: 1417, startPoint y: 26, endPoint x: 1396, endPoint y: 27, distance: 21.4
click at [1418, 26] on icon "close" at bounding box center [1421, 23] width 20 height 20
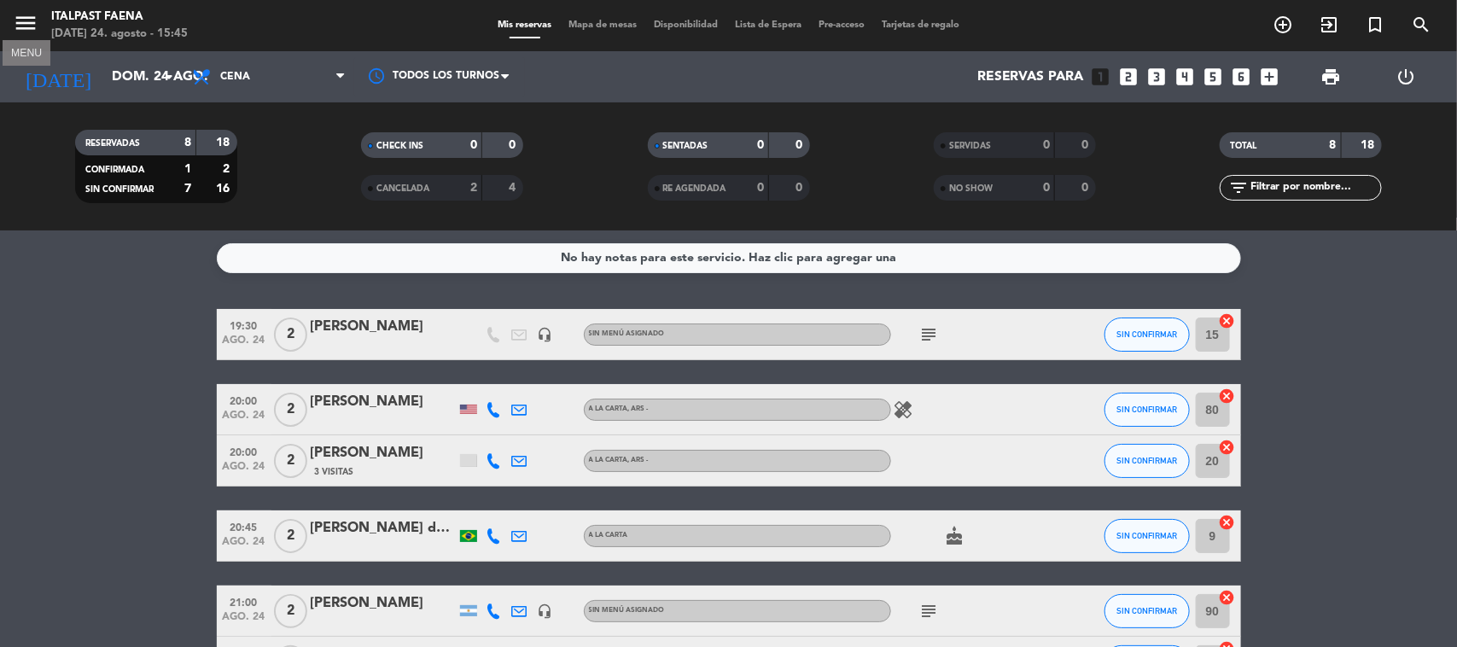
click at [26, 19] on icon "menu" at bounding box center [26, 23] width 26 height 26
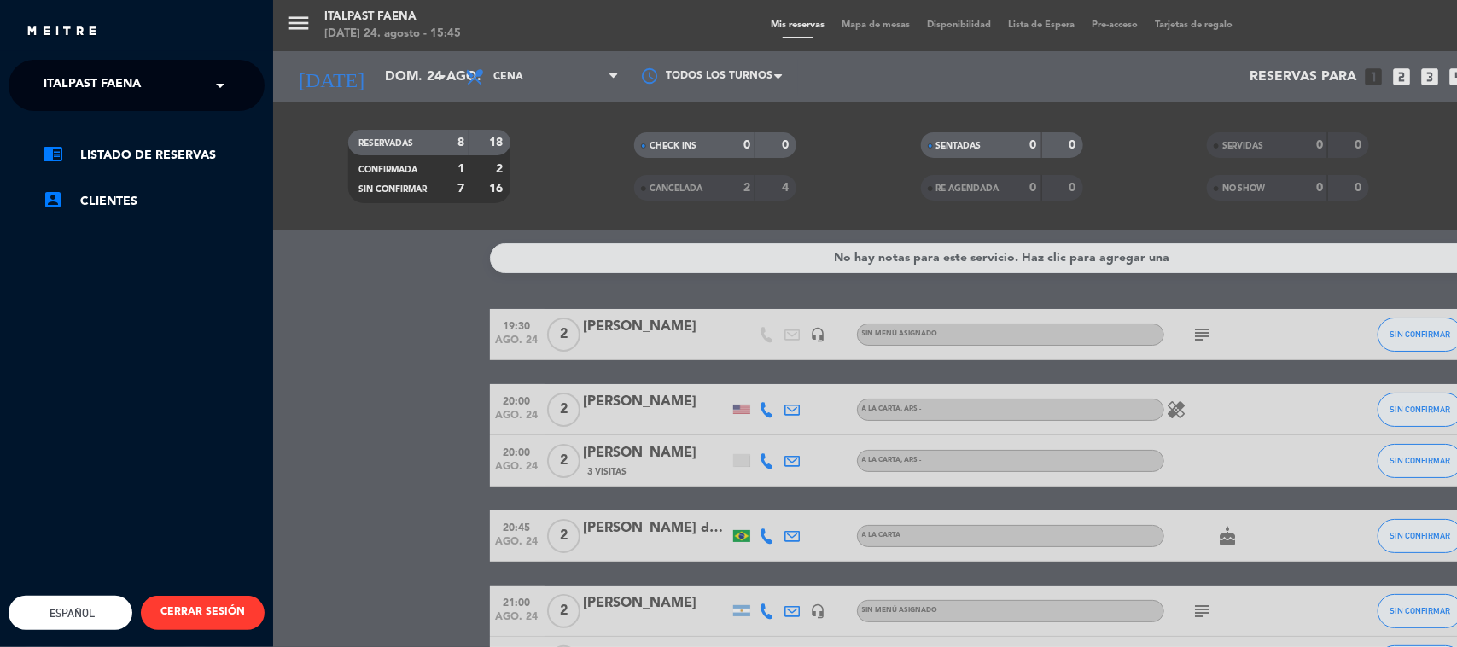
click at [111, 71] on span "Italpast Faena" at bounding box center [92, 85] width 97 height 36
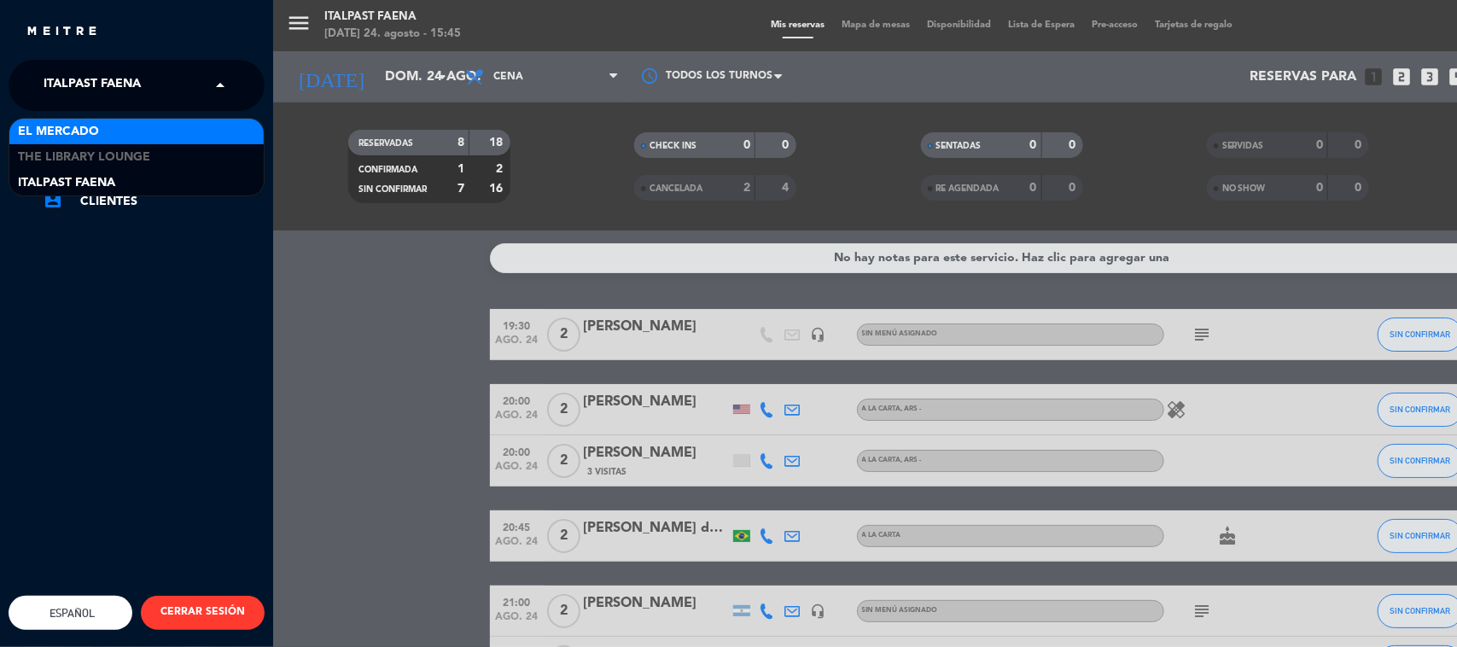
click at [117, 137] on div "El Mercado" at bounding box center [136, 132] width 254 height 26
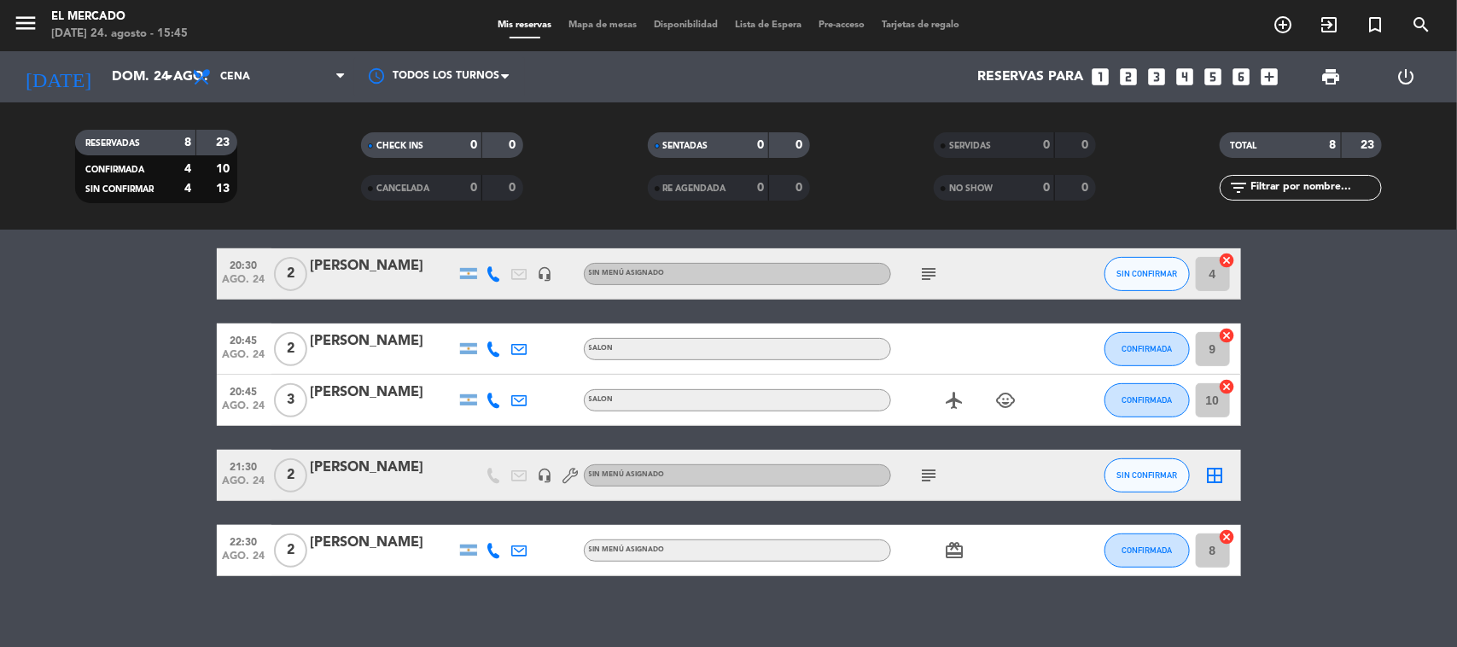
scroll to position [300, 0]
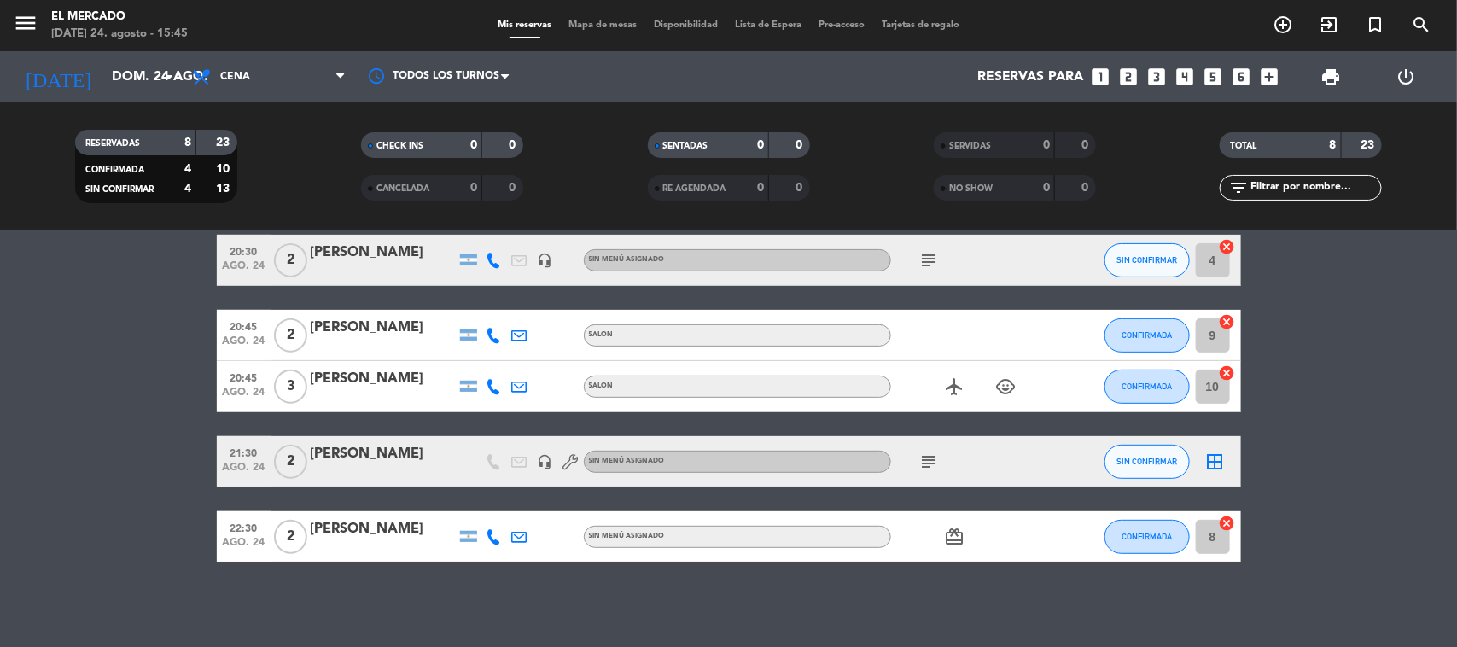
click at [586, 26] on span "Mapa de mesas" at bounding box center [602, 24] width 85 height 9
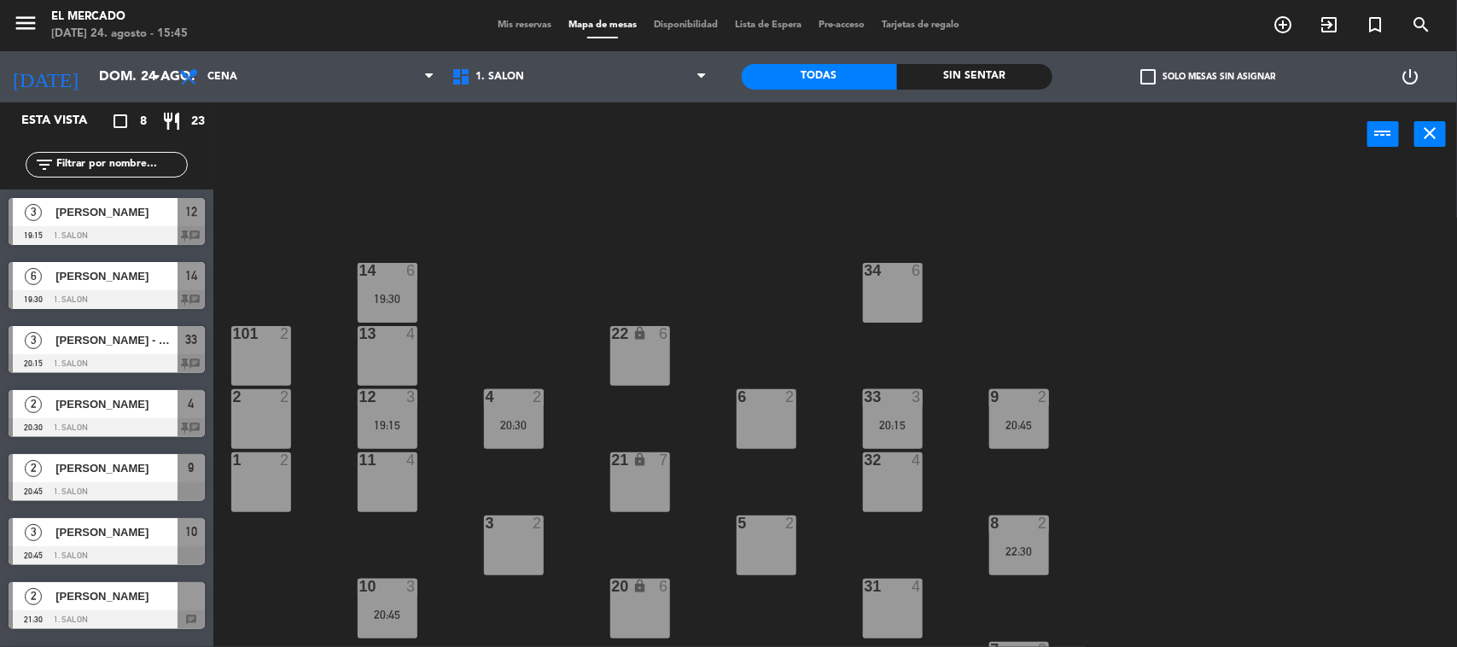
click at [529, 534] on div "3 2" at bounding box center [514, 546] width 60 height 60
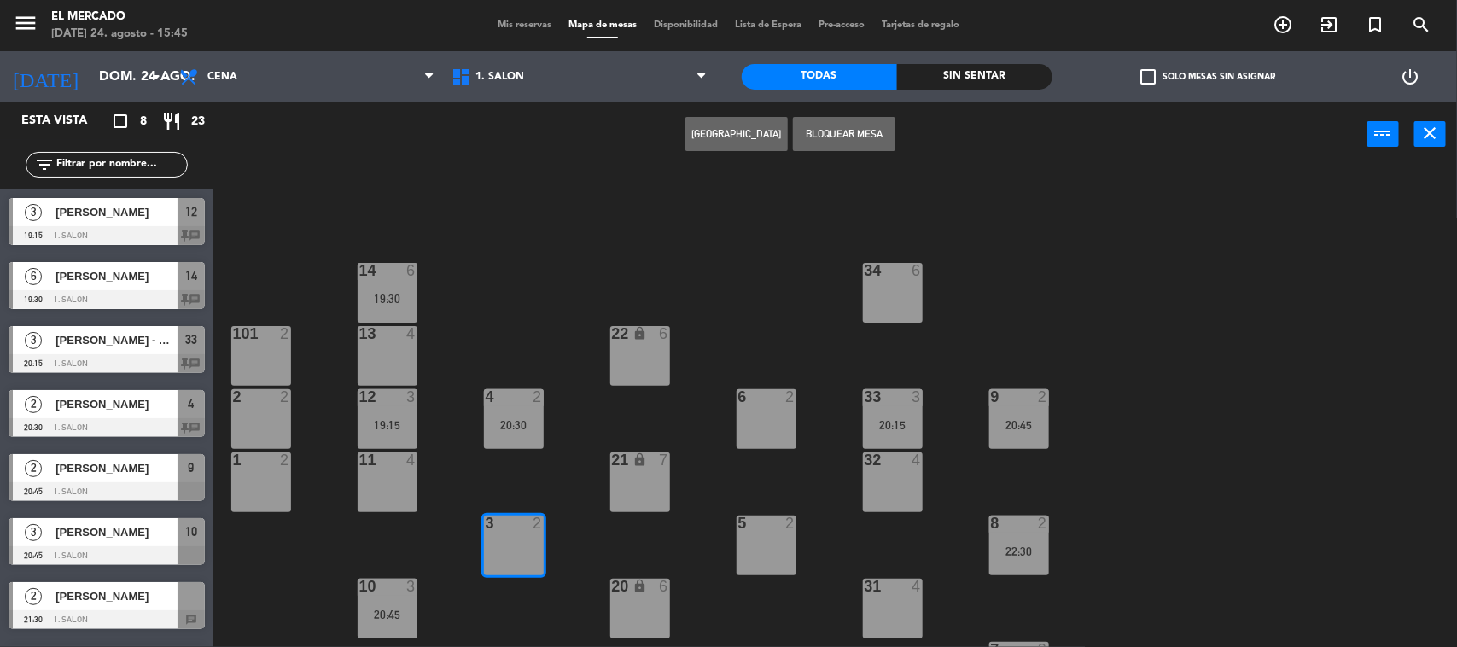
click at [767, 138] on button "[GEOGRAPHIC_DATA]" at bounding box center [737, 134] width 102 height 34
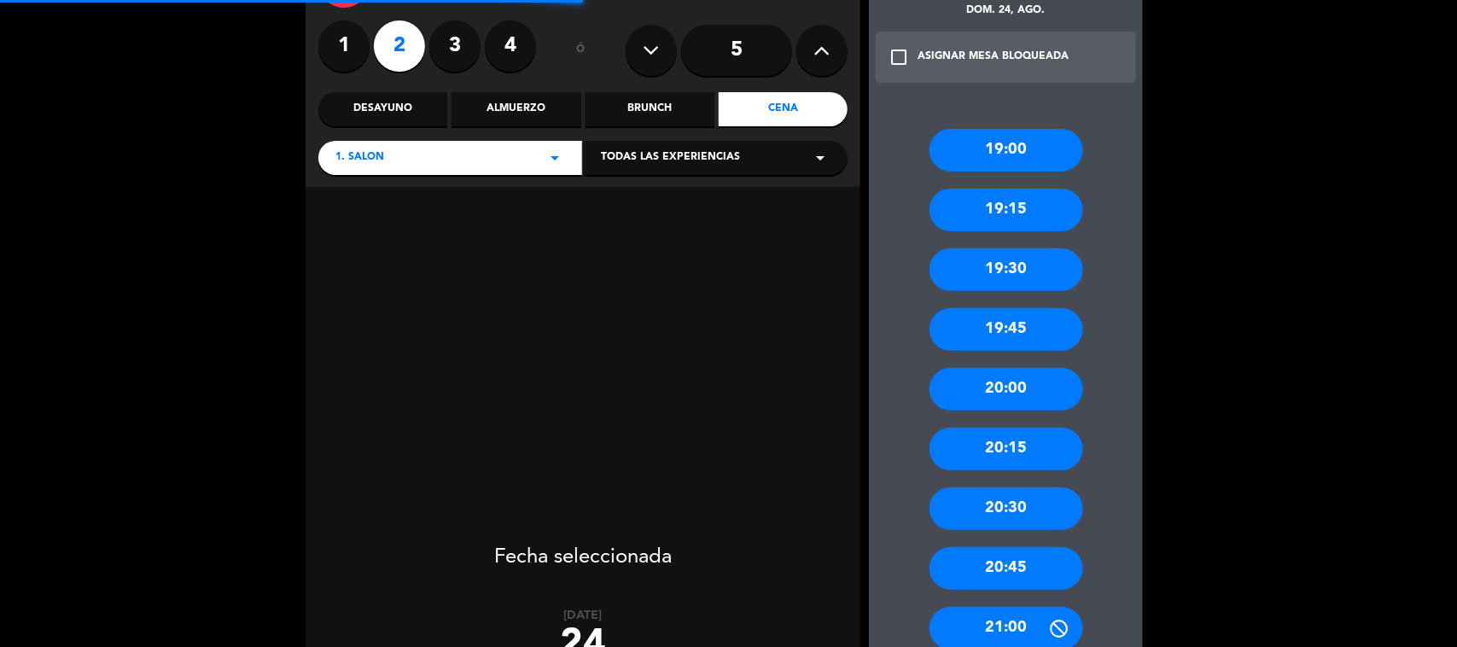
scroll to position [213, 0]
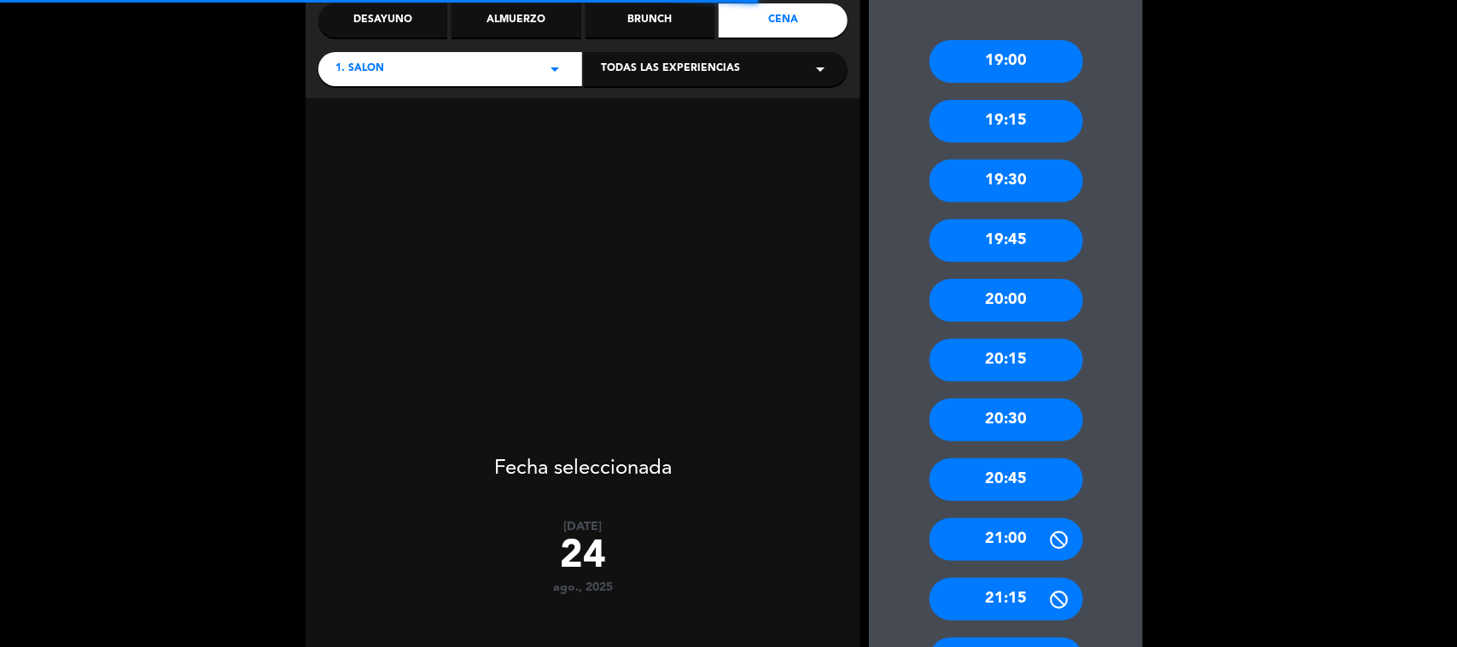
click at [1036, 489] on div "20:45" at bounding box center [1007, 479] width 154 height 43
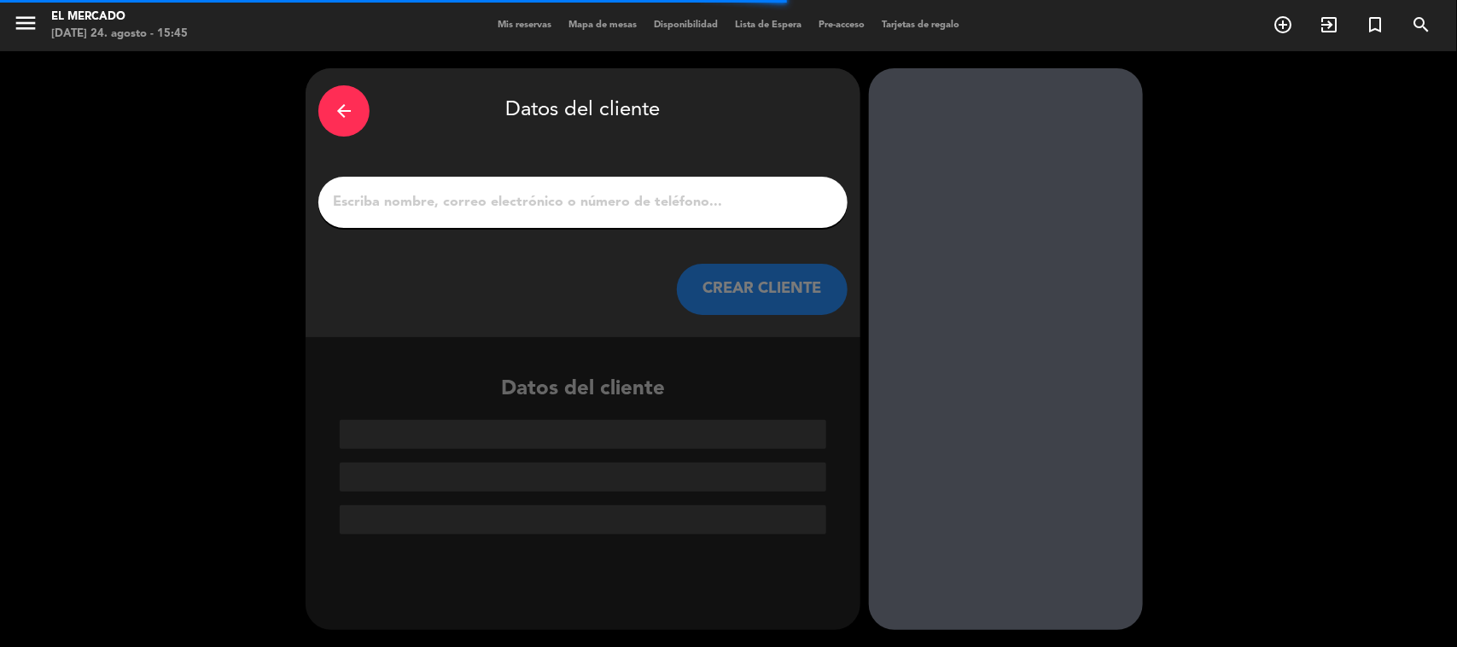
click at [741, 212] on input "1" at bounding box center [583, 202] width 504 height 24
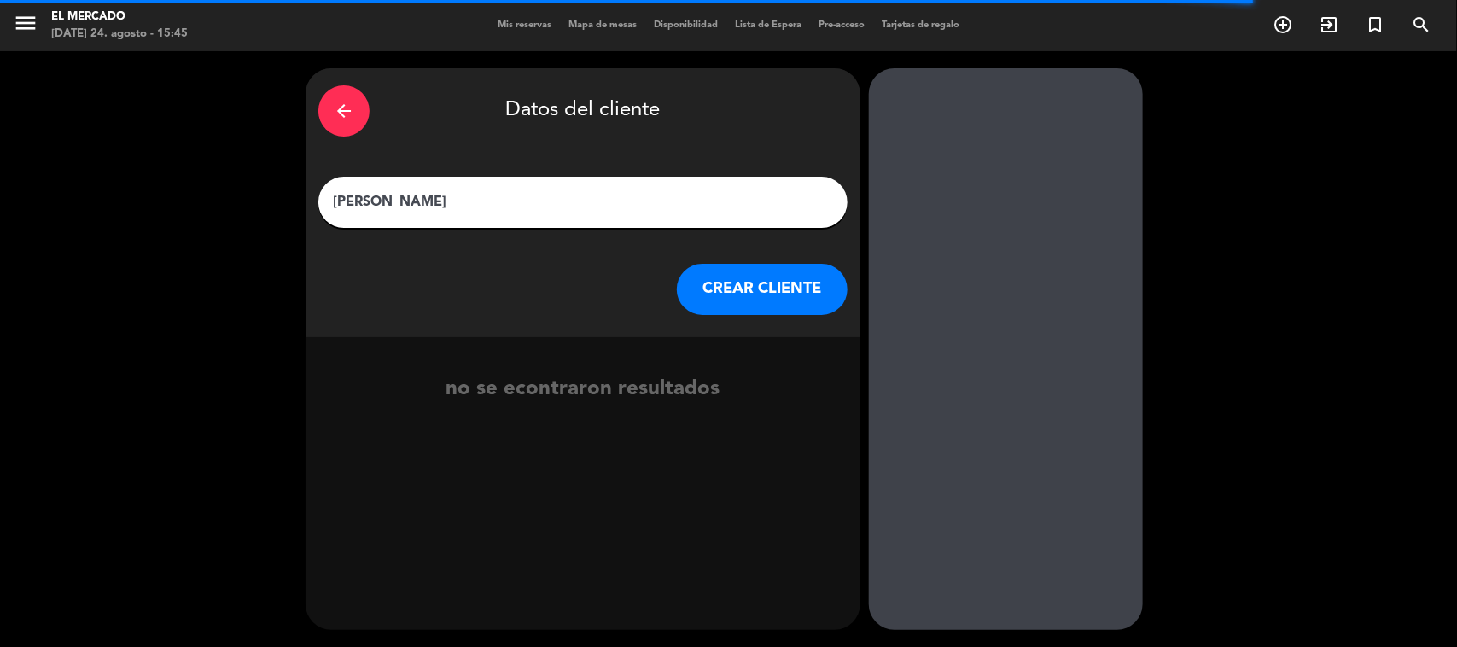
type input "[PERSON_NAME]"
click at [750, 272] on button "CREAR CLIENTE" at bounding box center [762, 289] width 171 height 51
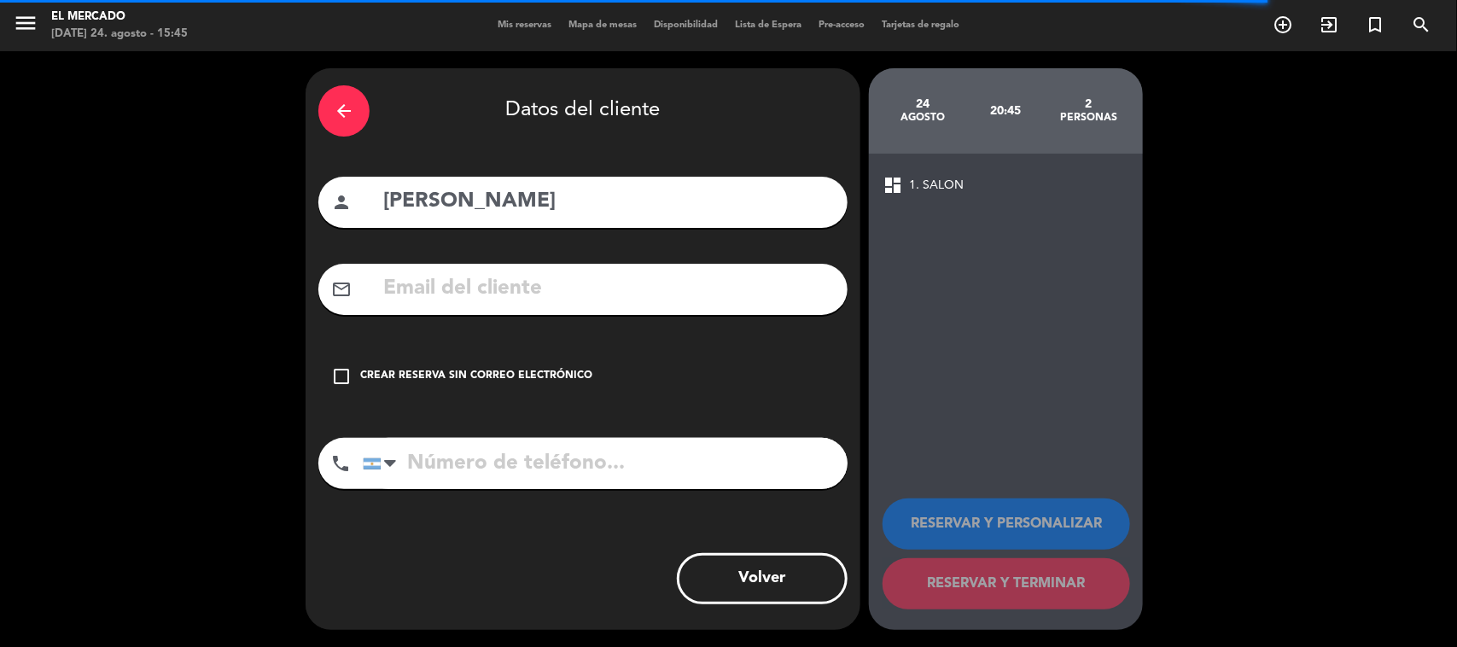
click at [449, 387] on div "check_box_outline_blank Crear reserva sin correo electrónico" at bounding box center [582, 376] width 529 height 51
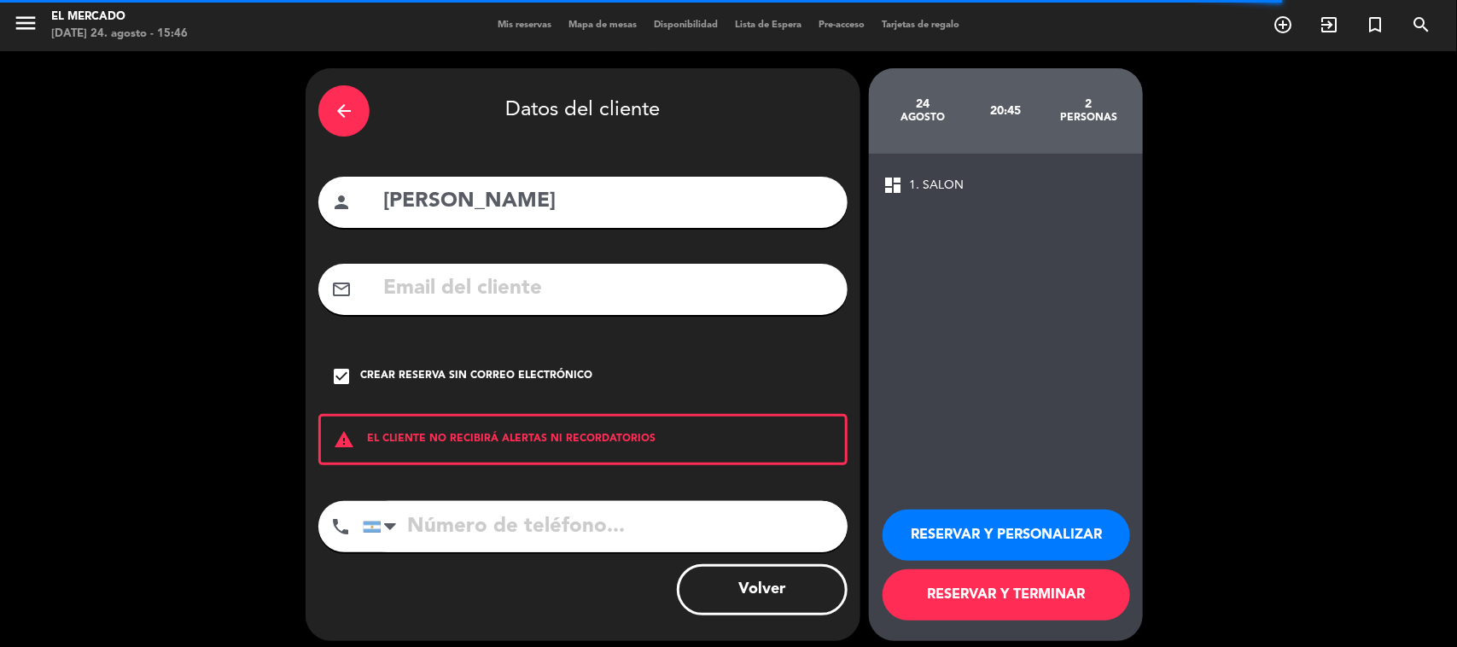
drag, startPoint x: 485, startPoint y: 500, endPoint x: 493, endPoint y: 526, distance: 26.7
click at [485, 505] on input "tel" at bounding box center [605, 526] width 485 height 51
type input "[PHONE_NUMBER]"
click at [984, 528] on button "RESERVAR Y PERSONALIZAR" at bounding box center [1007, 535] width 248 height 51
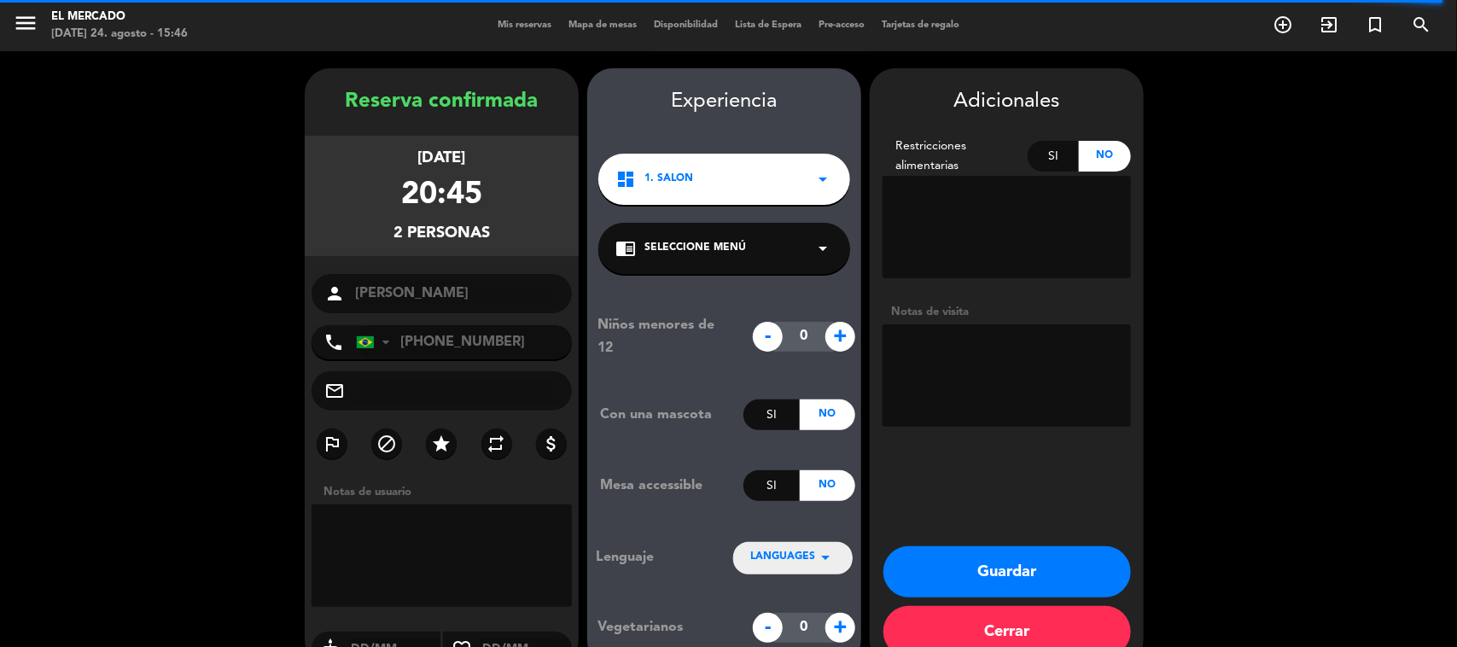
scroll to position [35, 0]
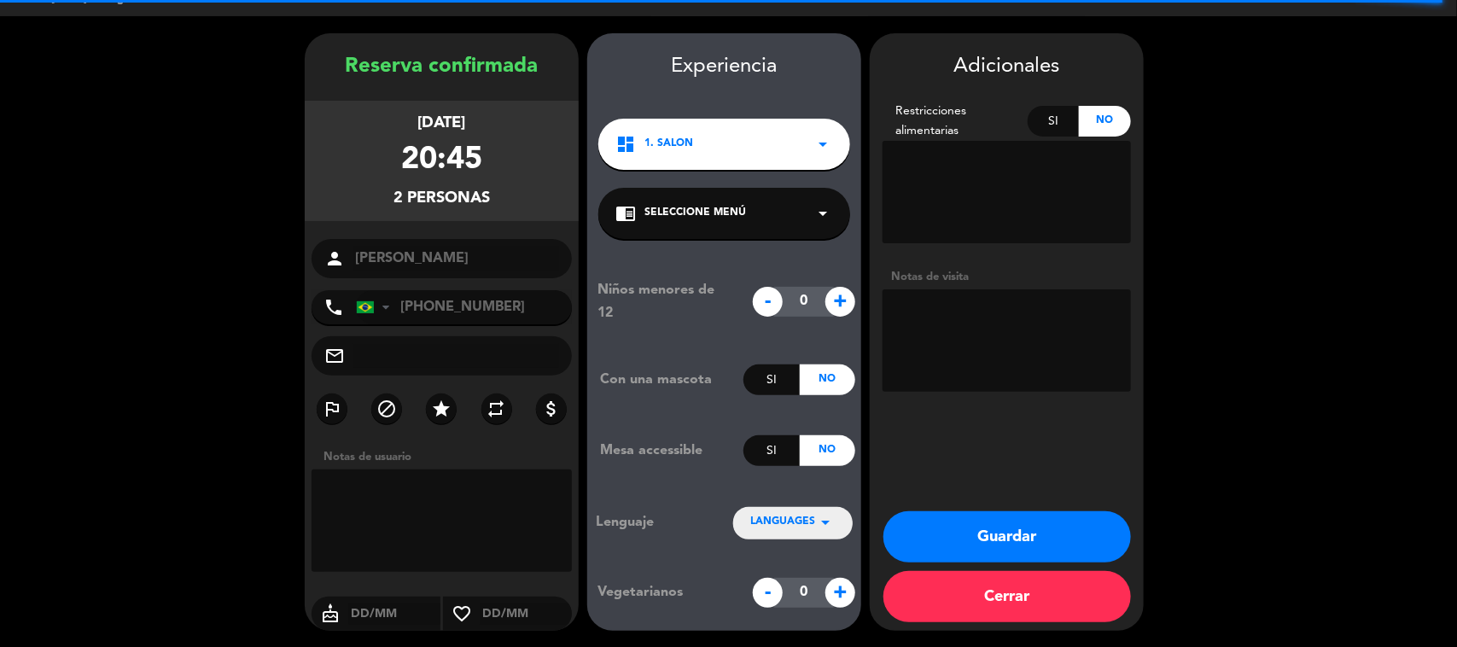
click at [940, 318] on textarea at bounding box center [1007, 340] width 248 height 102
type textarea "240825 - YM - Adentro - 1 adulto + 1 niño"
click at [1064, 523] on button "Guardar" at bounding box center [1008, 536] width 248 height 51
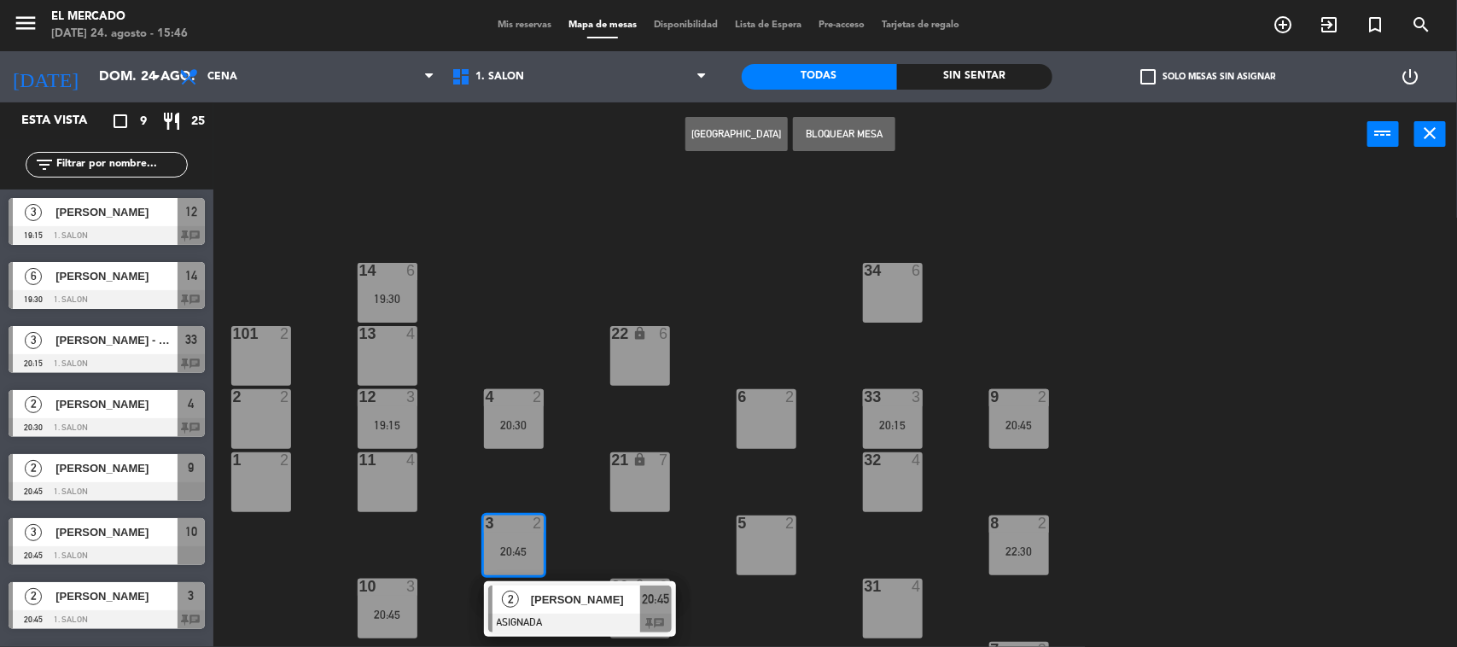
click at [562, 274] on div "34 6 14 6 19:30 22 lock 6 101 2 13 4 33 3 20:15 2 2 4 2 20:30 6 2 12 3 19:15 9 …" at bounding box center [842, 409] width 1229 height 481
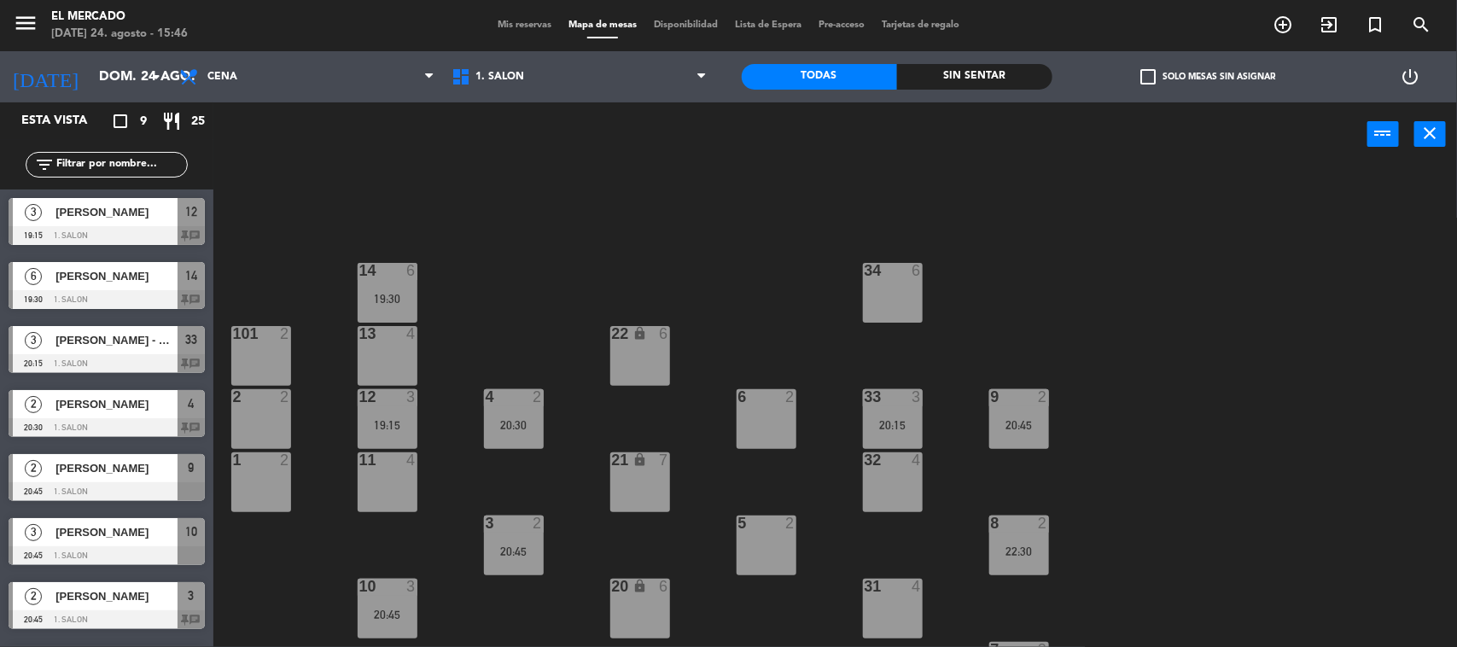
click at [522, 31] on div "Mis reservas Mapa de mesas Disponibilidad Lista de Espera Pre-acceso Tarjetas d…" at bounding box center [728, 25] width 479 height 15
click at [523, 30] on span "Mis reservas" at bounding box center [524, 24] width 71 height 9
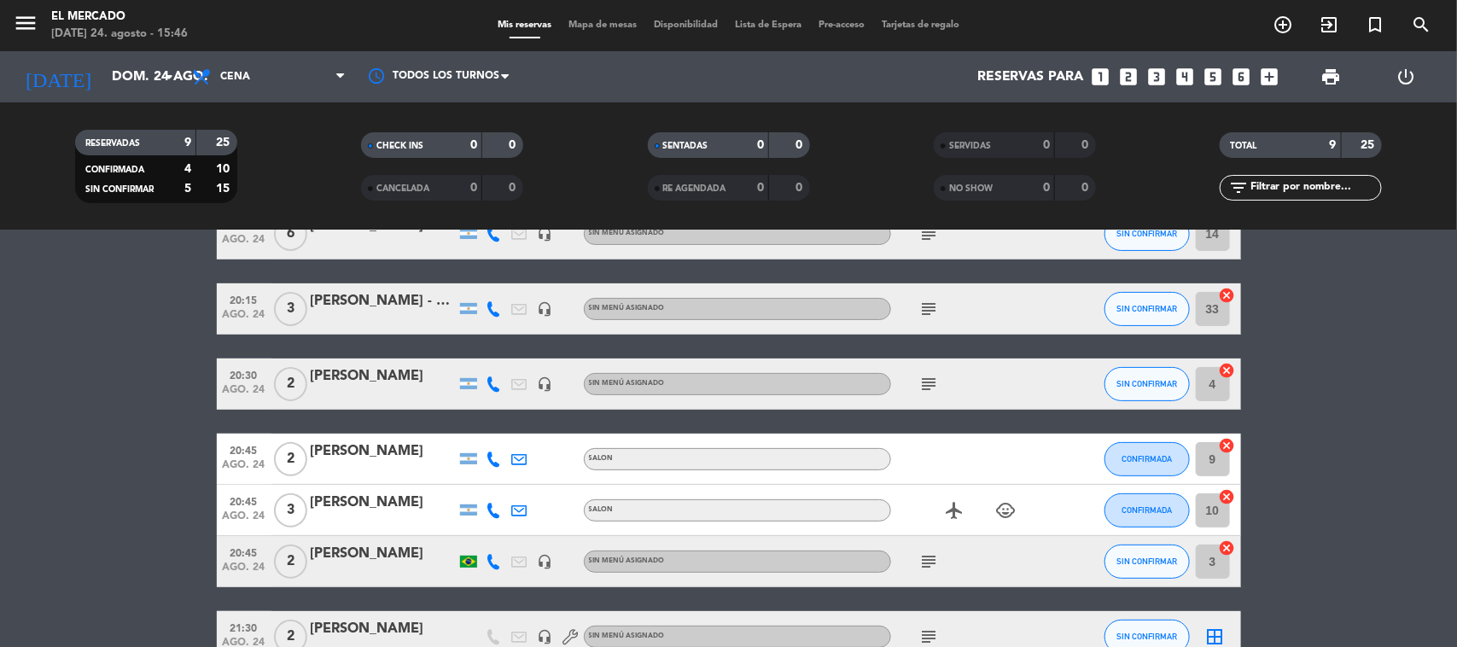
scroll to position [213, 0]
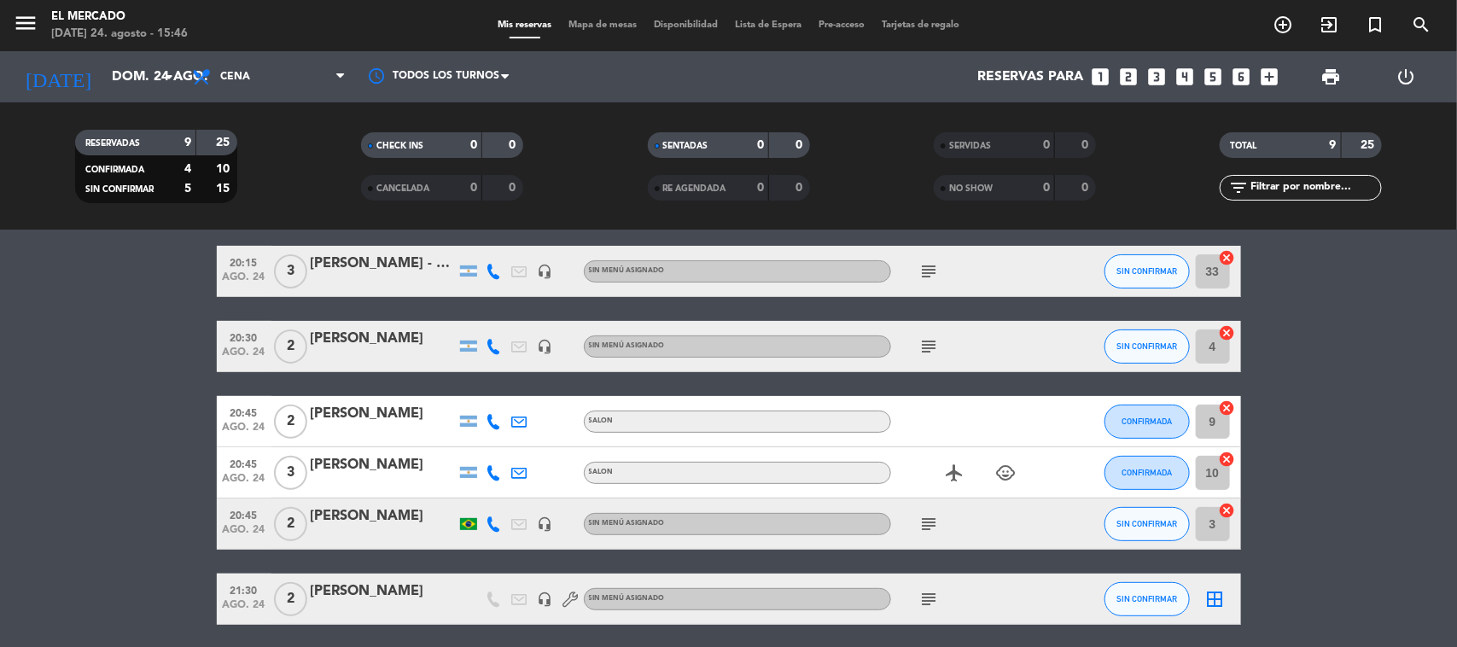
click at [498, 530] on icon at bounding box center [494, 524] width 15 height 15
click at [489, 495] on span "Copiar" at bounding box center [478, 495] width 36 height 18
click at [937, 514] on icon "subject" at bounding box center [930, 524] width 20 height 20
click at [1013, 450] on div "airplanemode_active child_care" at bounding box center [968, 472] width 154 height 50
click at [245, 67] on span "Cena" at bounding box center [269, 77] width 171 height 38
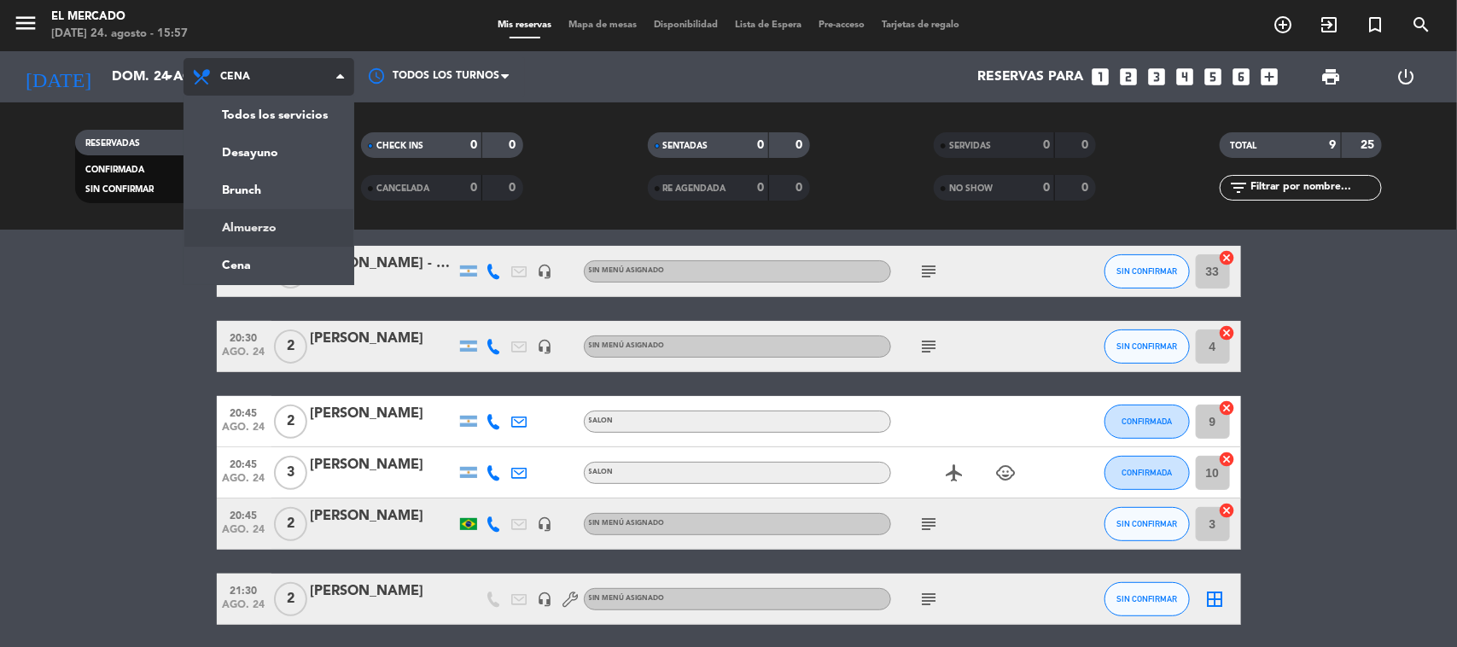
click at [250, 218] on div "menu El [PERSON_NAME][DATE] 24. agosto - 15:57 Mis reservas Mapa de mesas Dispo…" at bounding box center [728, 115] width 1457 height 231
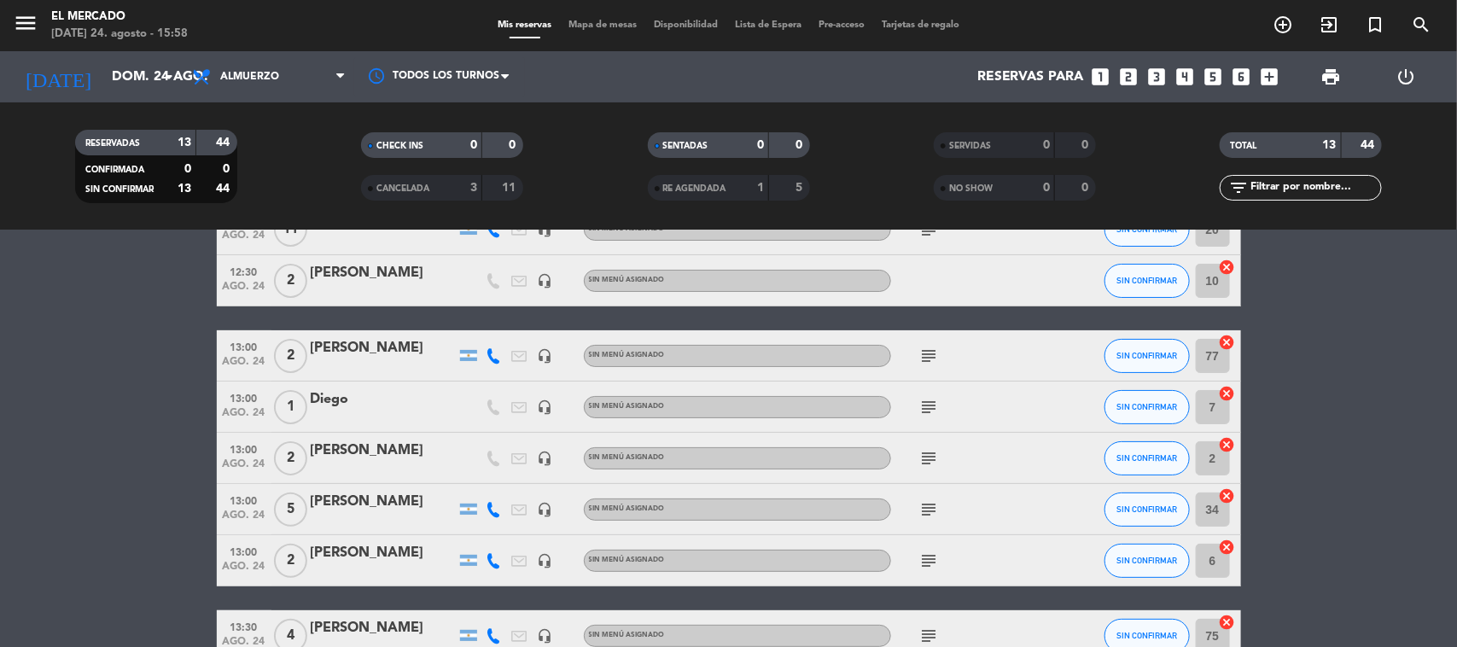
scroll to position [0, 0]
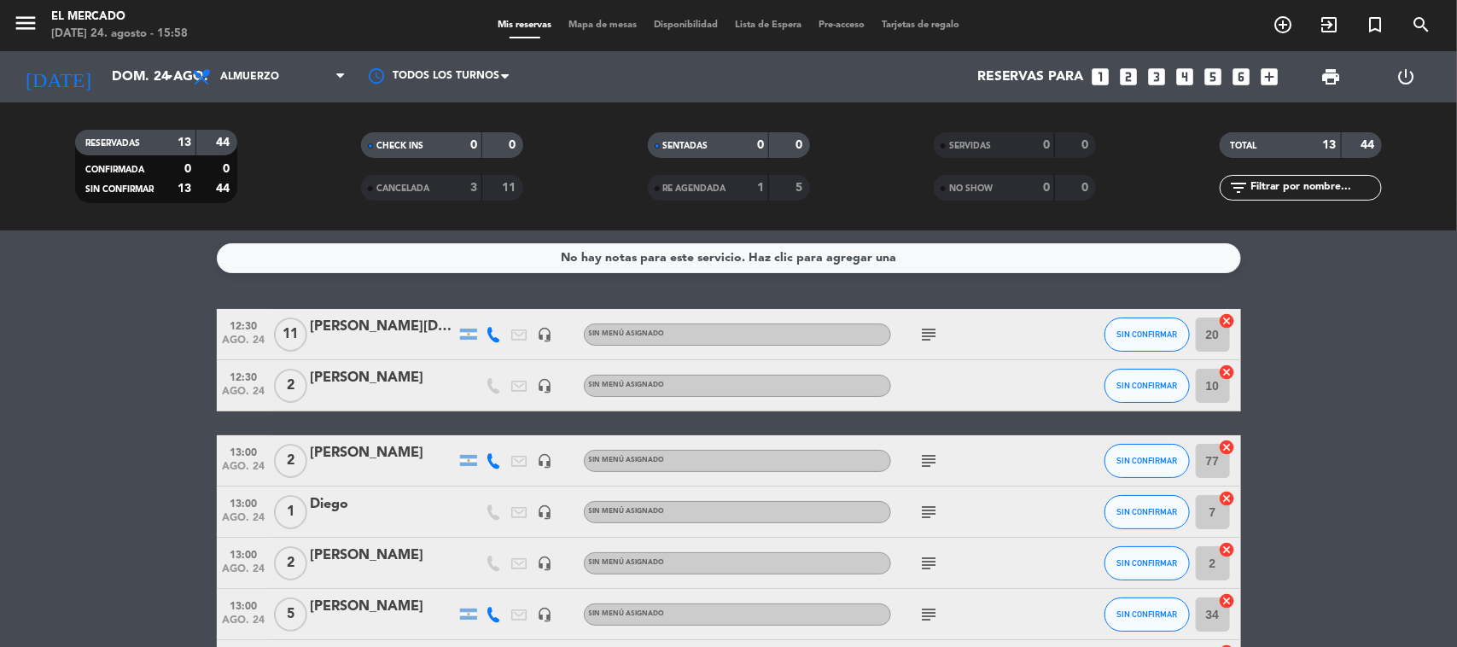
click at [941, 335] on span "subject" at bounding box center [930, 334] width 26 height 20
click at [937, 335] on icon "subject" at bounding box center [930, 334] width 20 height 20
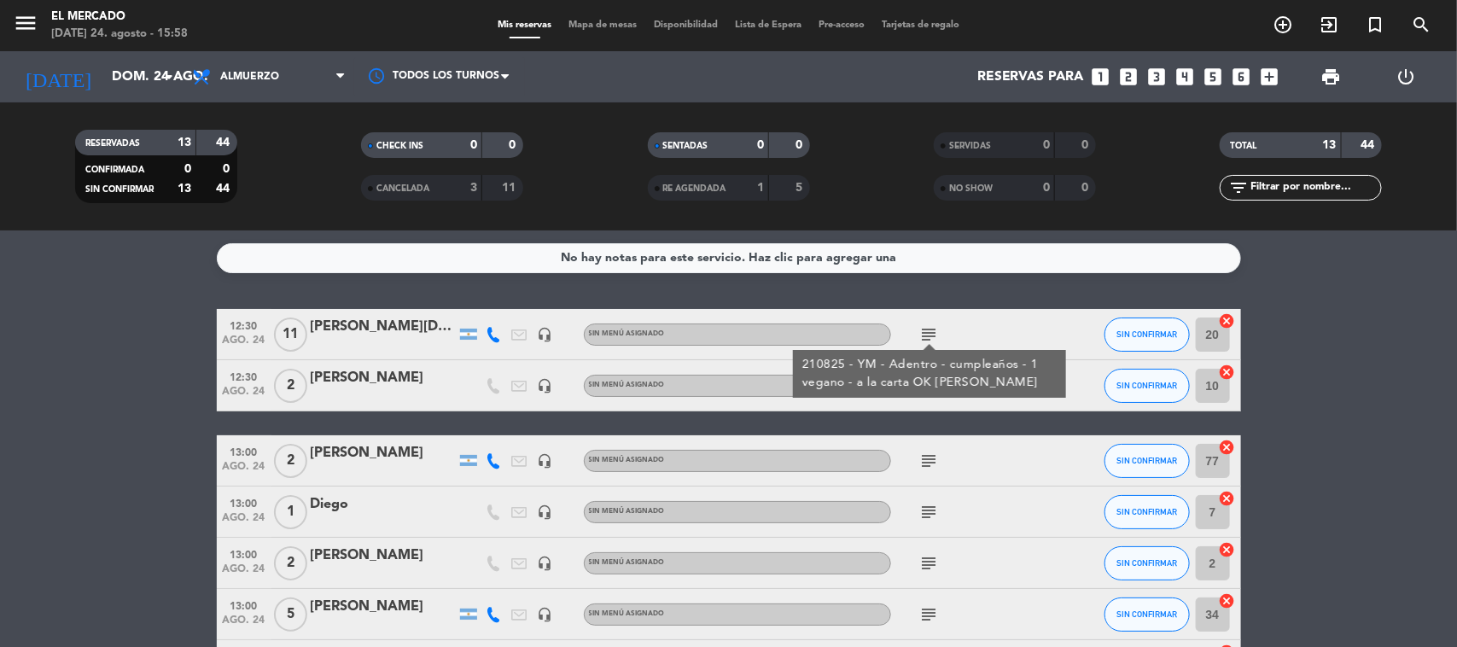
drag, startPoint x: 936, startPoint y: 338, endPoint x: 933, endPoint y: 348, distance: 10.6
click at [936, 339] on icon "subject" at bounding box center [930, 334] width 20 height 20
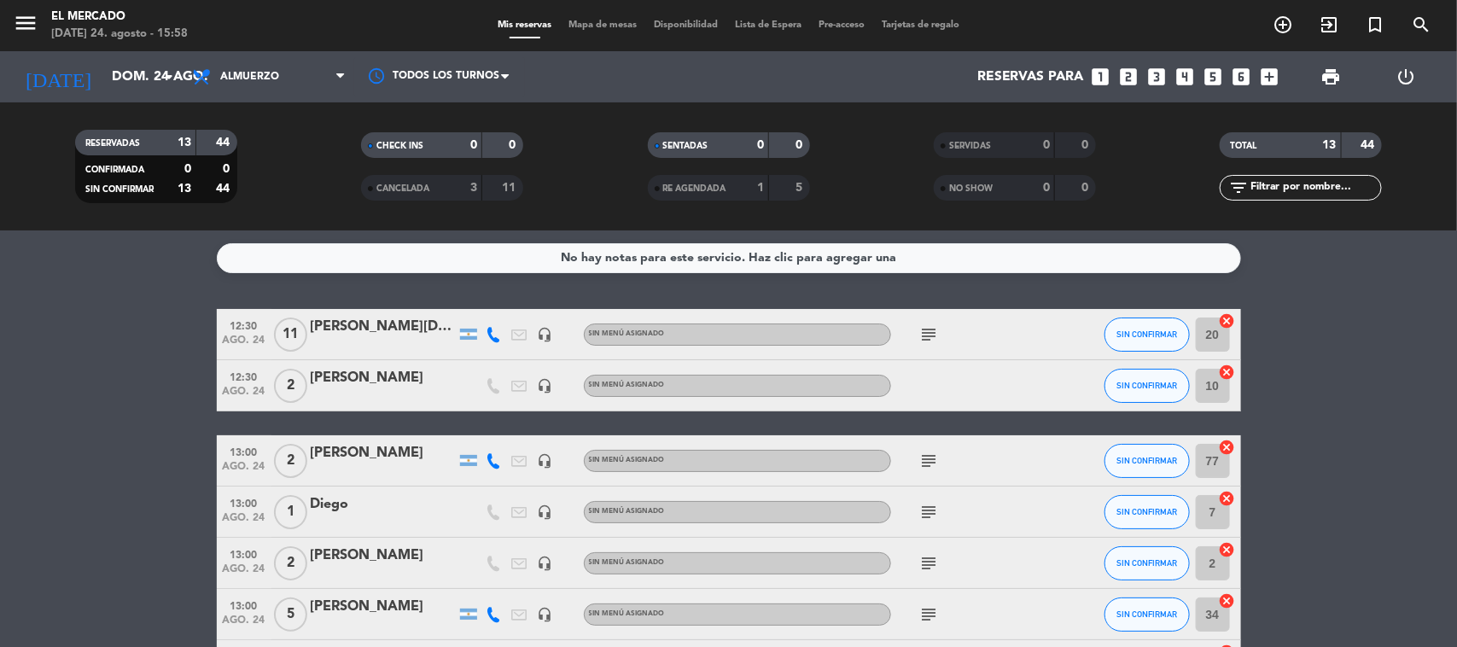
click at [937, 464] on icon "subject" at bounding box center [930, 461] width 20 height 20
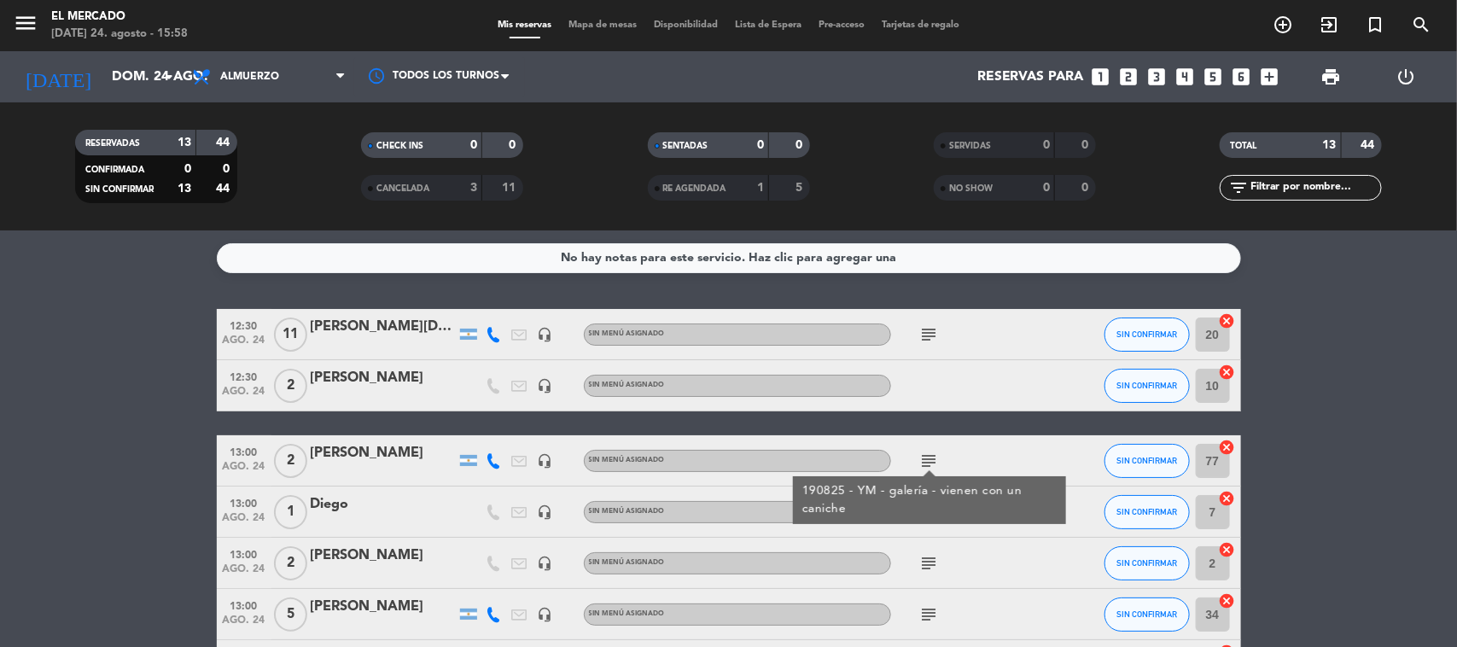
click at [935, 525] on div "subject" at bounding box center [968, 512] width 154 height 50
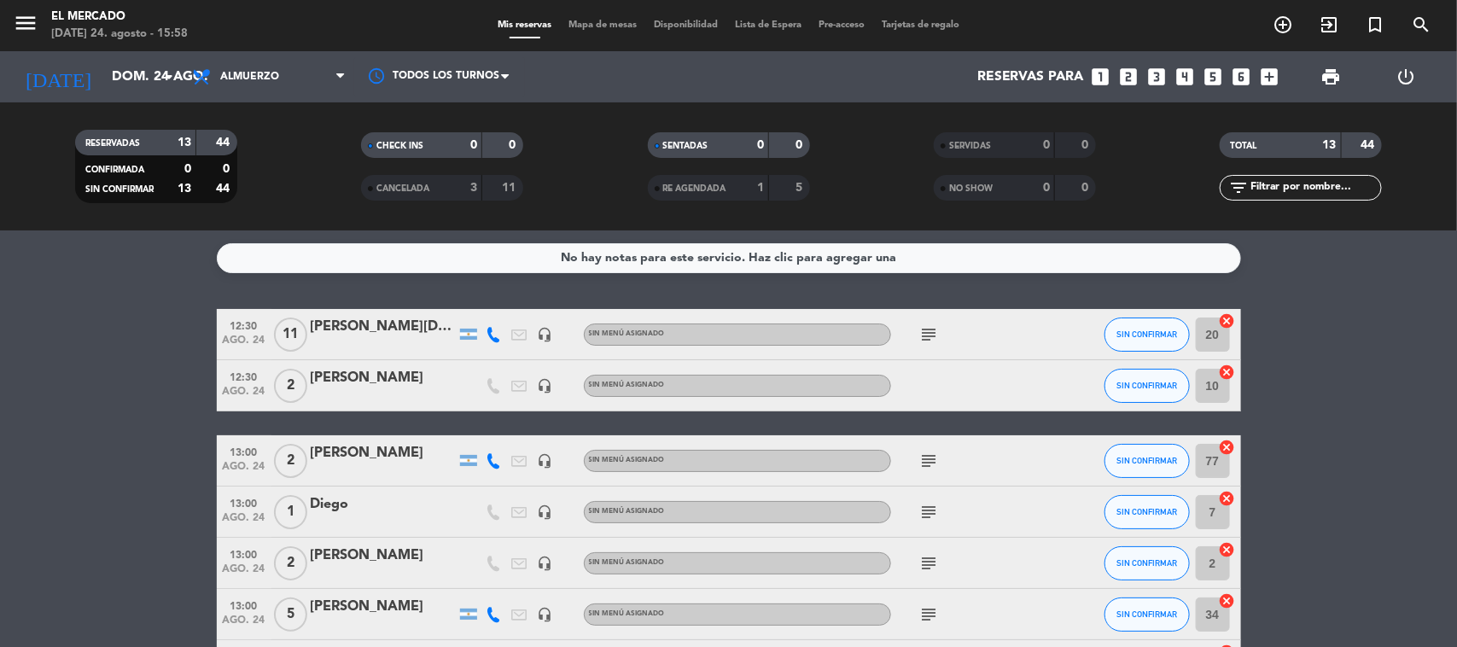
click at [937, 517] on icon "subject" at bounding box center [930, 512] width 20 height 20
click at [924, 562] on icon "subject" at bounding box center [930, 563] width 20 height 20
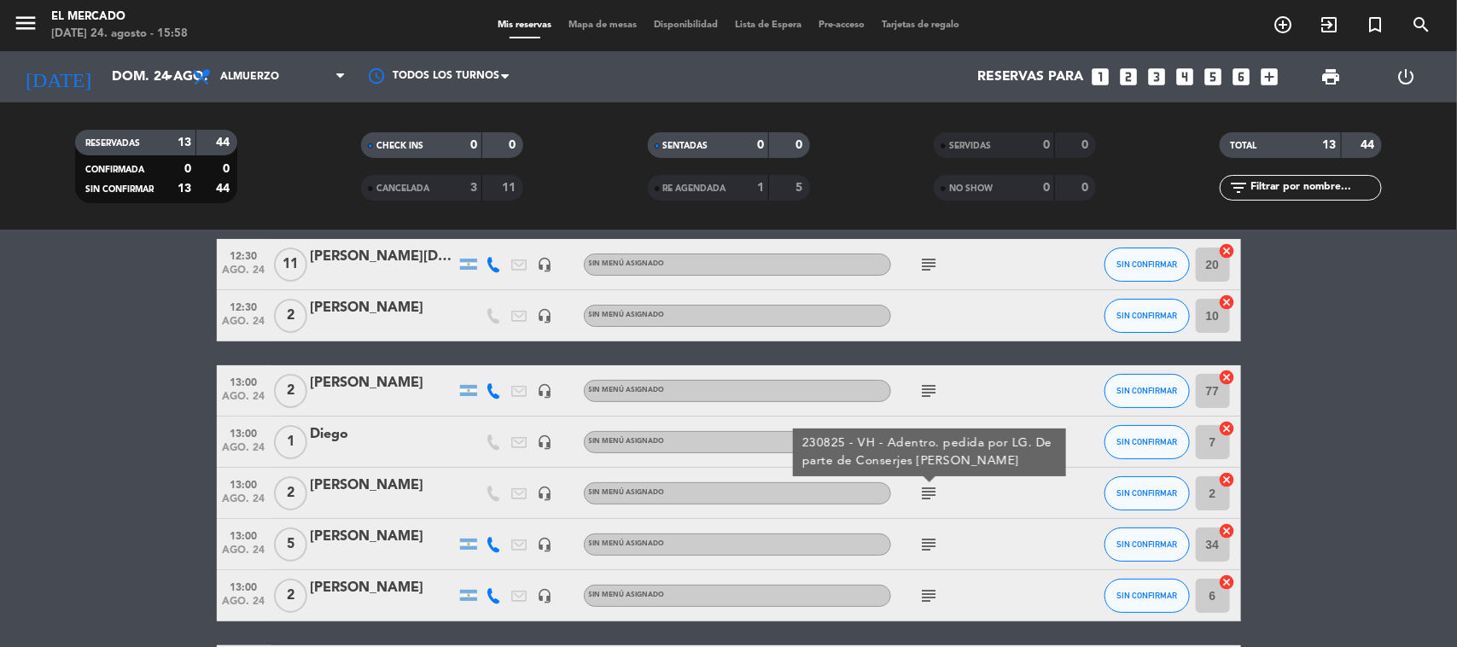
scroll to position [107, 0]
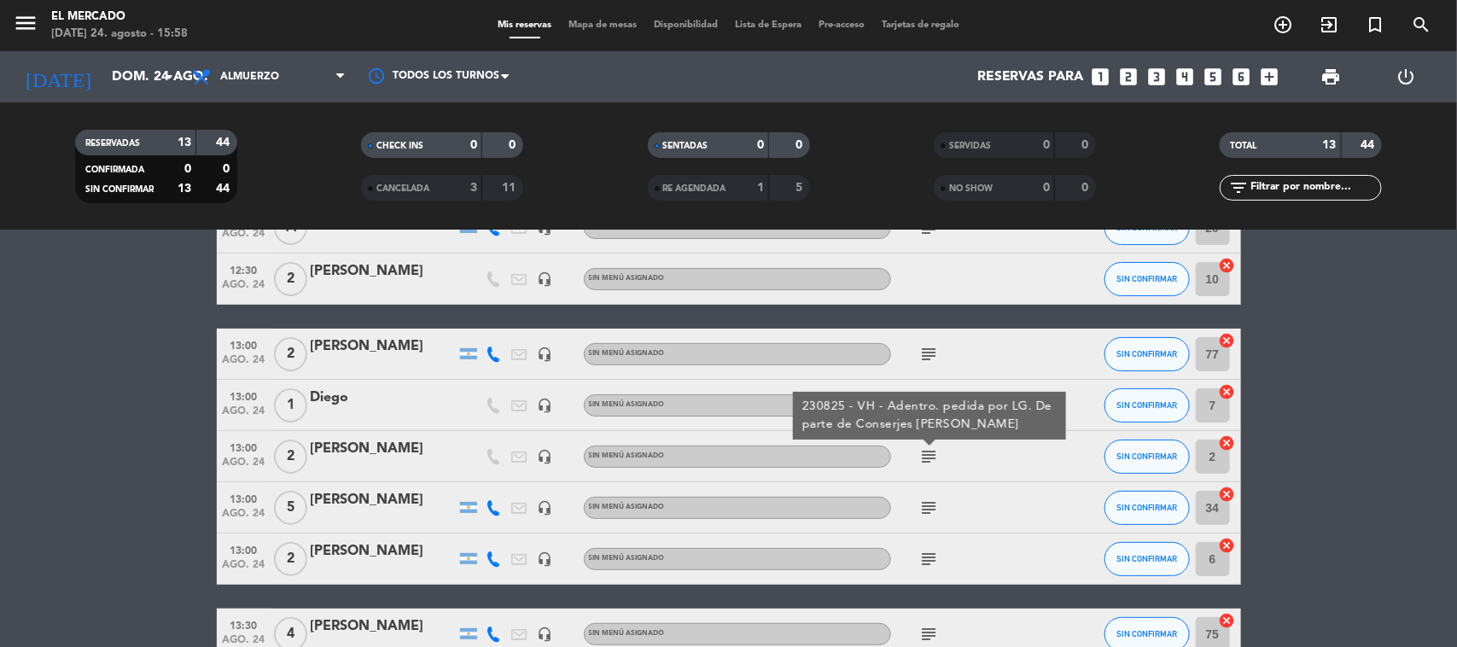
click at [917, 515] on span "subject" at bounding box center [930, 508] width 26 height 20
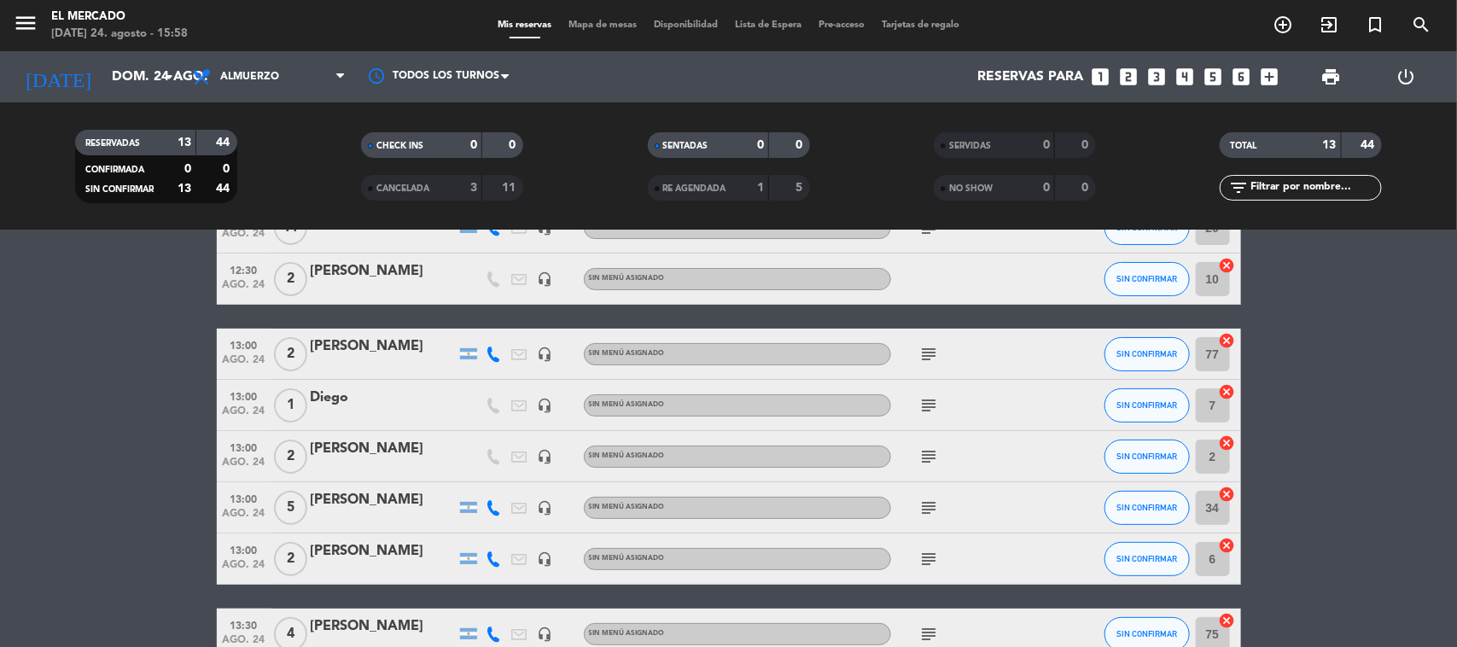
click at [924, 502] on icon "subject" at bounding box center [930, 508] width 20 height 20
click at [936, 561] on icon "subject" at bounding box center [930, 559] width 20 height 20
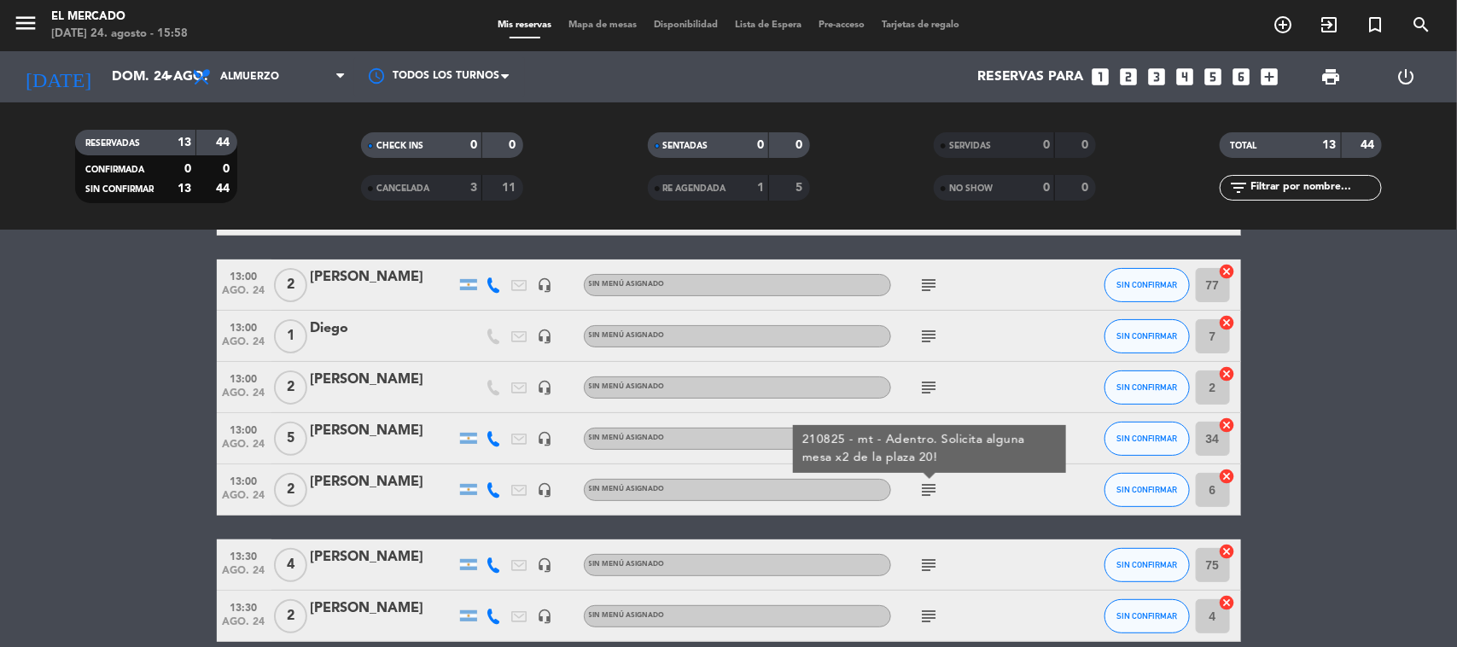
scroll to position [213, 0]
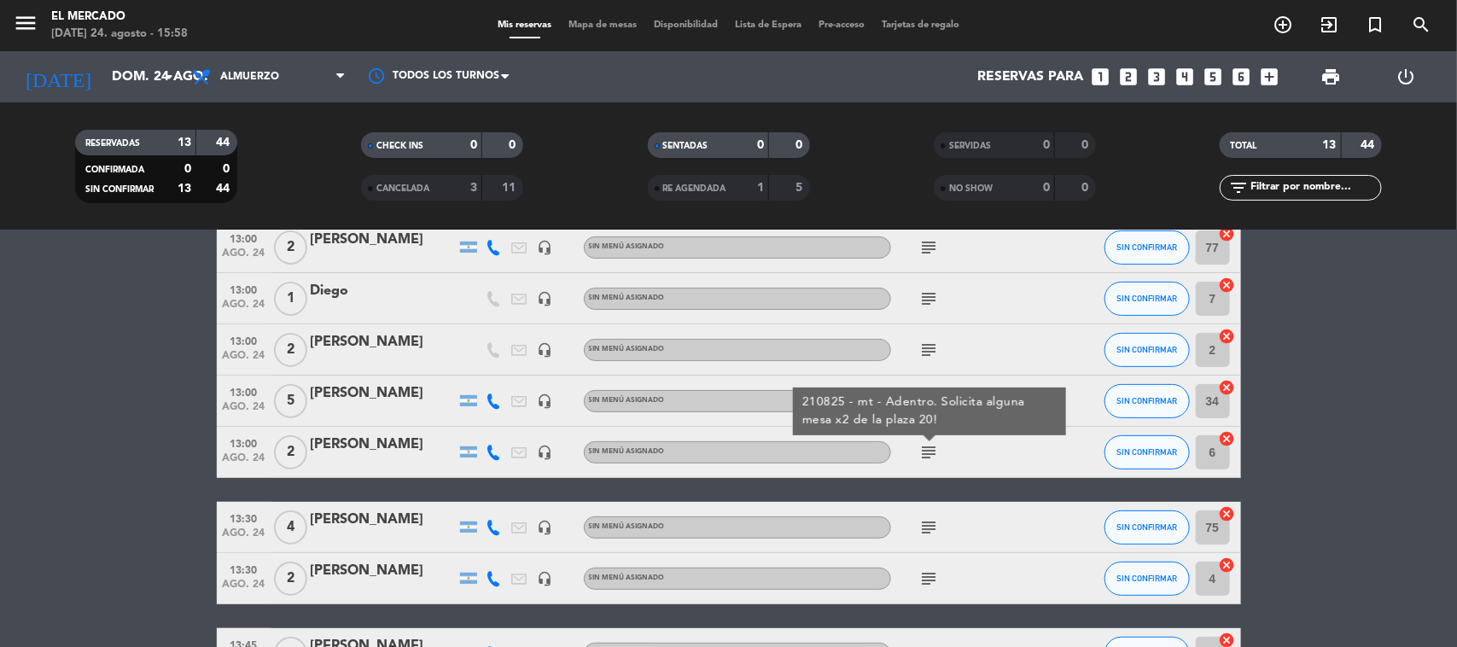
click at [937, 532] on icon "subject" at bounding box center [930, 527] width 20 height 20
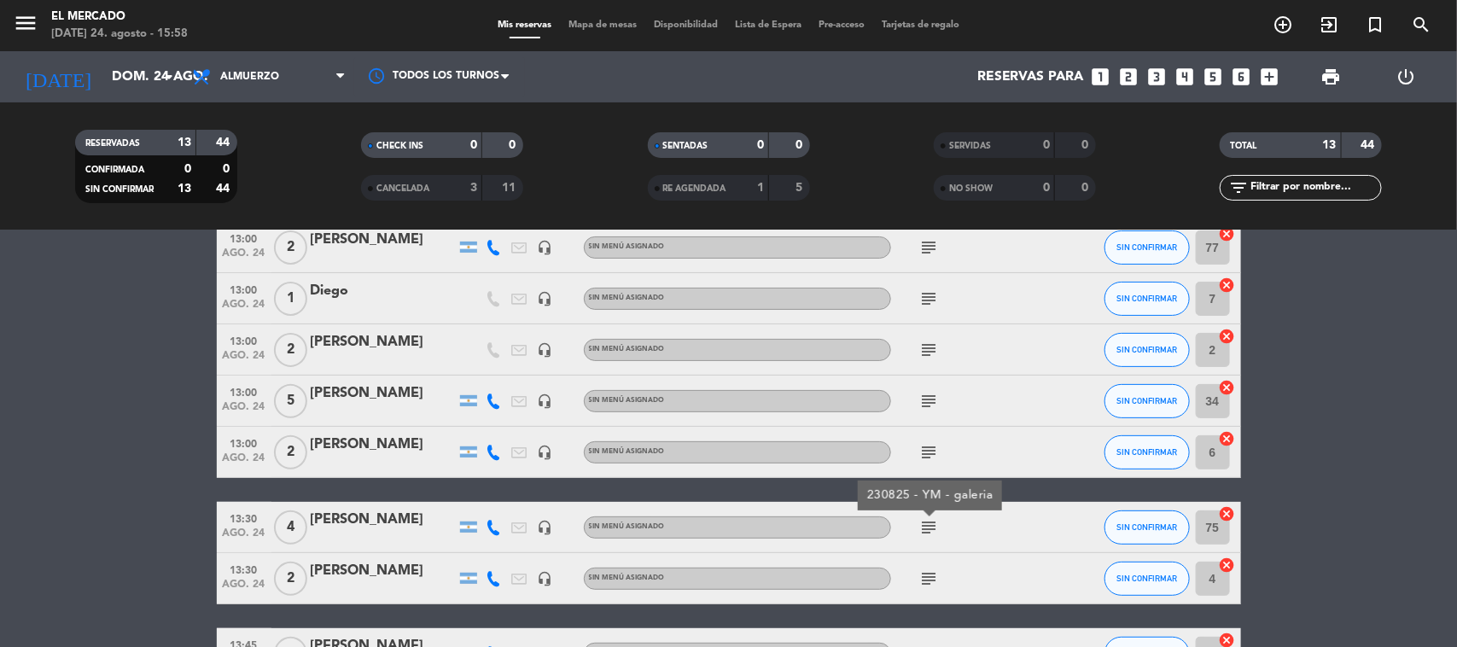
click at [937, 575] on icon "subject" at bounding box center [930, 579] width 20 height 20
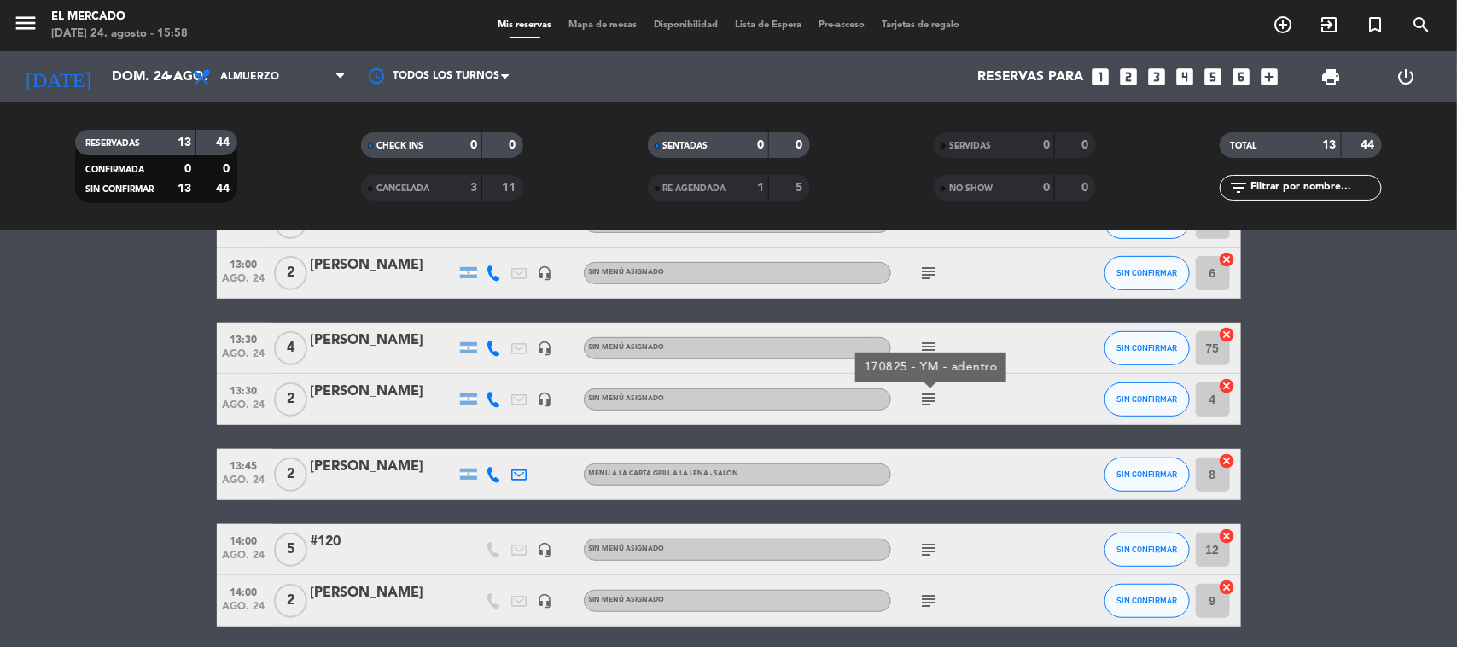
scroll to position [427, 0]
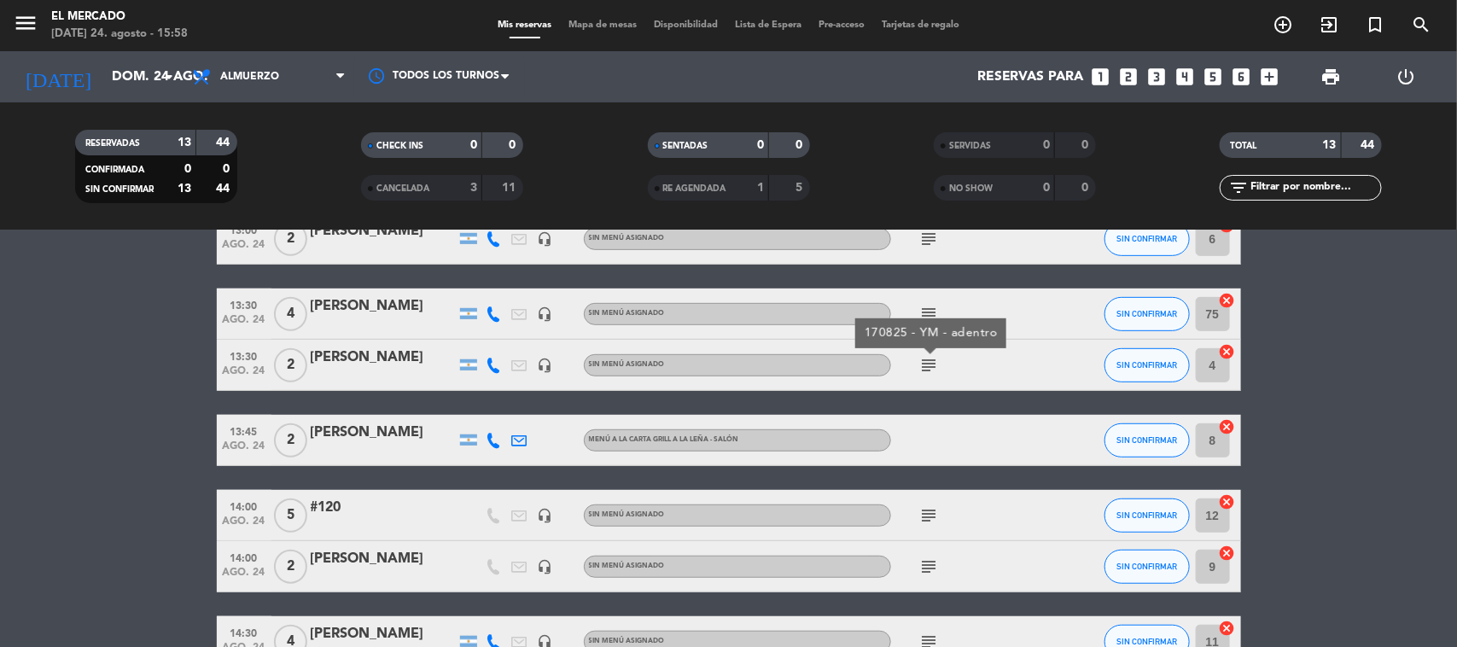
click at [931, 512] on icon "subject" at bounding box center [930, 515] width 20 height 20
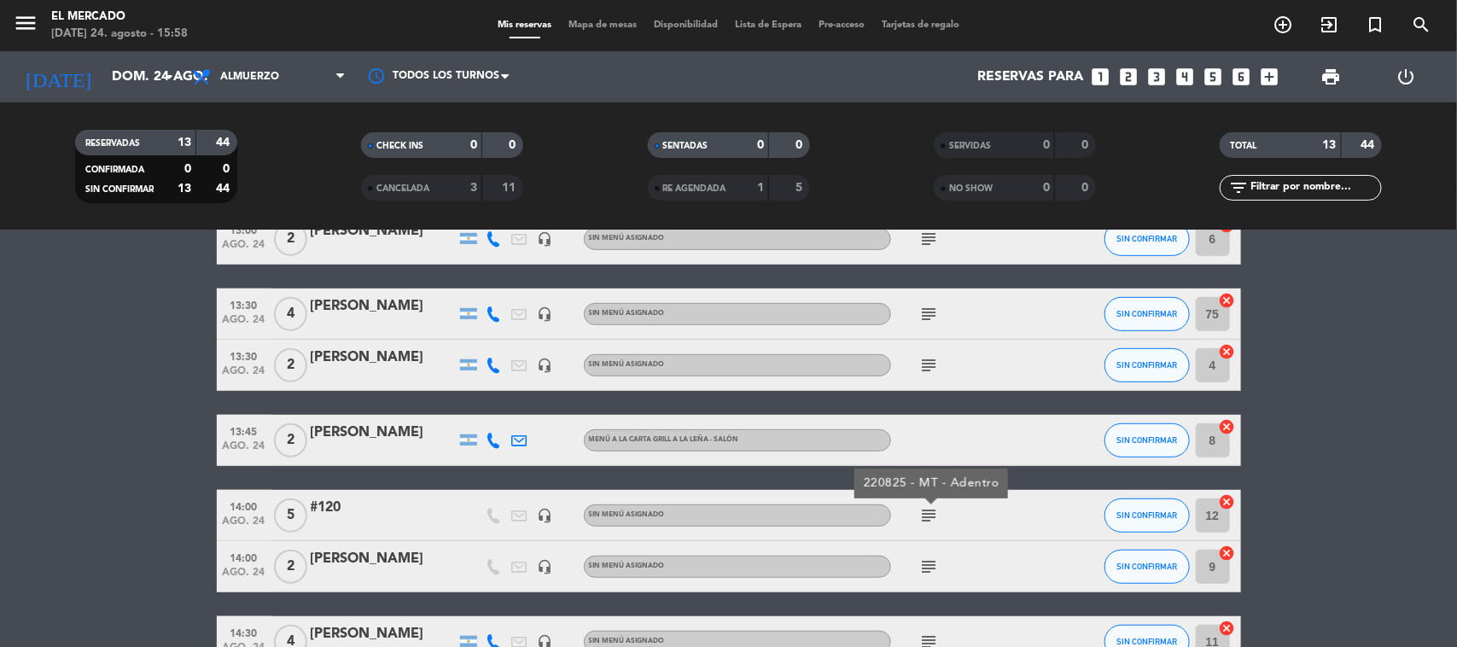
click at [941, 566] on span "subject" at bounding box center [930, 567] width 26 height 20
click at [931, 570] on icon "subject" at bounding box center [930, 567] width 20 height 20
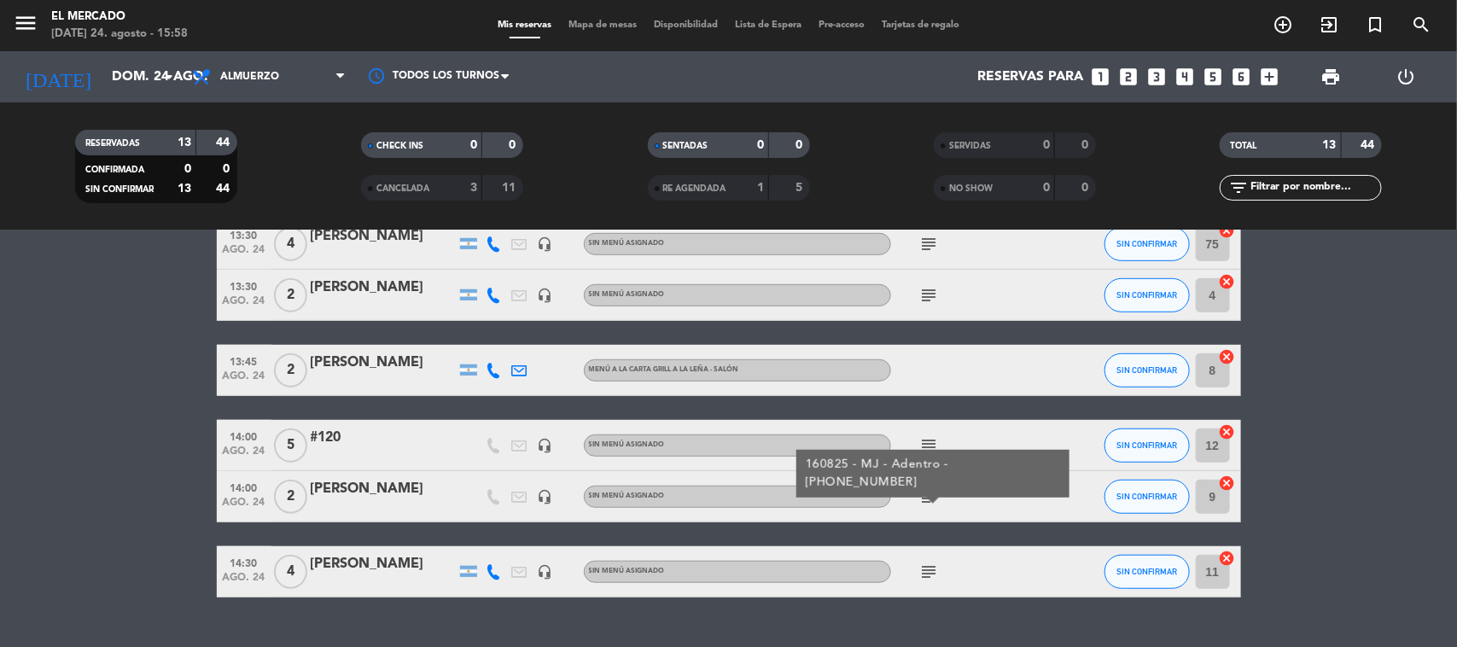
scroll to position [532, 0]
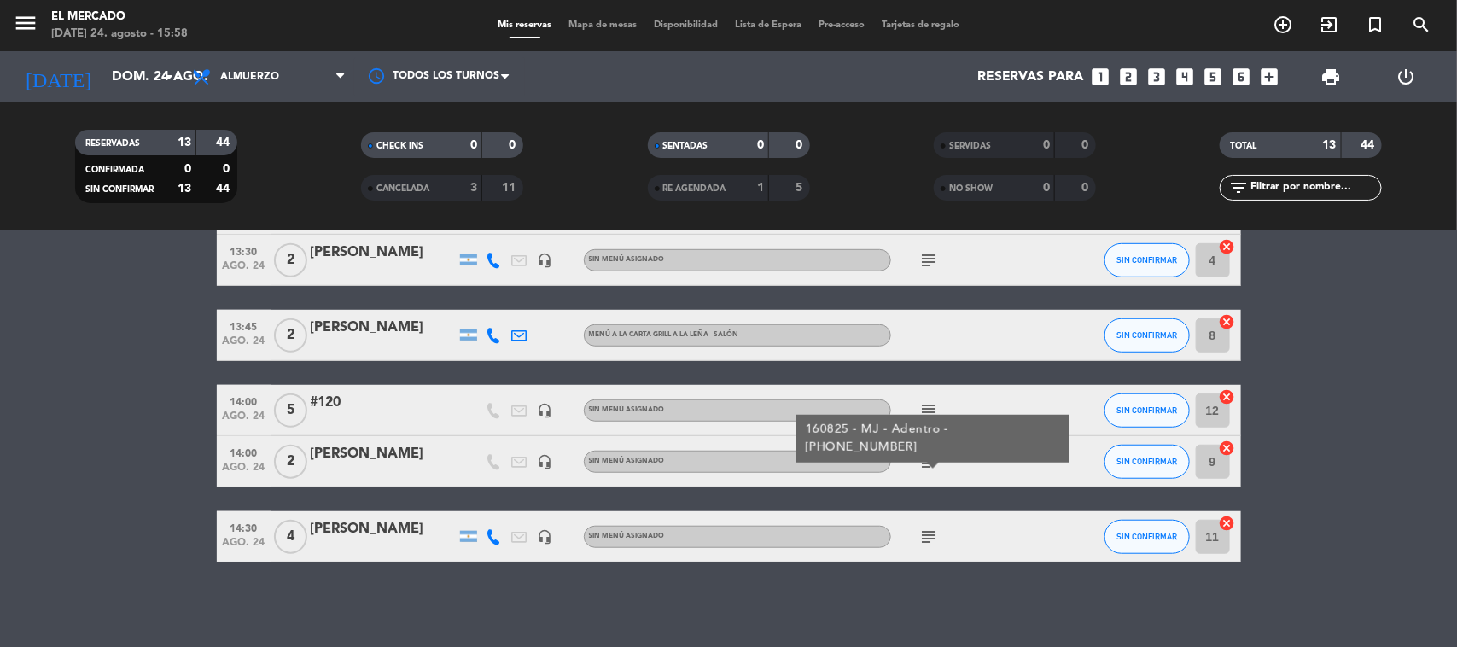
click at [931, 527] on icon "subject" at bounding box center [930, 537] width 20 height 20
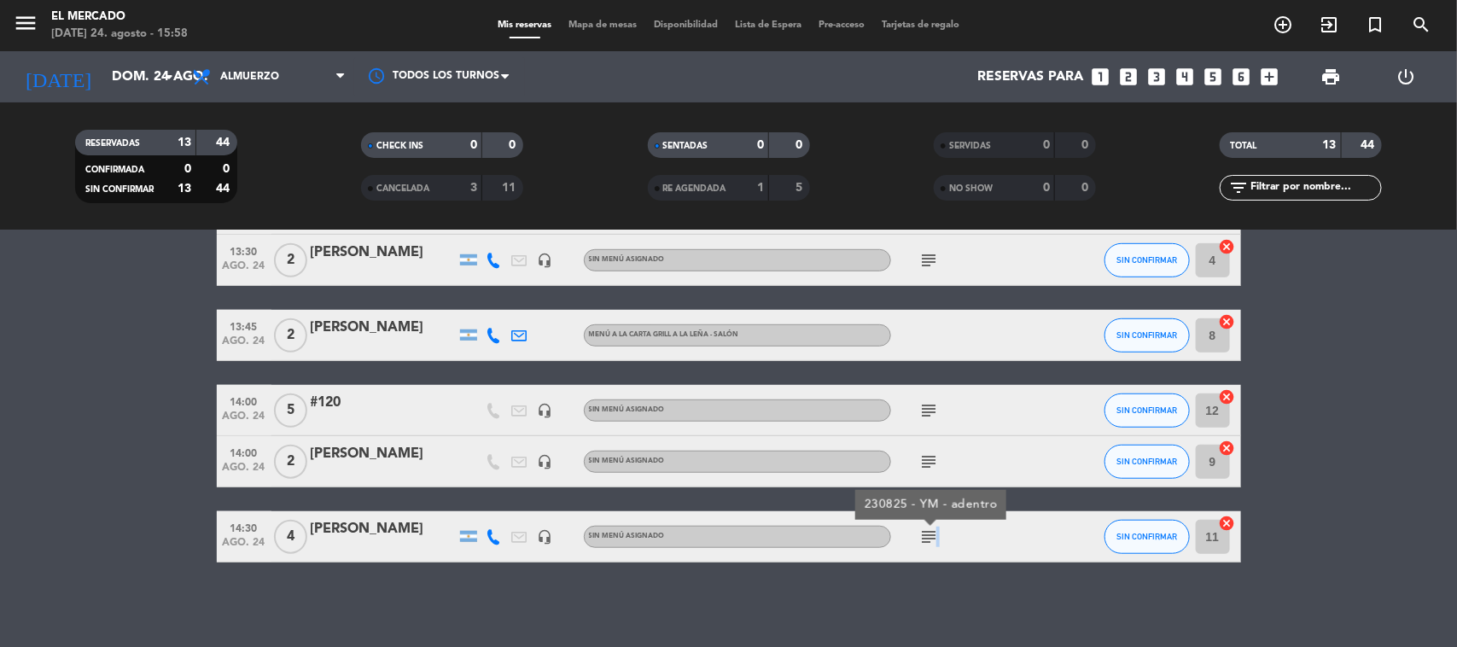
click at [939, 558] on div "subject 230825 - YM - adentro" at bounding box center [968, 536] width 154 height 50
drag, startPoint x: 936, startPoint y: 569, endPoint x: 914, endPoint y: 573, distance: 21.8
click at [936, 568] on div "No hay notas para este servicio. Haz clic para agregar una 12:30 [DATE] [PERSON…" at bounding box center [728, 439] width 1457 height 417
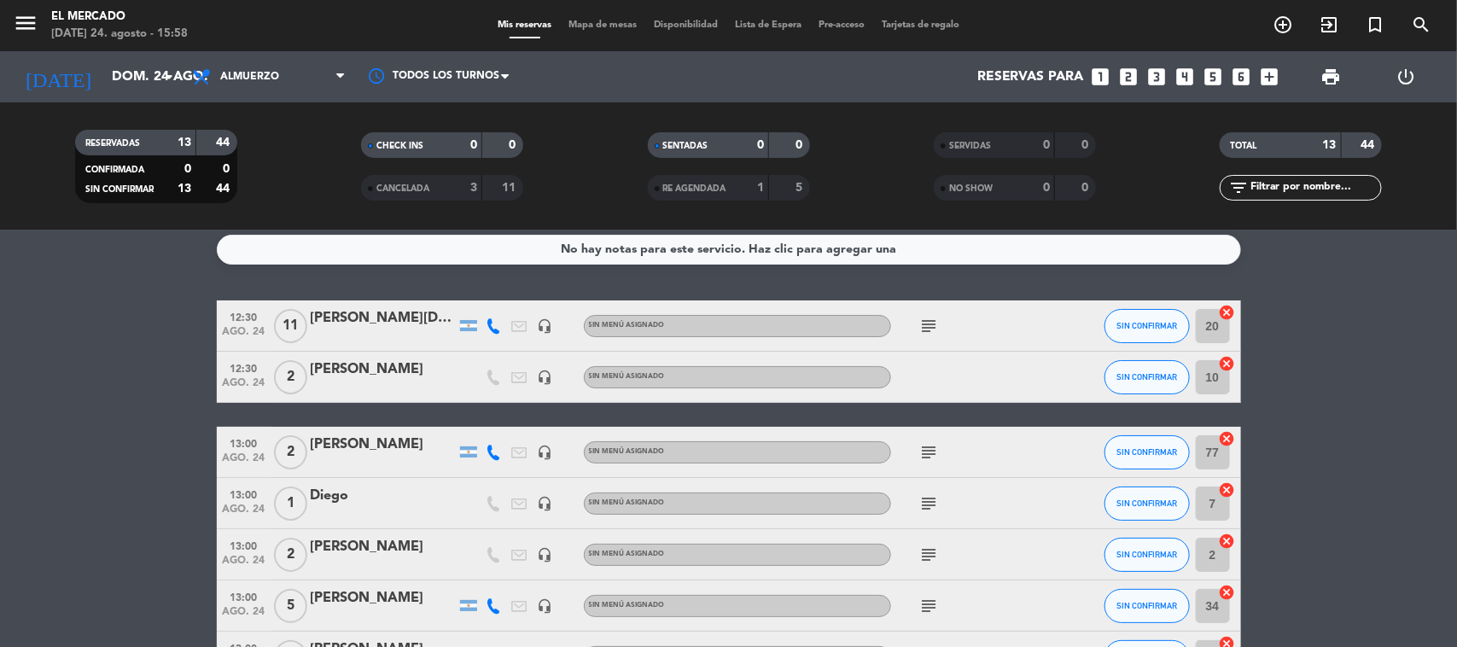
scroll to position [0, 0]
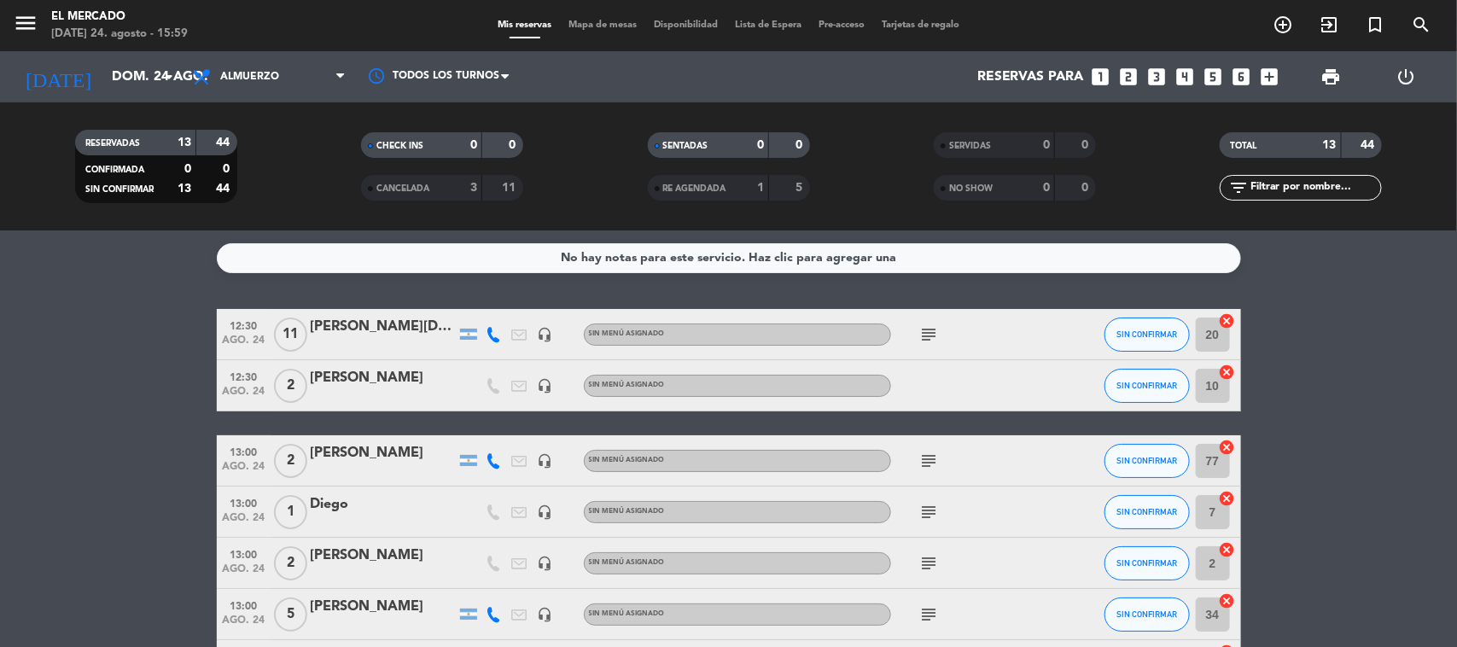
click at [936, 506] on icon "subject" at bounding box center [930, 512] width 20 height 20
click at [1048, 523] on div at bounding box center [1068, 512] width 46 height 50
click at [491, 330] on icon at bounding box center [494, 334] width 15 height 15
click at [491, 312] on button "Copiar content_paste" at bounding box center [486, 305] width 52 height 18
click at [491, 453] on icon at bounding box center [494, 460] width 15 height 15
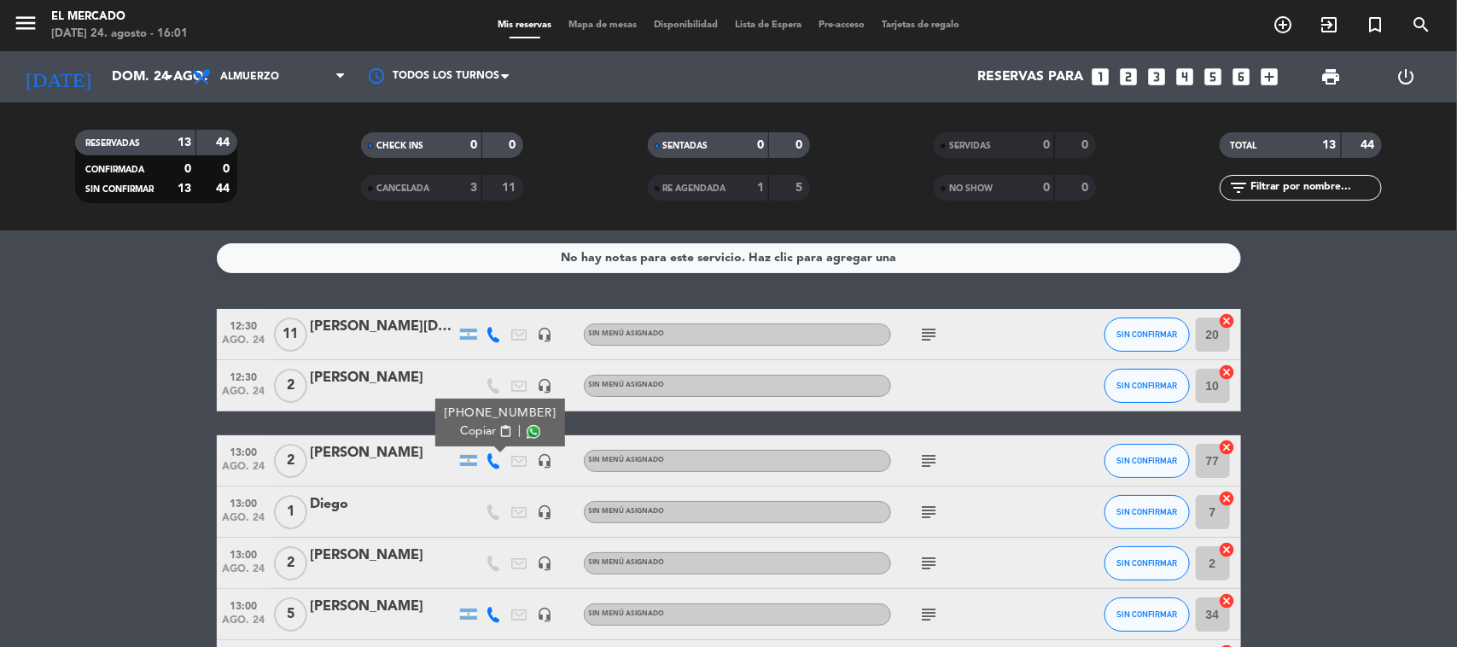
drag, startPoint x: 496, startPoint y: 425, endPoint x: 706, endPoint y: 14, distance: 462.0
click at [496, 423] on button "Copiar content_paste" at bounding box center [486, 432] width 52 height 18
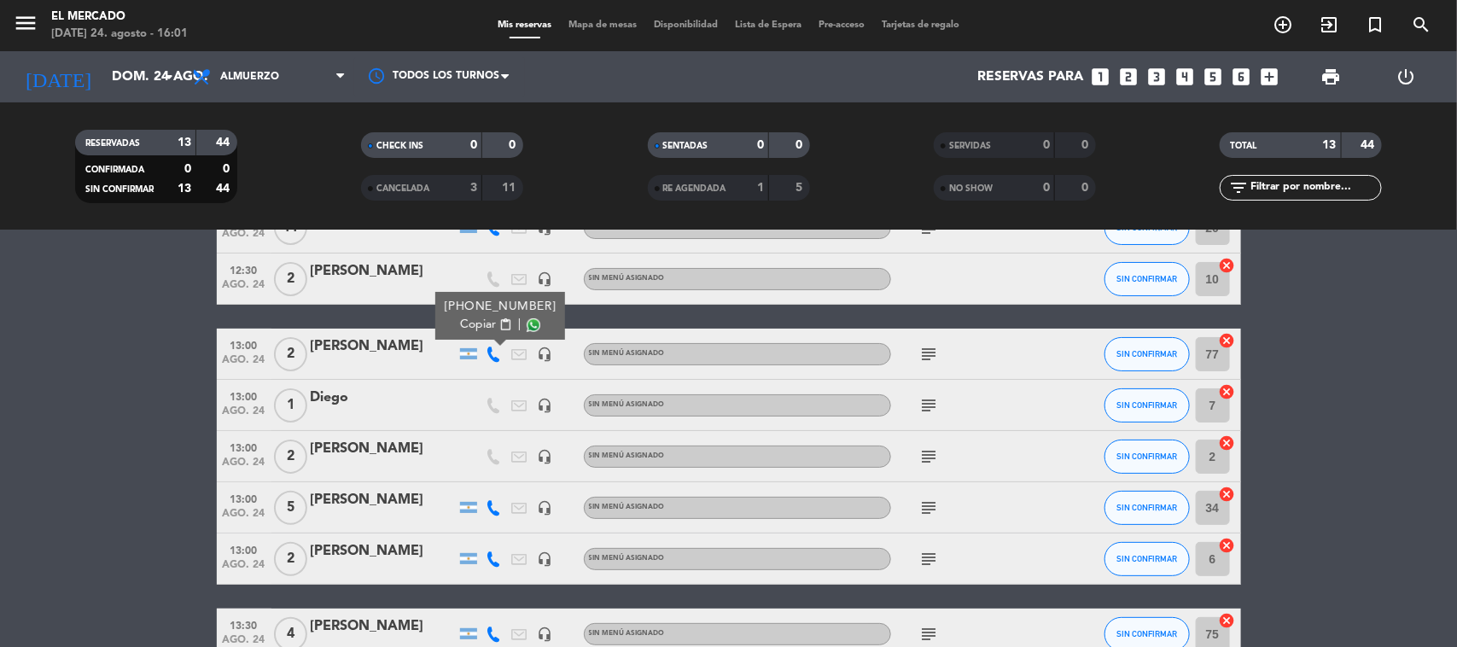
click at [500, 505] on icon at bounding box center [494, 507] width 15 height 15
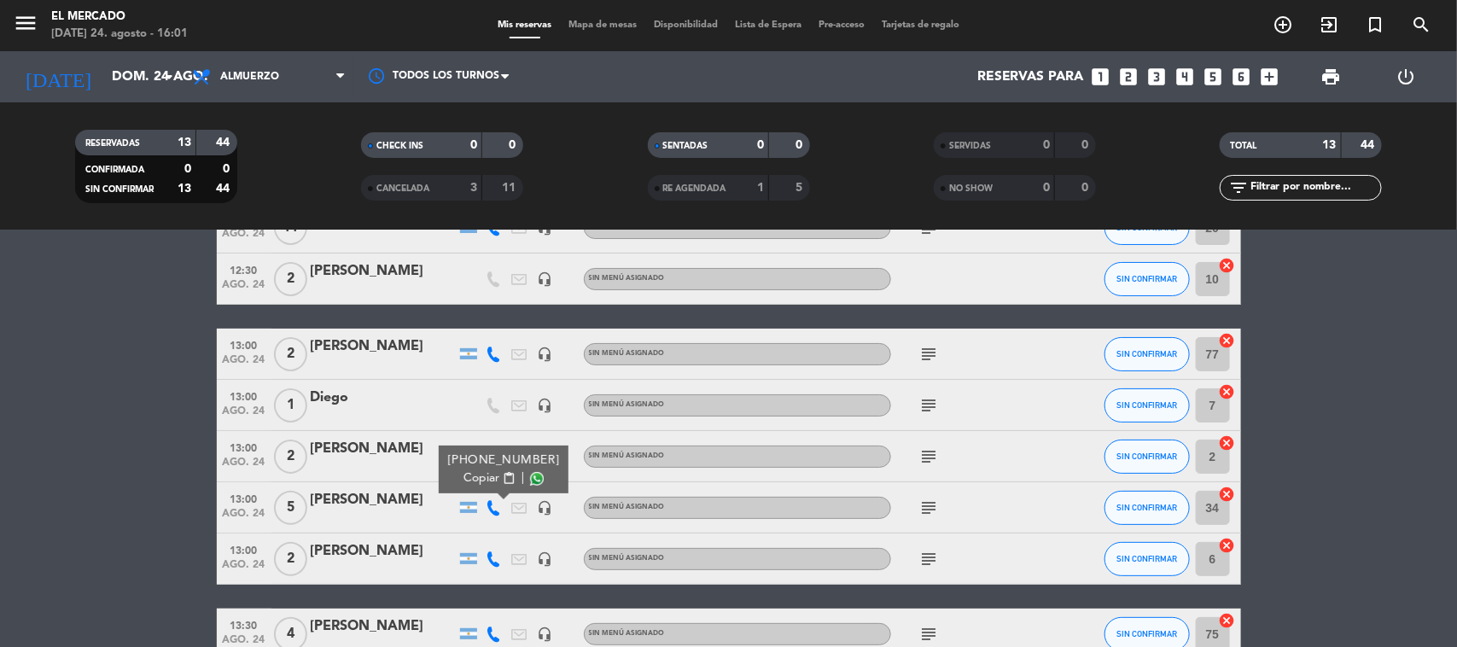
drag, startPoint x: 500, startPoint y: 496, endPoint x: 500, endPoint y: 467, distance: 29.0
click at [502, 476] on span "content_paste" at bounding box center [508, 478] width 13 height 13
click at [500, 560] on icon at bounding box center [494, 559] width 15 height 15
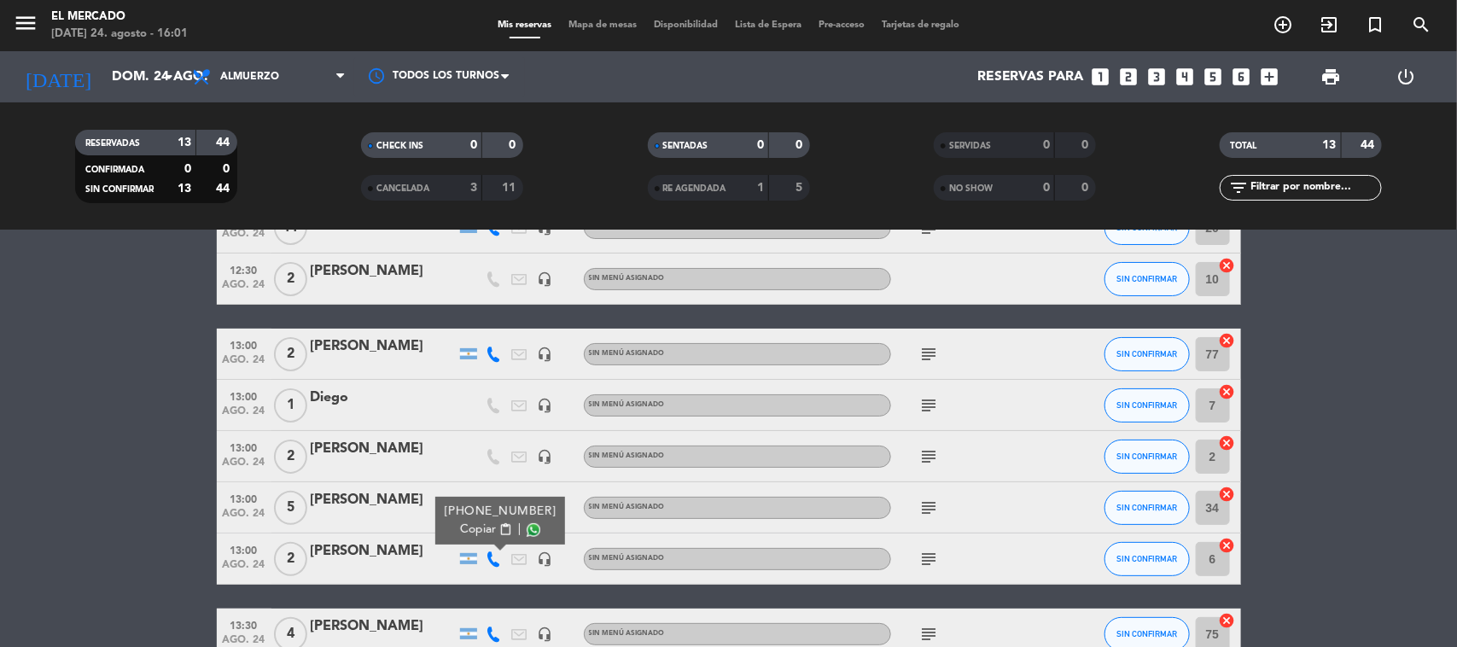
click at [488, 532] on span "Copiar" at bounding box center [478, 530] width 36 height 18
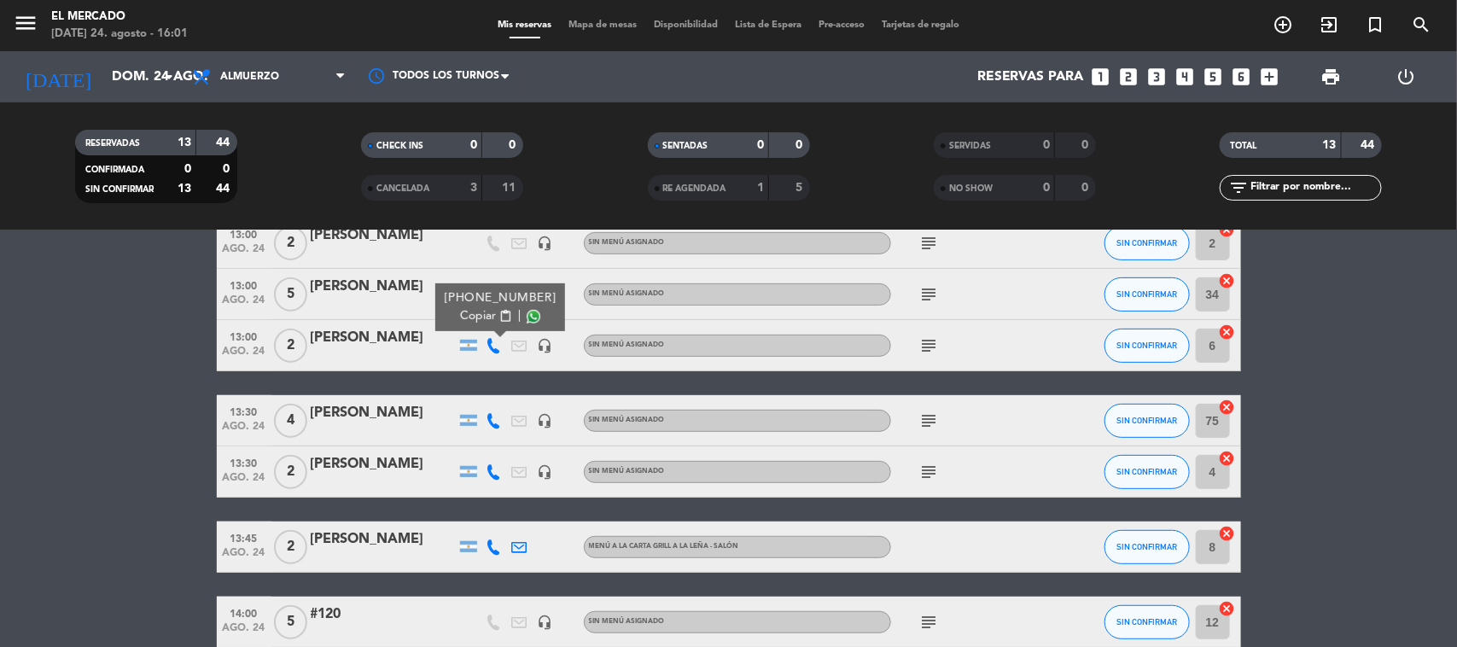
click at [489, 416] on icon at bounding box center [494, 420] width 15 height 15
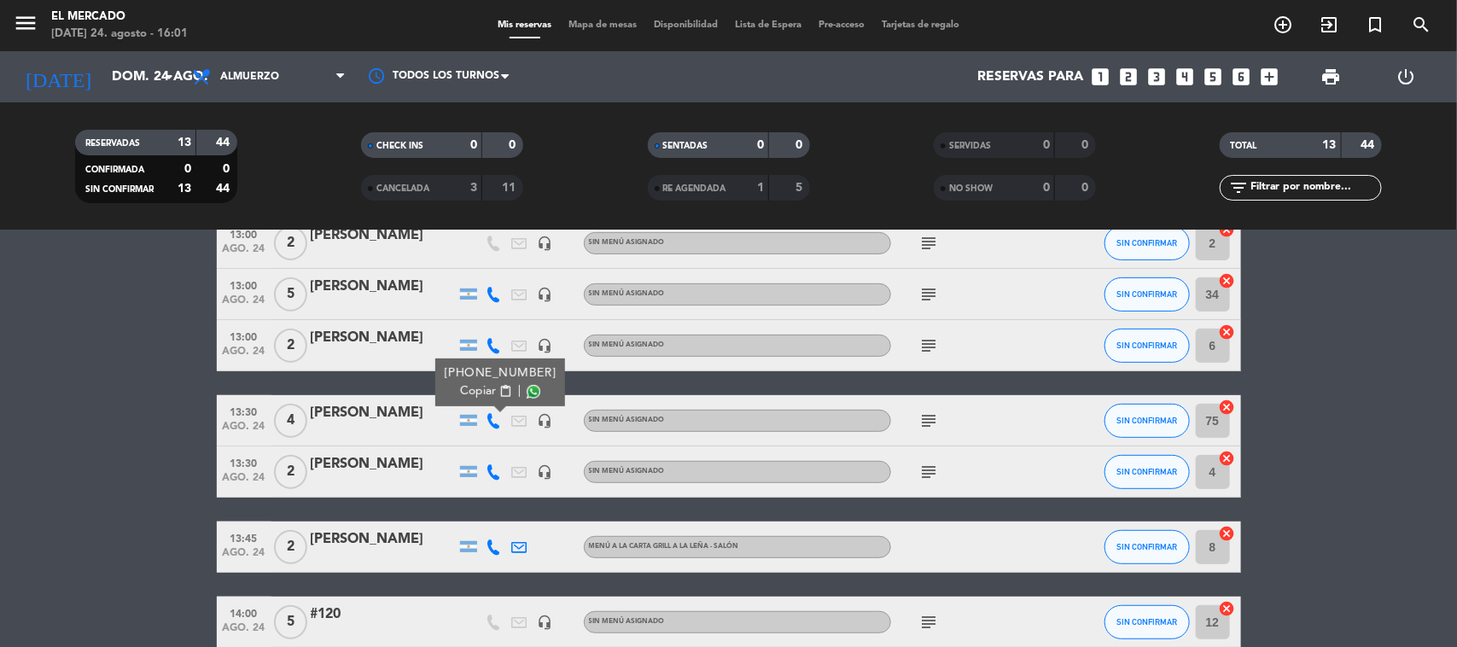
click at [489, 395] on span "Copiar" at bounding box center [478, 391] width 36 height 18
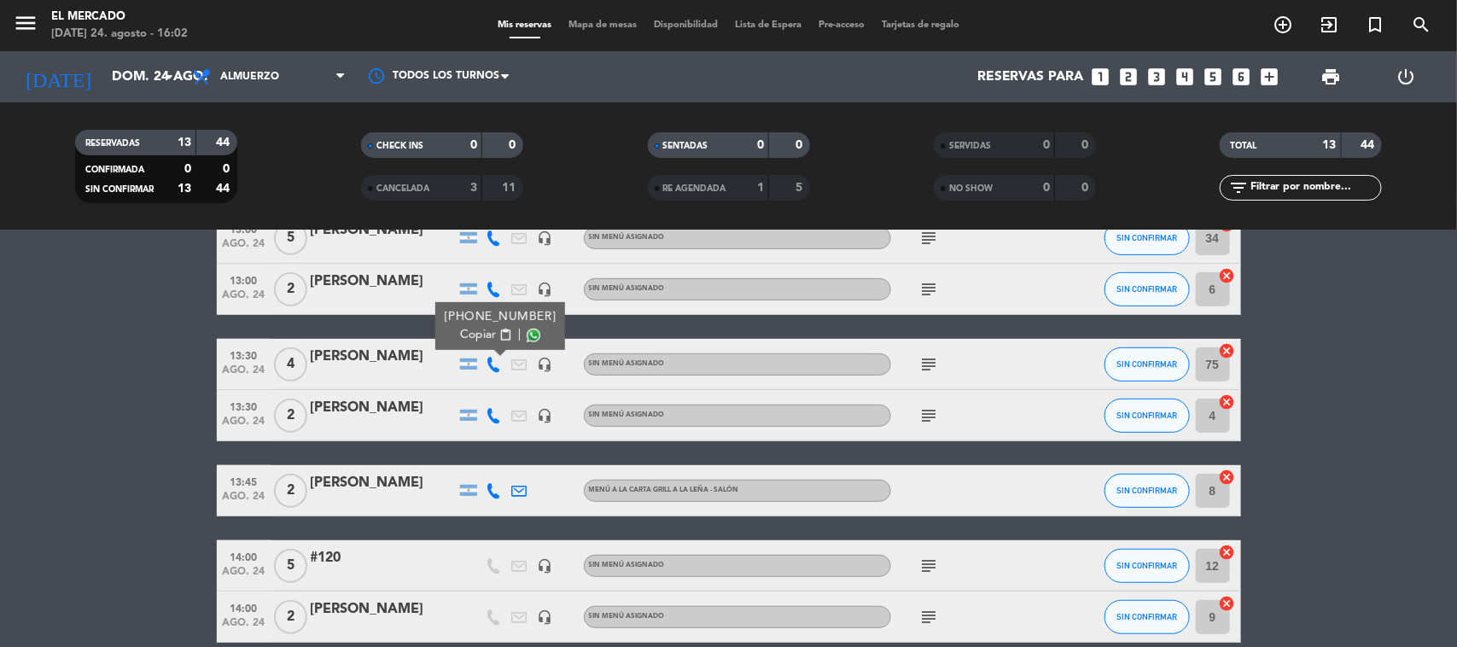
scroll to position [427, 0]
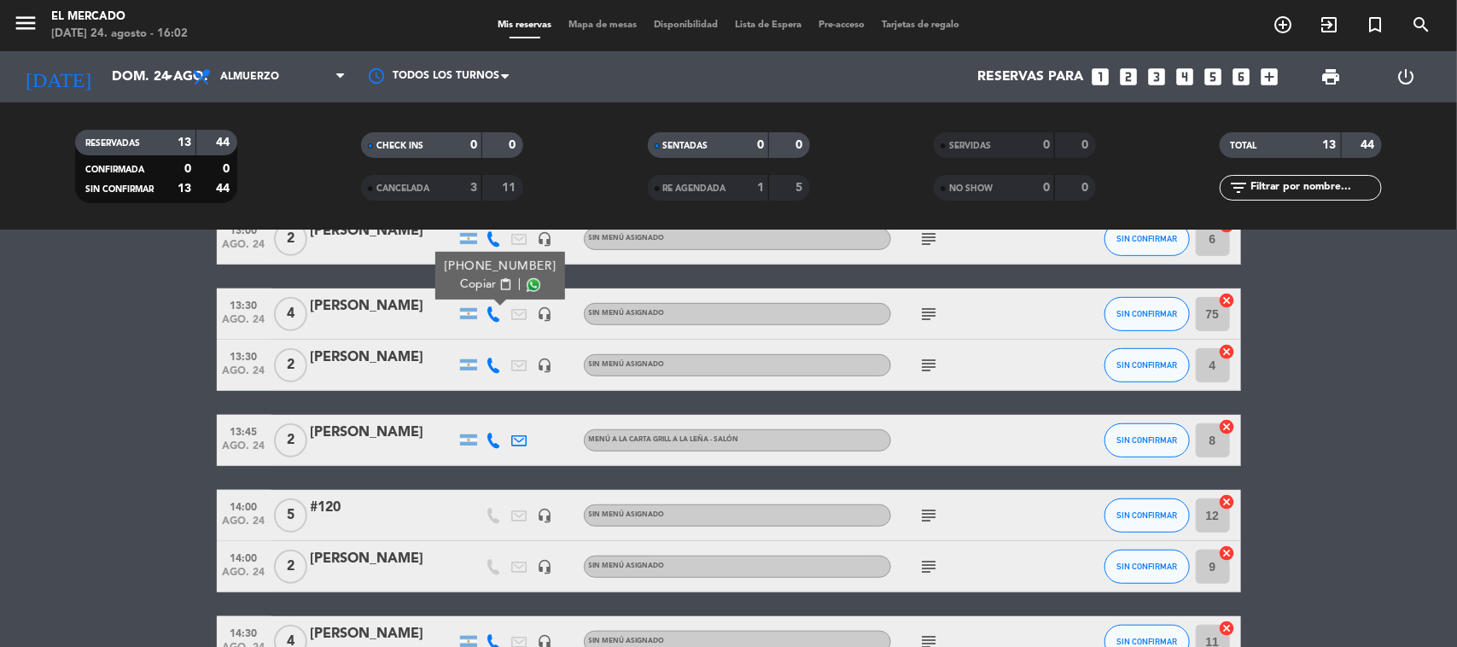
click at [500, 363] on icon at bounding box center [494, 365] width 15 height 15
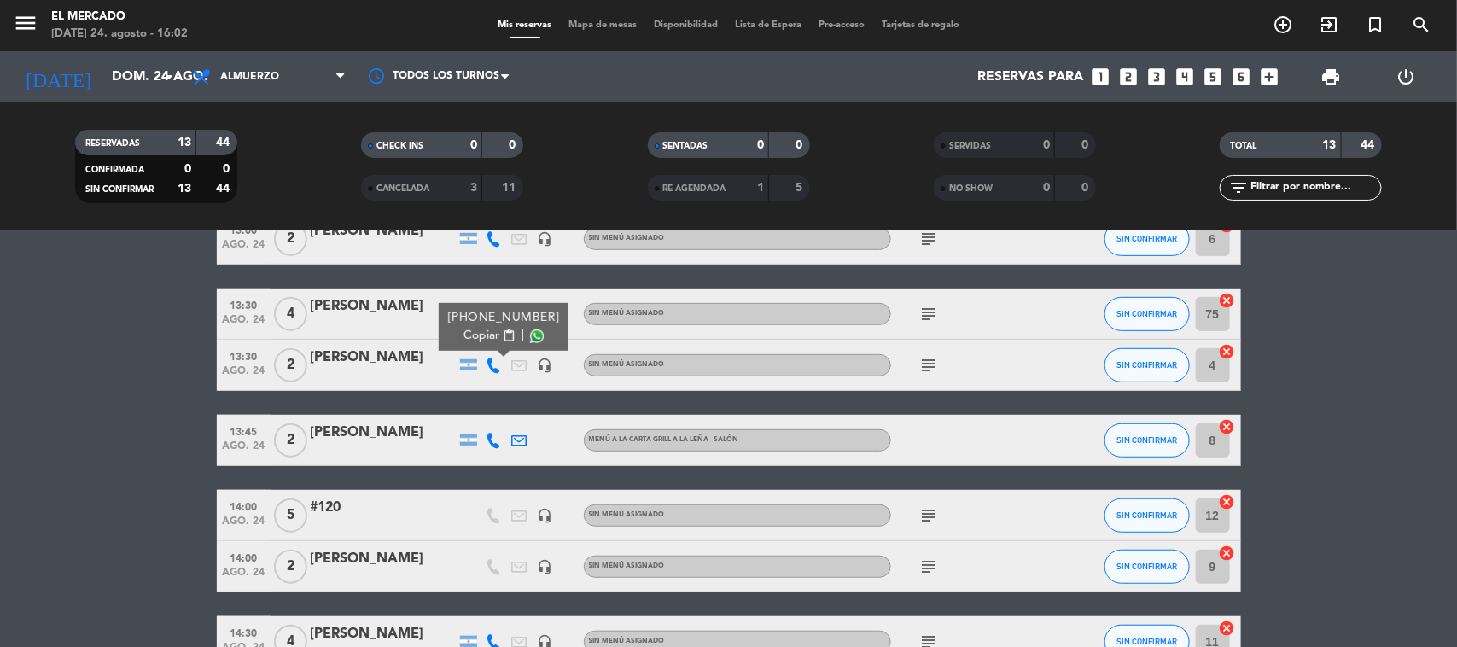
click at [502, 340] on span "content_paste" at bounding box center [508, 336] width 13 height 13
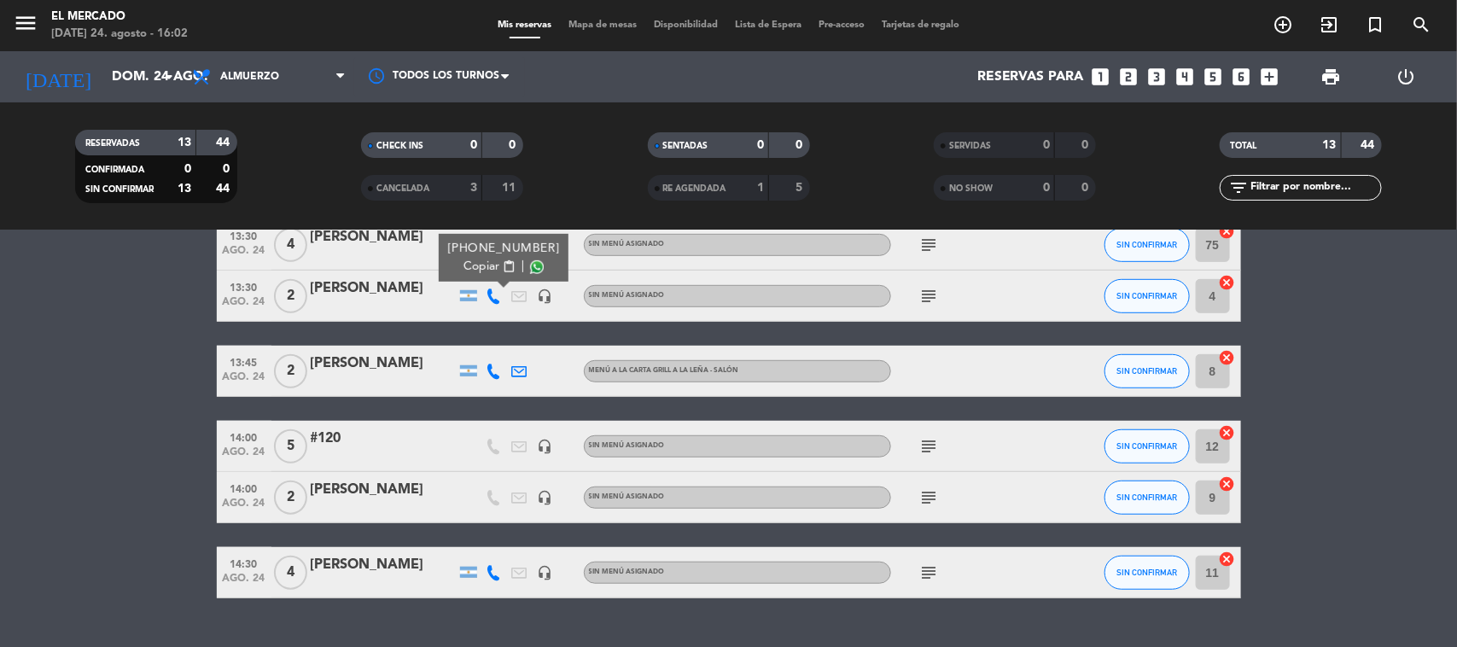
scroll to position [532, 0]
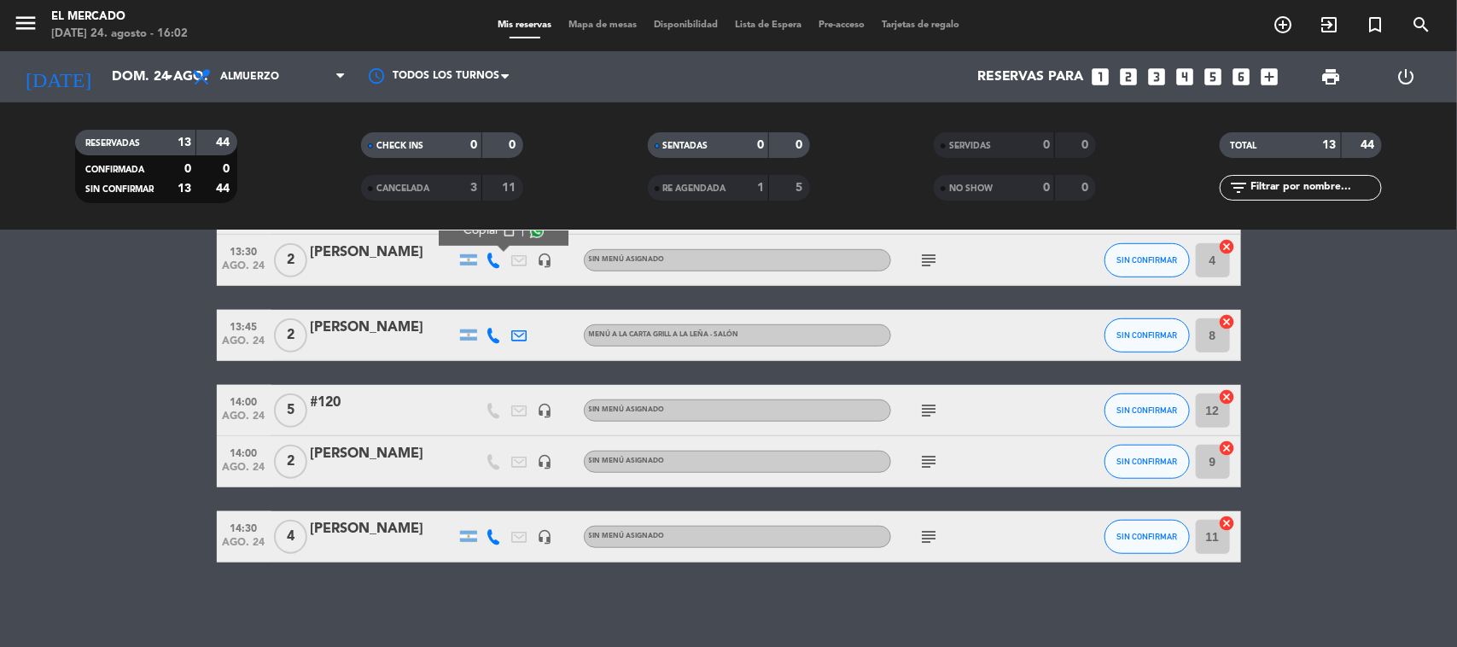
click at [488, 329] on icon at bounding box center [494, 335] width 15 height 15
click at [474, 305] on span "Copiar" at bounding box center [482, 306] width 36 height 18
click at [504, 538] on div at bounding box center [495, 536] width 26 height 50
click at [500, 532] on icon at bounding box center [494, 536] width 15 height 15
click at [492, 504] on button "Copiar content_paste" at bounding box center [486, 508] width 52 height 18
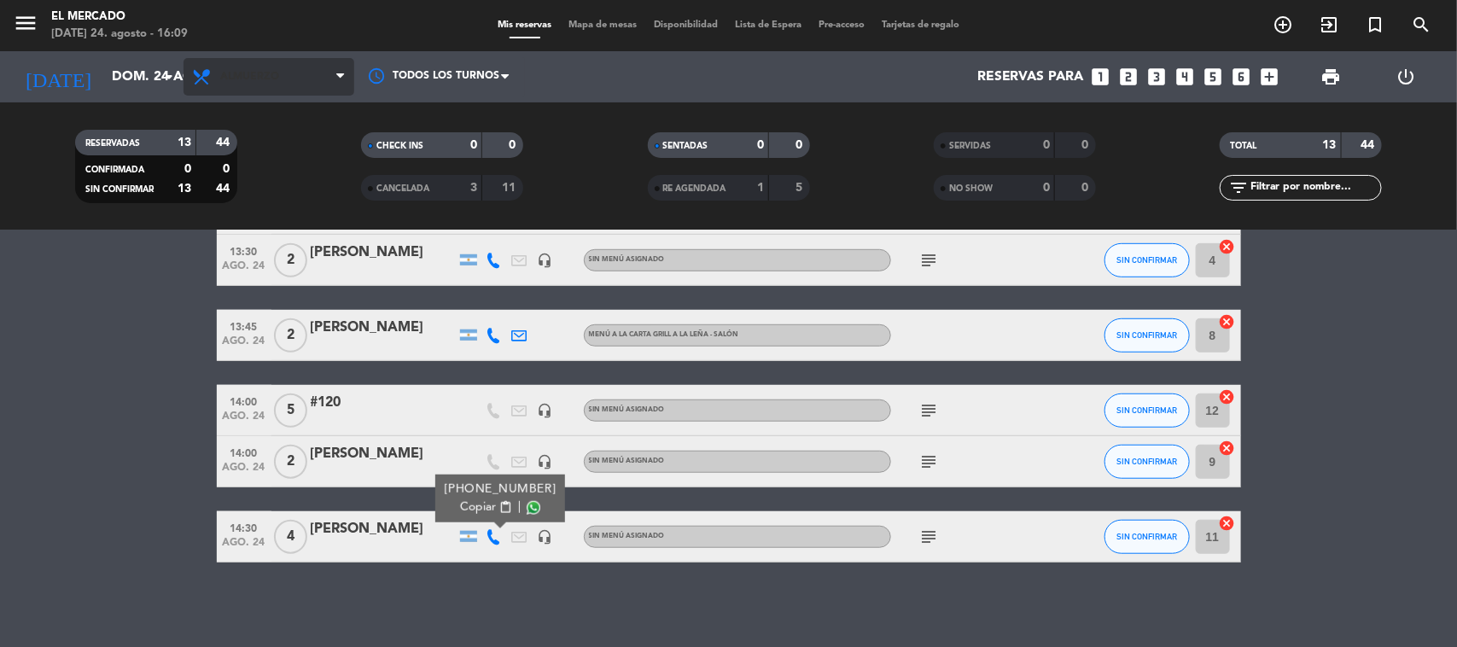
drag, startPoint x: 309, startPoint y: 99, endPoint x: 305, endPoint y: 75, distance: 24.3
click at [309, 98] on div "Todos los servicios Desayuno Brunch Almuerzo Cena Almuerzo Todos los servicios …" at bounding box center [269, 76] width 171 height 51
click at [305, 75] on span "Almuerzo" at bounding box center [269, 77] width 171 height 38
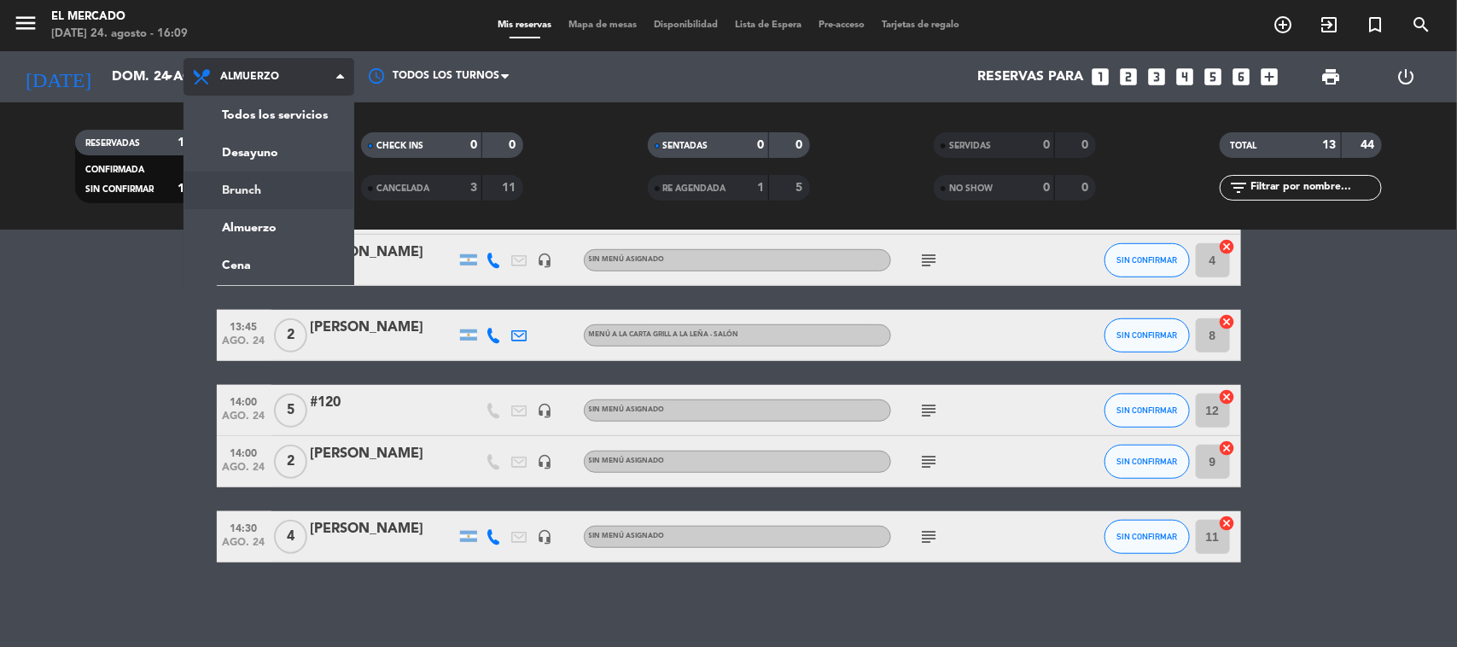
click at [273, 180] on div "menu El [PERSON_NAME][DATE] 24. agosto - 16:09 Mis reservas Mapa de mesas Dispo…" at bounding box center [728, 115] width 1457 height 231
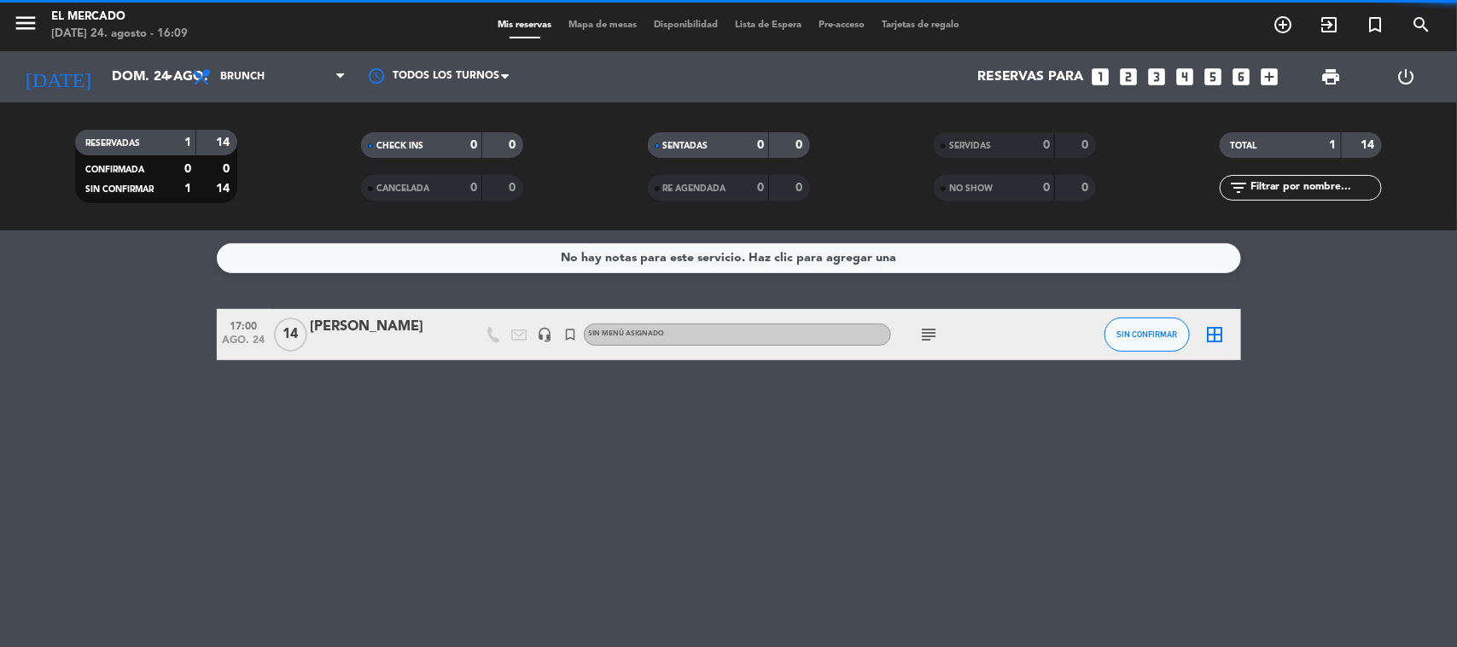
scroll to position [0, 0]
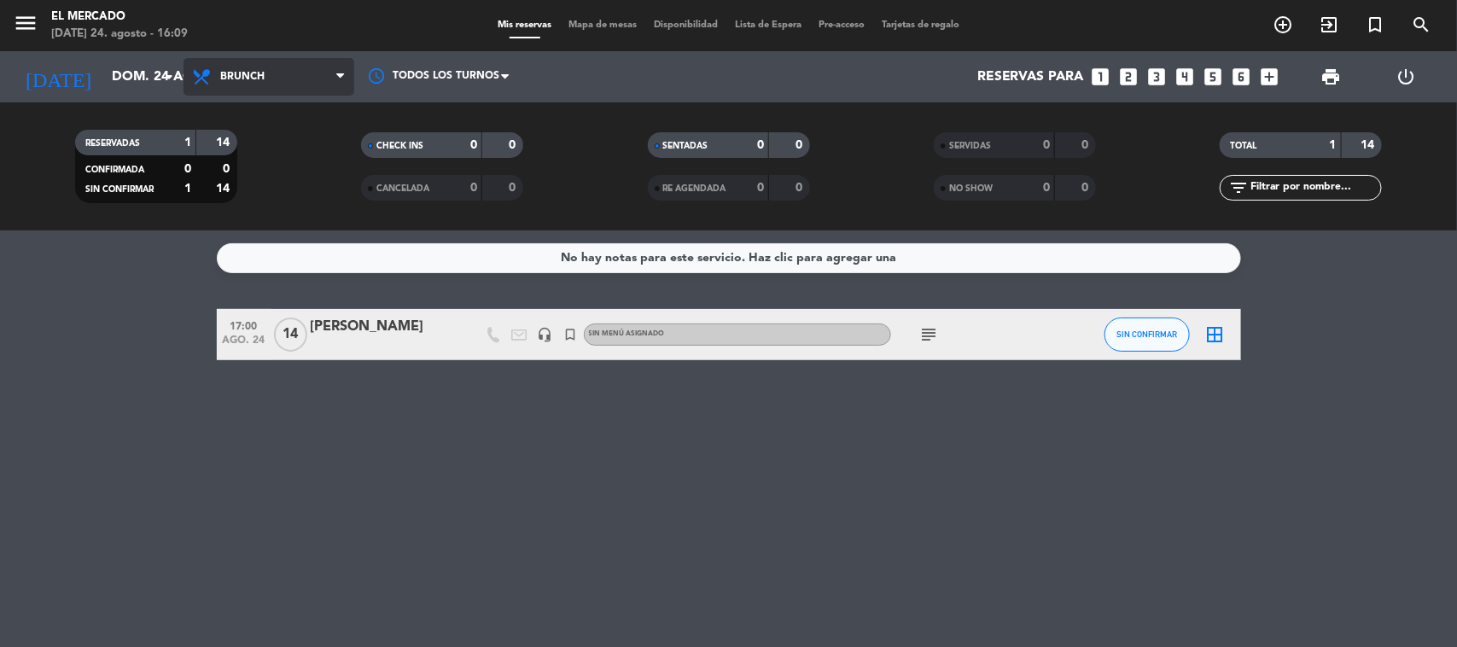
click at [310, 85] on span "Brunch" at bounding box center [269, 77] width 171 height 38
click at [288, 261] on ng-component "menu El [PERSON_NAME][DATE] 24. agosto - 16:09 Mis reservas Mapa de mesas Dispo…" at bounding box center [728, 323] width 1457 height 647
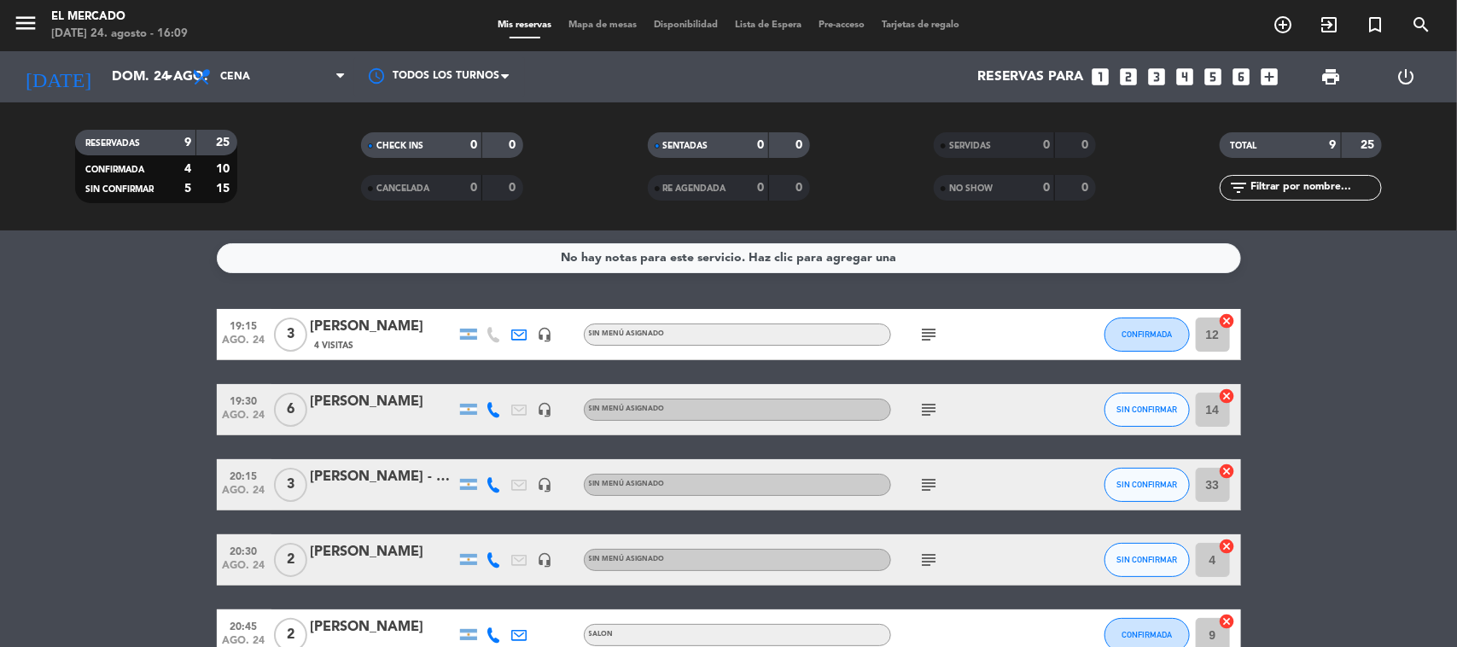
click at [927, 334] on icon "subject" at bounding box center [930, 334] width 20 height 20
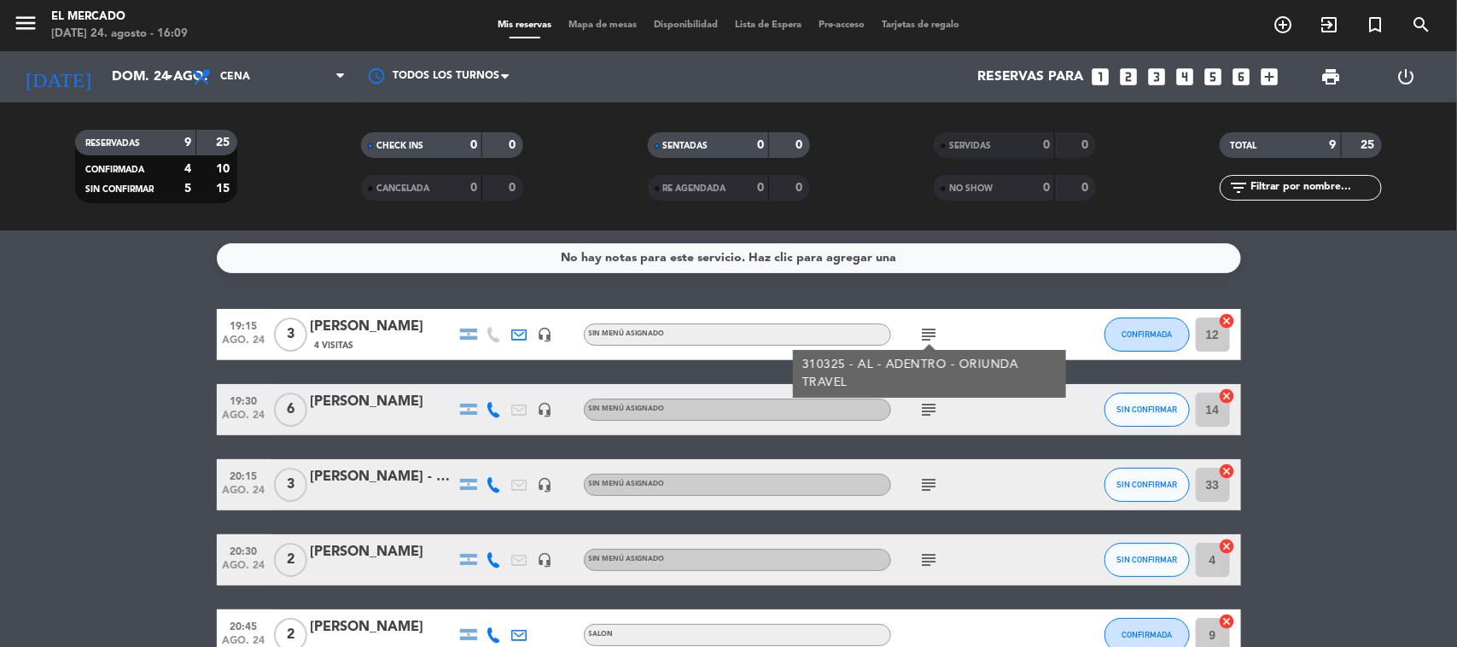
click at [933, 326] on icon "subject" at bounding box center [930, 334] width 20 height 20
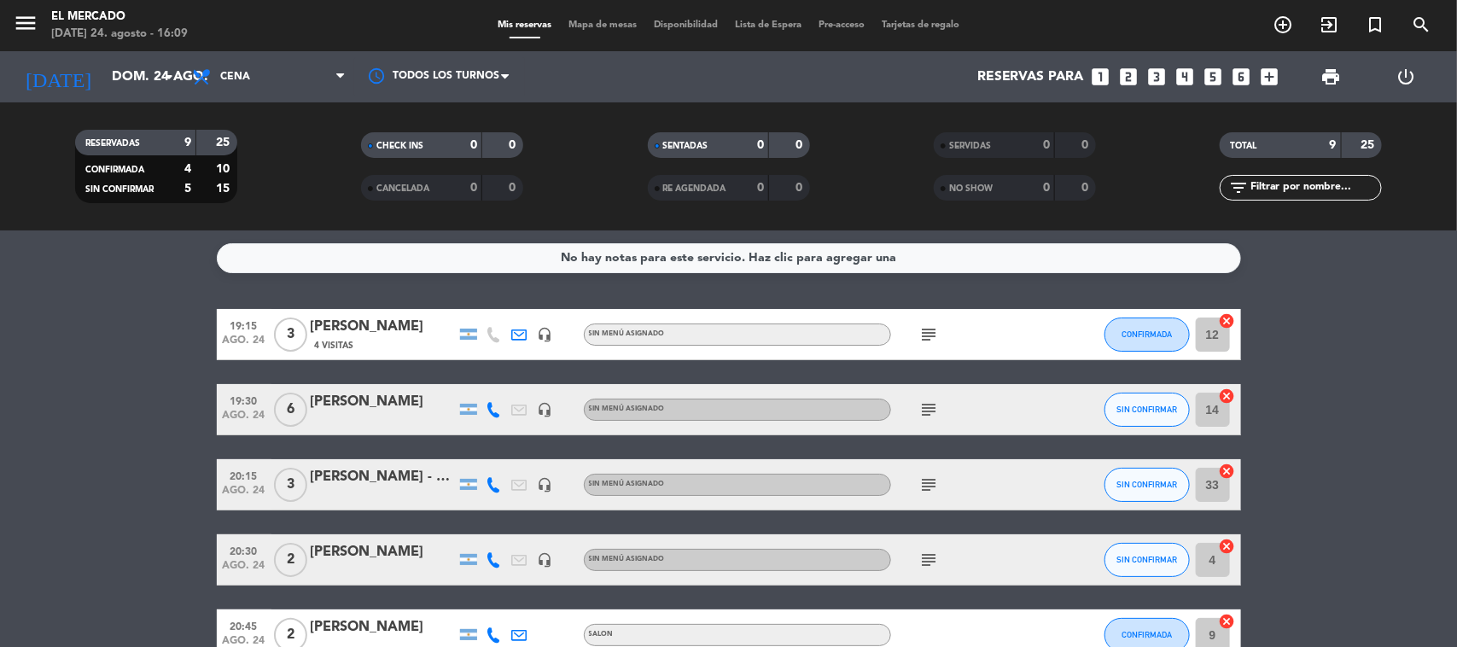
click at [932, 408] on icon "subject" at bounding box center [930, 410] width 20 height 20
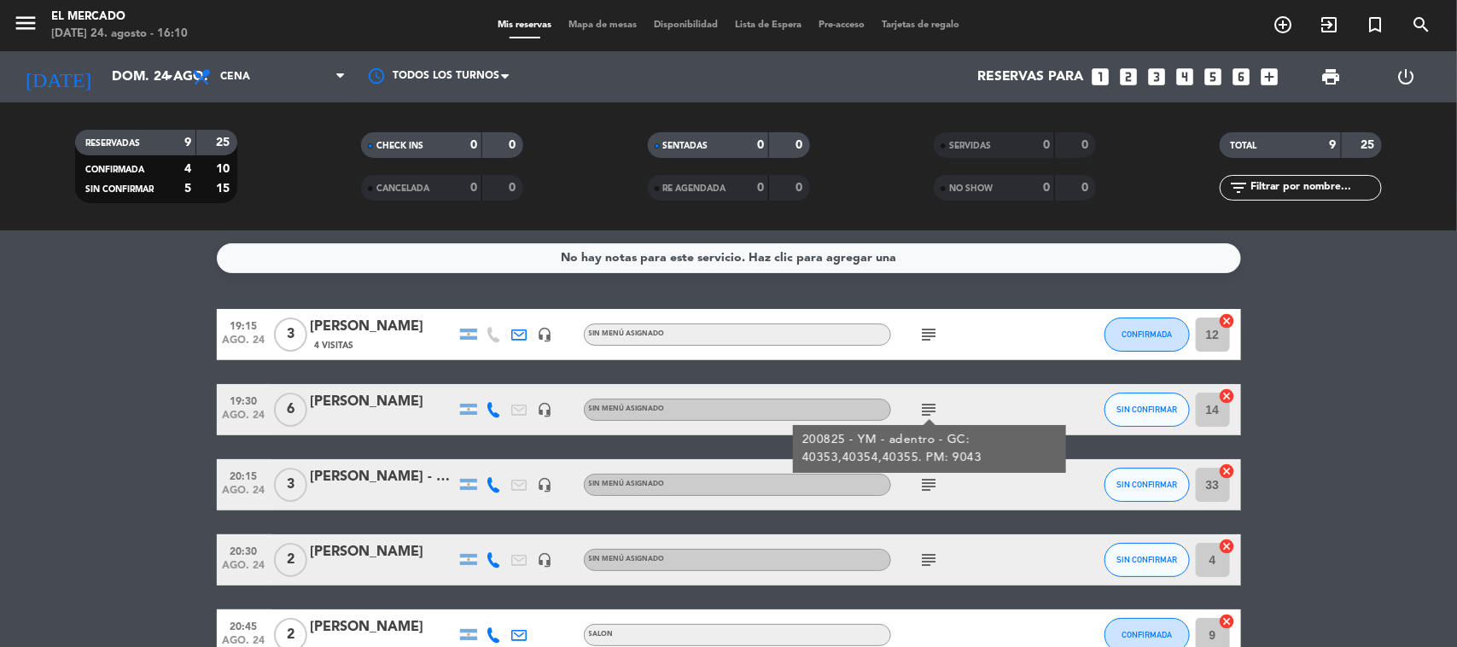
click at [935, 401] on icon "subject" at bounding box center [930, 410] width 20 height 20
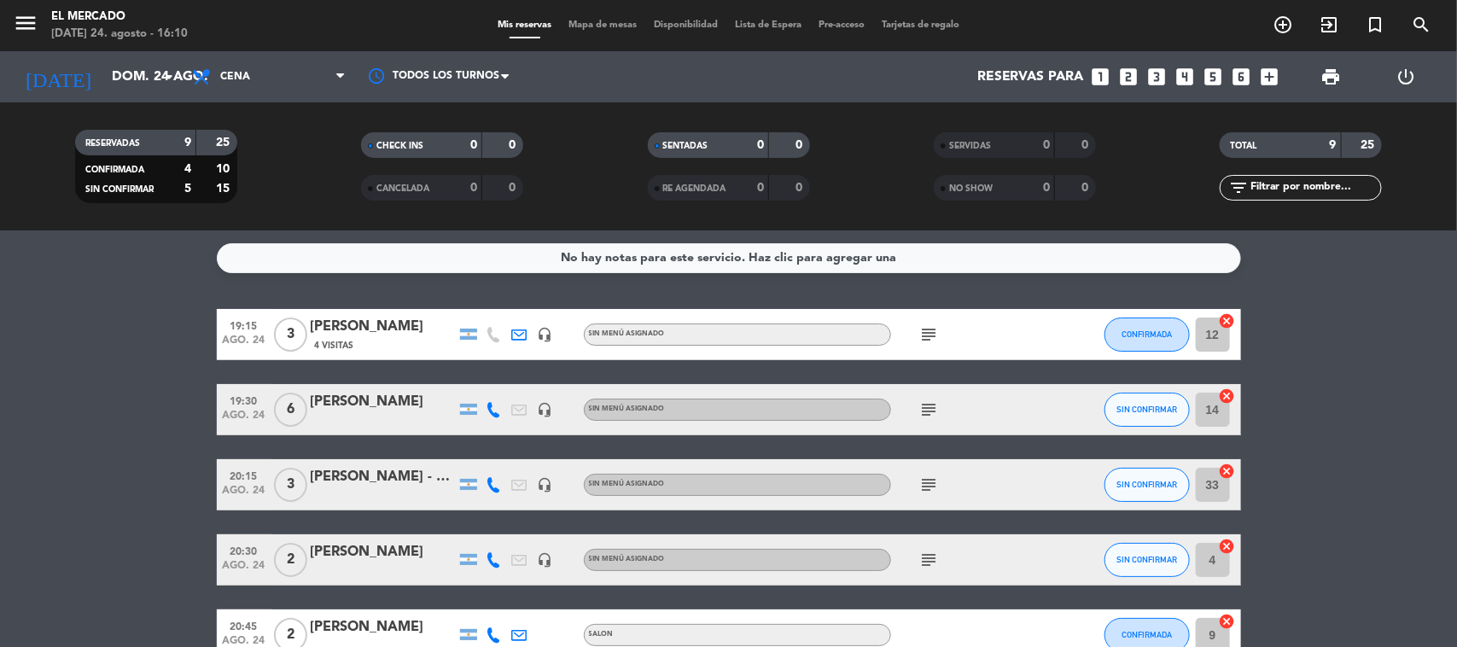
click at [932, 493] on icon "subject" at bounding box center [930, 485] width 20 height 20
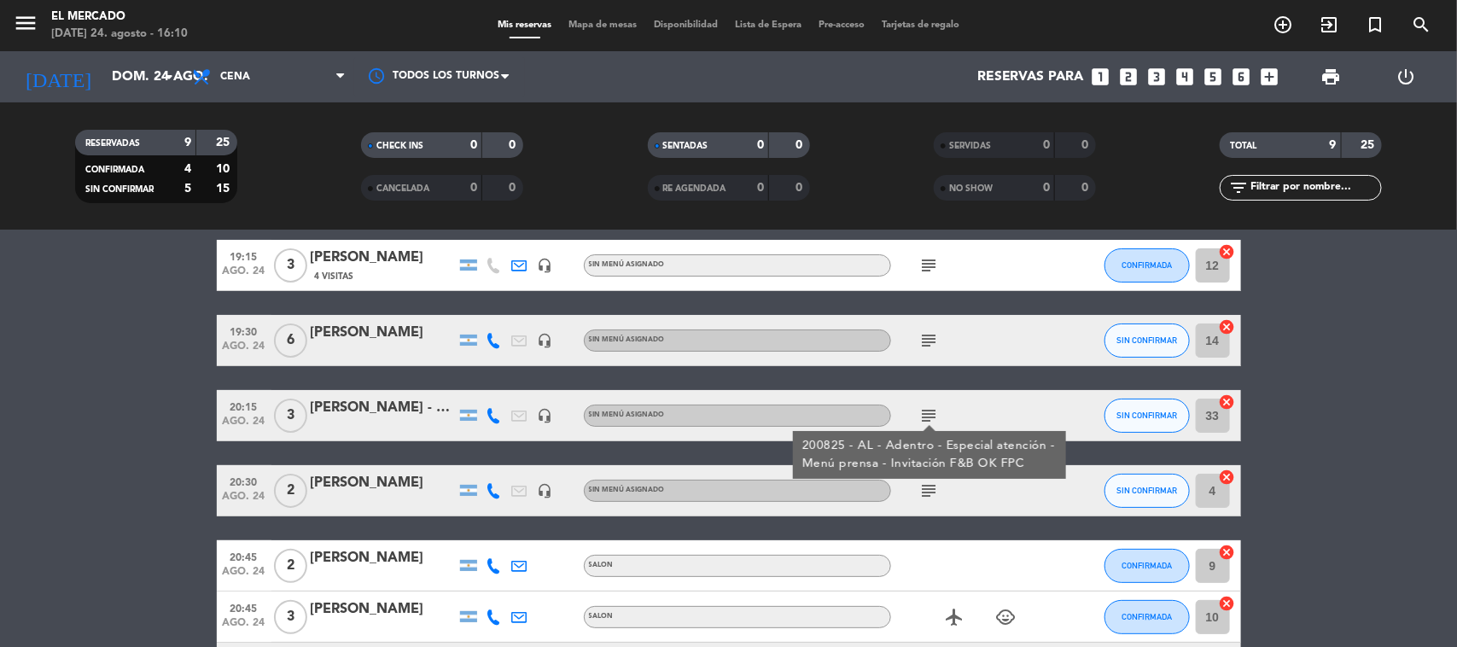
scroll to position [107, 0]
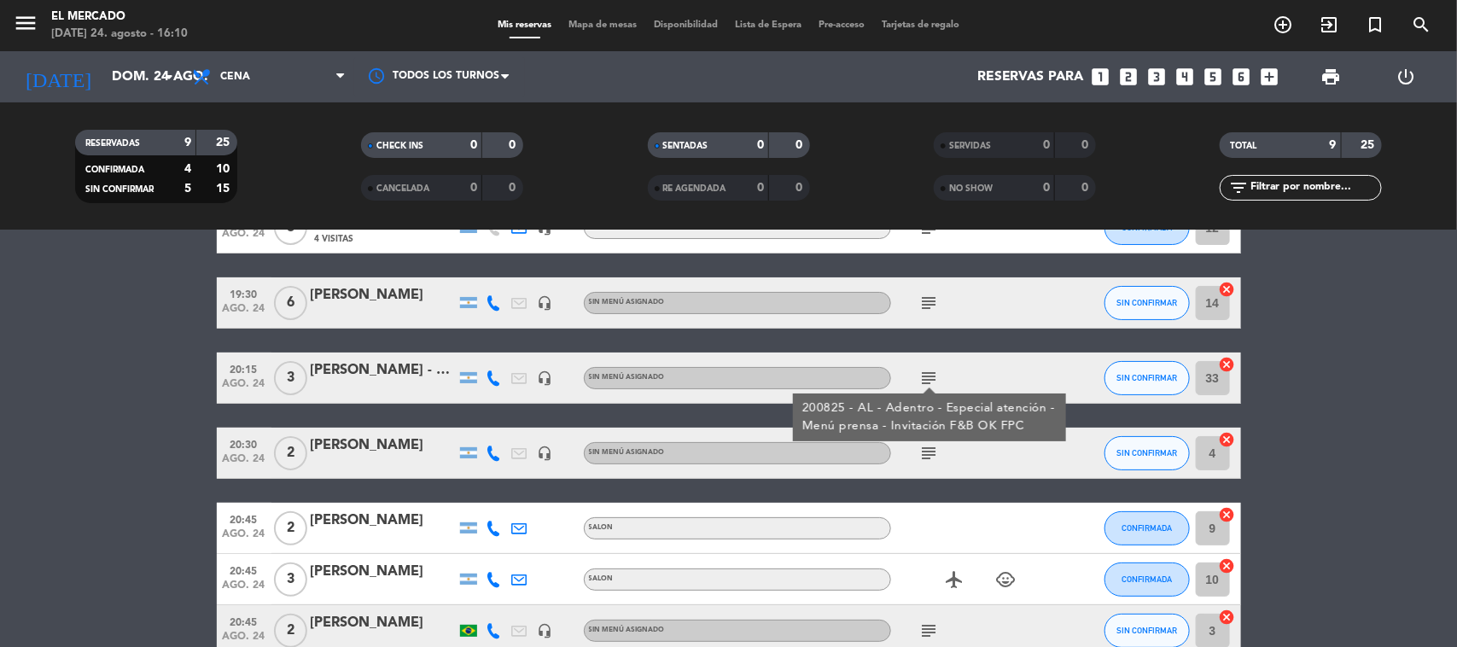
click at [923, 461] on icon "subject" at bounding box center [930, 453] width 20 height 20
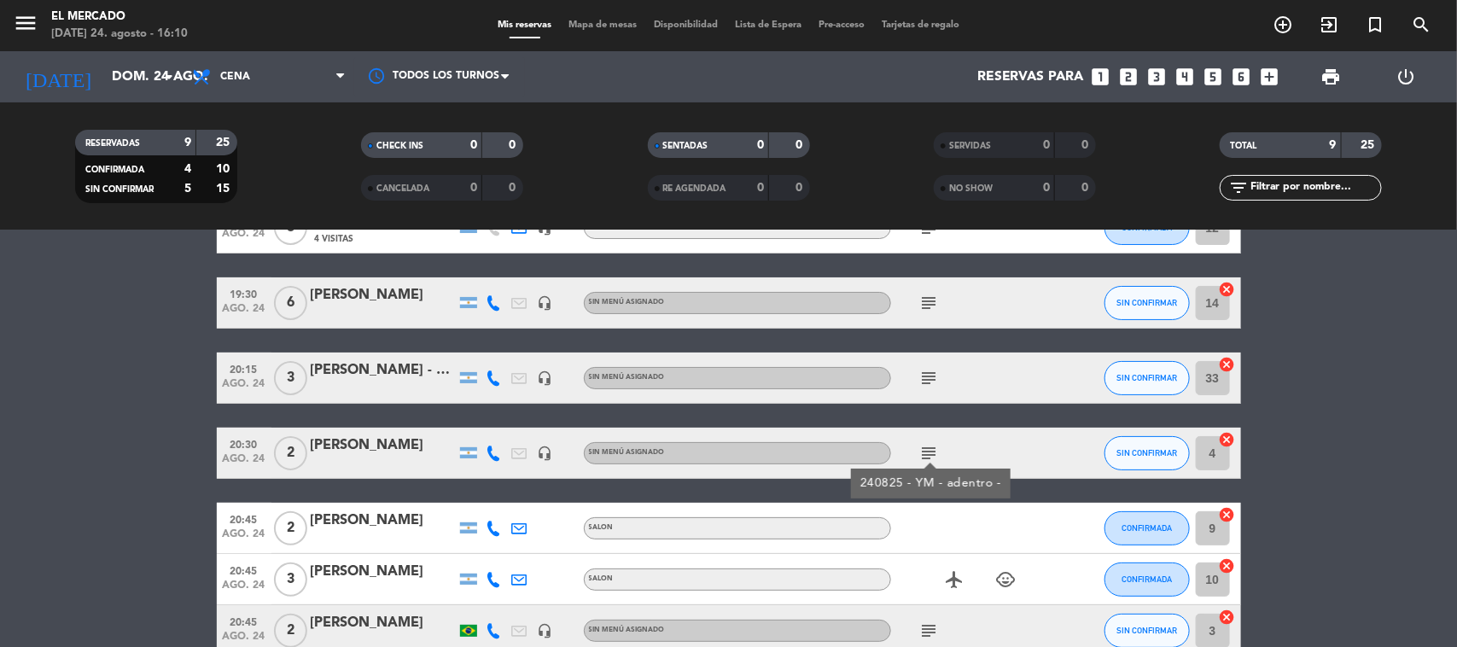
click at [925, 457] on icon "subject" at bounding box center [930, 453] width 20 height 20
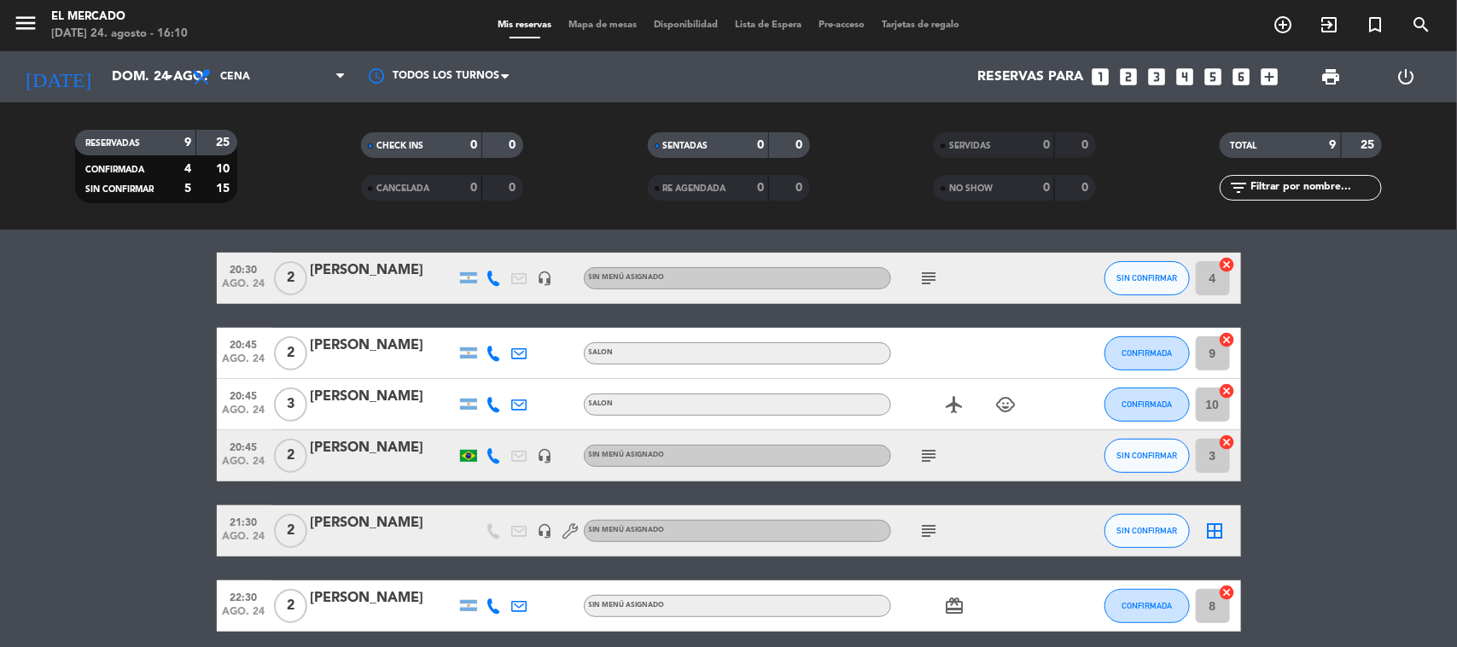
scroll to position [320, 0]
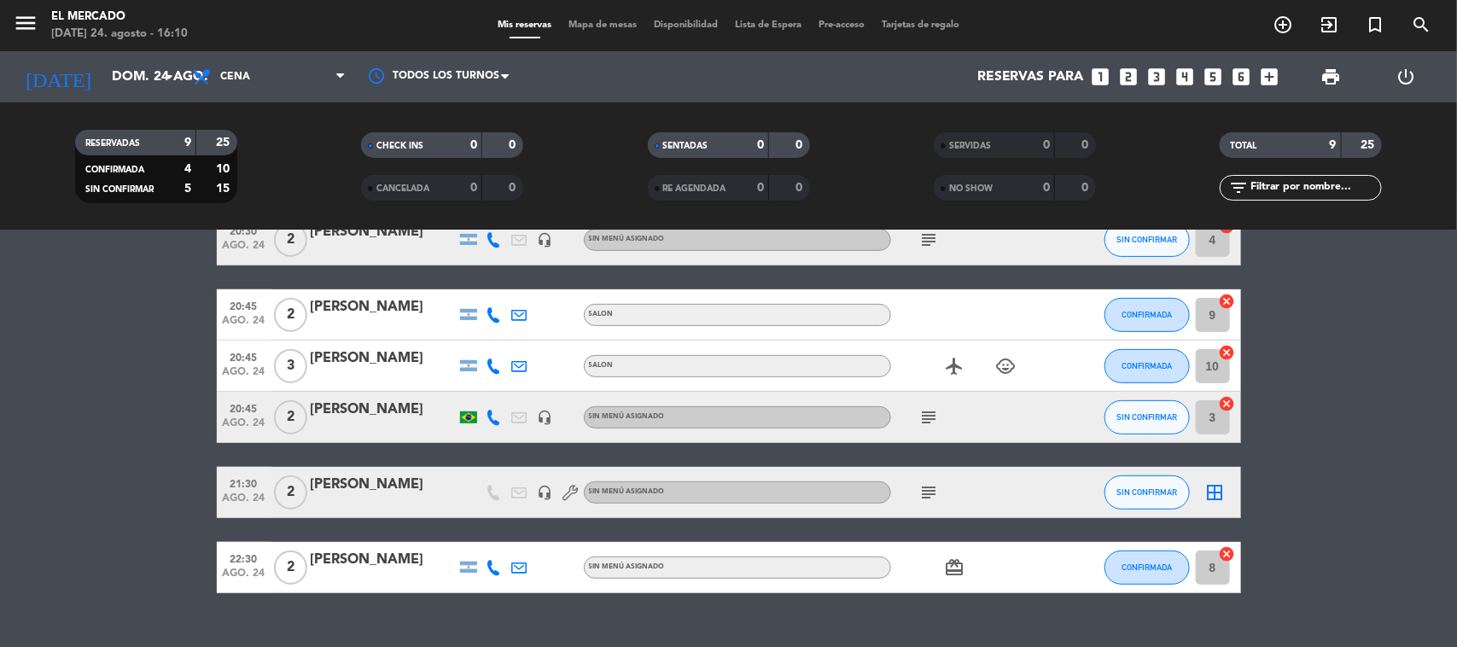
click at [931, 419] on icon "subject" at bounding box center [930, 417] width 20 height 20
click at [936, 489] on icon "subject" at bounding box center [930, 492] width 20 height 20
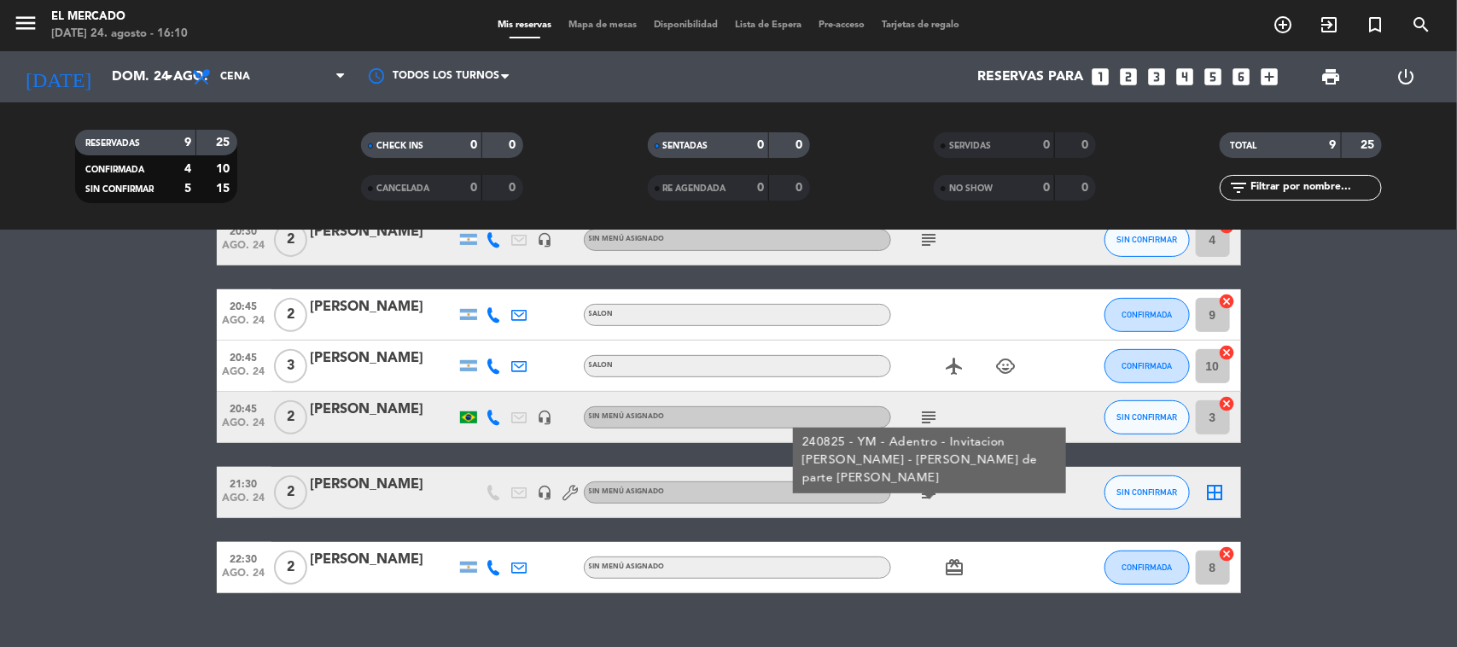
click at [937, 485] on icon "subject" at bounding box center [930, 492] width 20 height 20
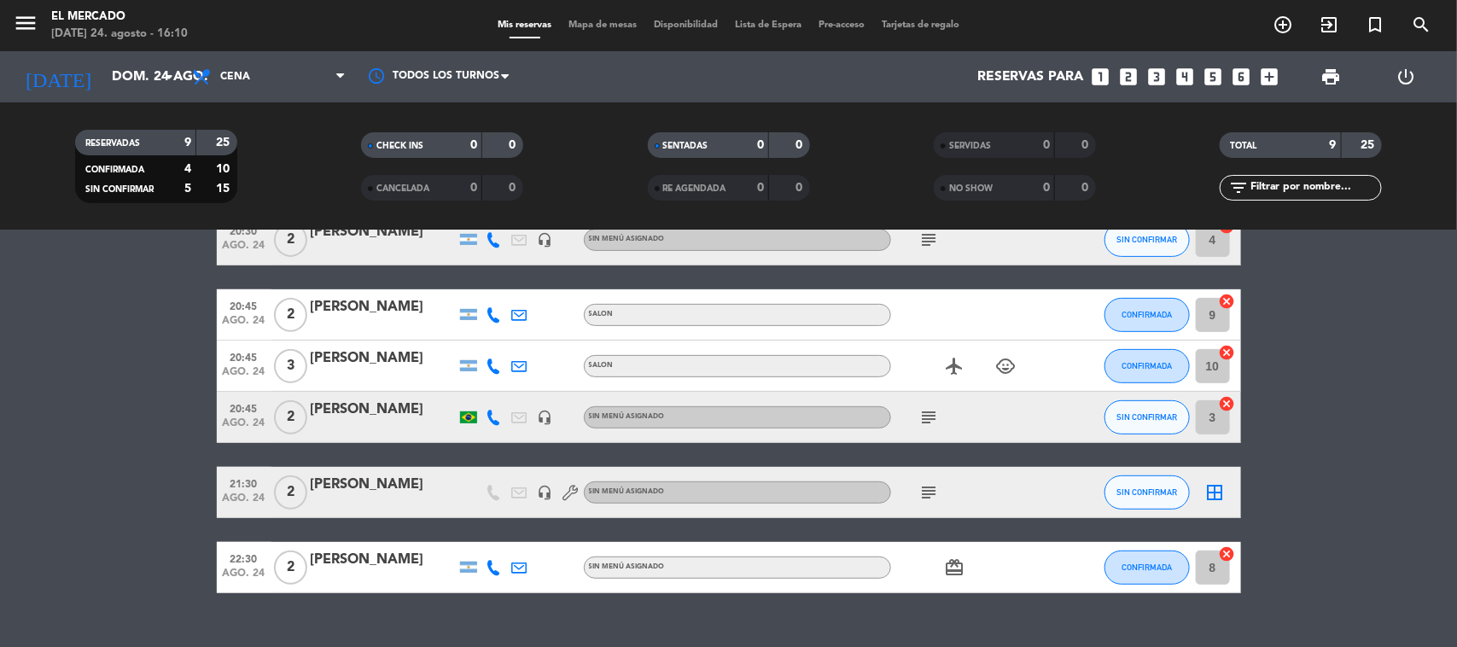
click at [955, 566] on icon "card_giftcard" at bounding box center [955, 568] width 20 height 20
click at [933, 421] on icon "subject" at bounding box center [930, 417] width 20 height 20
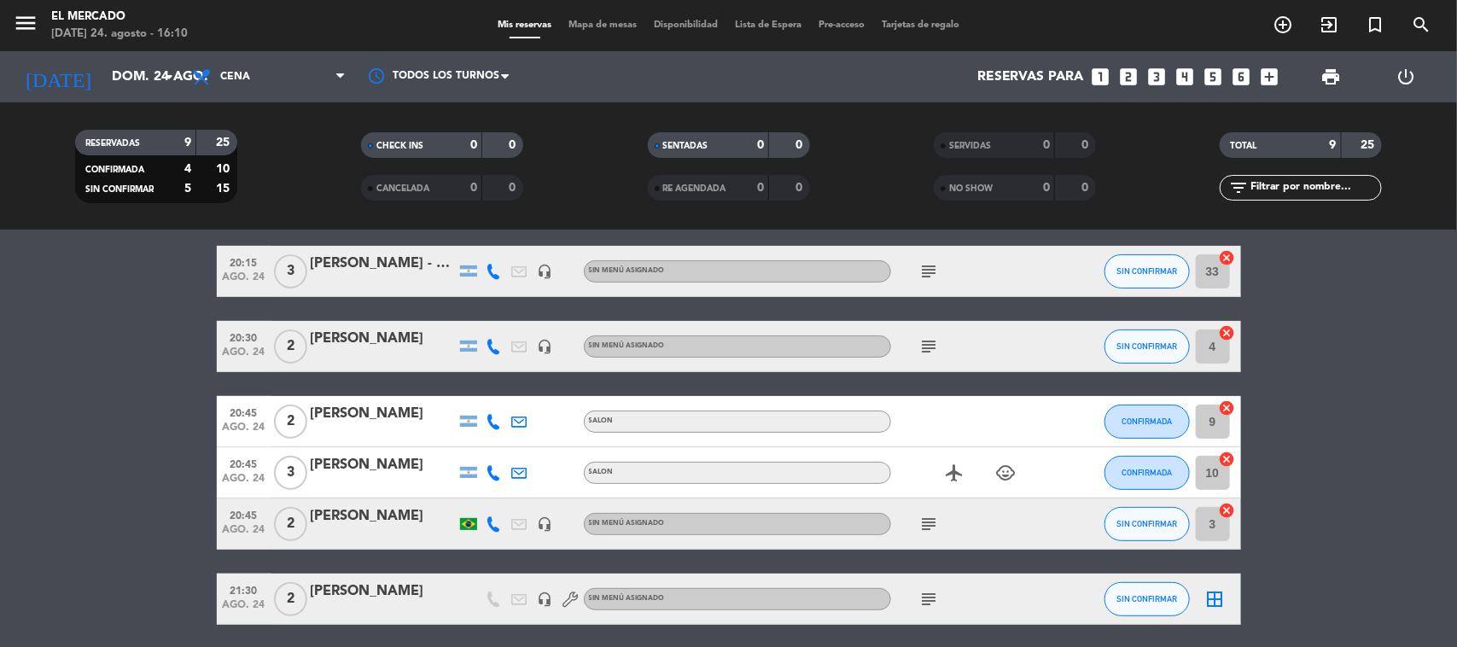
scroll to position [107, 0]
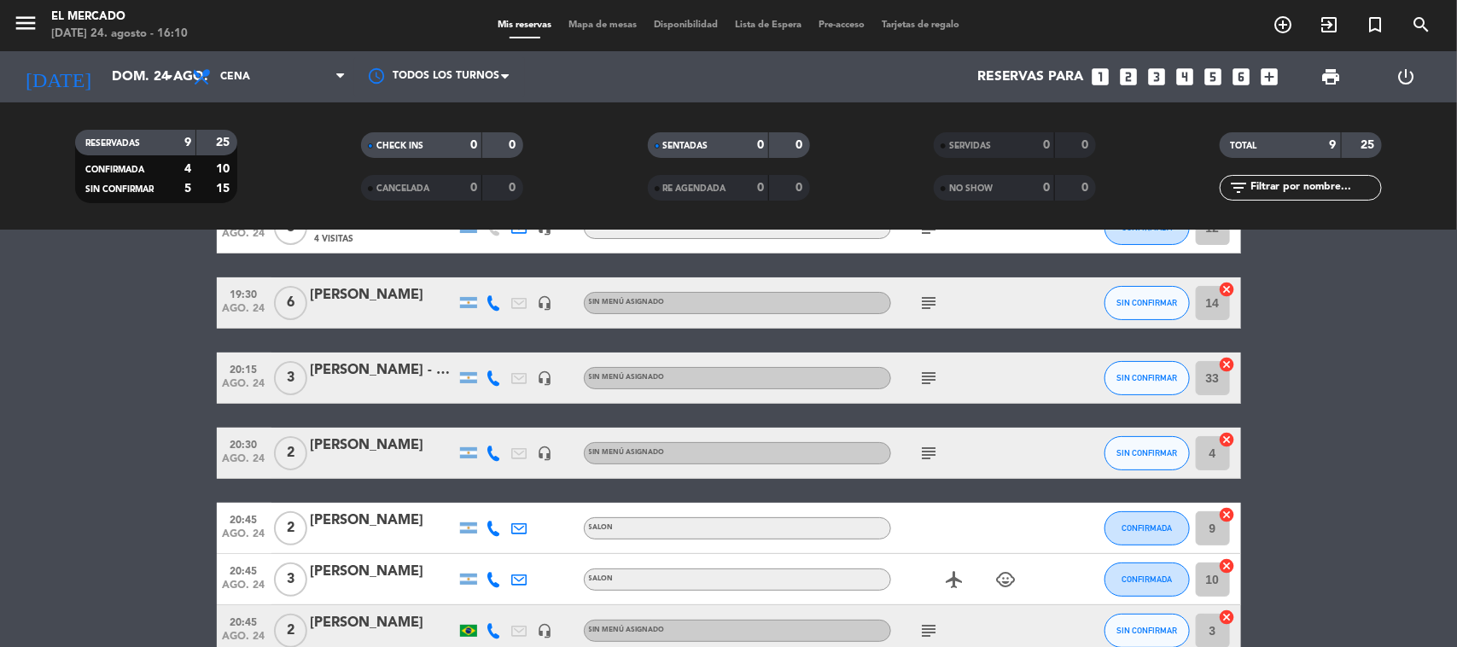
click at [935, 443] on icon "subject" at bounding box center [930, 453] width 20 height 20
click at [931, 382] on icon "subject" at bounding box center [930, 378] width 20 height 20
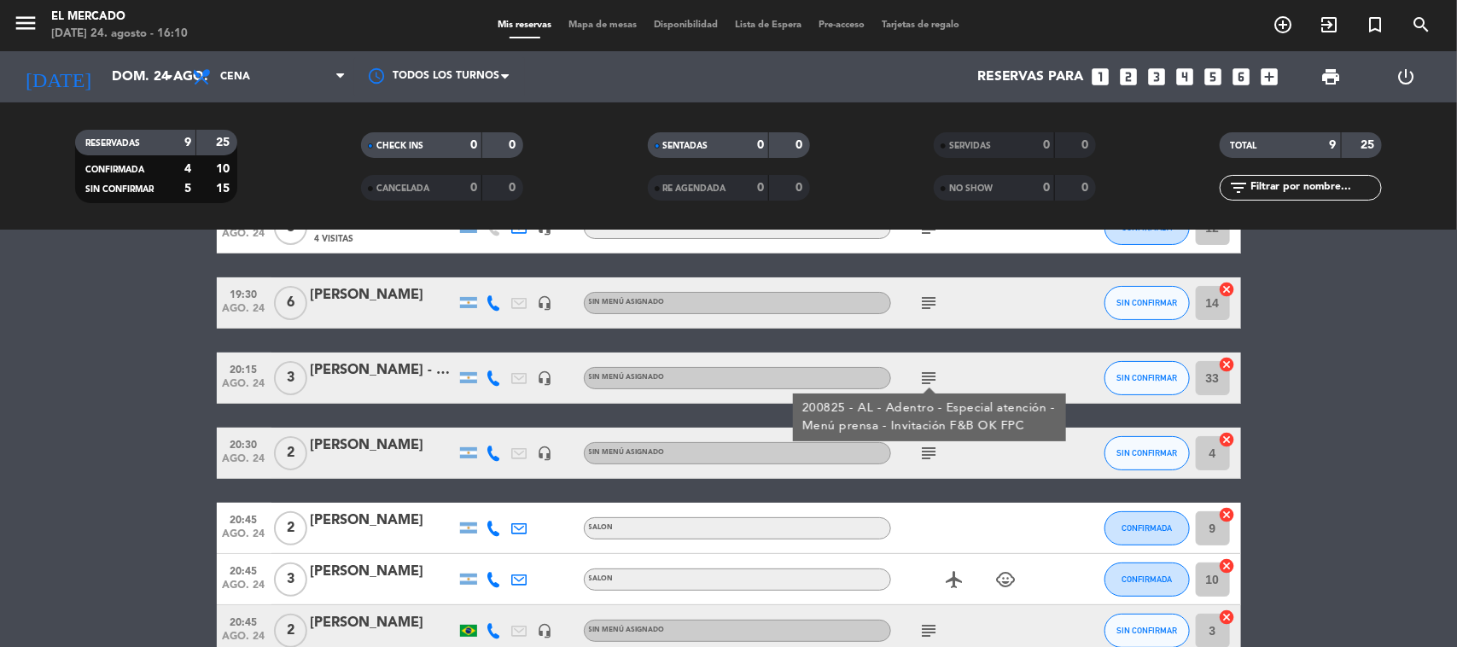
click at [931, 382] on icon "subject" at bounding box center [930, 378] width 20 height 20
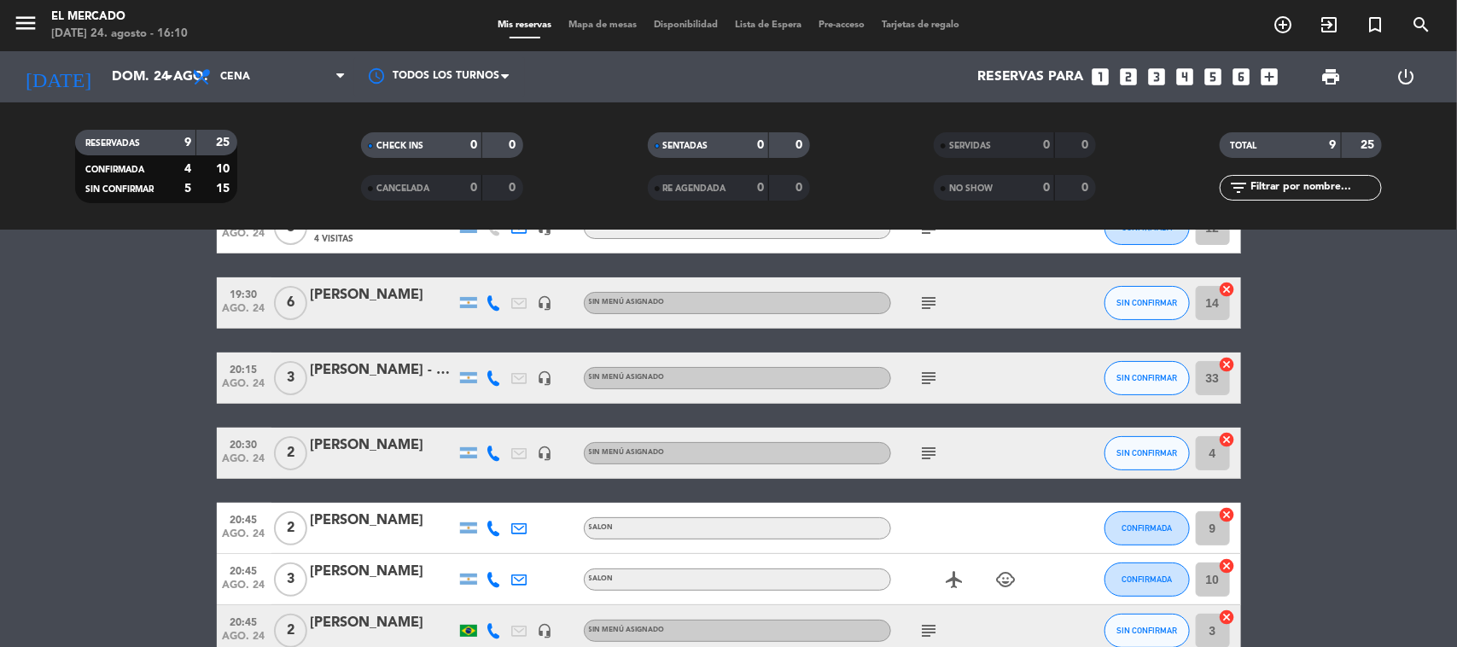
click at [927, 380] on icon "subject" at bounding box center [930, 378] width 20 height 20
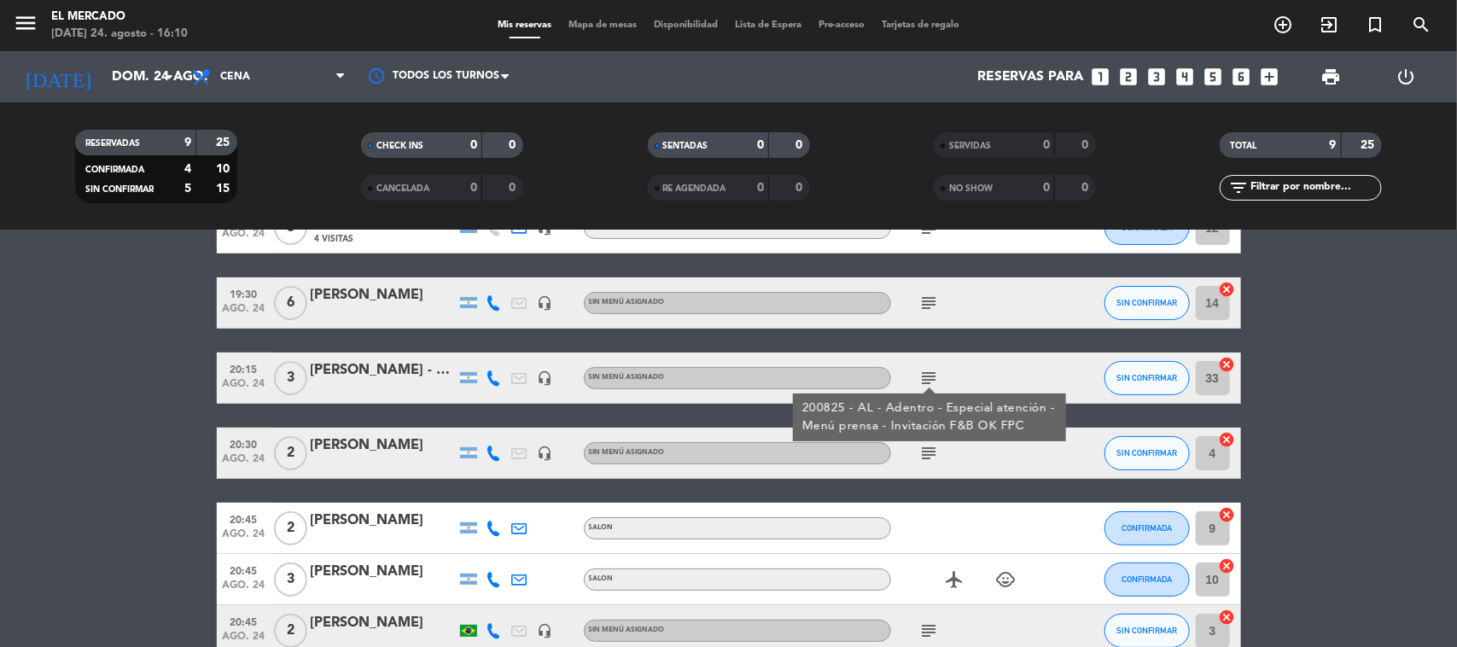
click at [953, 373] on div "subject 200825 - AL - Adentro - Especial atención - Menú prensa - Invitación F&…" at bounding box center [968, 378] width 154 height 50
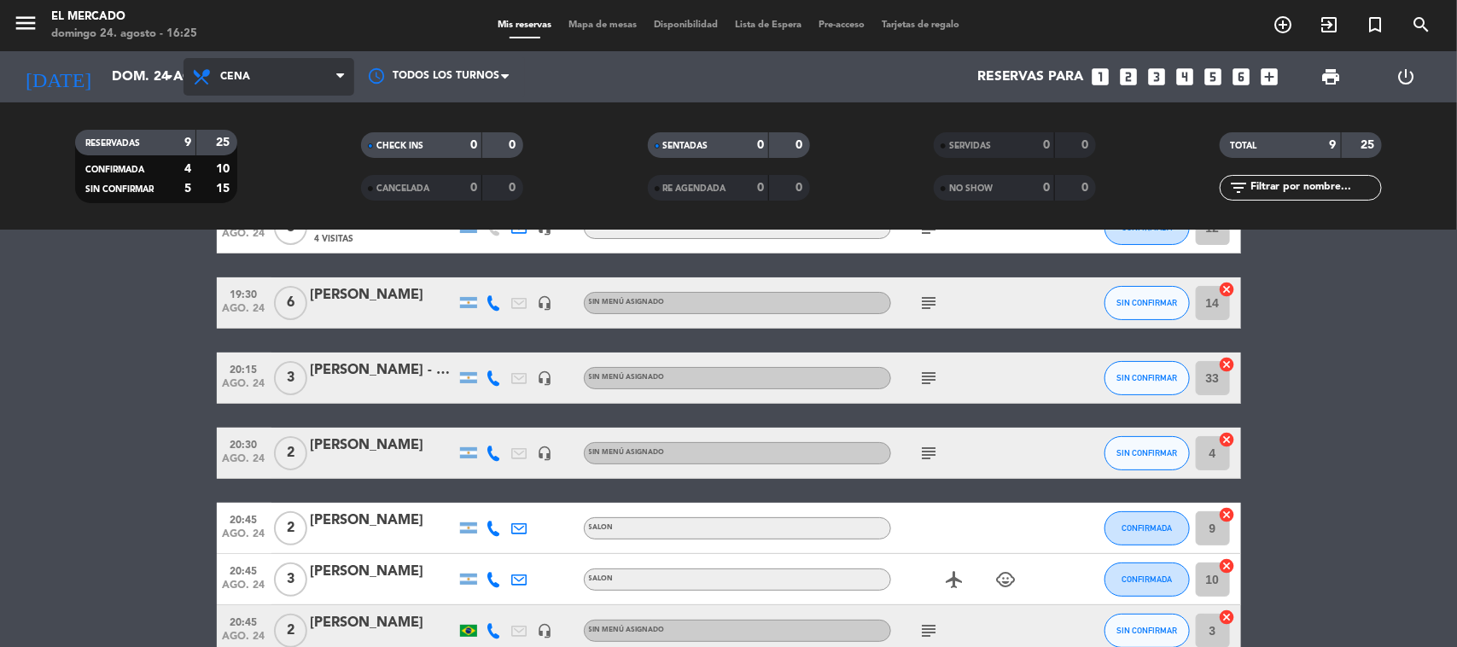
click at [329, 65] on span "Cena" at bounding box center [269, 77] width 171 height 38
click at [265, 199] on div "menu El [PERSON_NAME][DATE] 24. agosto - 16:25 Mis reservas Mapa de mesas Dispo…" at bounding box center [728, 115] width 1457 height 231
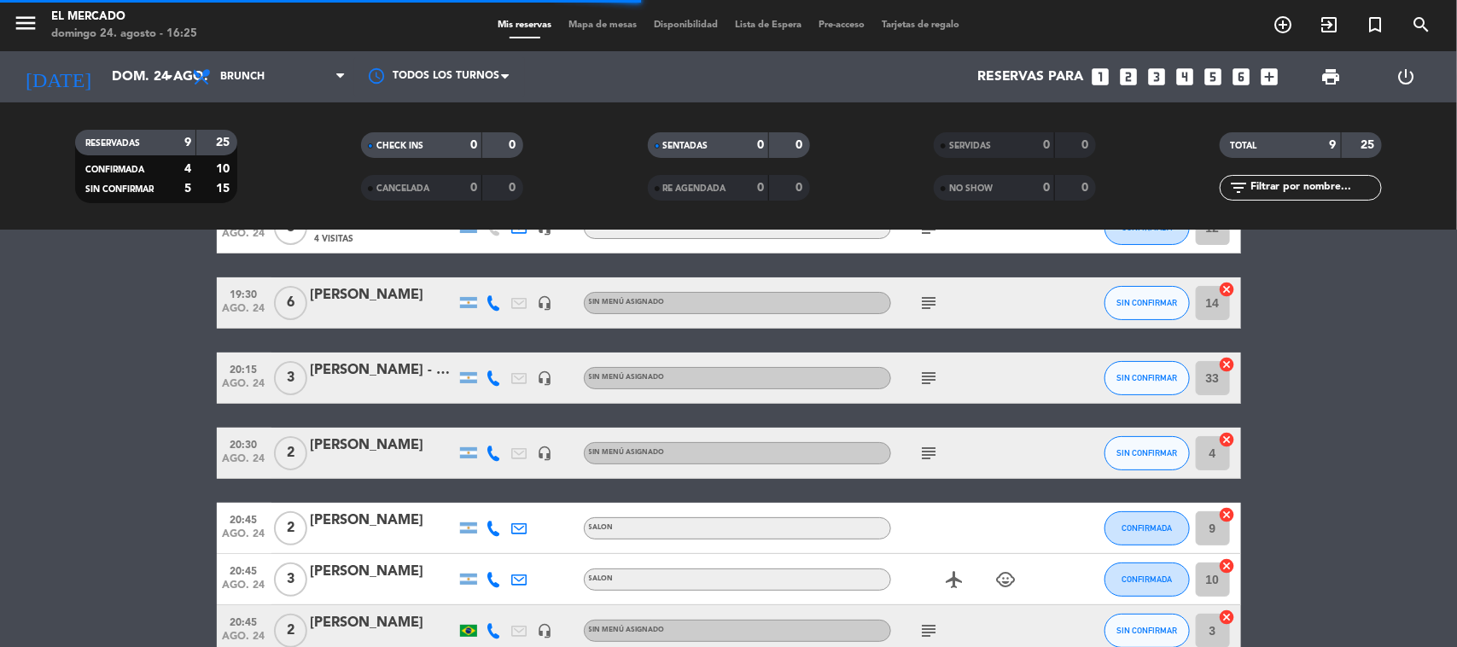
scroll to position [0, 0]
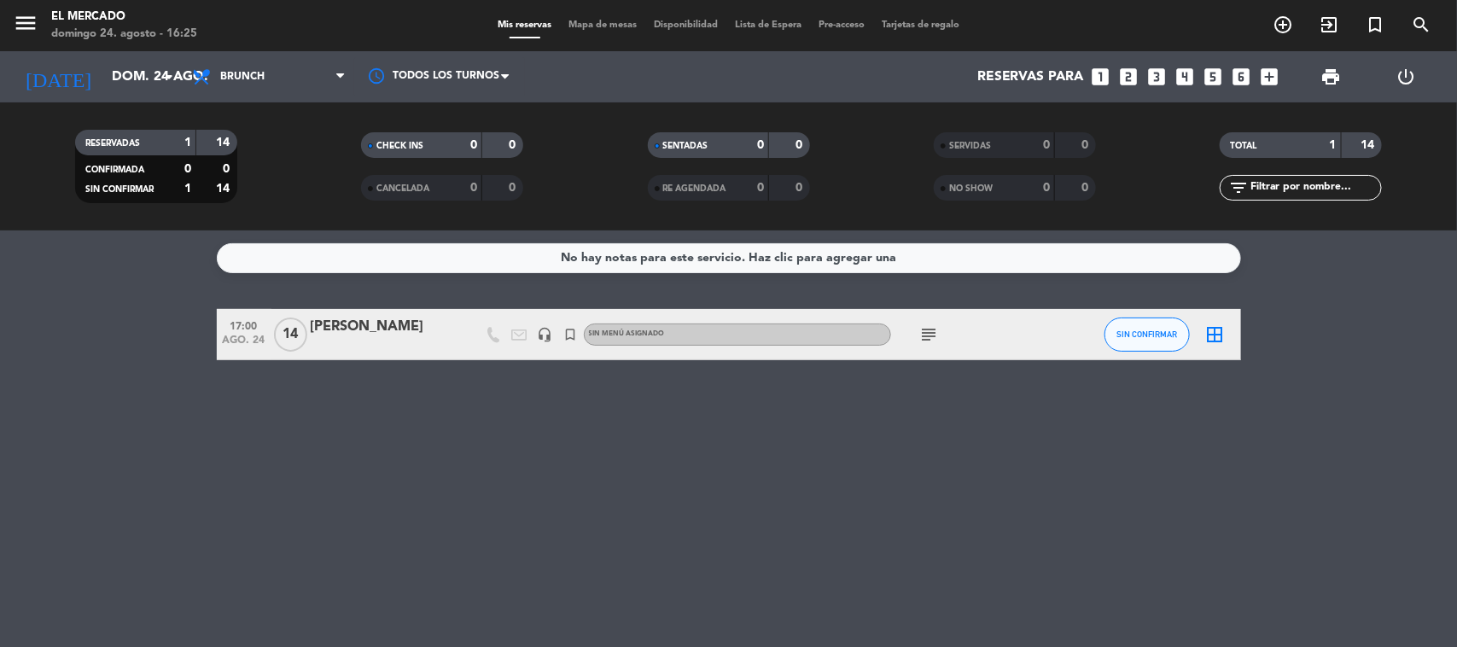
click at [936, 326] on icon "subject" at bounding box center [930, 334] width 20 height 20
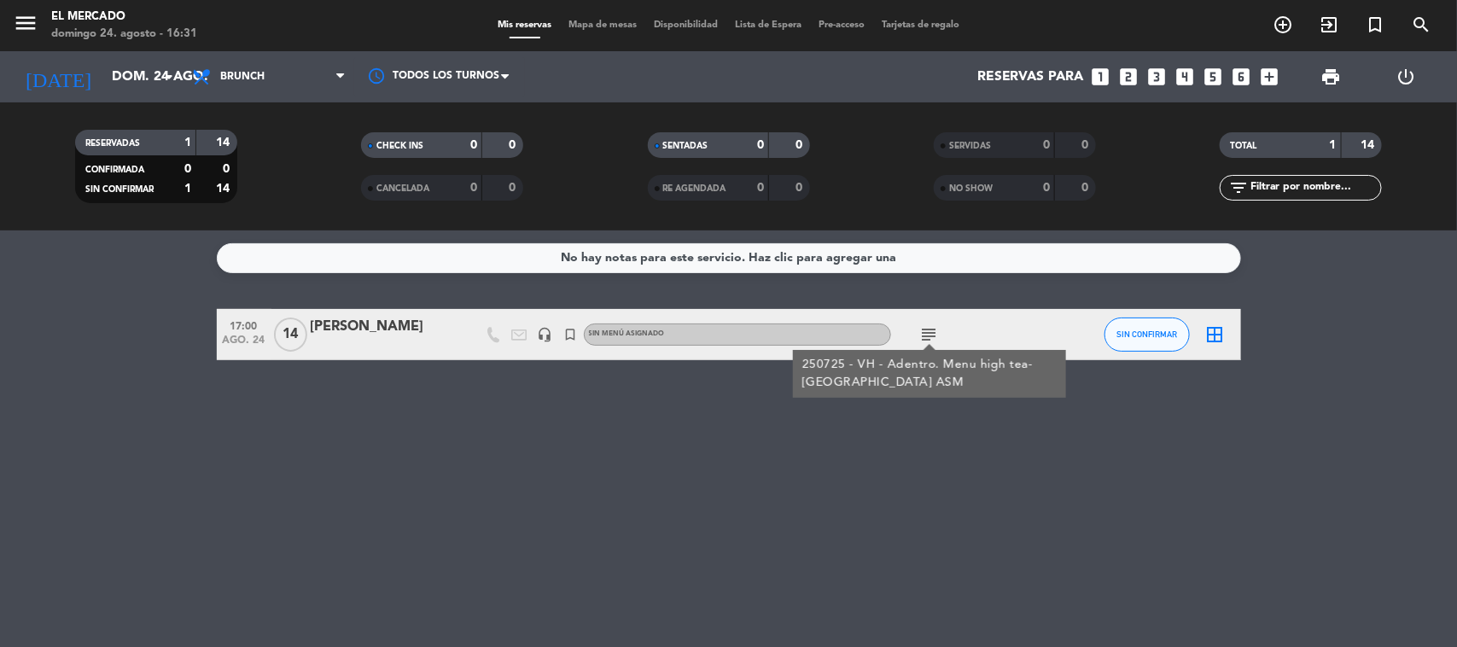
drag, startPoint x: 562, startPoint y: 489, endPoint x: 698, endPoint y: 168, distance: 348.5
click at [564, 476] on div "No hay notas para este servicio. Haz clic para agregar una 17:00 [DATE] [PERSON…" at bounding box center [728, 439] width 1457 height 417
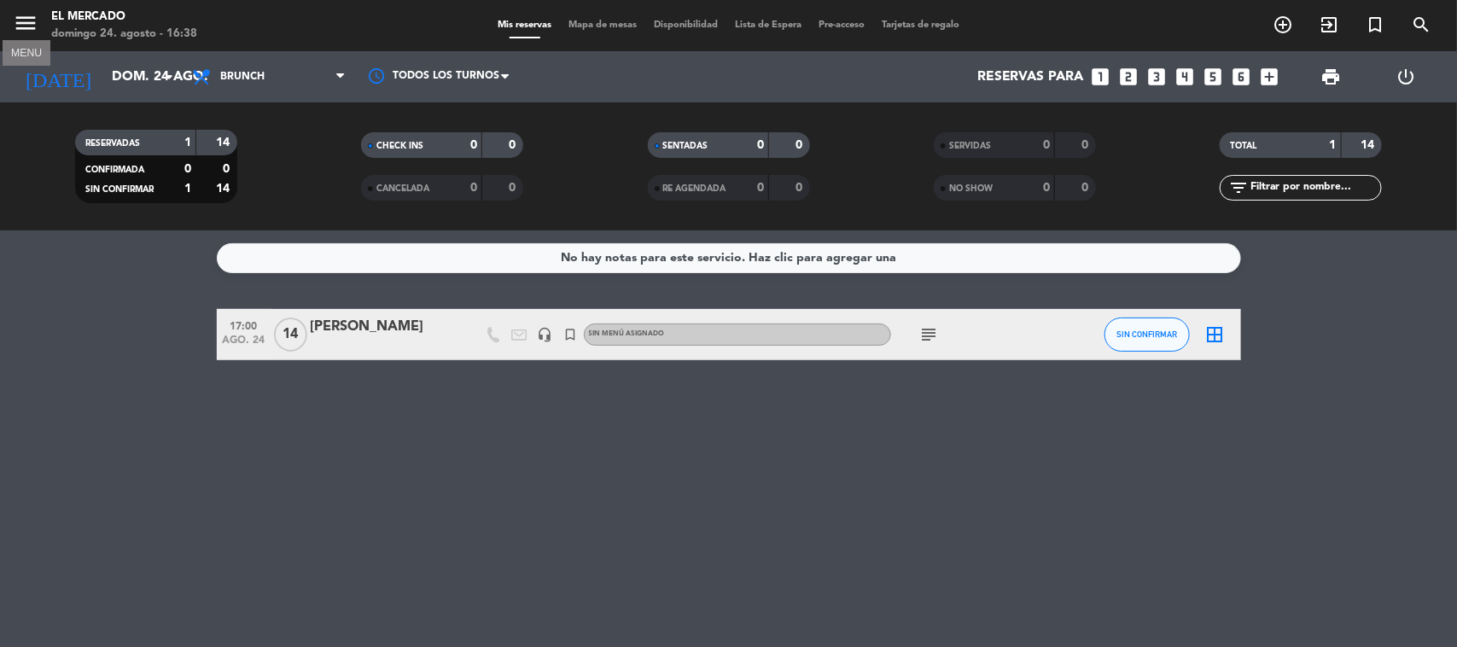
click at [28, 21] on icon "menu" at bounding box center [26, 23] width 26 height 26
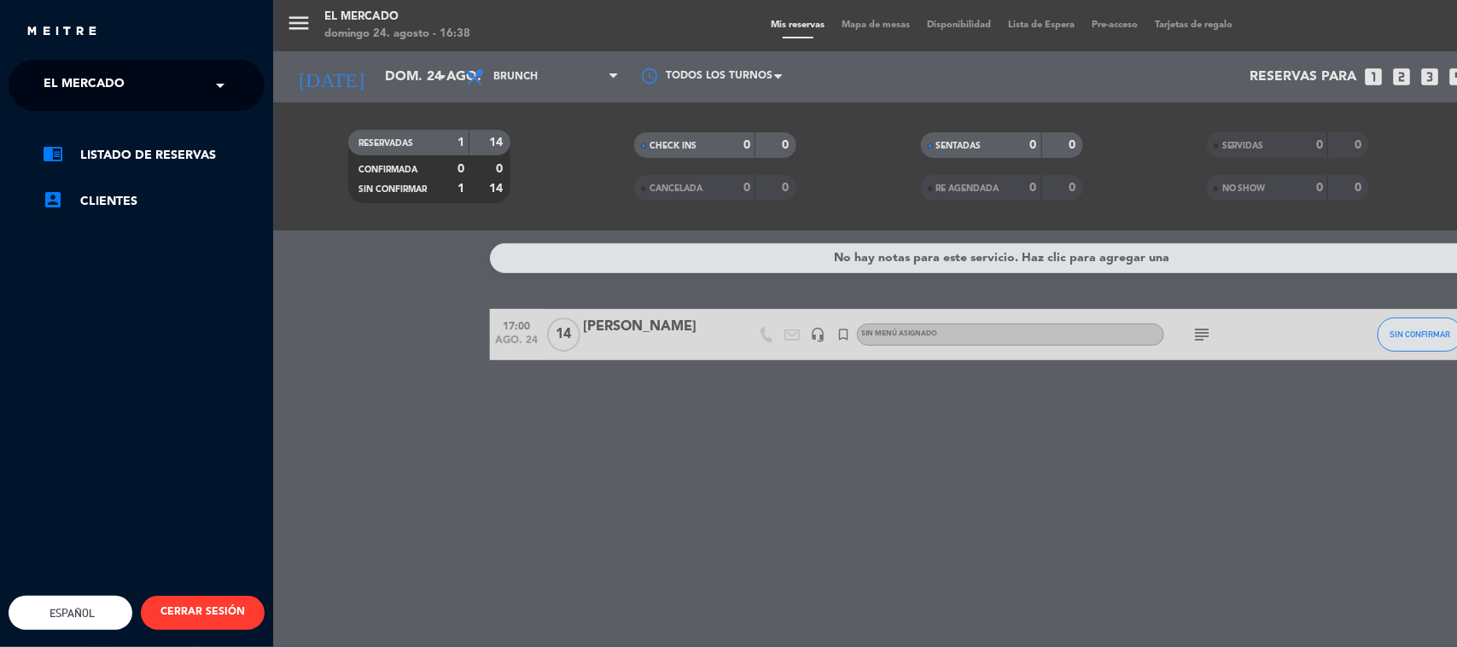
click at [210, 77] on span at bounding box center [224, 85] width 29 height 36
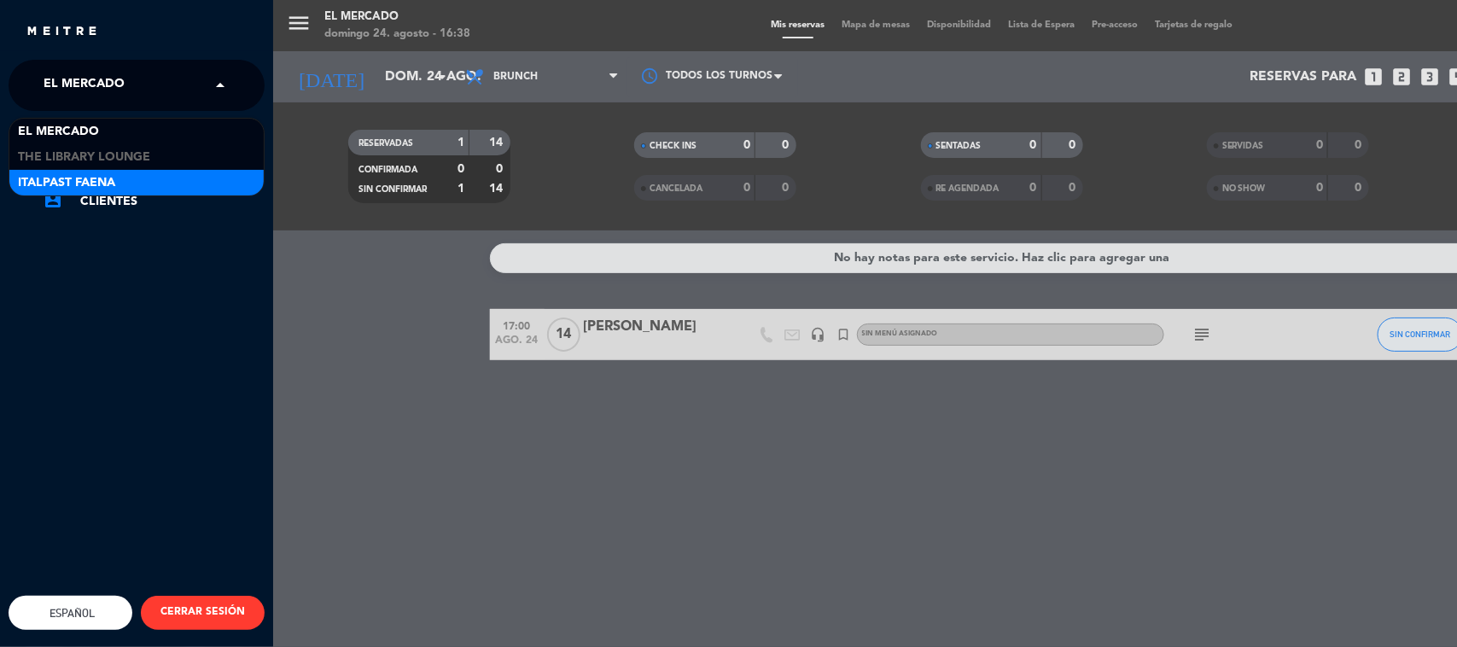
drag, startPoint x: 185, startPoint y: 181, endPoint x: 199, endPoint y: 180, distance: 13.7
click at [199, 180] on div "Italpast Faena" at bounding box center [136, 183] width 254 height 26
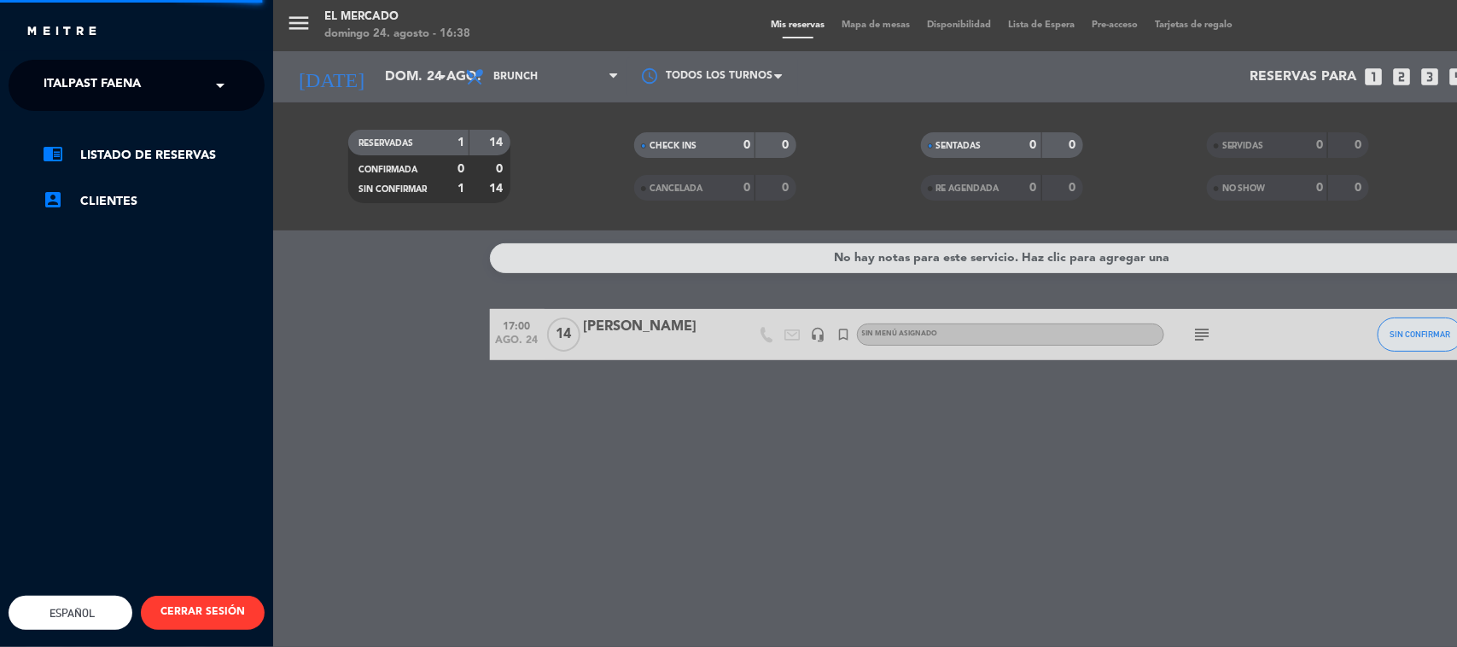
click at [199, 180] on ul "chrome_reader_mode Listado de Reservas account_box Clientes" at bounding box center [137, 178] width 256 height 67
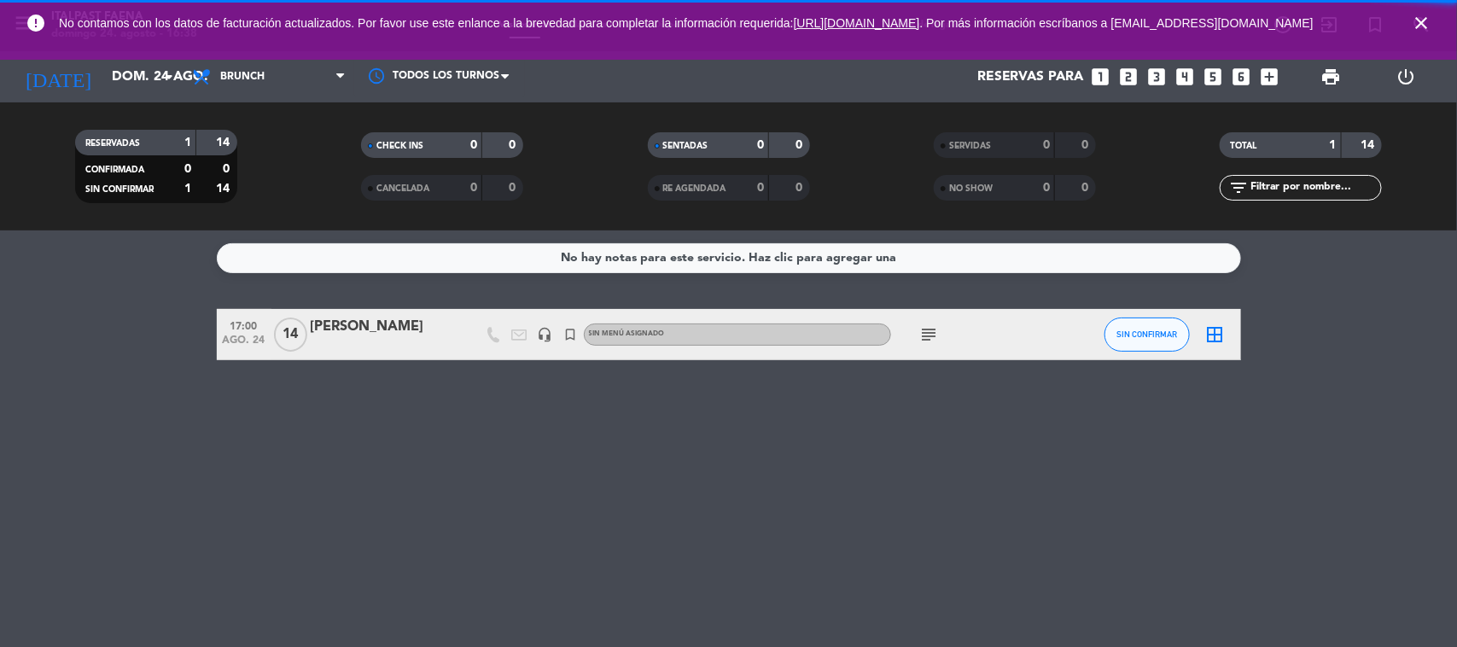
click at [198, 42] on span "No contamos con los datos de facturación actualizados. Por favor use este enlan…" at bounding box center [729, 23] width 1340 height 37
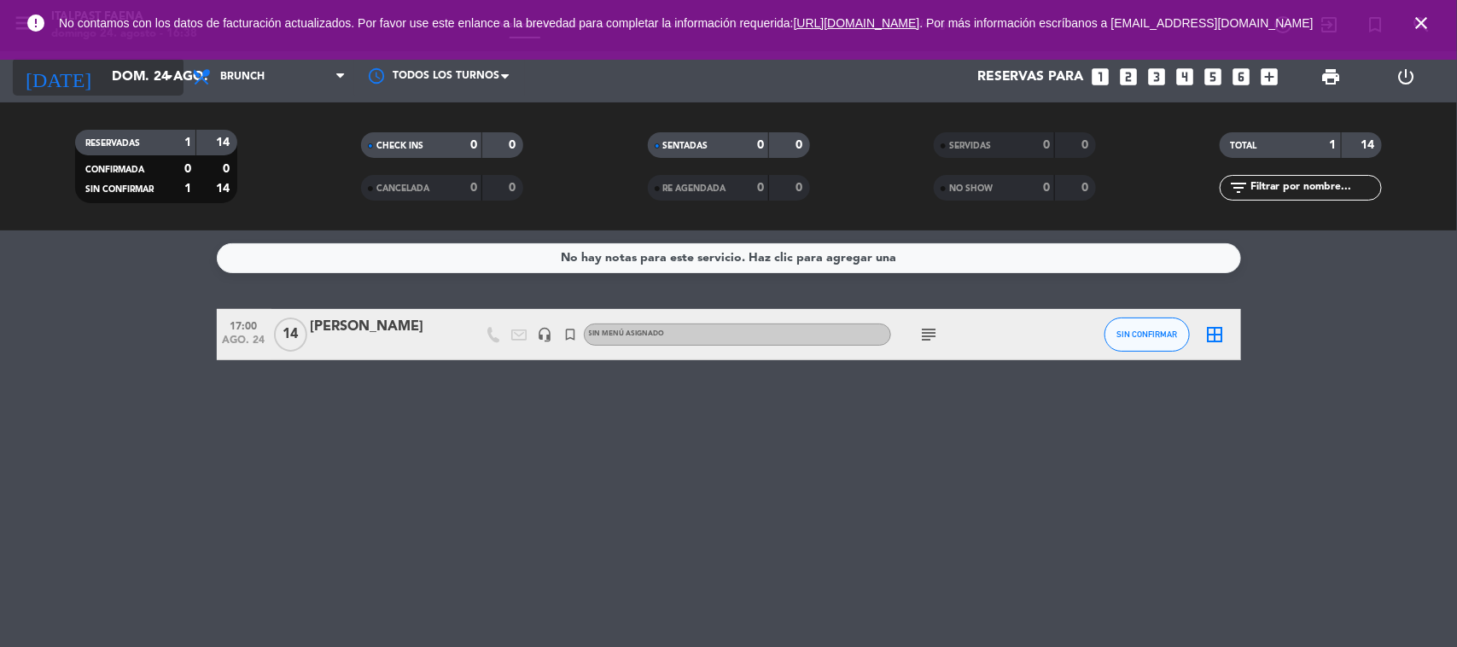
click at [135, 73] on input "dom. 24 ago." at bounding box center [193, 77] width 180 height 33
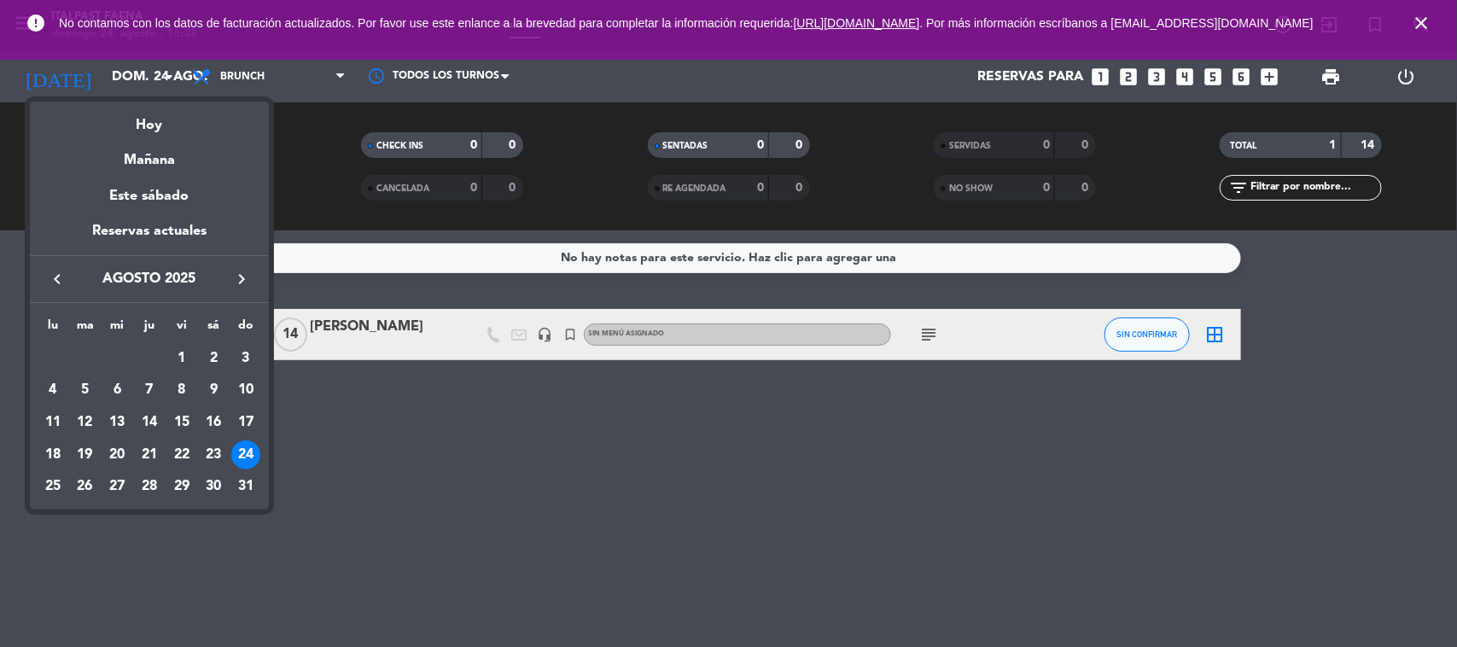
click at [280, 77] on div at bounding box center [728, 323] width 1457 height 647
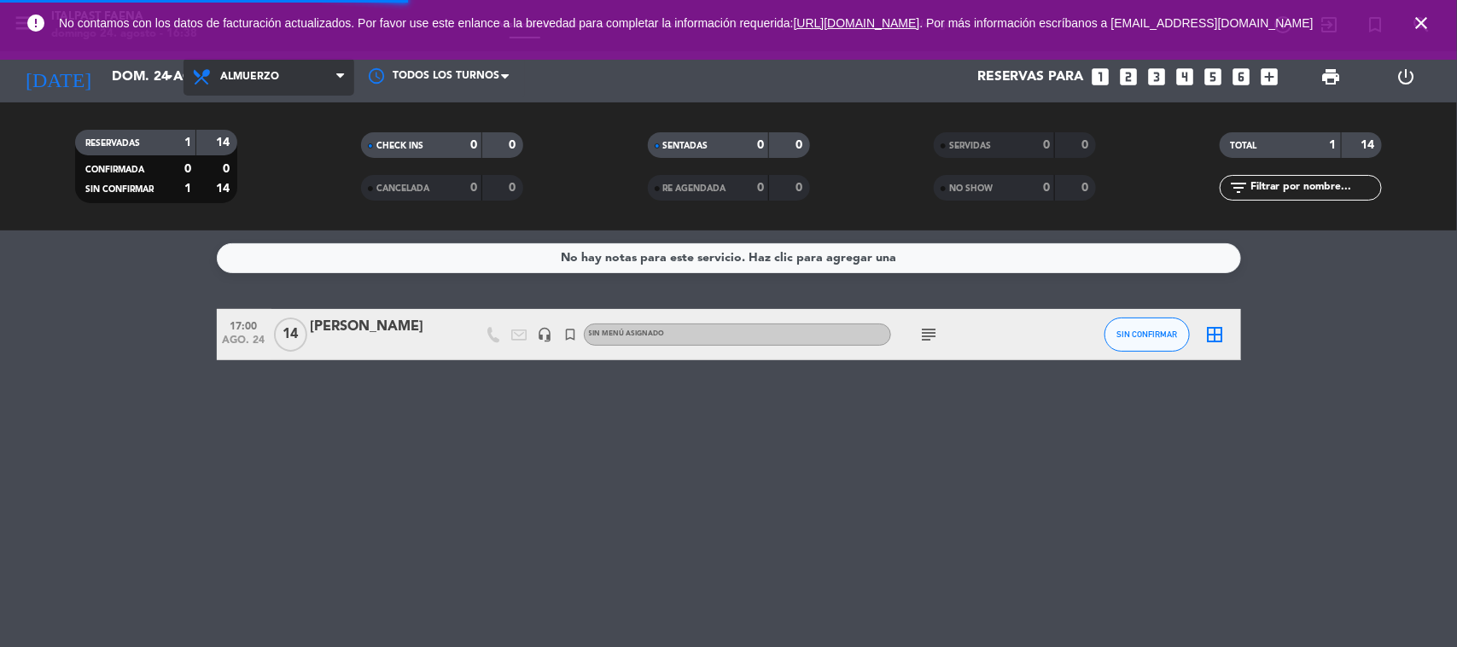
click at [240, 77] on span "Almuerzo" at bounding box center [249, 77] width 59 height 12
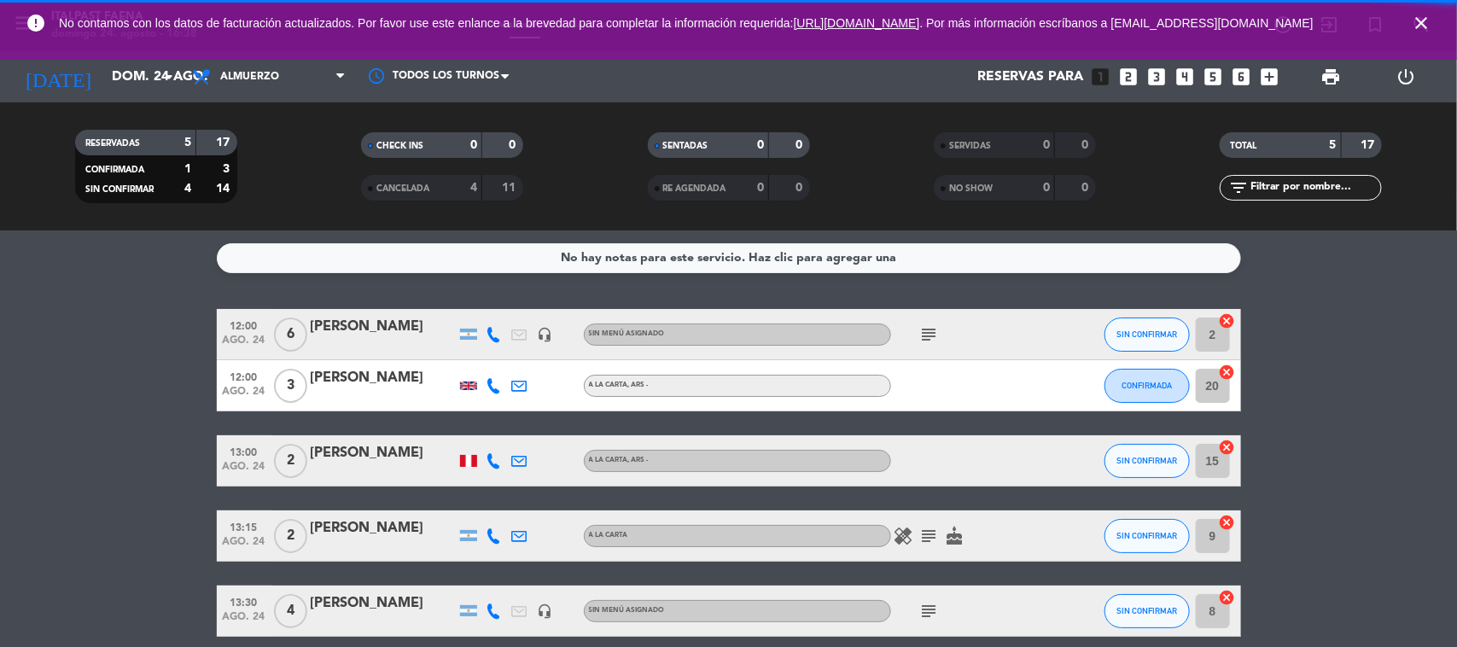
click at [270, 83] on span "Almuerzo" at bounding box center [269, 77] width 171 height 38
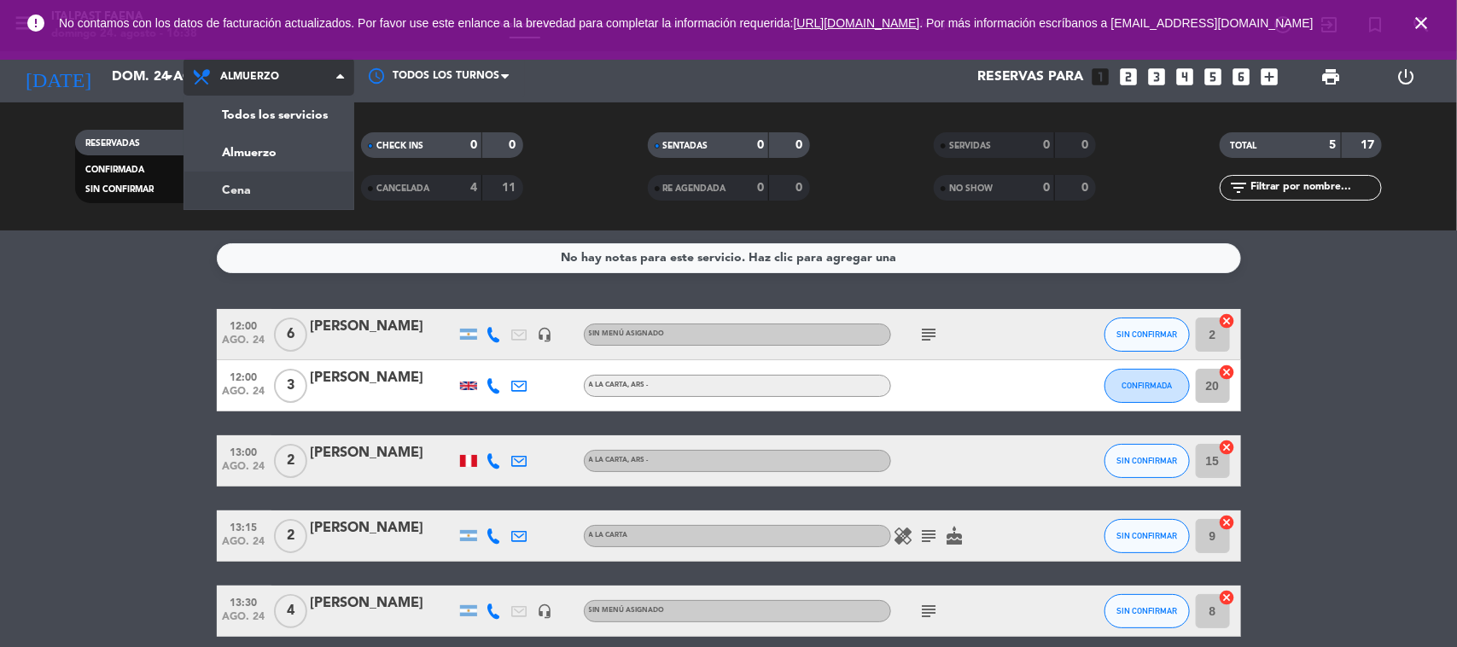
click at [259, 184] on div "menu Italpast Faena [DATE] 24. agosto - 16:38 Mis reservas Mapa de mesas Dispon…" at bounding box center [728, 115] width 1457 height 231
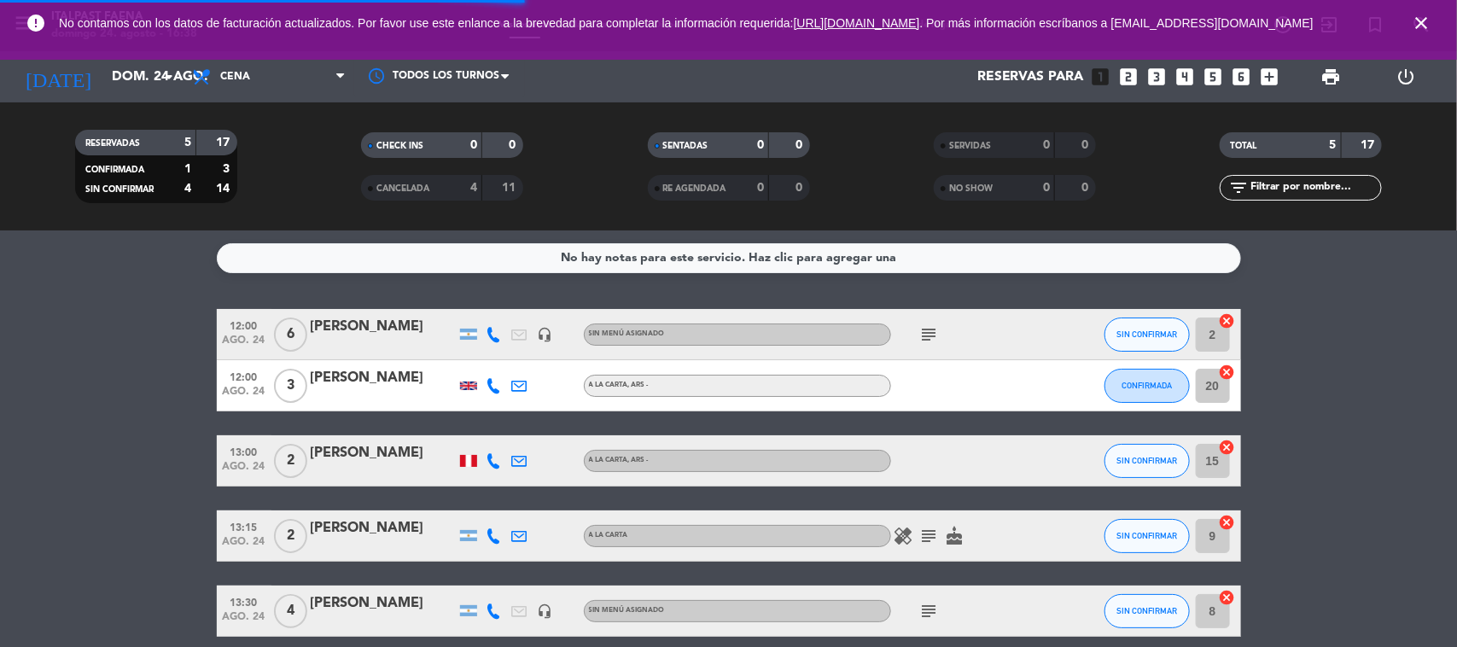
click at [1413, 19] on icon "close" at bounding box center [1421, 23] width 20 height 20
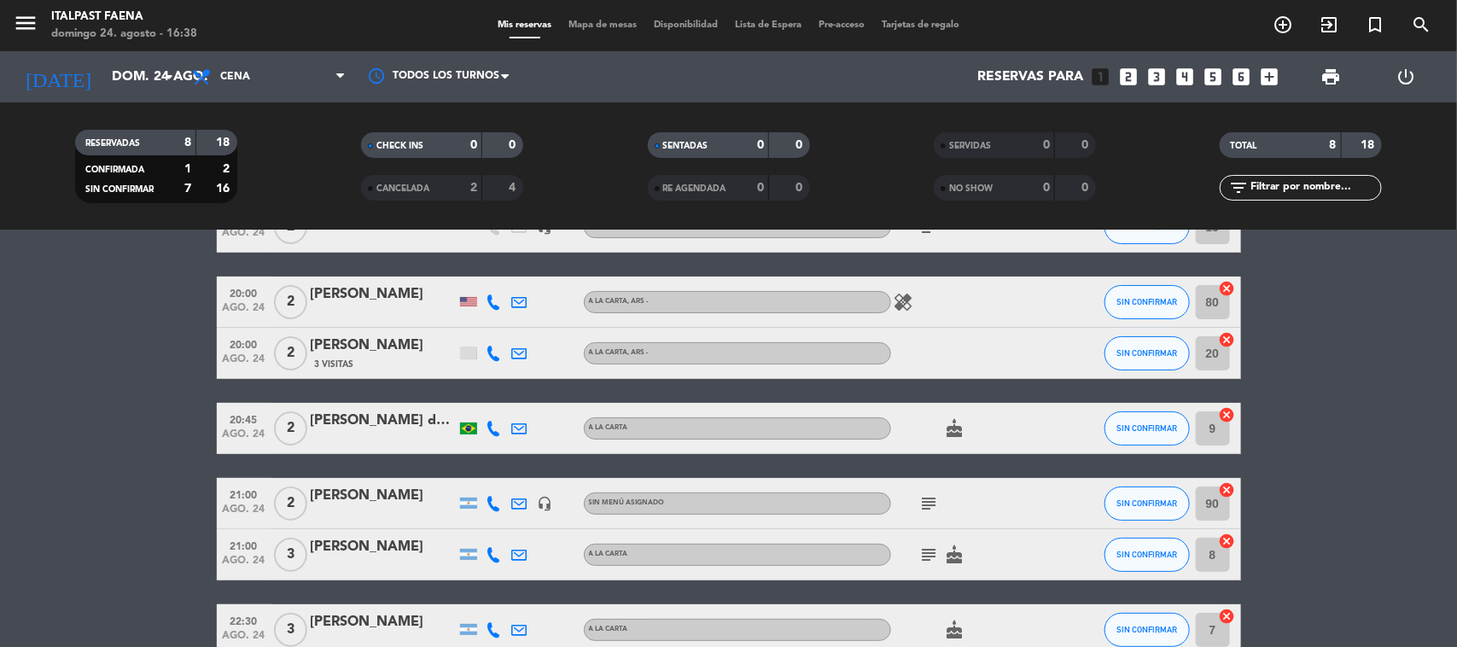
scroll to position [213, 0]
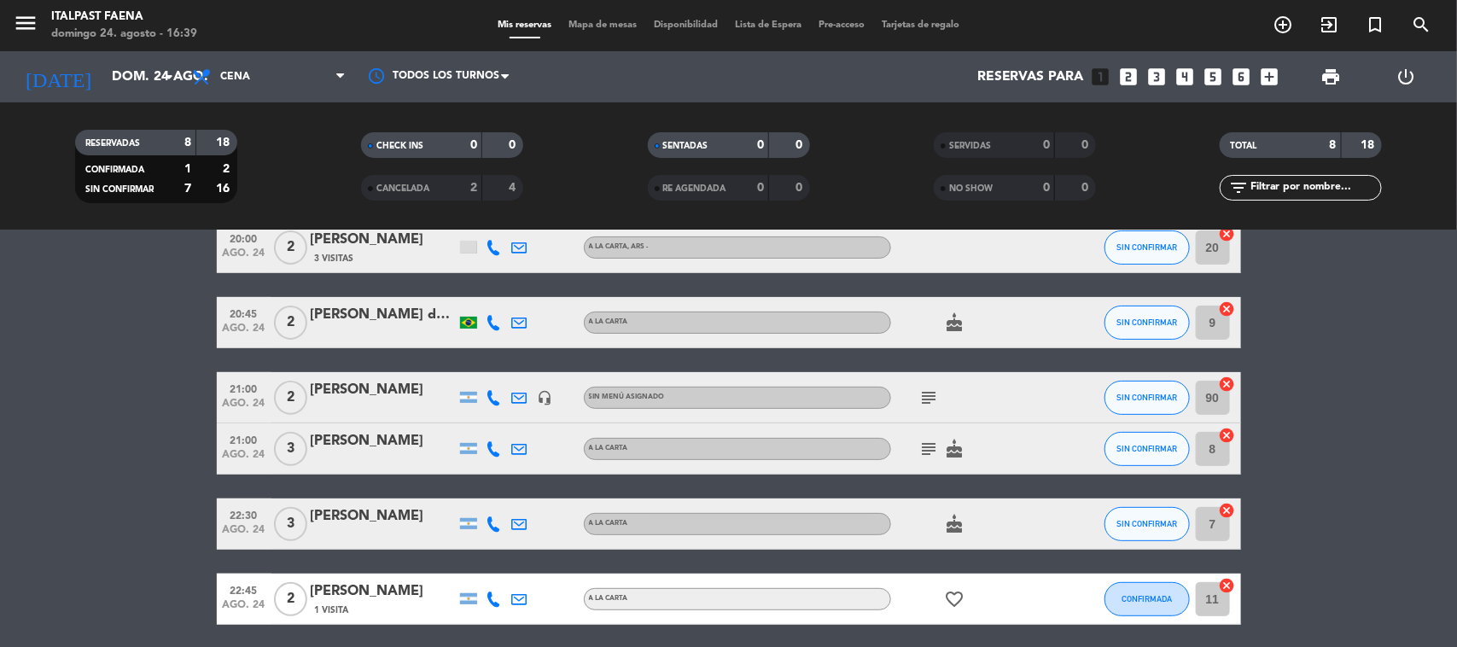
click at [166, 51] on div "[DATE] [DATE] arrow_drop_down" at bounding box center [98, 76] width 171 height 51
click at [159, 65] on input "dom. 24 ago." at bounding box center [193, 77] width 180 height 33
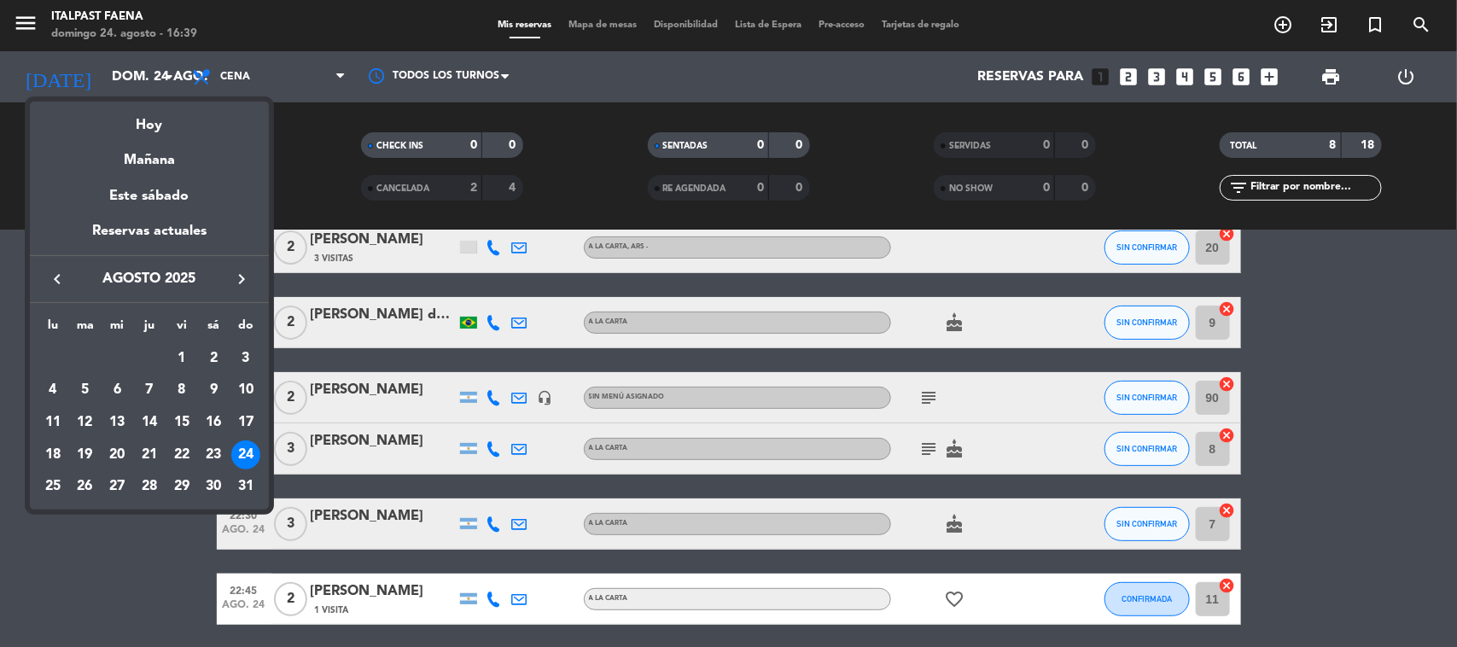
click at [26, 31] on div at bounding box center [728, 323] width 1457 height 647
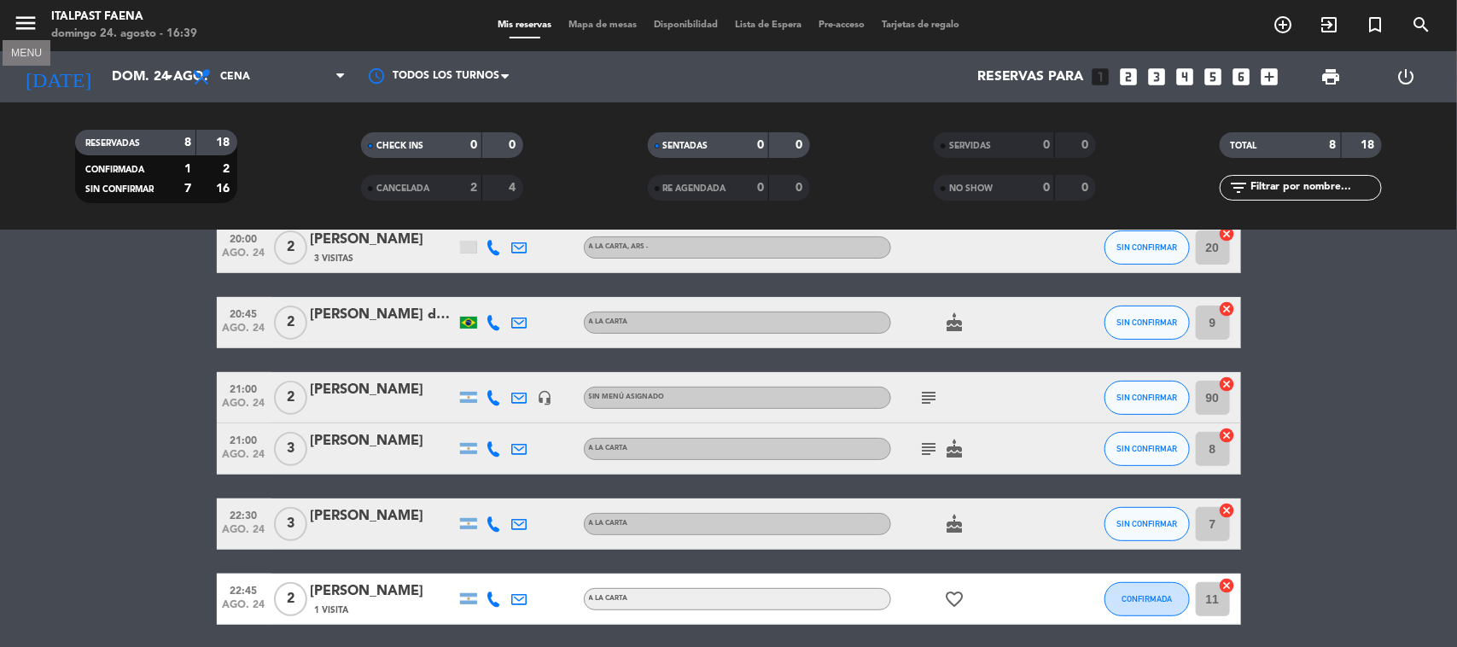
click at [30, 20] on icon "menu" at bounding box center [26, 23] width 26 height 26
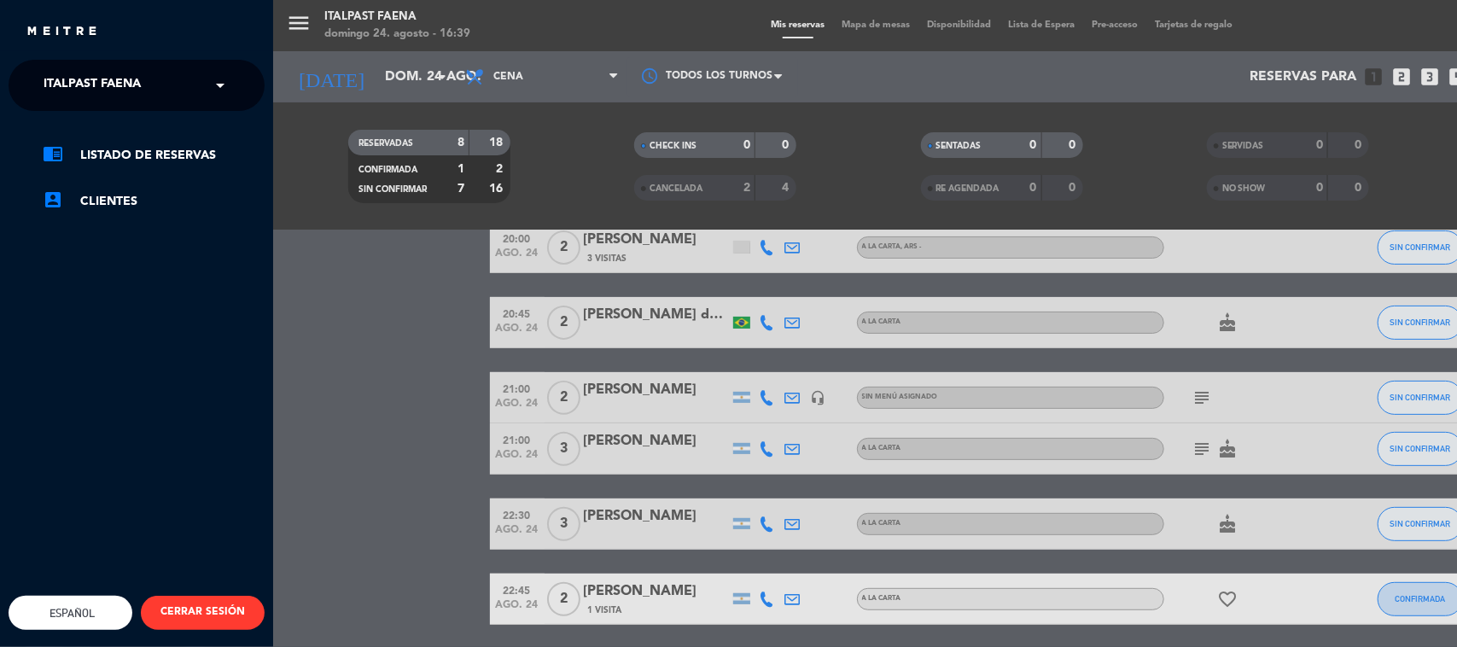
click at [146, 98] on div "× Italpast Faena" at bounding box center [102, 85] width 130 height 36
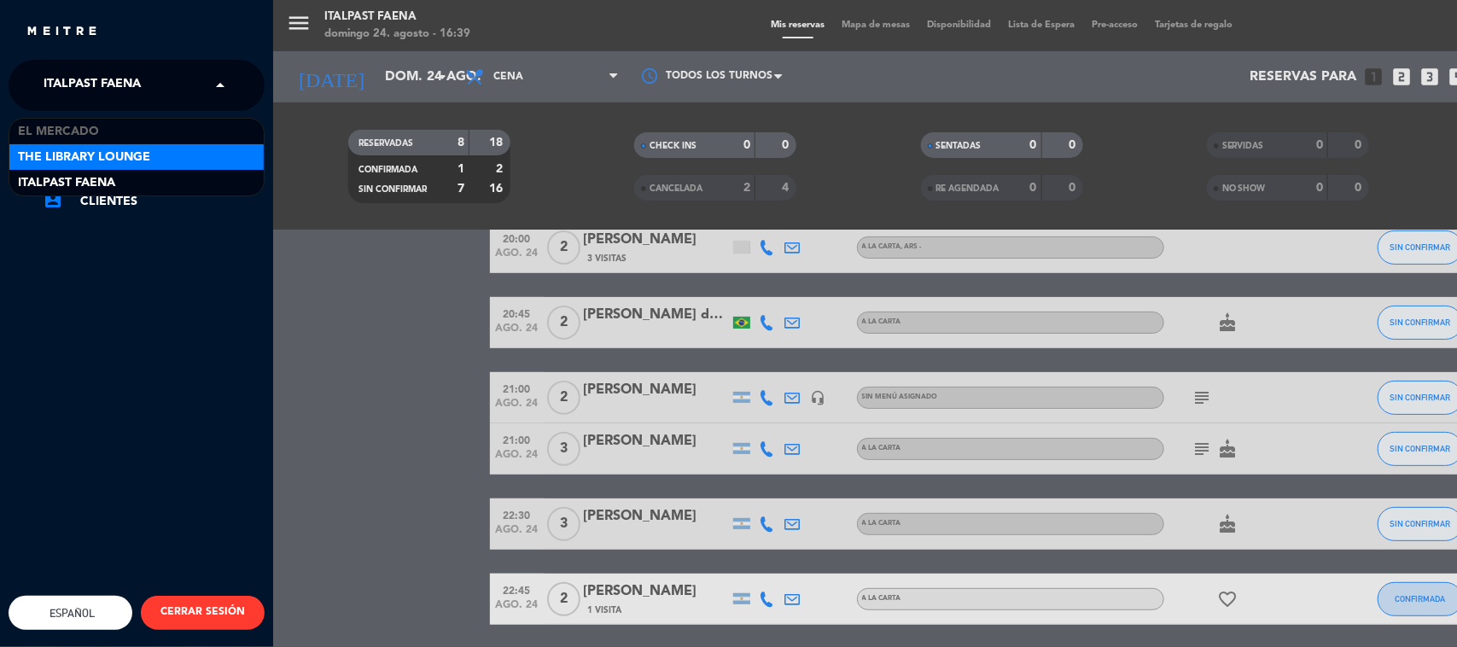
click at [147, 154] on span "The Library Lounge" at bounding box center [84, 158] width 132 height 20
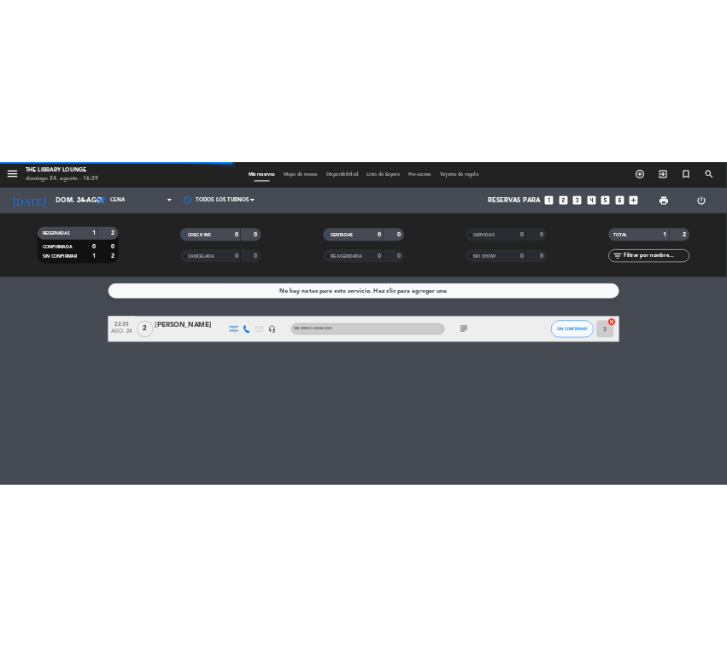
scroll to position [0, 0]
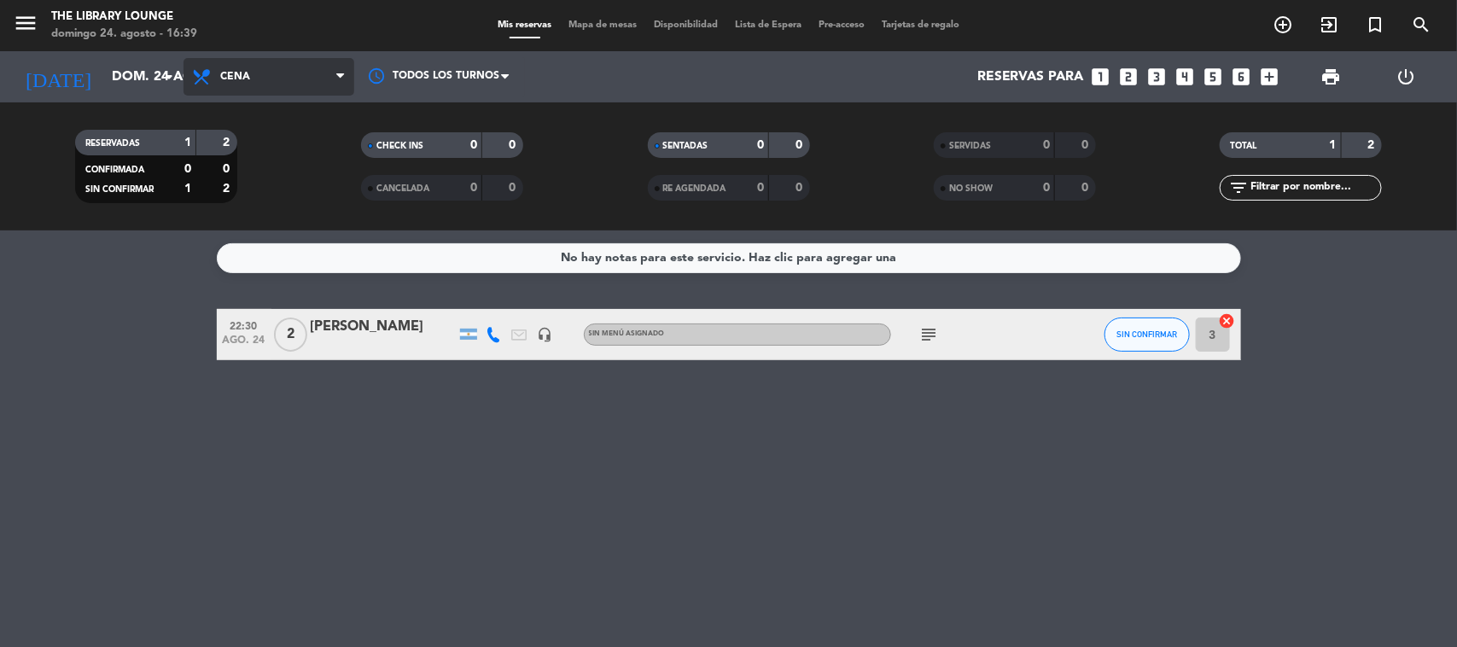
click at [248, 79] on span "Cena" at bounding box center [235, 77] width 30 height 12
click at [266, 218] on div "menu The Library Lounge [DATE] 24. agosto - 16:39 Mis reservas Mapa de mesas Di…" at bounding box center [728, 115] width 1457 height 231
click at [280, 79] on span "Almuerzo" at bounding box center [269, 77] width 171 height 38
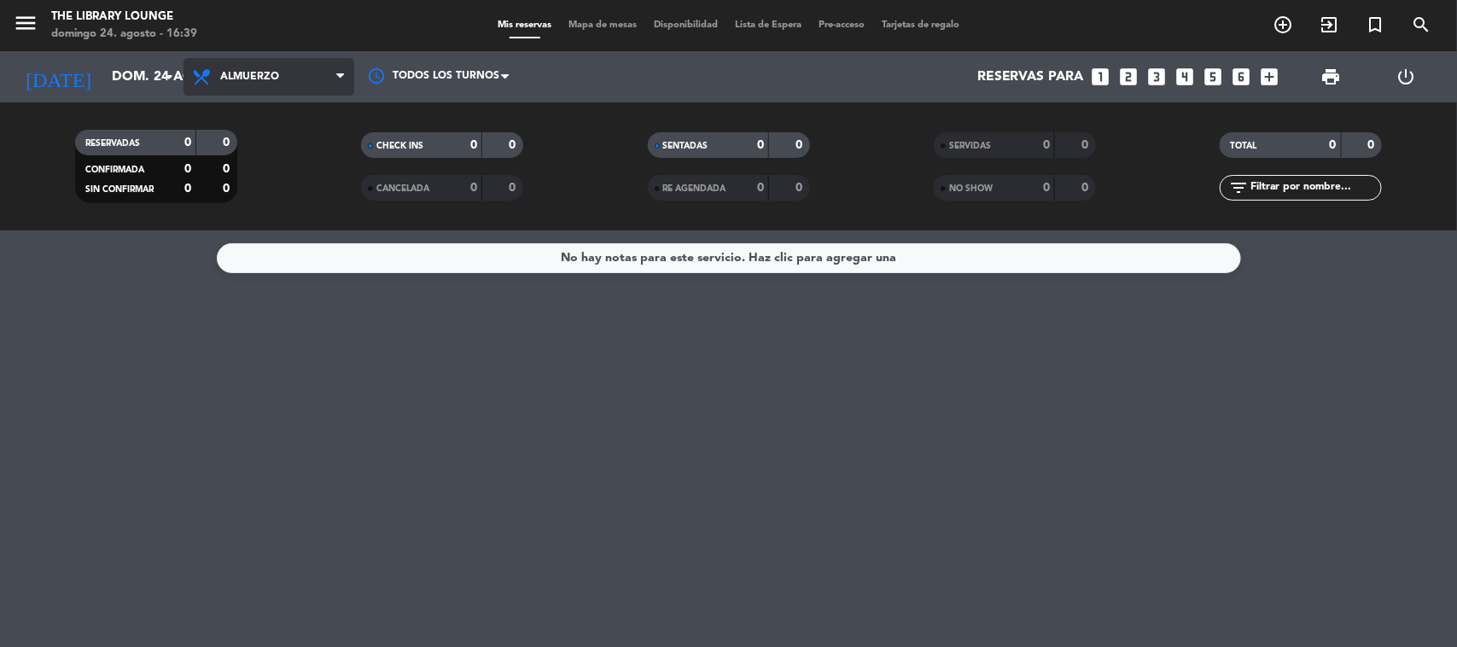
click at [286, 92] on span "Almuerzo" at bounding box center [269, 77] width 171 height 38
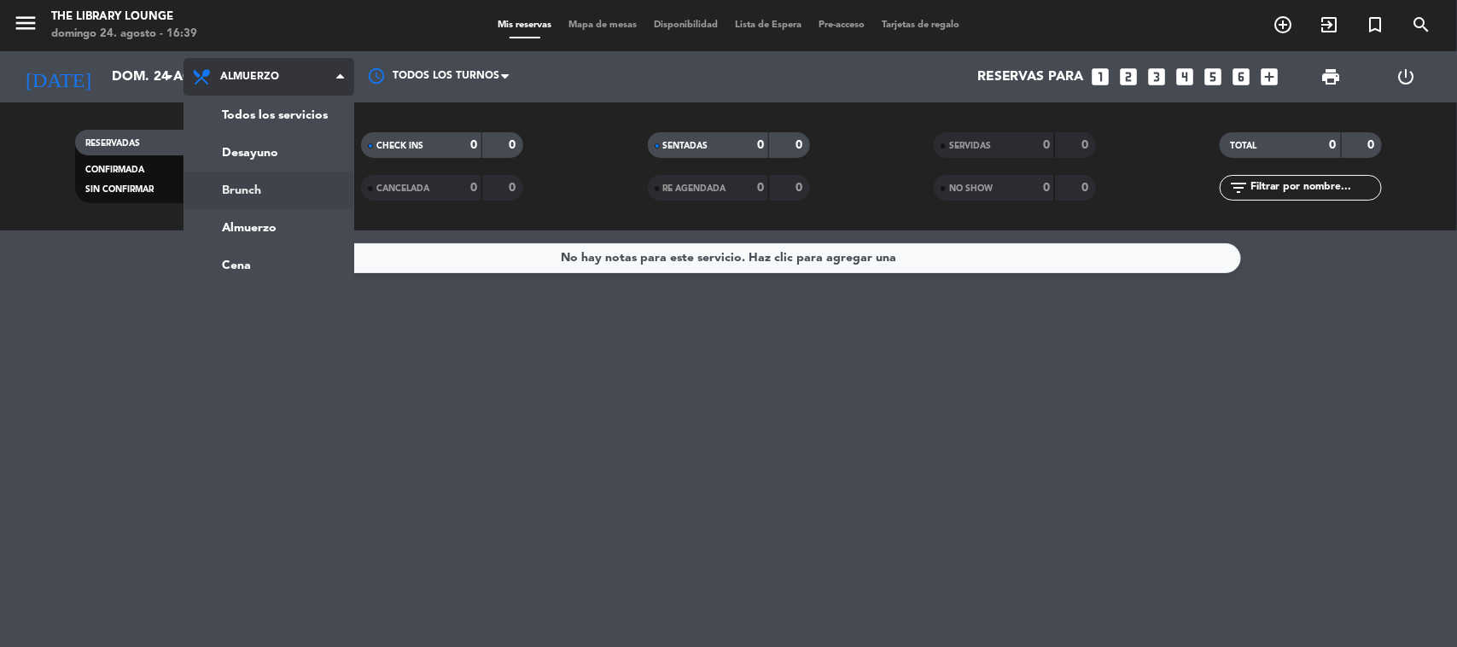
click at [290, 180] on div "menu The Library Lounge [DATE] 24. agosto - 16:39 Mis reservas Mapa de mesas Di…" at bounding box center [728, 115] width 1457 height 231
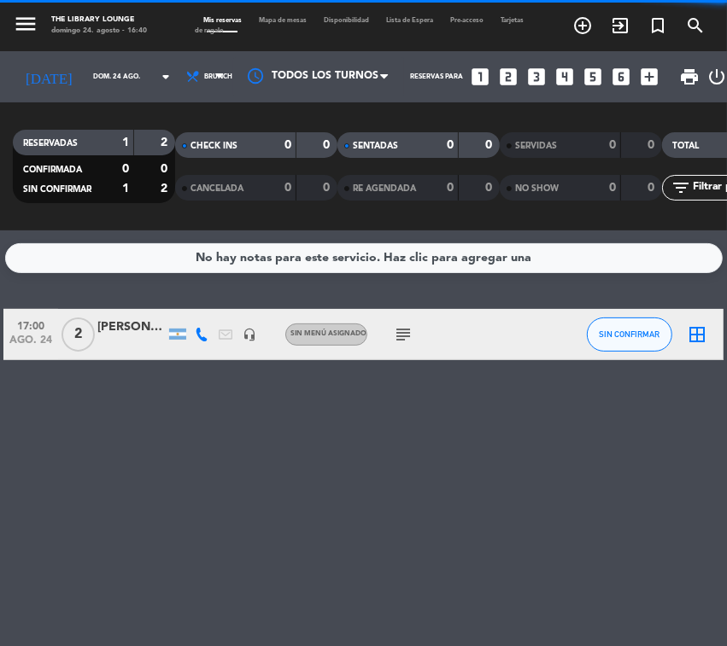
click at [91, 43] on div "menu The Library Lounge [DATE] 24. agosto - 16:40" at bounding box center [91, 26] width 182 height 38
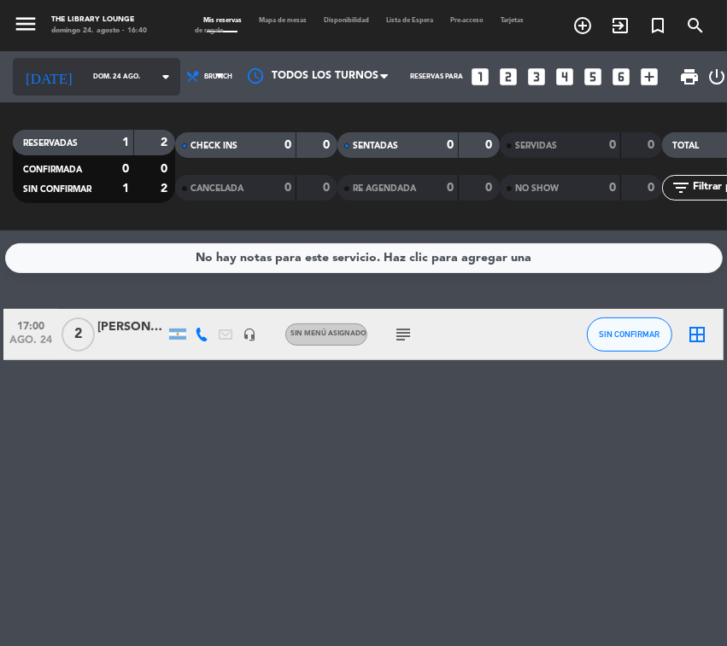
click at [85, 85] on input "dom. 24 ago." at bounding box center [133, 77] width 96 height 26
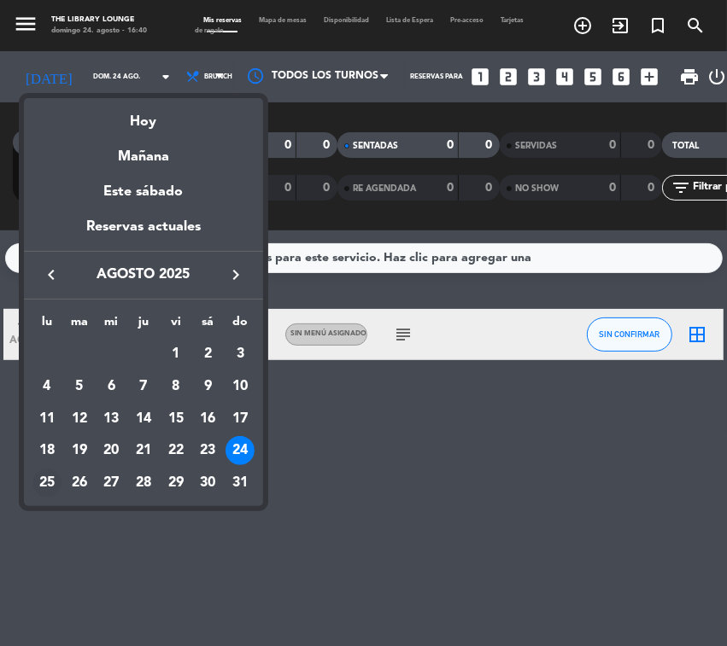
click at [38, 474] on div "25" at bounding box center [46, 483] width 29 height 29
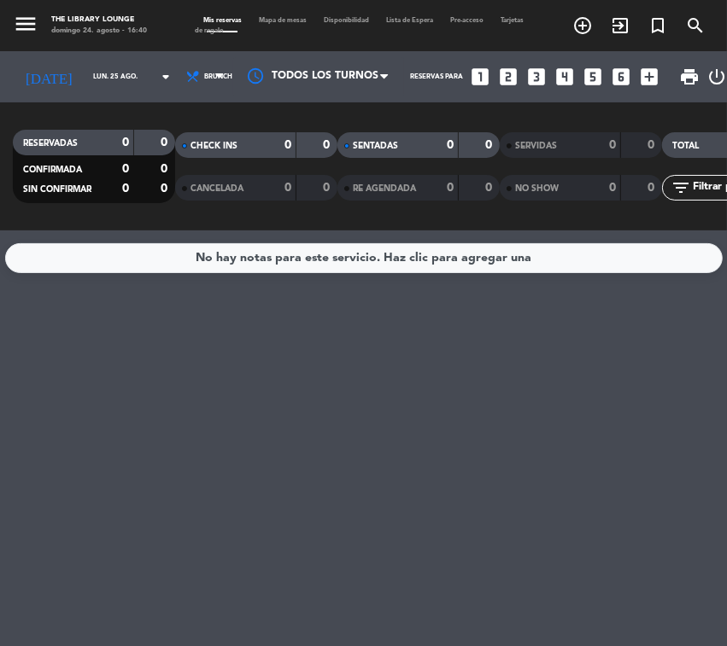
drag, startPoint x: 569, startPoint y: 418, endPoint x: 562, endPoint y: 412, distance: 9.7
click at [569, 418] on div "No hay notas para este servicio. Haz clic para agregar una" at bounding box center [363, 439] width 727 height 416
click at [180, 62] on span "Brunch" at bounding box center [206, 77] width 53 height 38
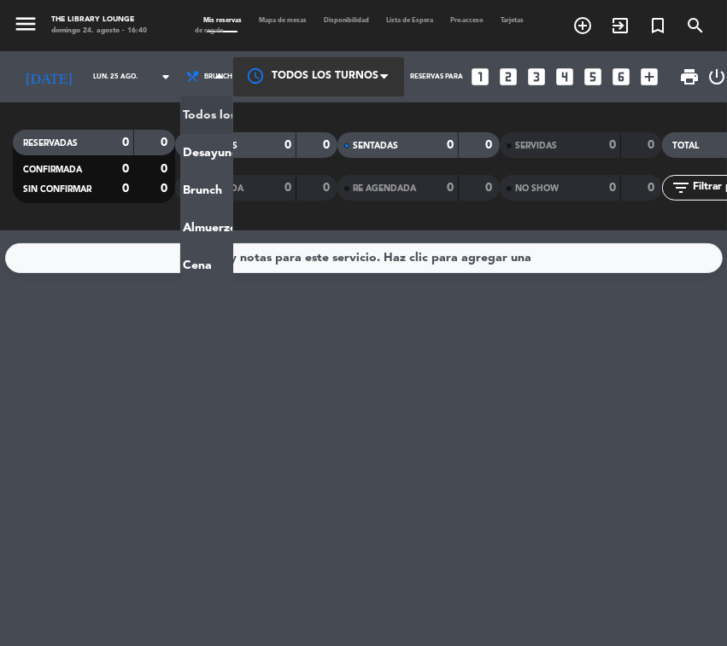
click at [266, 78] on div at bounding box center [318, 76] width 171 height 38
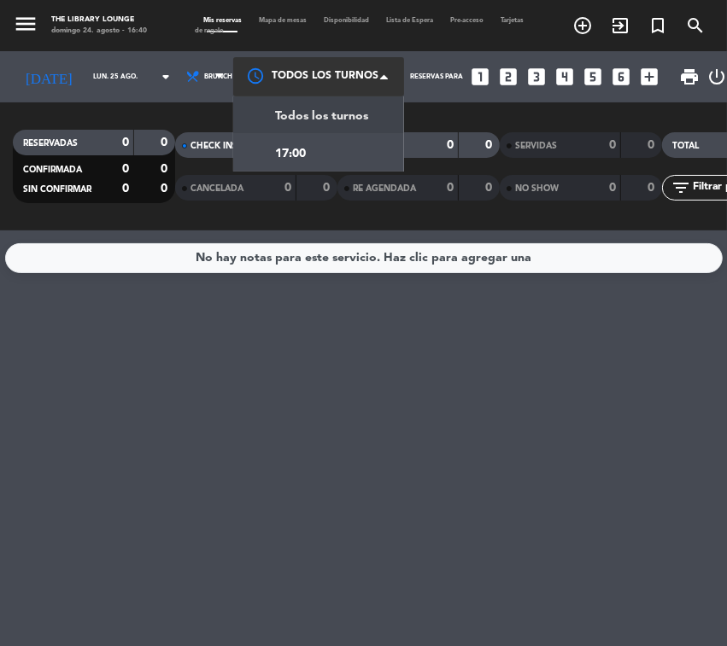
click at [288, 113] on span "Todos los turnos" at bounding box center [321, 117] width 93 height 20
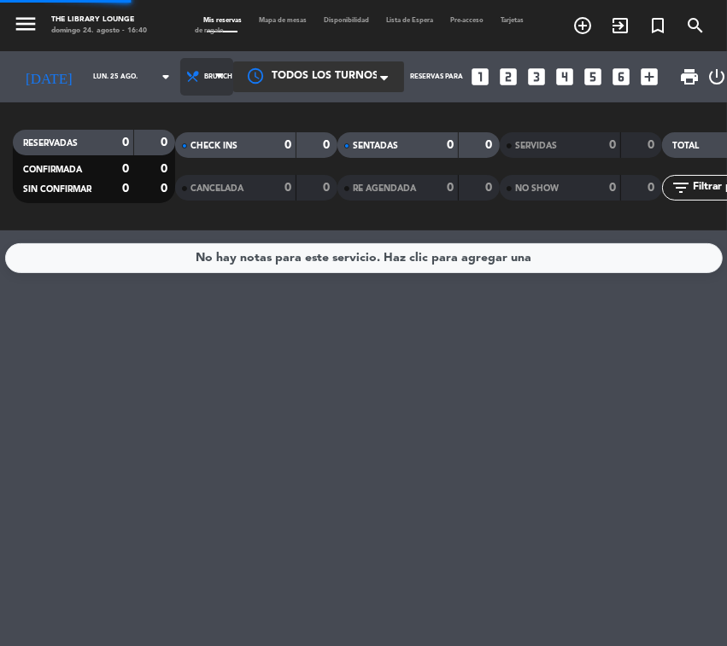
click at [204, 75] on span "Brunch" at bounding box center [218, 77] width 28 height 9
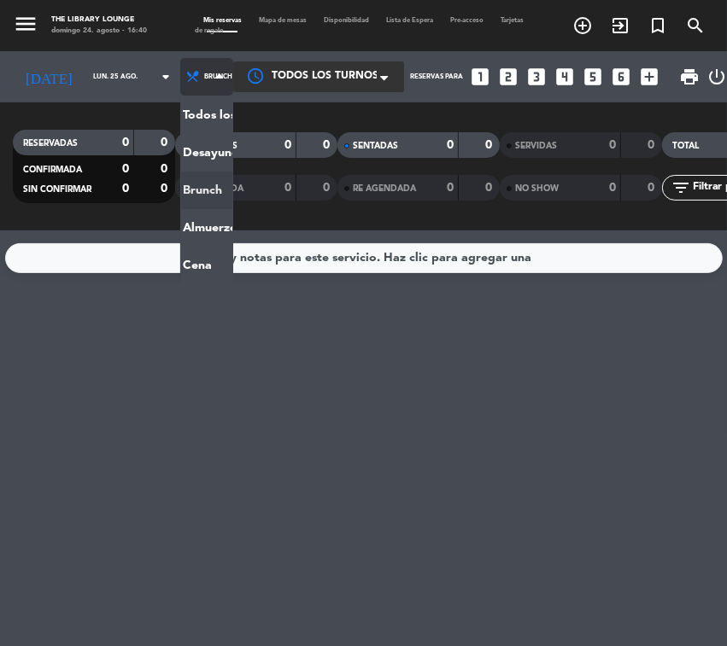
click at [204, 74] on span "Brunch" at bounding box center [218, 77] width 28 height 9
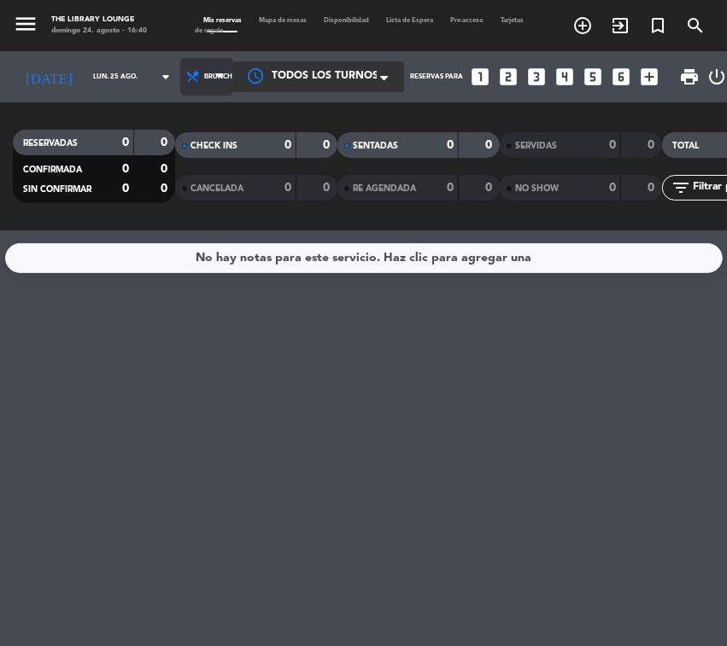
click at [204, 77] on span "Brunch" at bounding box center [218, 77] width 28 height 9
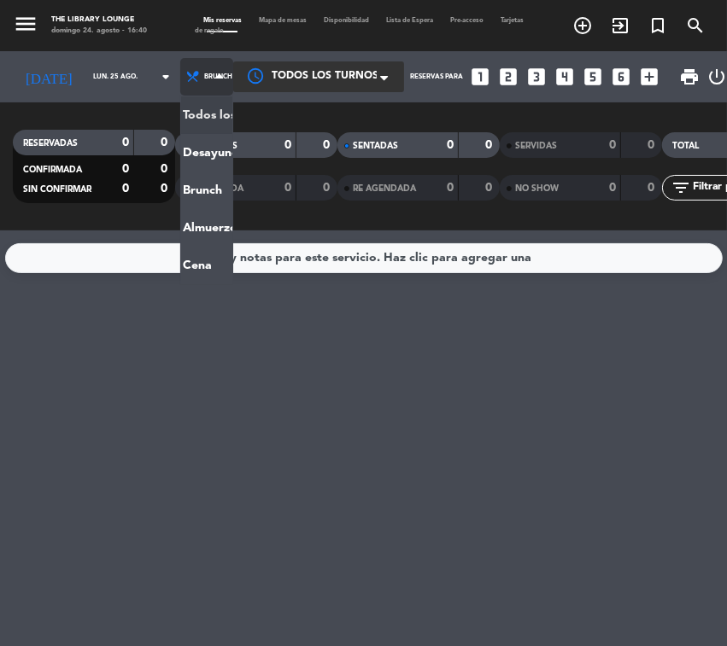
click at [197, 107] on div "menu The Library Lounge [DATE] 24. agosto - 16:40 Mis reservas Mapa de mesas Di…" at bounding box center [363, 115] width 727 height 231
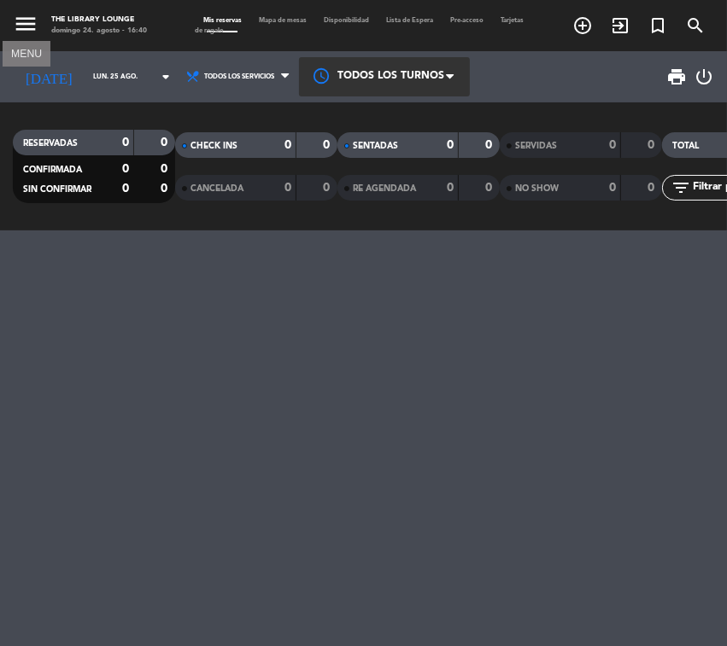
click at [32, 28] on icon "menu" at bounding box center [26, 24] width 26 height 26
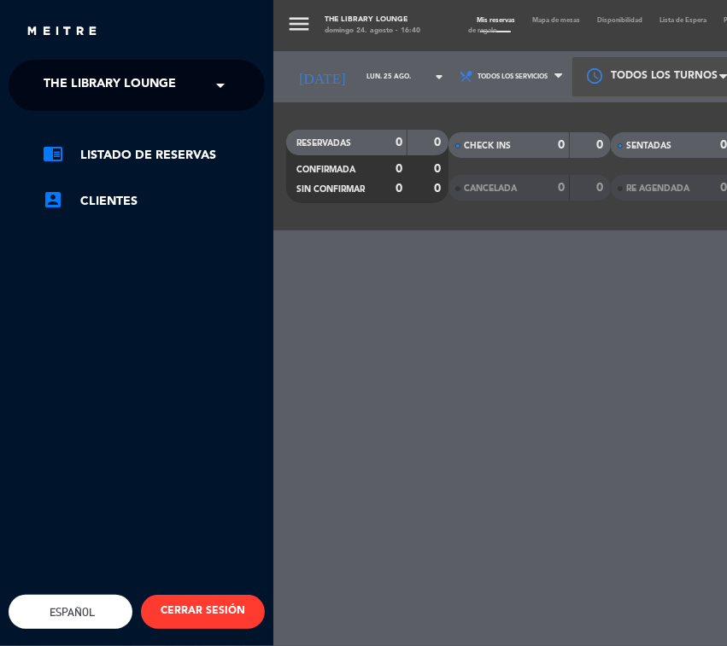
click at [71, 58] on div "close × The Library Lounge × chrome_reader_mode Listado de Reservas account_box…" at bounding box center [136, 323] width 273 height 646
click at [73, 79] on span "The Library Lounge" at bounding box center [110, 85] width 132 height 36
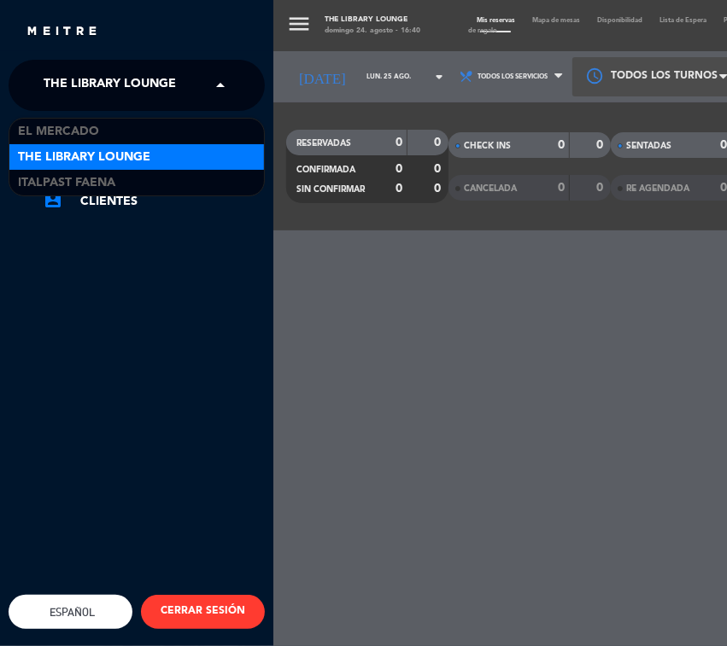
click at [91, 172] on div "Italpast Faena" at bounding box center [136, 183] width 254 height 26
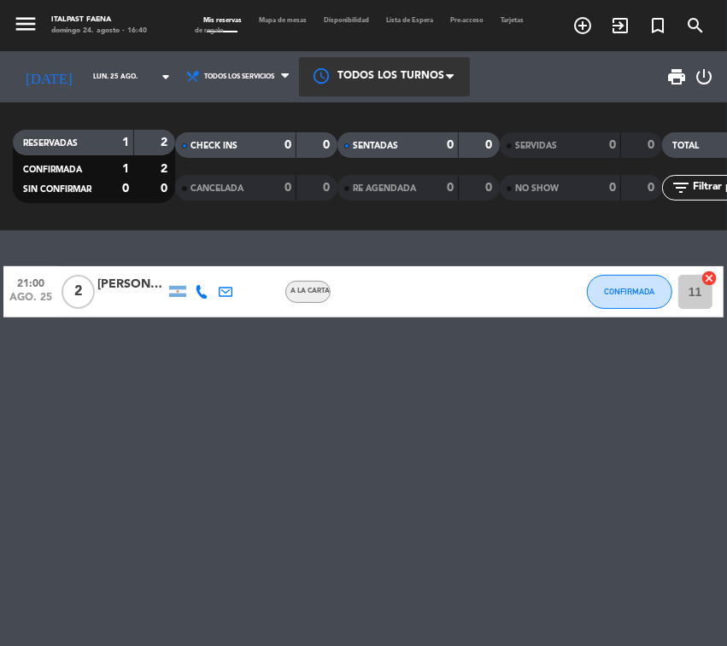
click at [78, 53] on div "[DATE] [DATE] arrow_drop_down" at bounding box center [96, 76] width 167 height 51
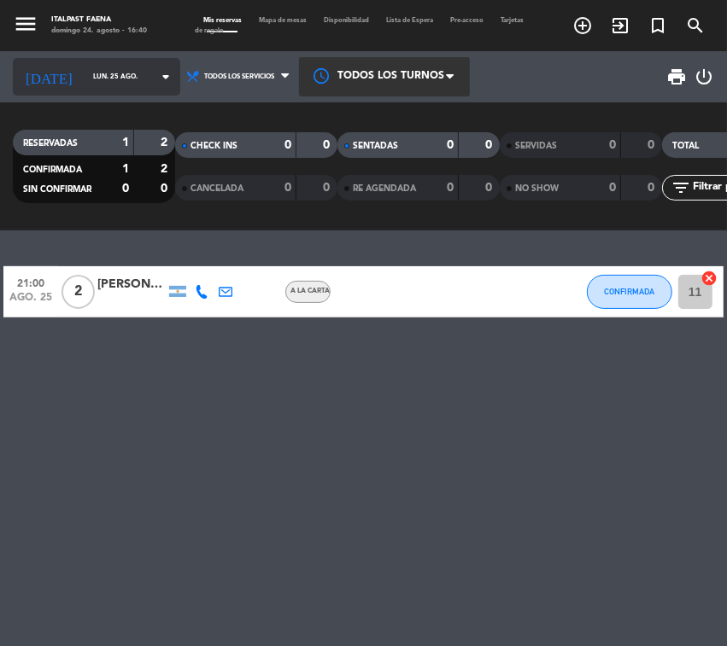
click at [85, 66] on input "lun. 25 ago." at bounding box center [133, 77] width 96 height 26
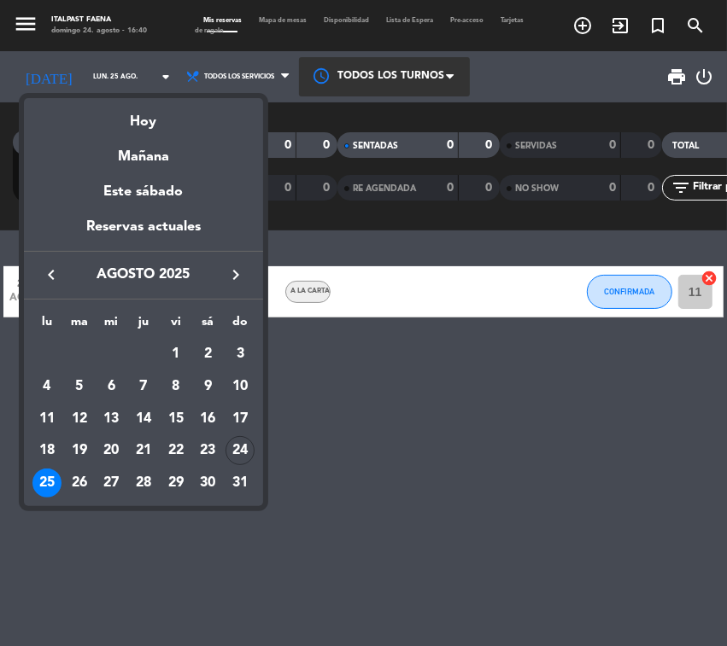
drag, startPoint x: 116, startPoint y: 86, endPoint x: 98, endPoint y: 43, distance: 47.1
click at [117, 84] on div at bounding box center [363, 323] width 727 height 646
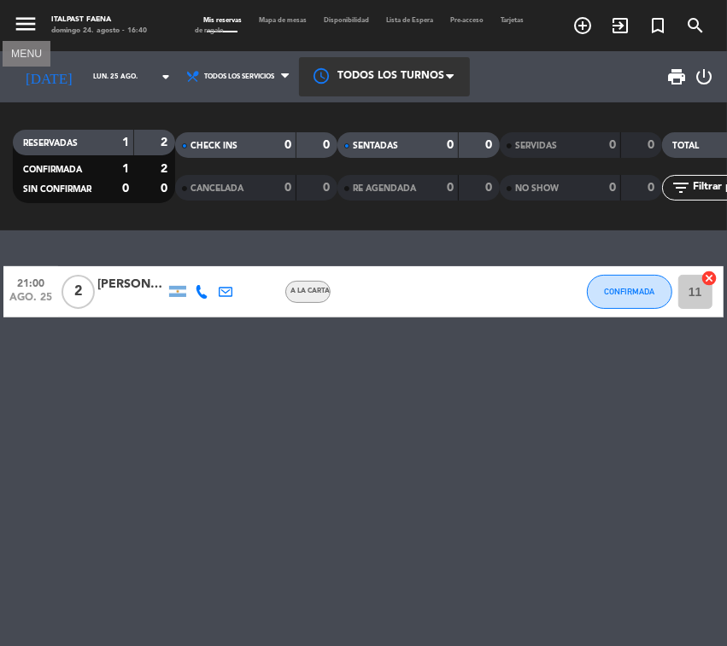
click at [7, 37] on div "menu MENU Italpast Faena [DATE] 24. agosto - 16:40" at bounding box center [91, 26] width 182 height 38
click at [26, 27] on icon "menu" at bounding box center [26, 24] width 26 height 26
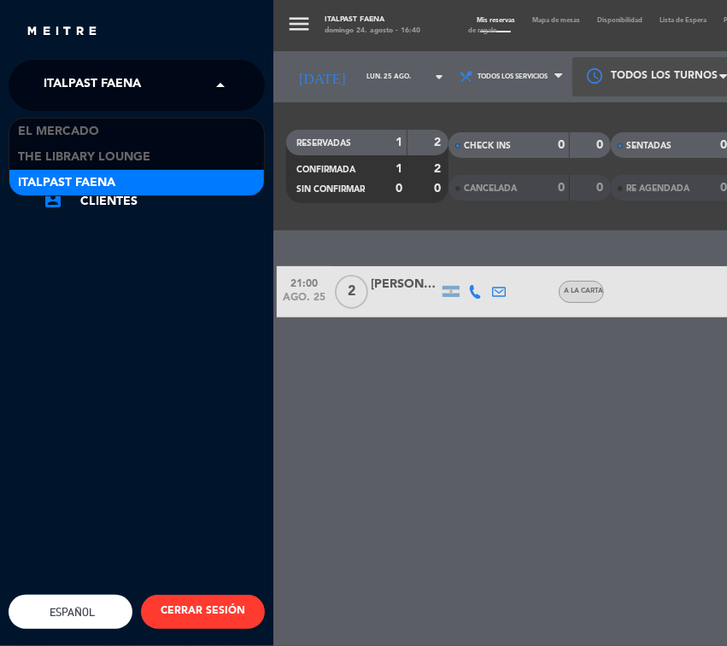
click at [65, 91] on span "Italpast Faena" at bounding box center [92, 85] width 97 height 36
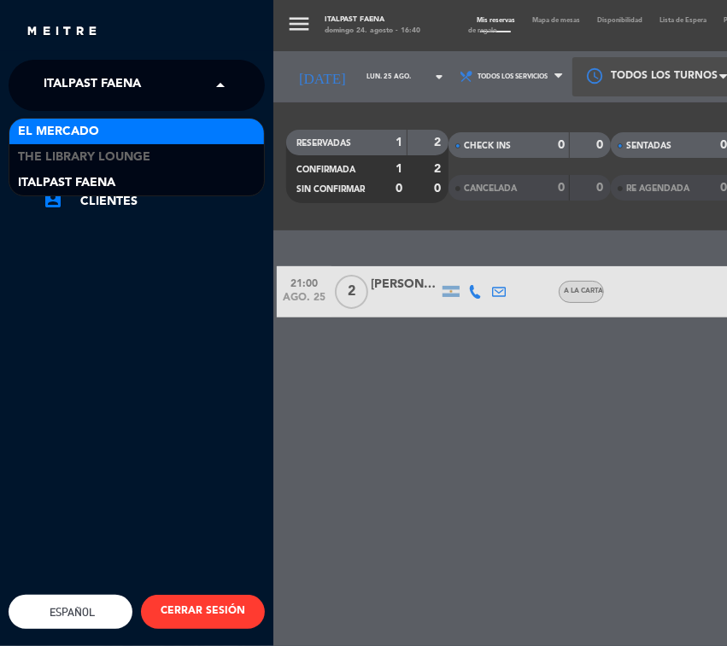
click at [99, 126] on div "El Mercado" at bounding box center [136, 132] width 254 height 26
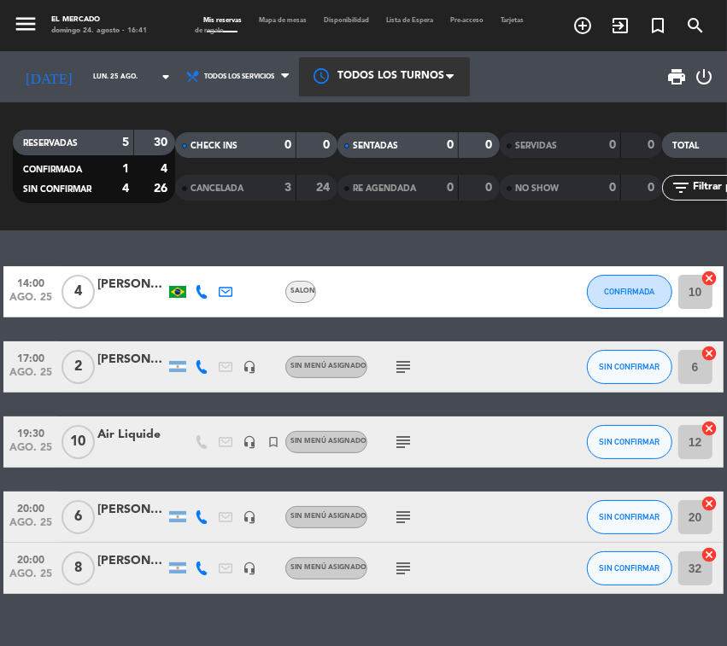
click at [48, 37] on span "menu" at bounding box center [32, 26] width 38 height 38
click at [28, 13] on icon "menu" at bounding box center [26, 24] width 26 height 26
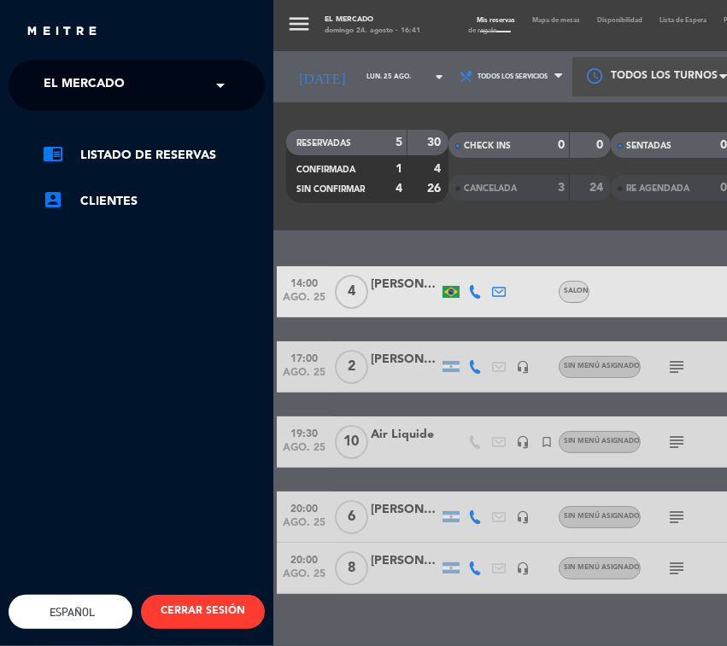
click at [55, 48] on div "close" at bounding box center [136, 25] width 273 height 51
click at [66, 84] on span "El Mercado" at bounding box center [84, 85] width 81 height 36
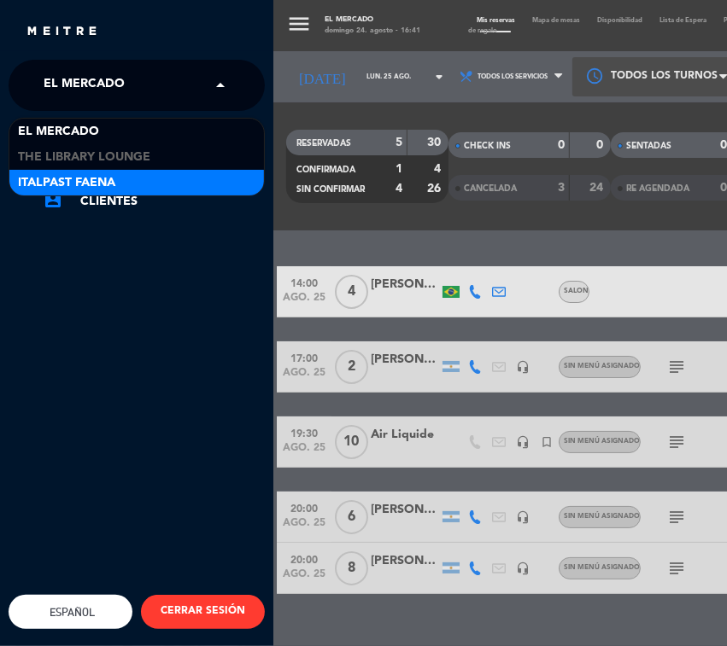
click at [113, 184] on span "Italpast Faena" at bounding box center [66, 183] width 97 height 20
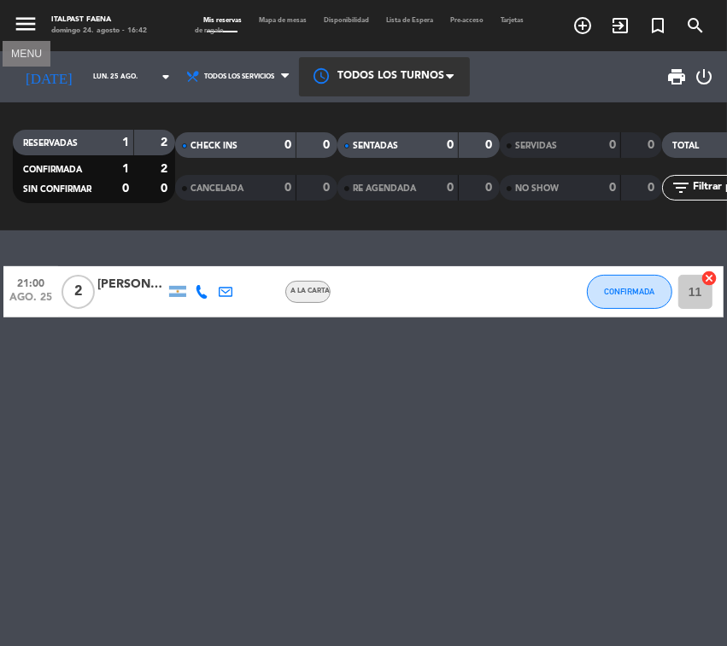
click at [19, 32] on icon "menu" at bounding box center [26, 24] width 26 height 26
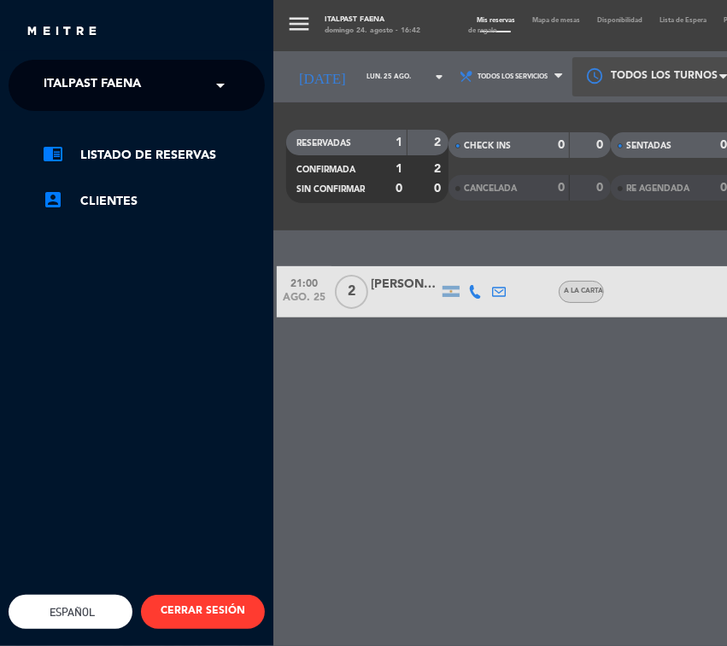
click at [143, 73] on div "× Italpast Faena" at bounding box center [102, 85] width 130 height 36
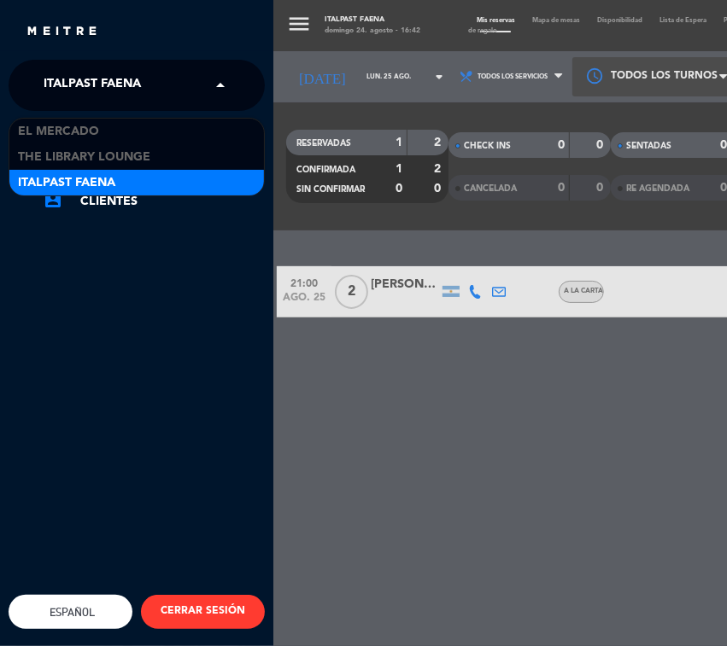
click at [339, 75] on div "menu Italpast Faena [DATE] 24. agosto - 16:42 Mis reservas Mapa de mesas Dispon…" at bounding box center [636, 323] width 727 height 646
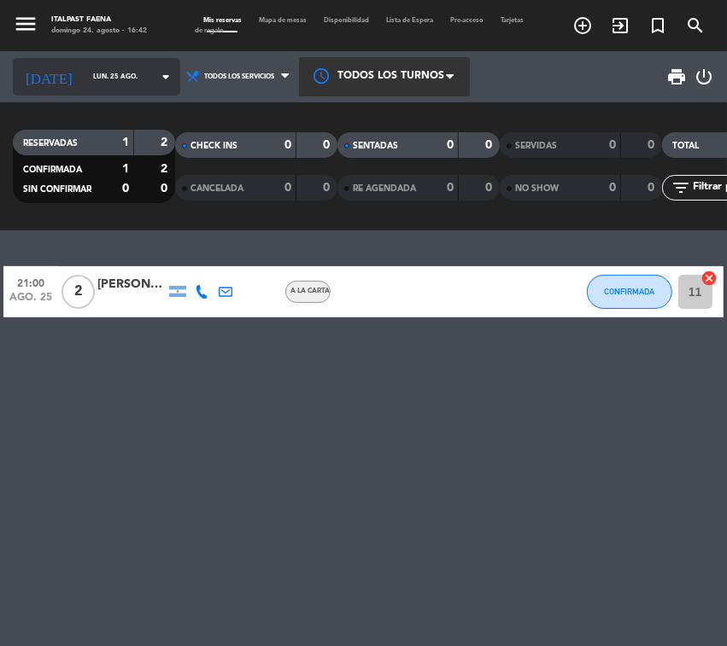
click at [155, 85] on icon "arrow_drop_down" at bounding box center [165, 77] width 20 height 20
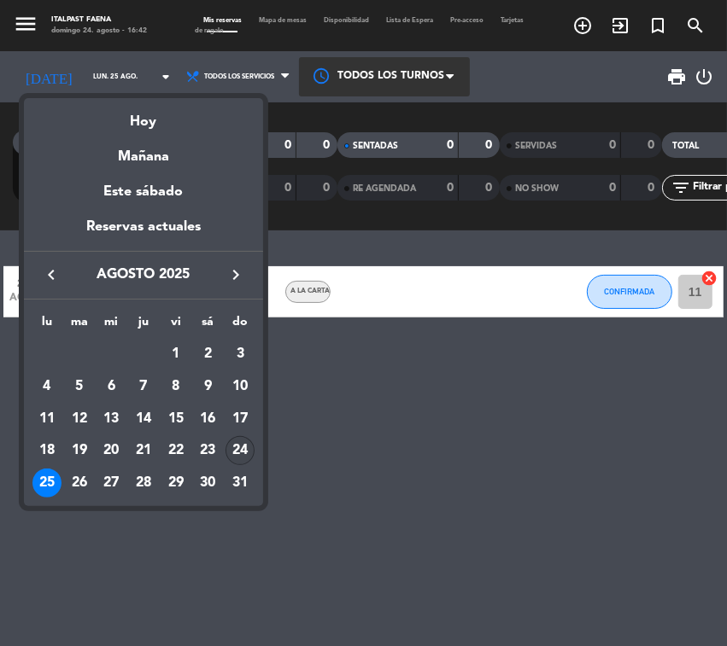
click at [242, 449] on div "24" at bounding box center [239, 450] width 29 height 29
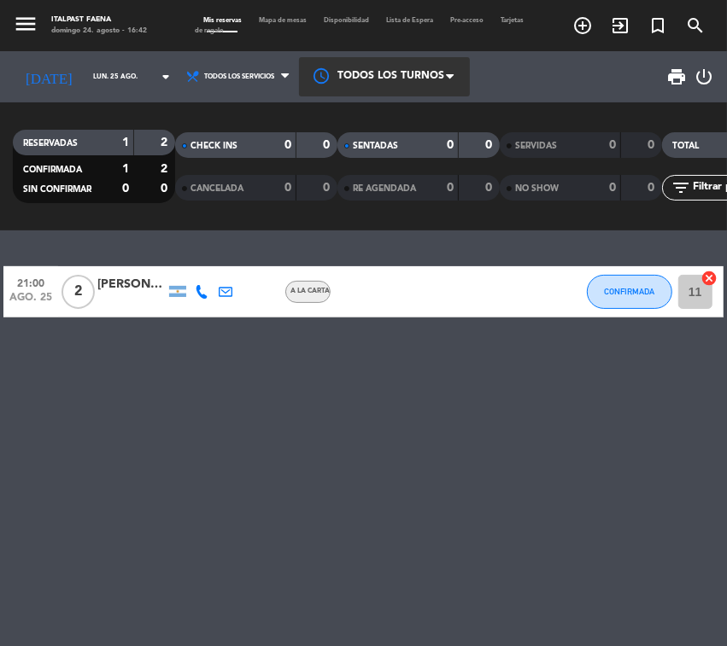
type input "dom. 24 ago."
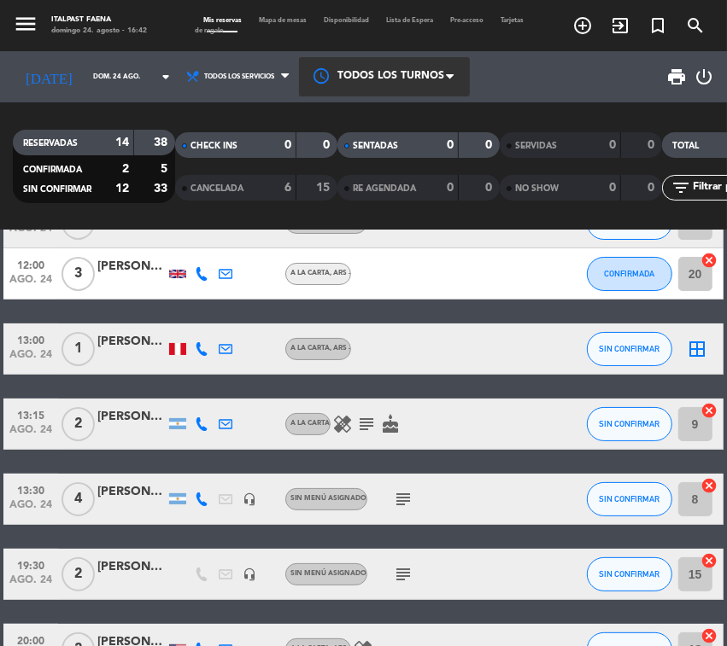
scroll to position [107, 0]
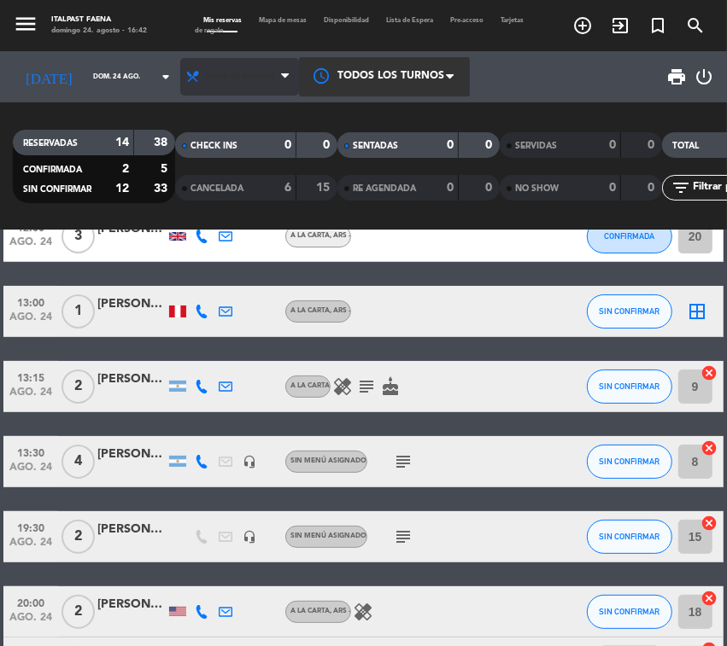
click at [210, 85] on span "Todos los servicios" at bounding box center [239, 77] width 119 height 38
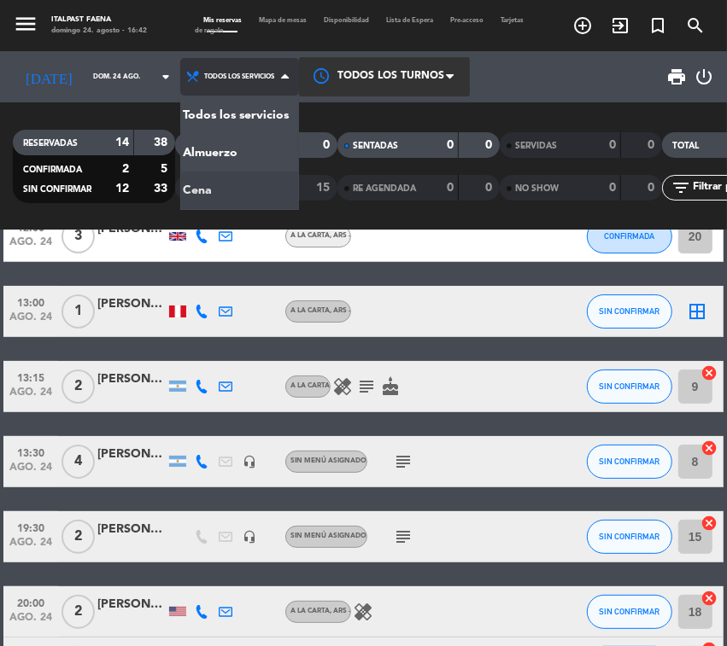
click at [236, 186] on div "menu Italpast Faena [DATE] 24. agosto - 16:42 Mis reservas Mapa de mesas Dispon…" at bounding box center [363, 115] width 727 height 231
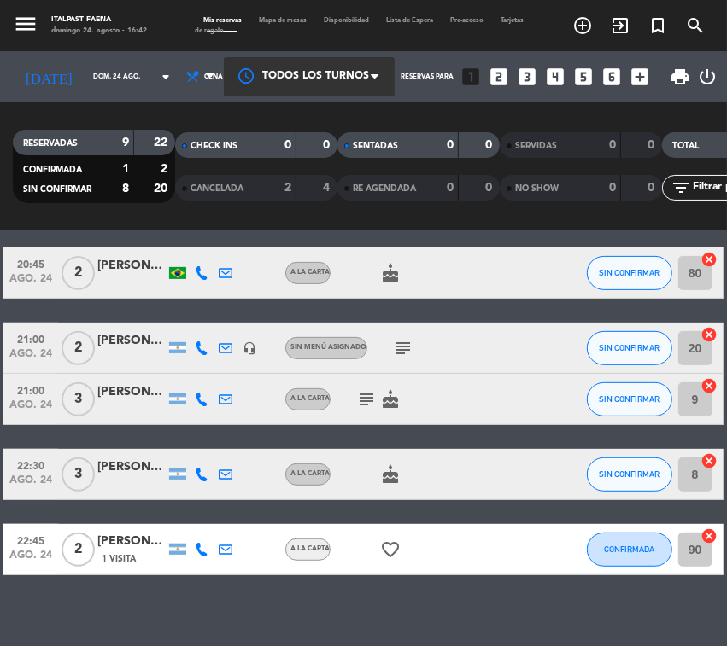
scroll to position [329, 0]
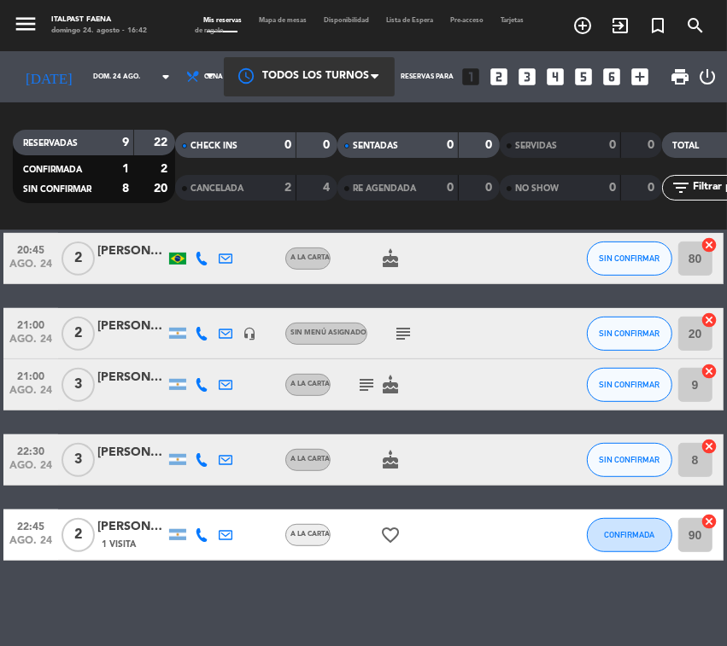
drag, startPoint x: 394, startPoint y: 471, endPoint x: 394, endPoint y: 457, distance: 14.5
click at [394, 461] on div "cake" at bounding box center [401, 460] width 143 height 50
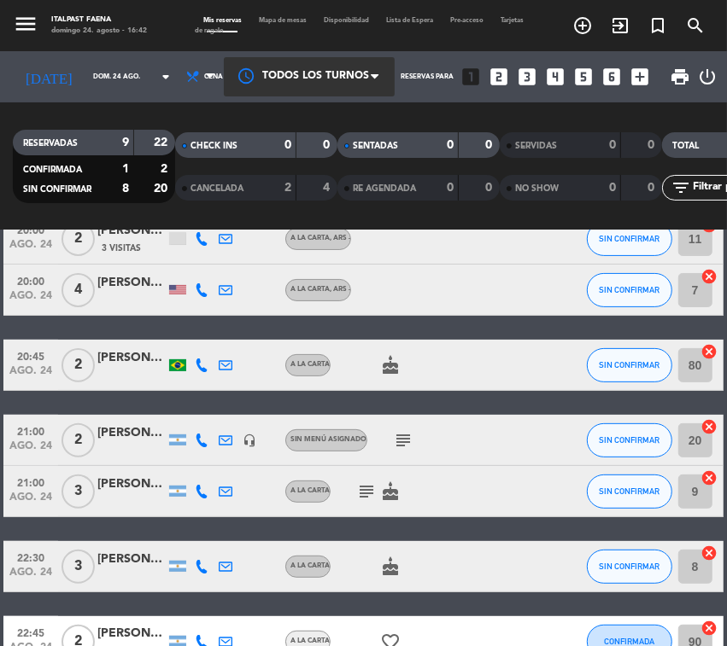
click at [406, 454] on div "subject" at bounding box center [438, 440] width 143 height 50
click at [414, 436] on span "subject" at bounding box center [403, 440] width 24 height 20
click at [399, 437] on icon "subject" at bounding box center [403, 440] width 20 height 20
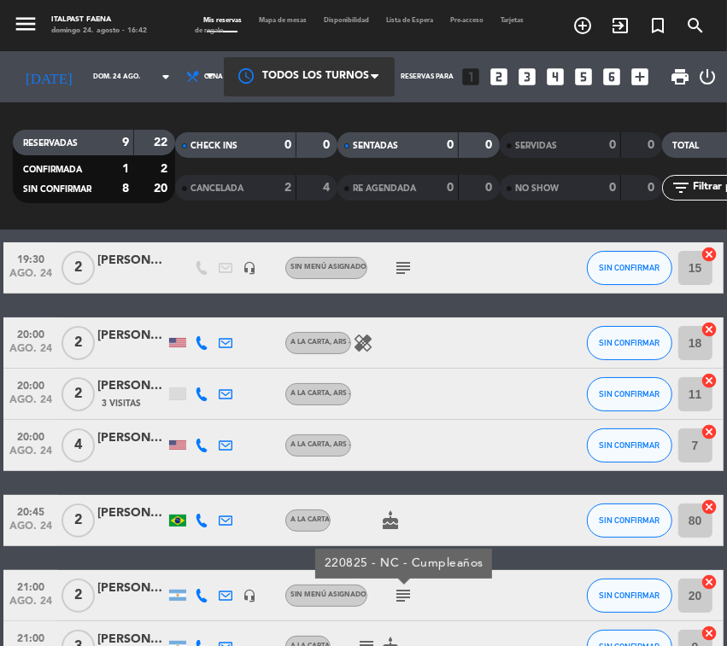
scroll to position [0, 0]
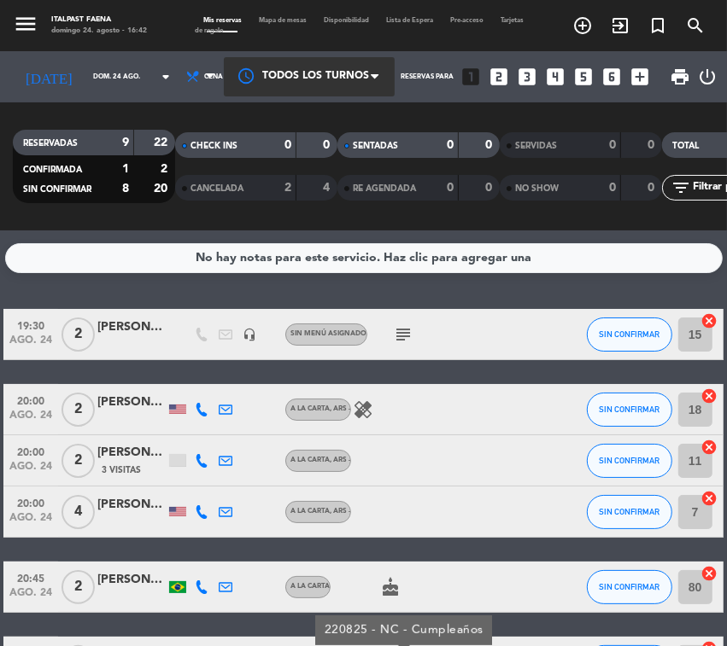
click at [404, 338] on icon "subject" at bounding box center [403, 334] width 20 height 20
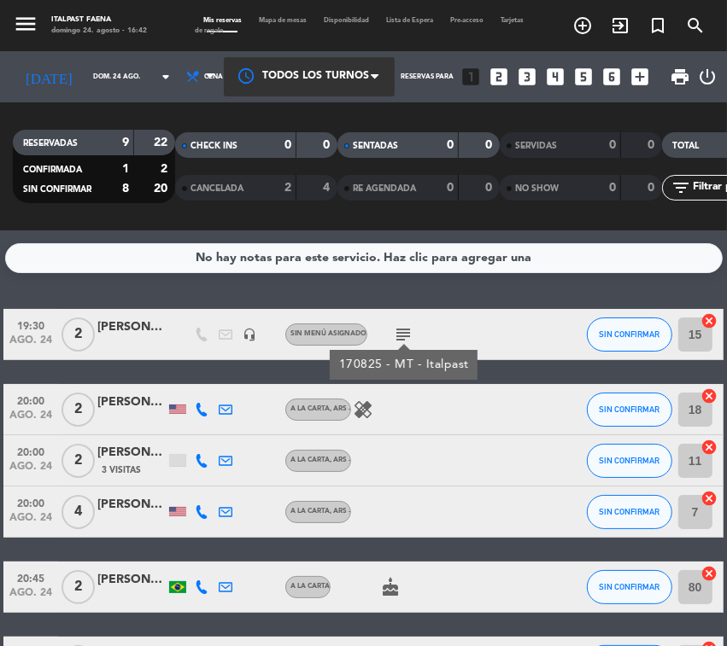
drag, startPoint x: 531, startPoint y: 408, endPoint x: 692, endPoint y: 449, distance: 166.5
click at [531, 410] on div at bounding box center [517, 409] width 46 height 50
